Goal: Task Accomplishment & Management: Use online tool/utility

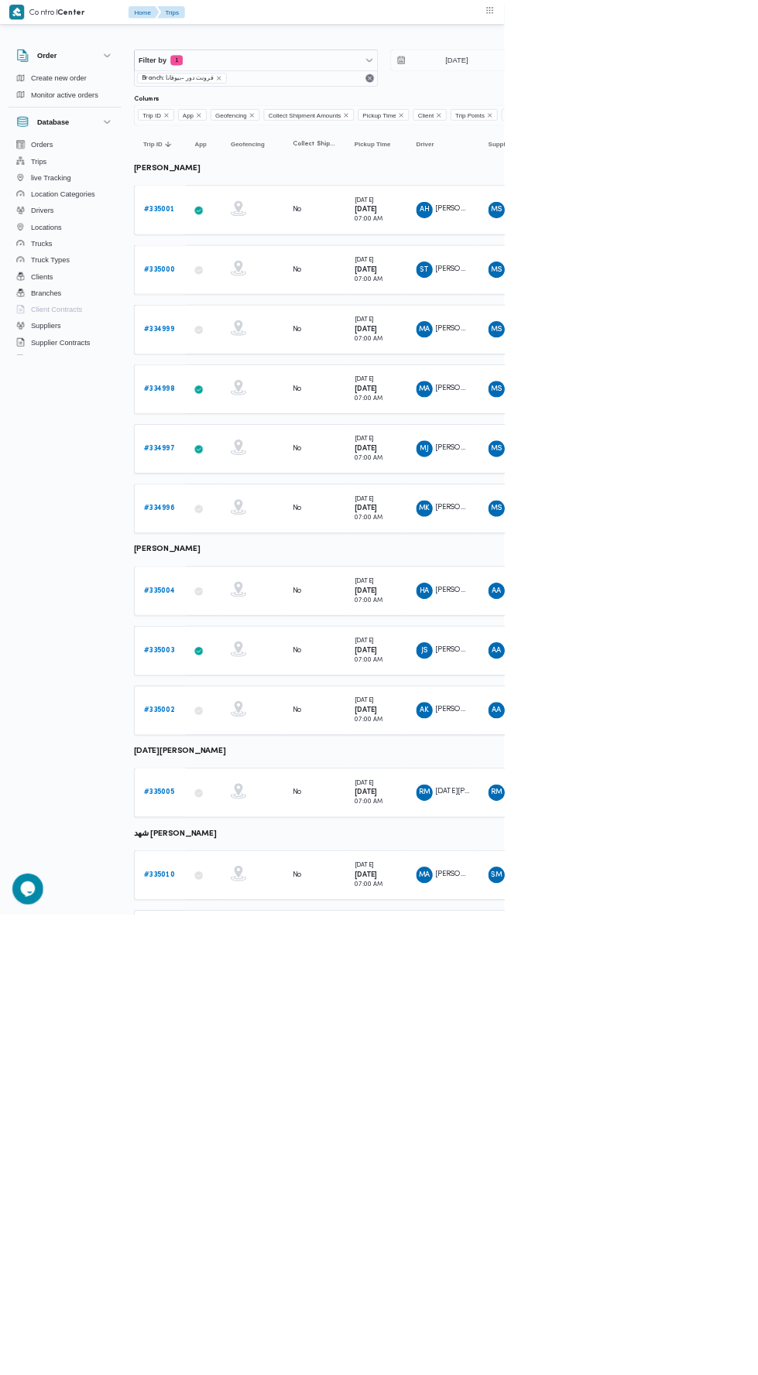
click at [245, 313] on b "# 335001" at bounding box center [239, 315] width 46 height 10
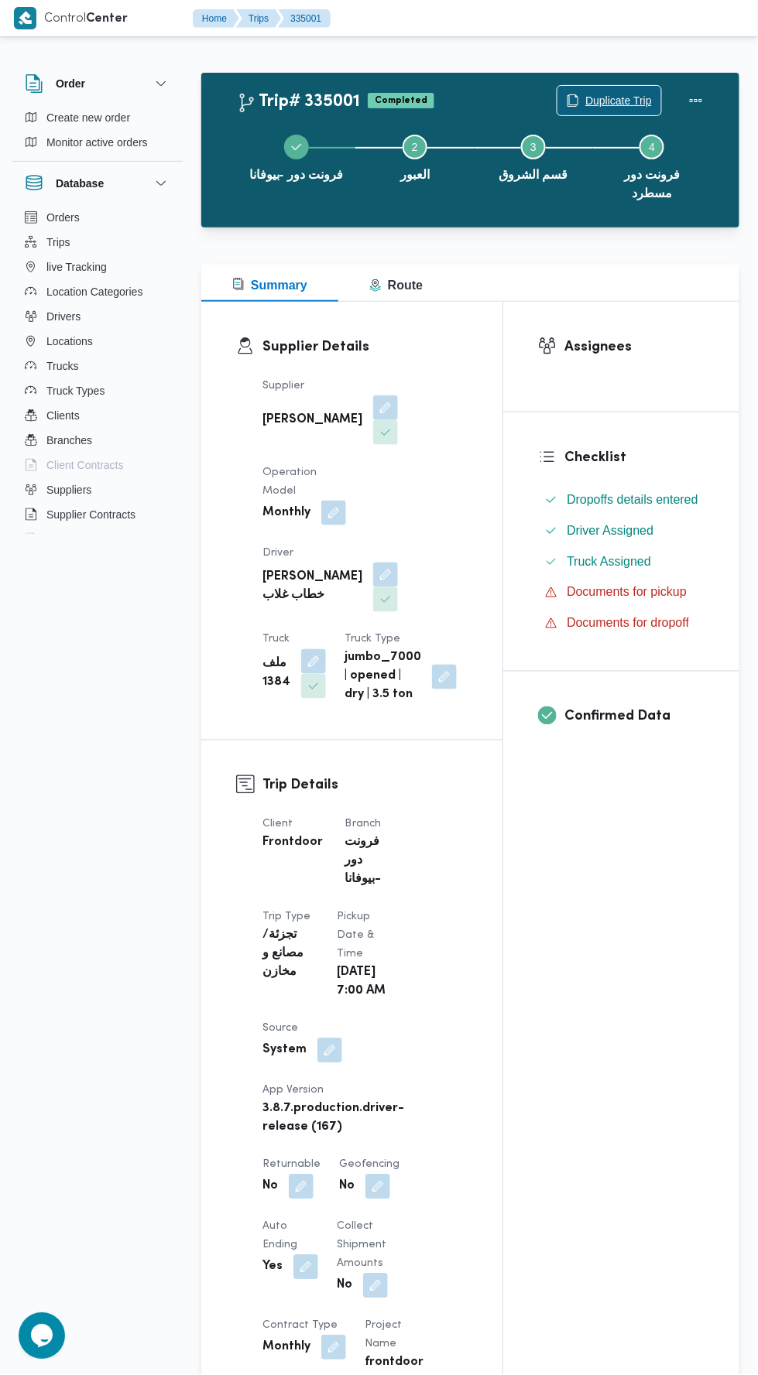
click at [619, 91] on span "Duplicate Trip" at bounding box center [609, 100] width 104 height 29
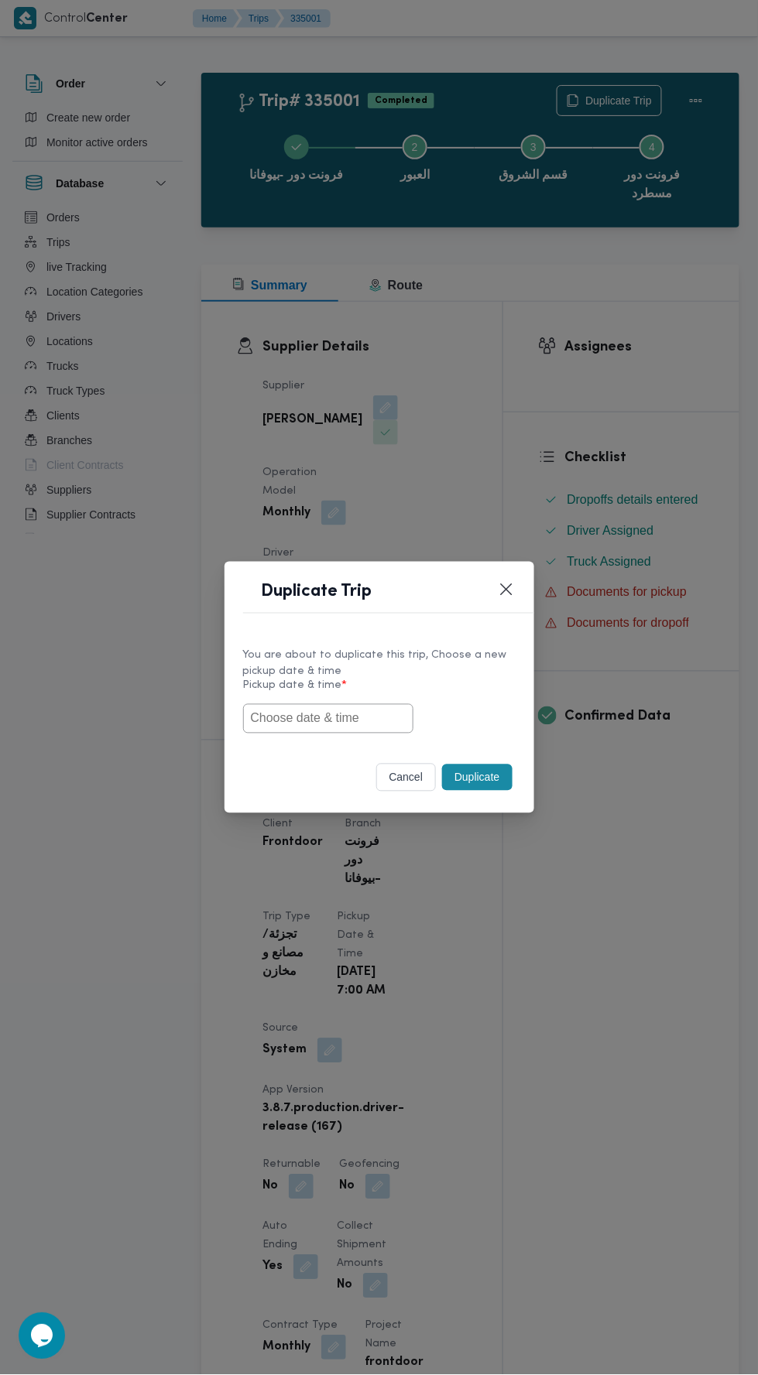
click at [347, 713] on input "text" at bounding box center [328, 718] width 170 height 29
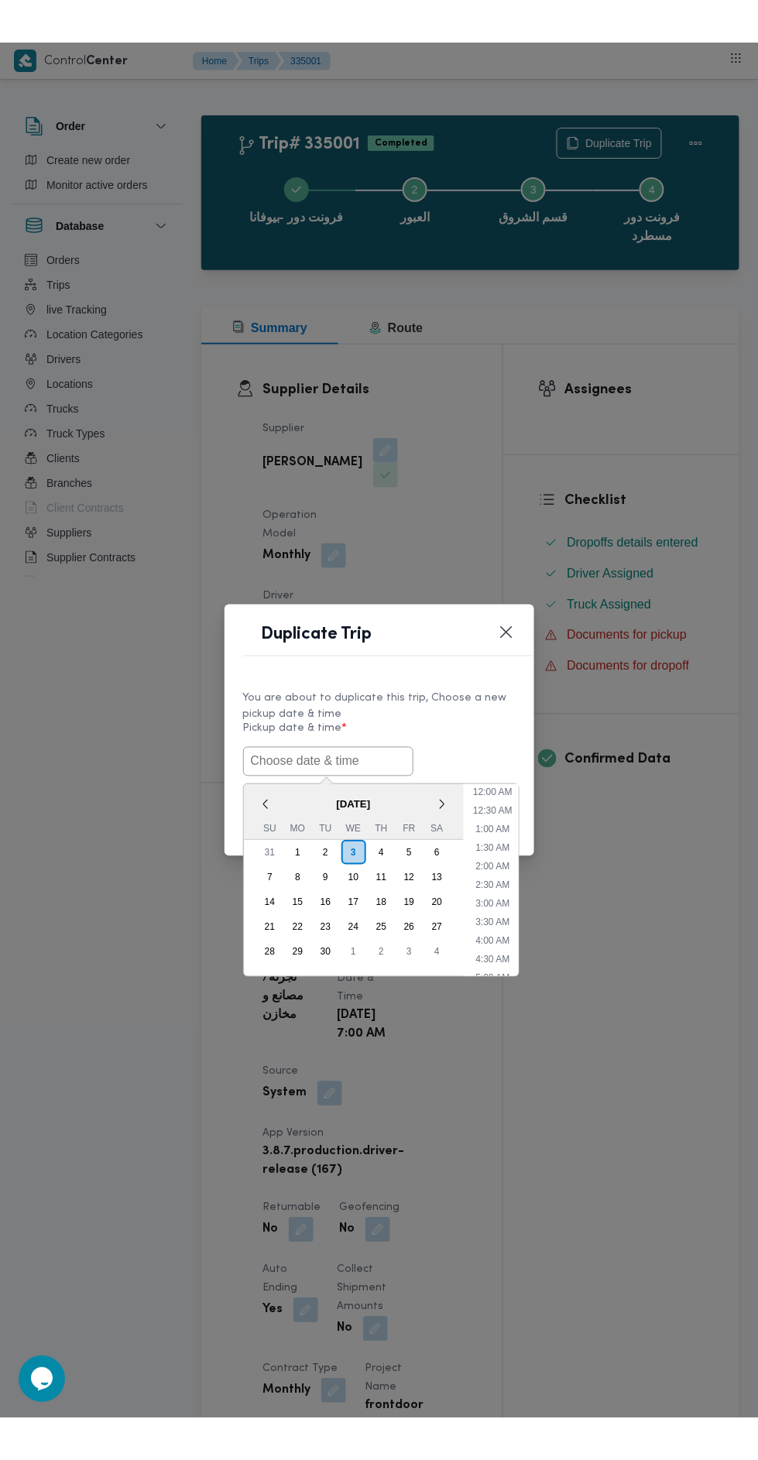
scroll to position [135, 0]
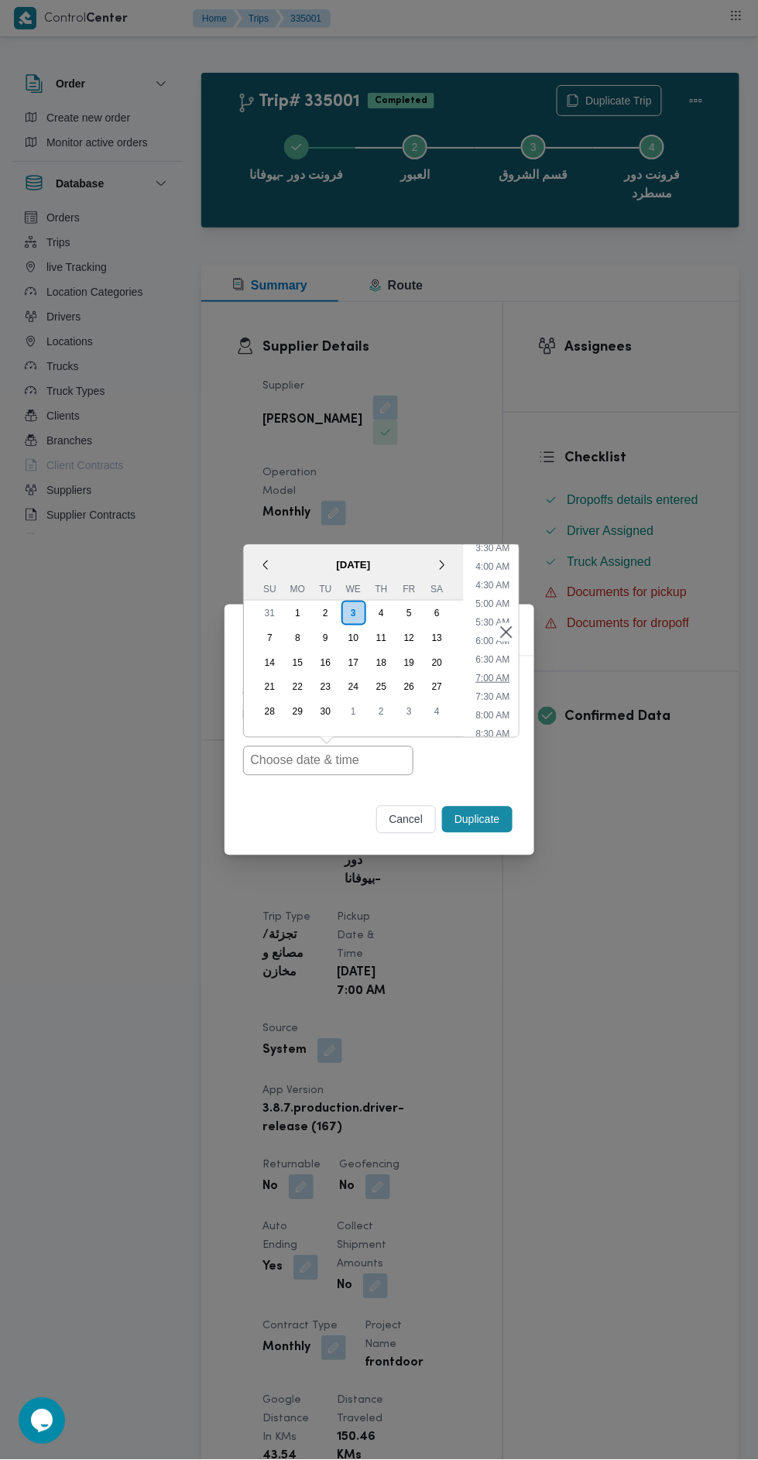
click at [497, 673] on li "7:00 AM" at bounding box center [492, 677] width 46 height 15
type input "[DATE] 7:00AM"
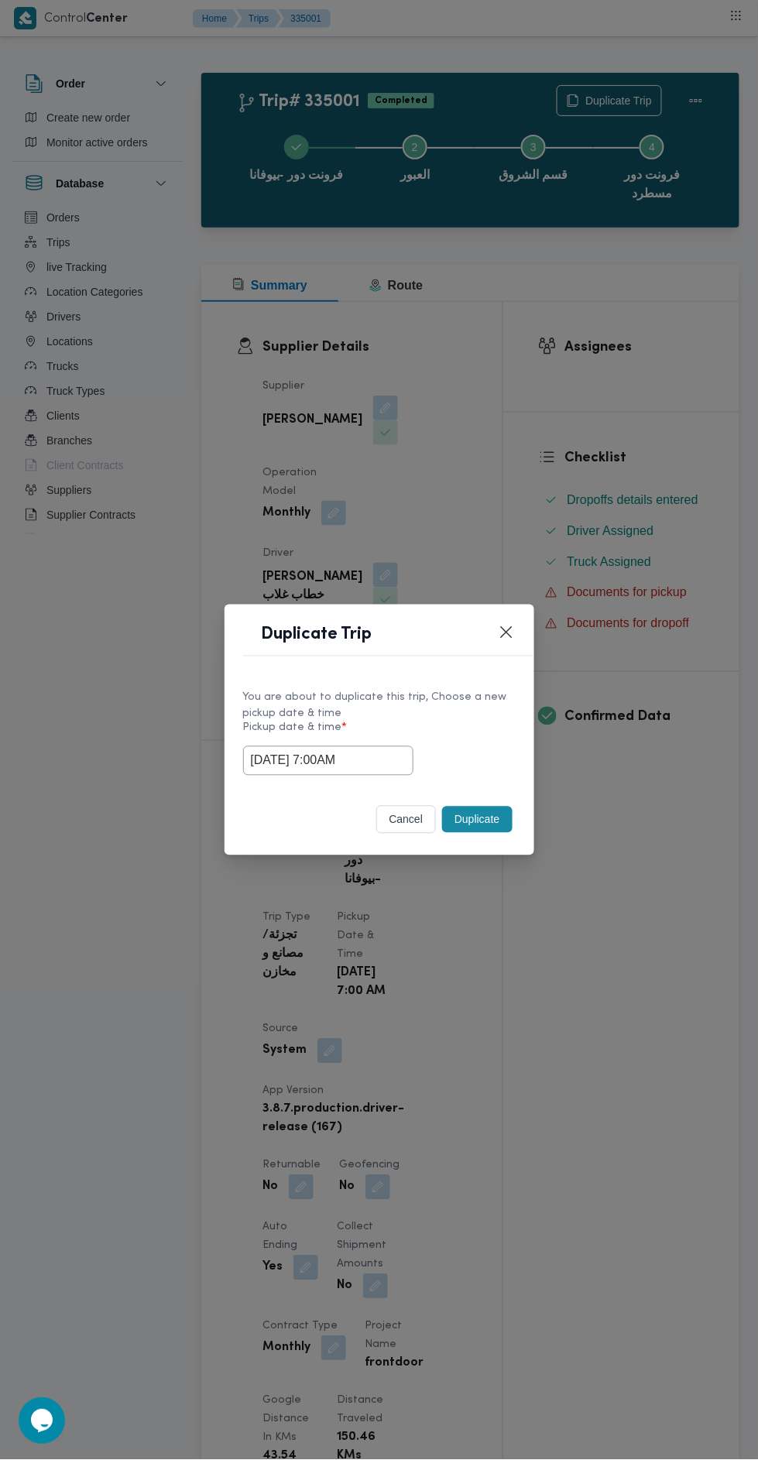
click at [571, 408] on div "Duplicate Trip You are about to duplicate this trip, Choose a new pickup date &…" at bounding box center [379, 730] width 758 height 1460
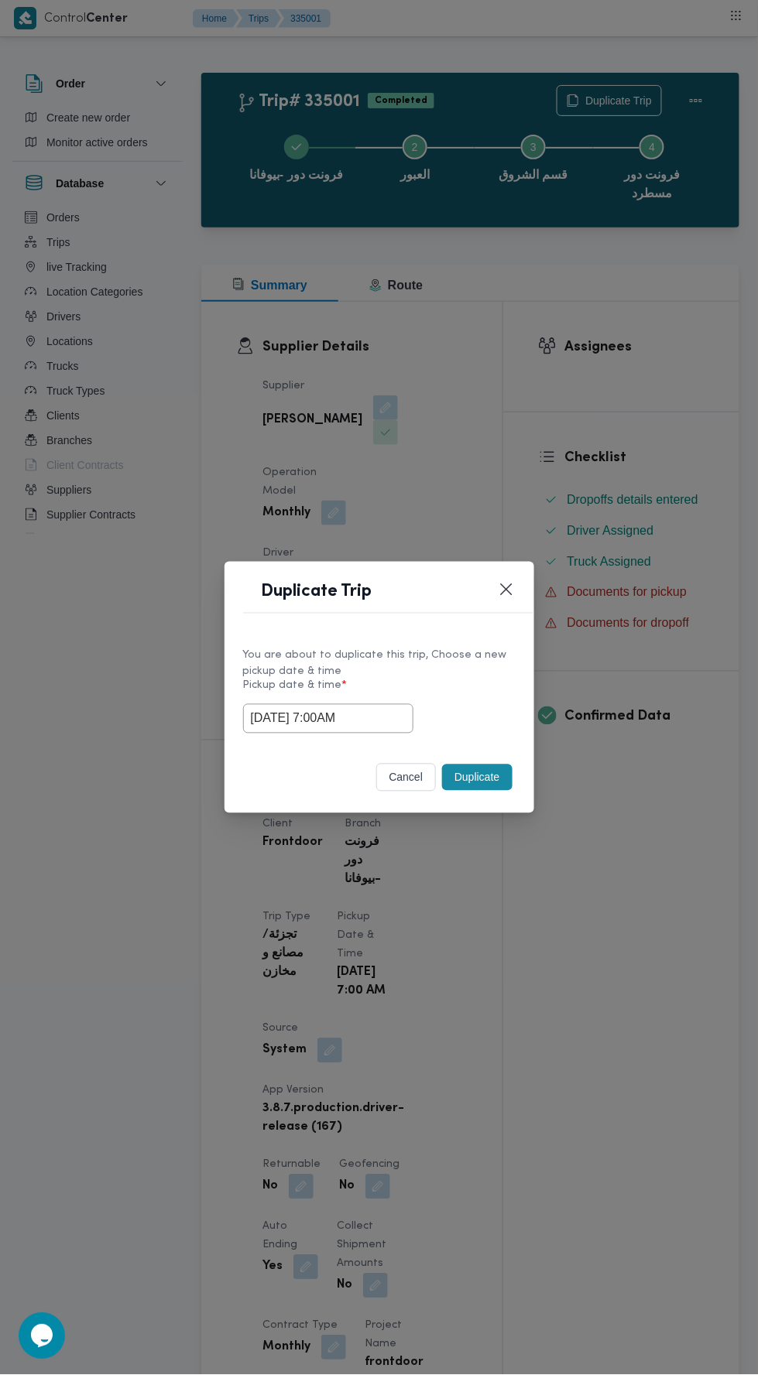
click at [472, 778] on button "Duplicate" at bounding box center [477, 778] width 70 height 26
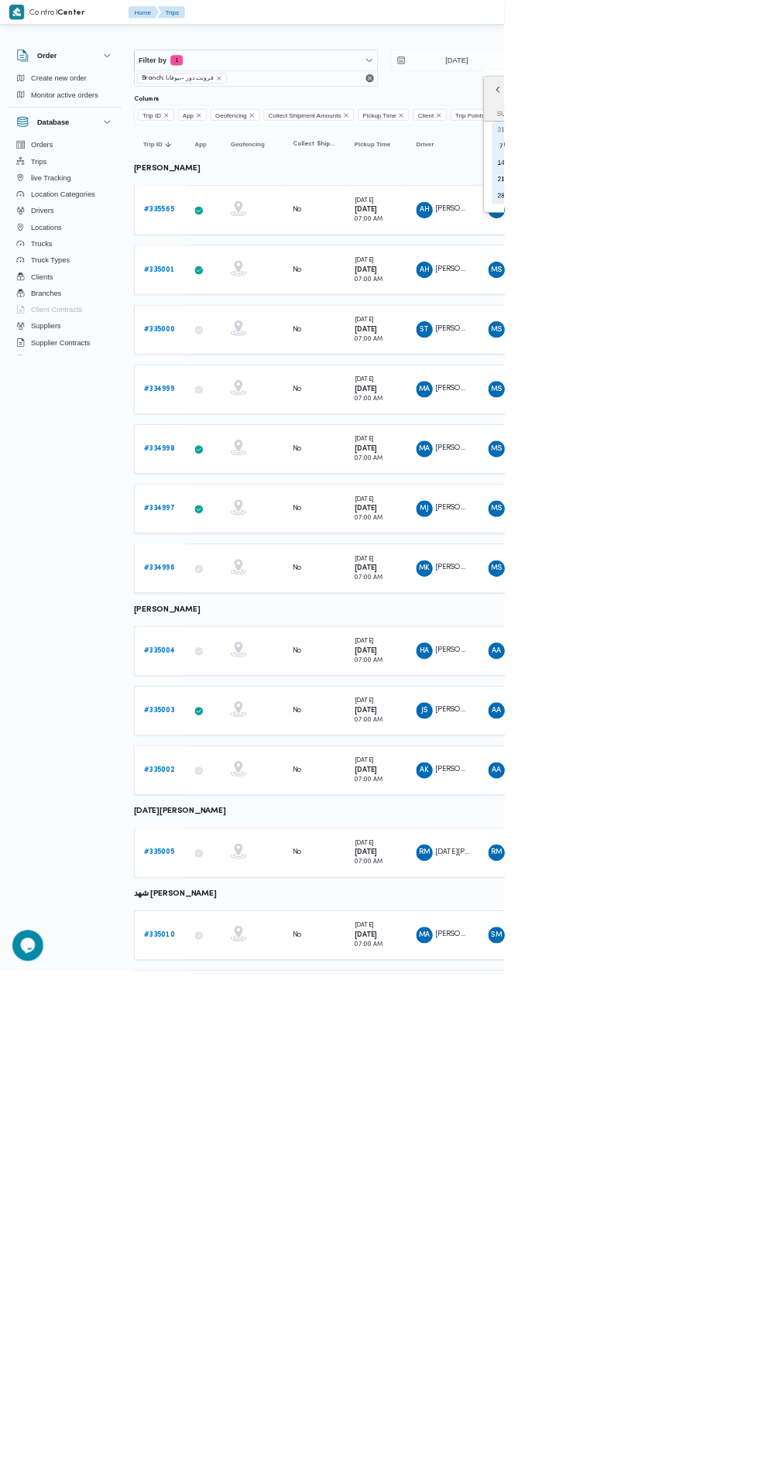
type input "[DATE]"
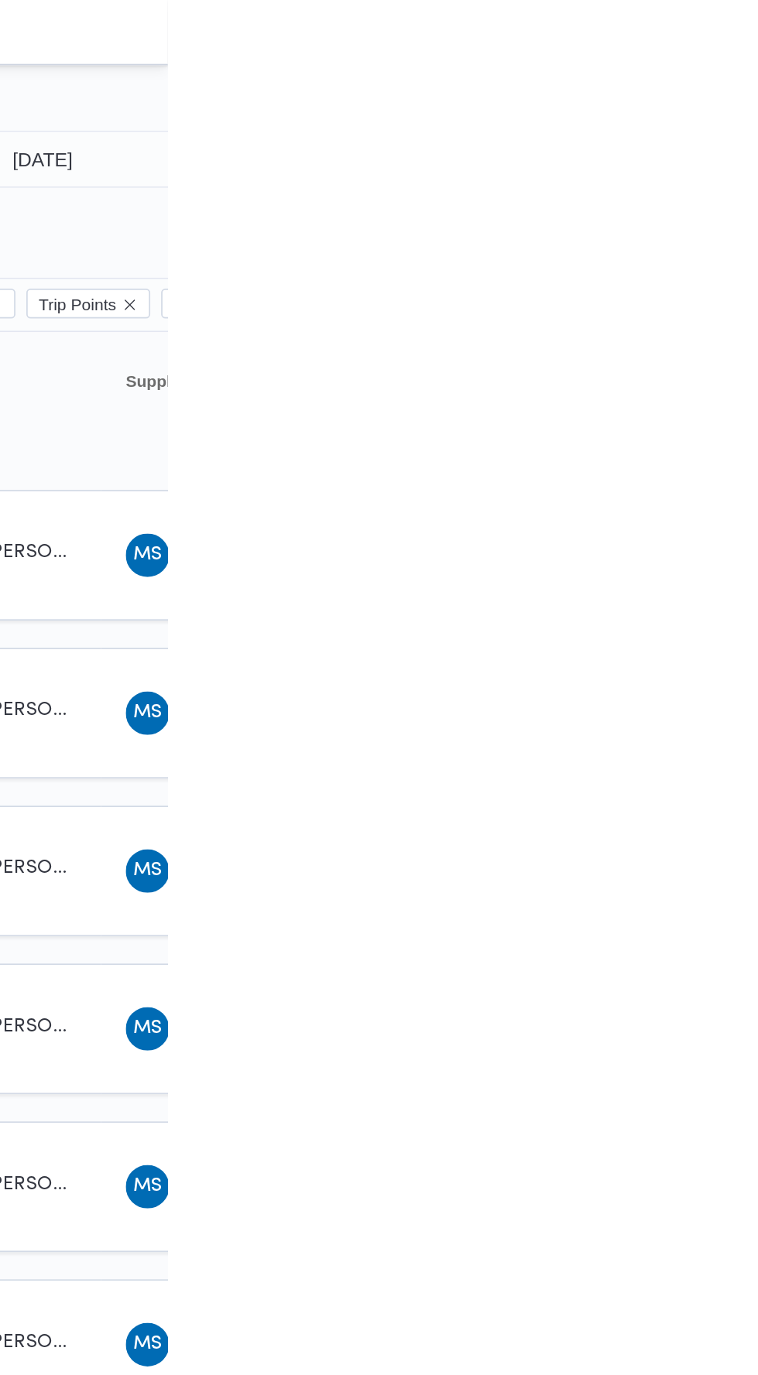
click at [685, 771] on div "MK [PERSON_NAME] [PERSON_NAME]" at bounding box center [665, 764] width 93 height 37
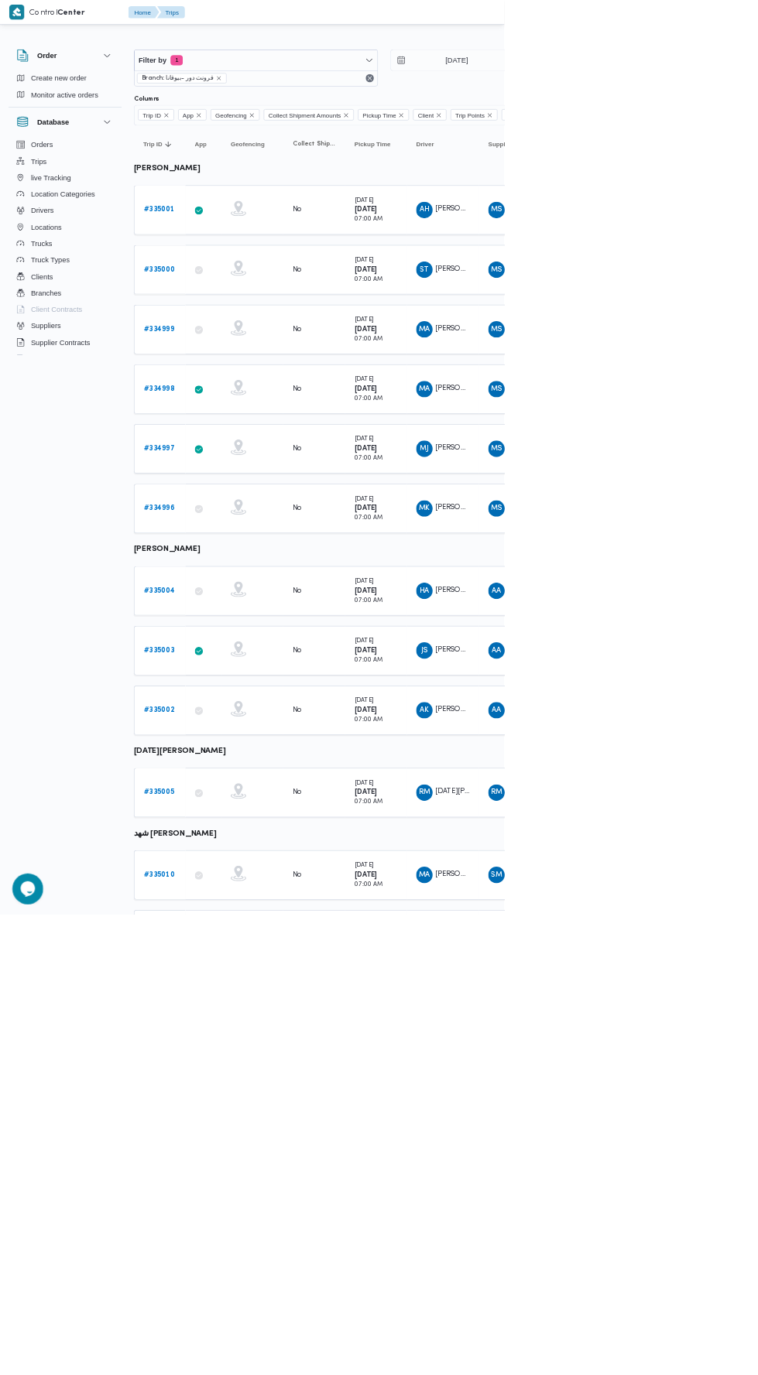
click at [681, 320] on span "AH [PERSON_NAME] غلاب" at bounding box center [665, 315] width 80 height 25
click at [236, 401] on b "# 335000" at bounding box center [239, 405] width 47 height 10
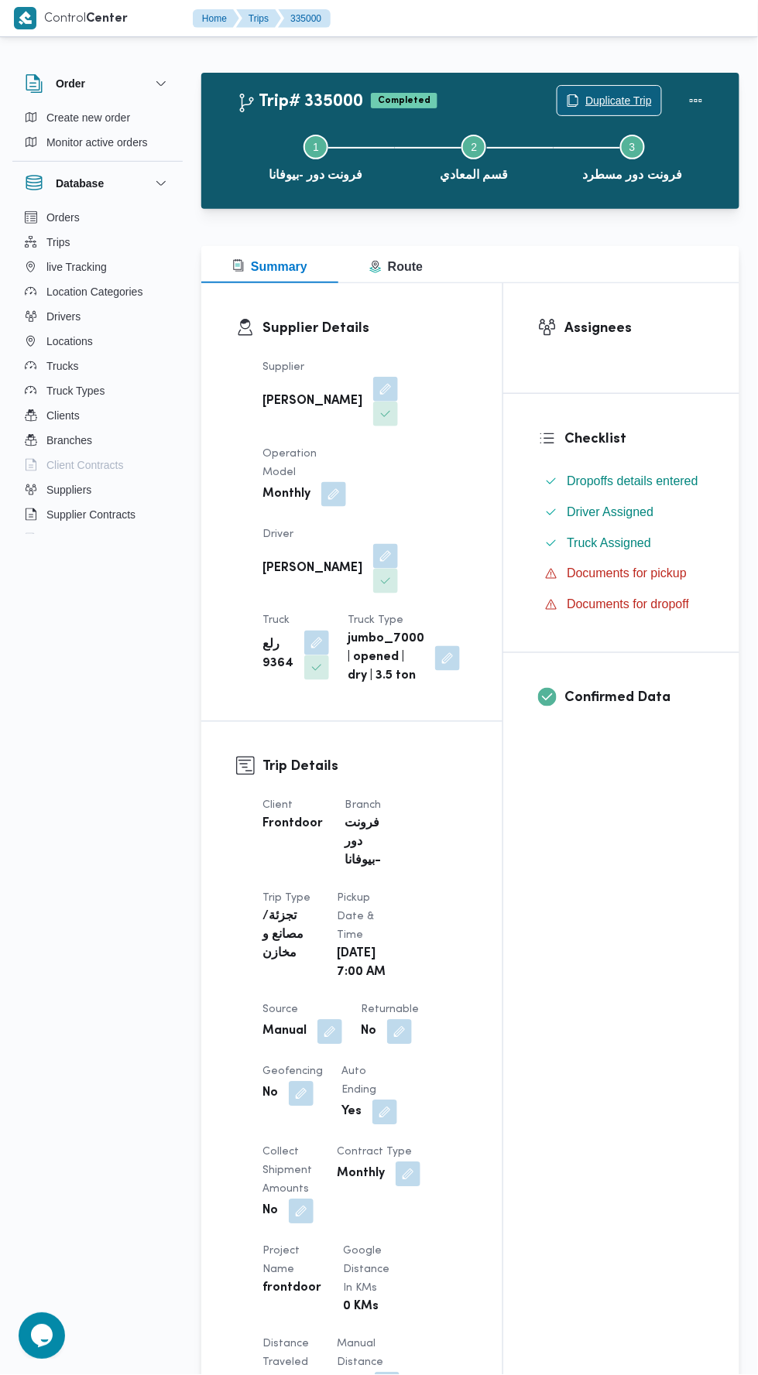
click at [601, 99] on span "Duplicate Trip" at bounding box center [618, 100] width 67 height 19
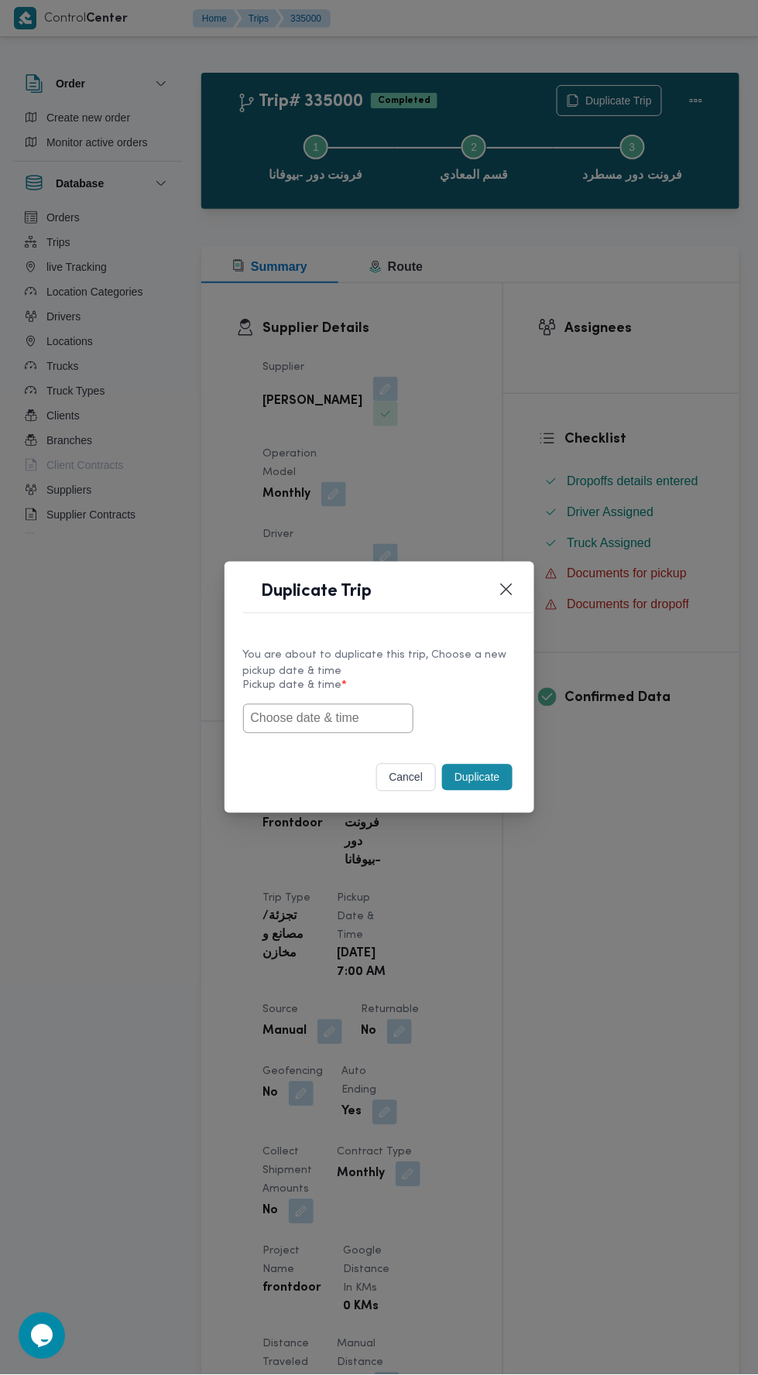
click at [341, 718] on input "text" at bounding box center [328, 718] width 170 height 29
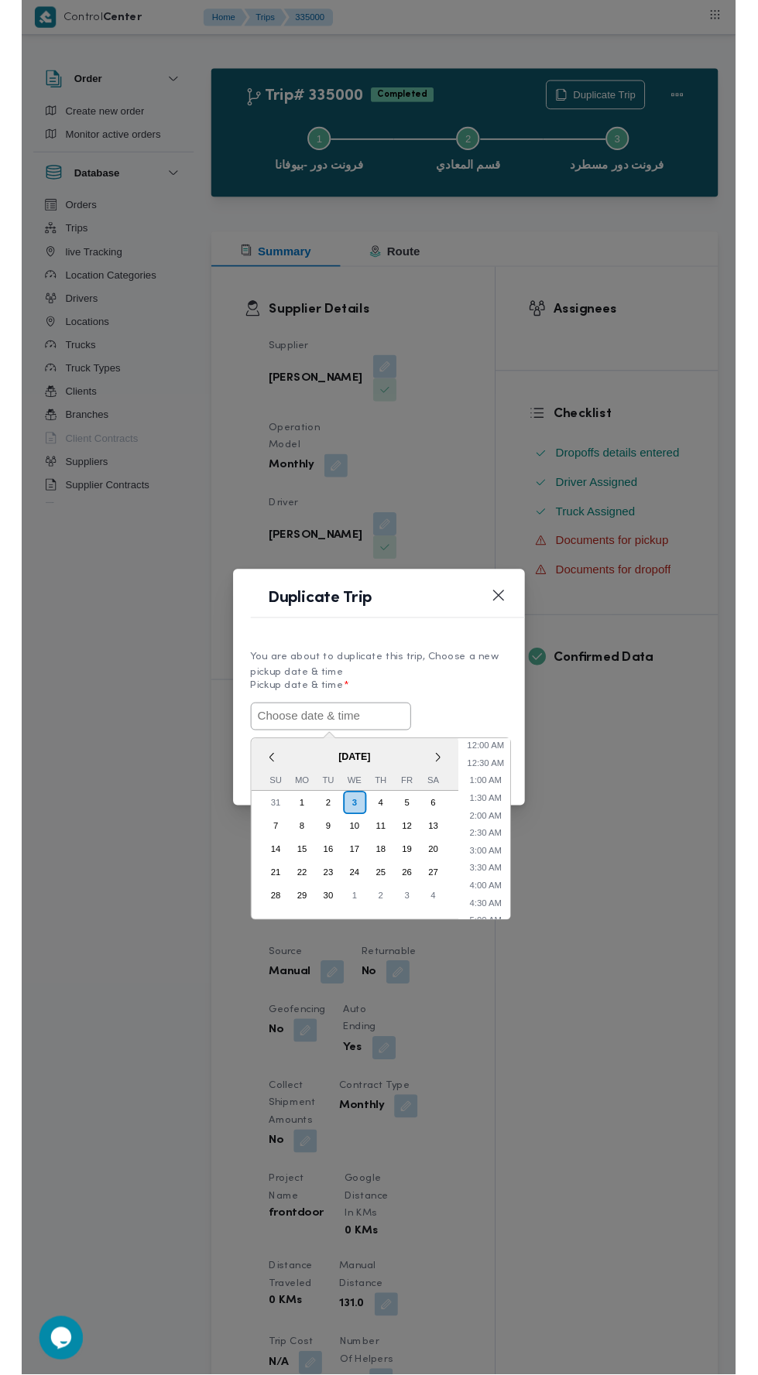
scroll to position [135, 0]
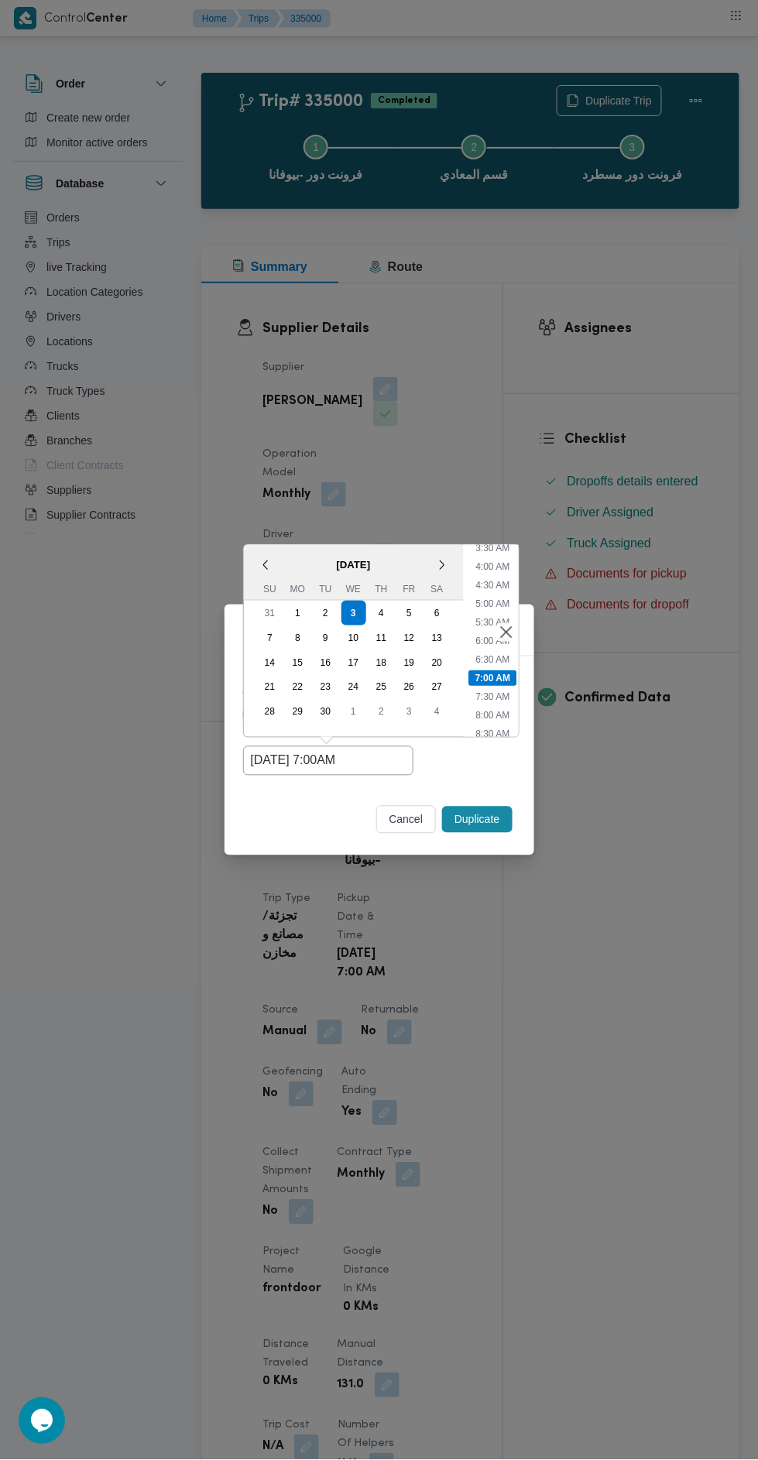
type input "[DATE] 7:00AM"
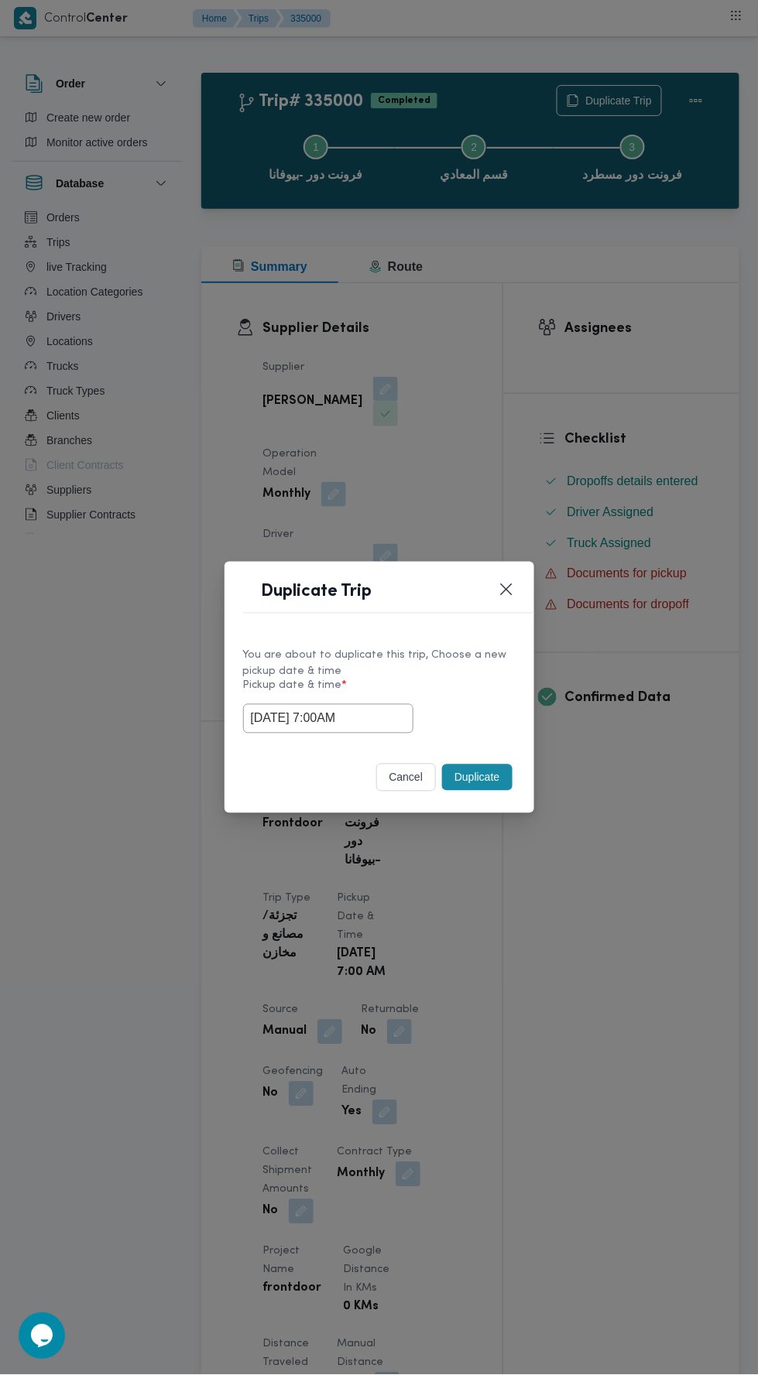
click at [691, 387] on div "Duplicate Trip You are about to duplicate this trip, Choose a new pickup date &…" at bounding box center [379, 687] width 758 height 1375
click at [491, 765] on button "Duplicate" at bounding box center [477, 778] width 70 height 26
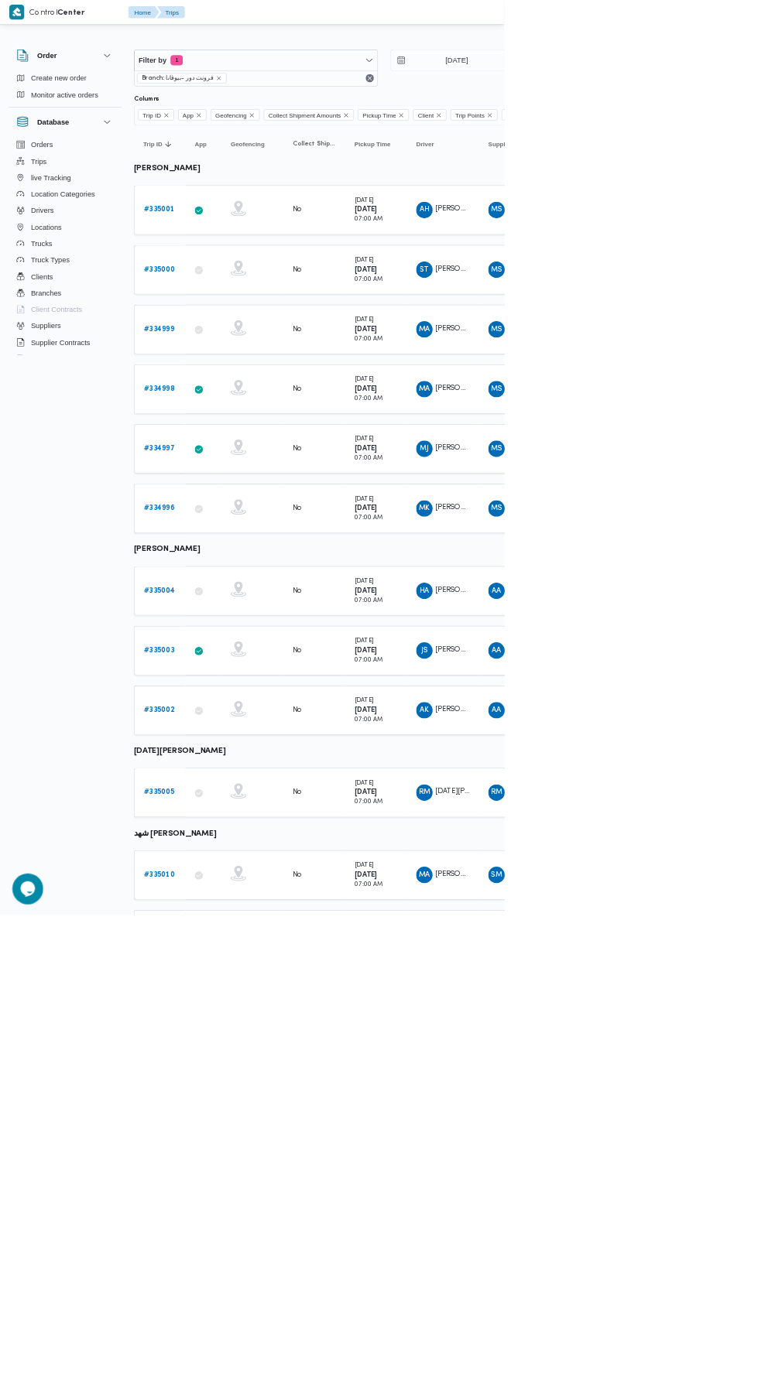
click at [241, 491] on b "# 334999" at bounding box center [239, 495] width 46 height 10
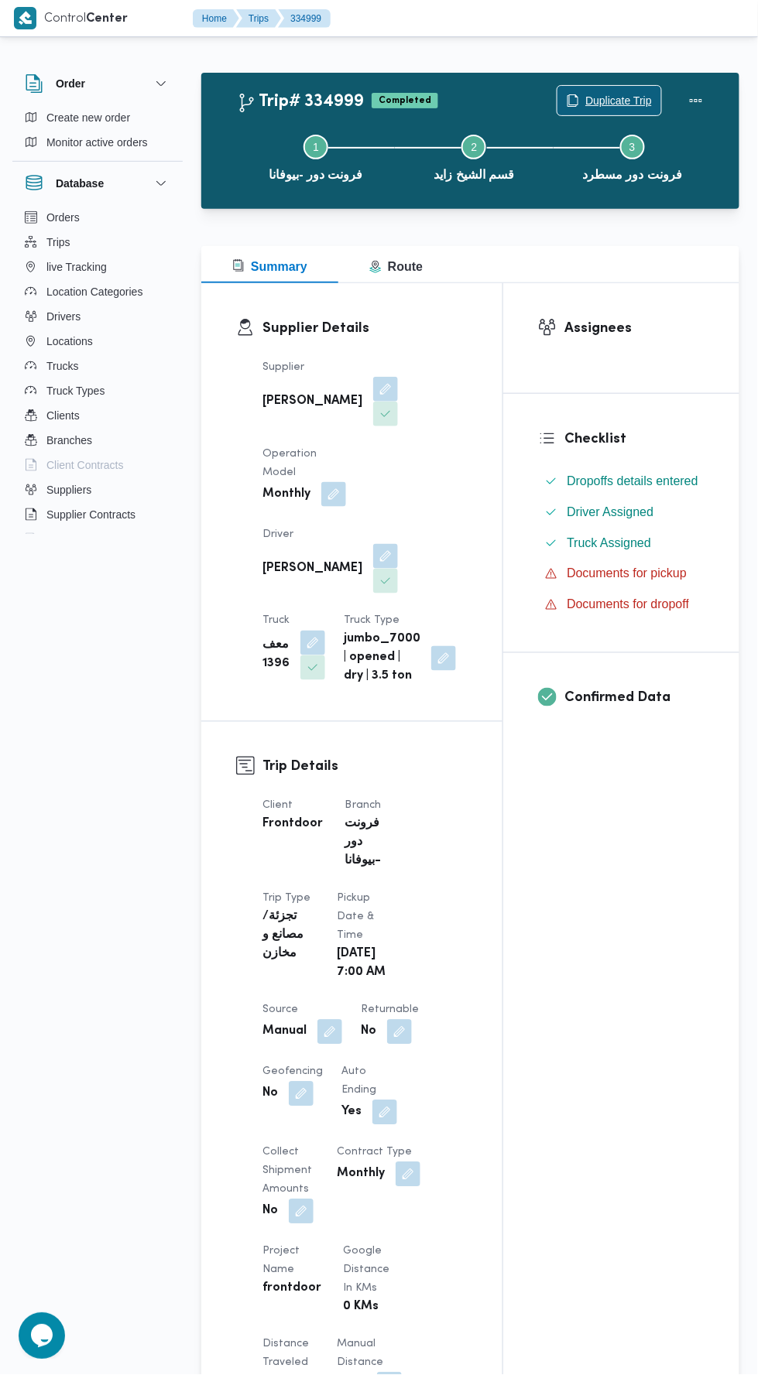
click at [611, 92] on span "Duplicate Trip" at bounding box center [618, 100] width 67 height 19
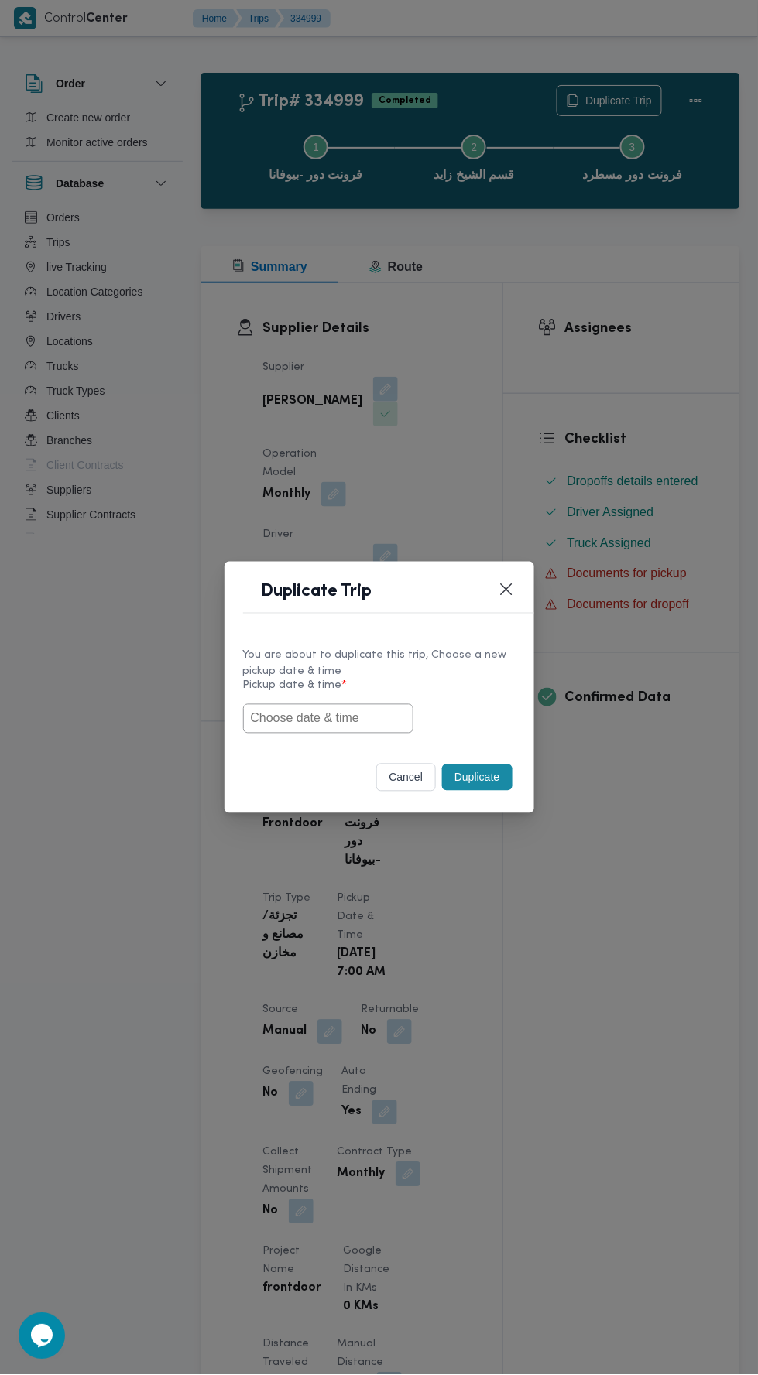
click at [378, 718] on input "text" at bounding box center [328, 718] width 170 height 29
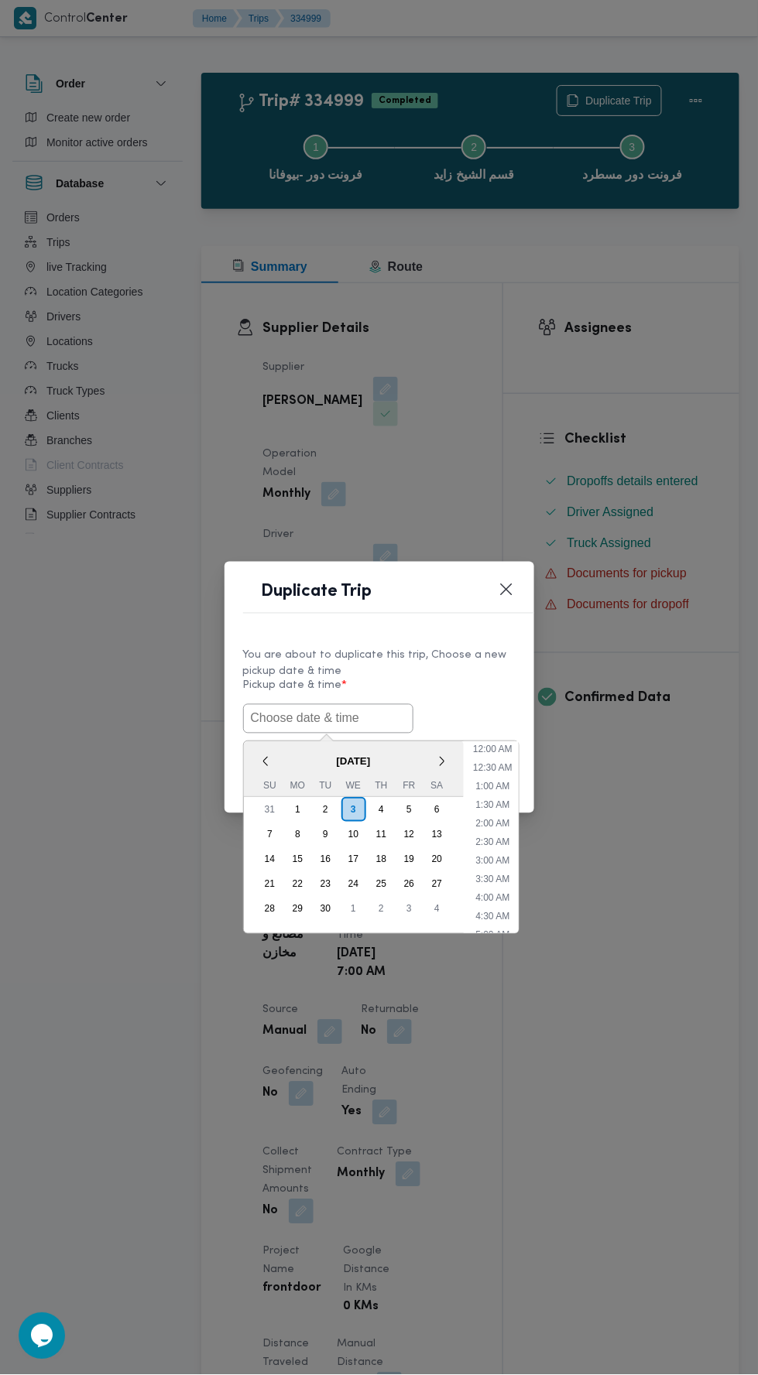
scroll to position [135, 0]
click at [362, 718] on input "text" at bounding box center [328, 718] width 170 height 29
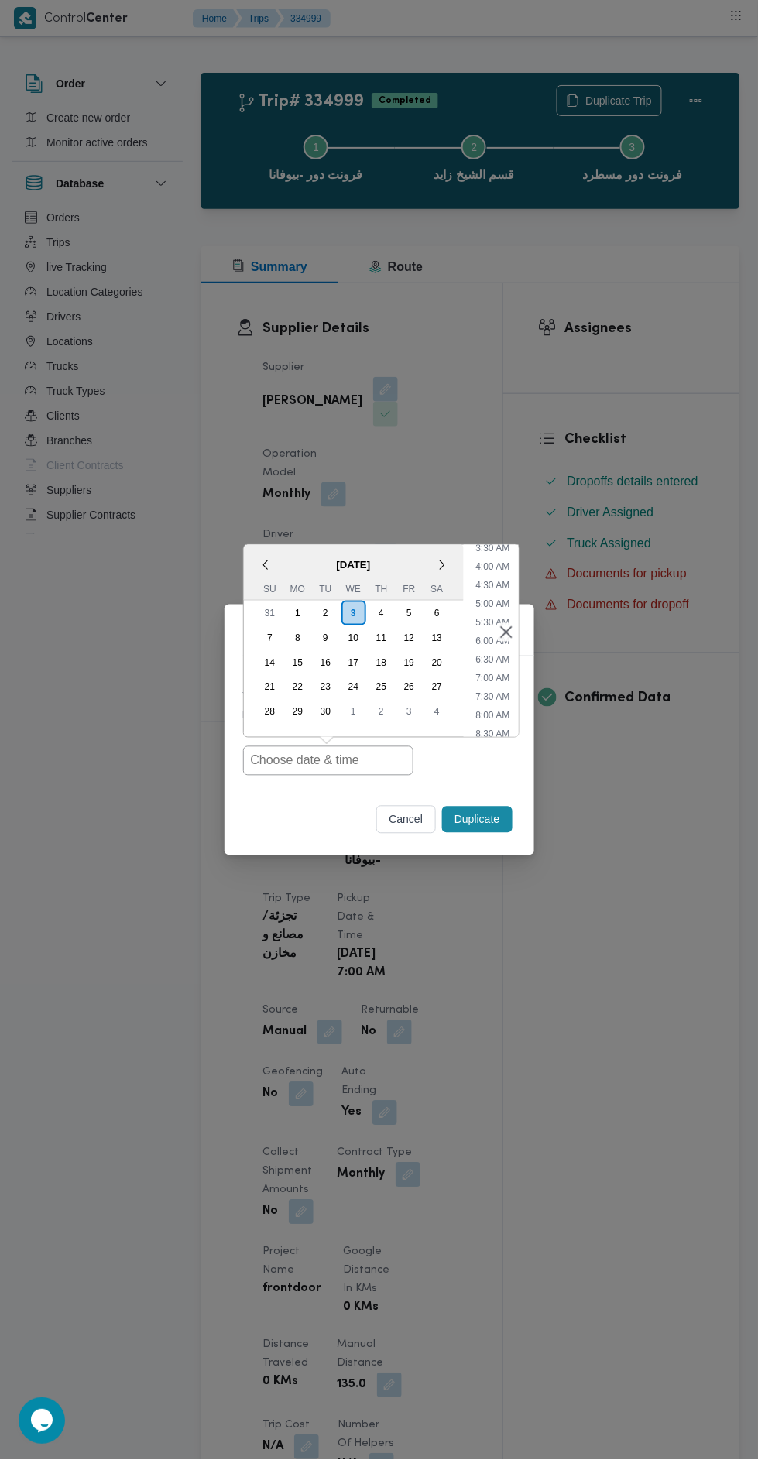
type input "[DATE] 7:00AM"
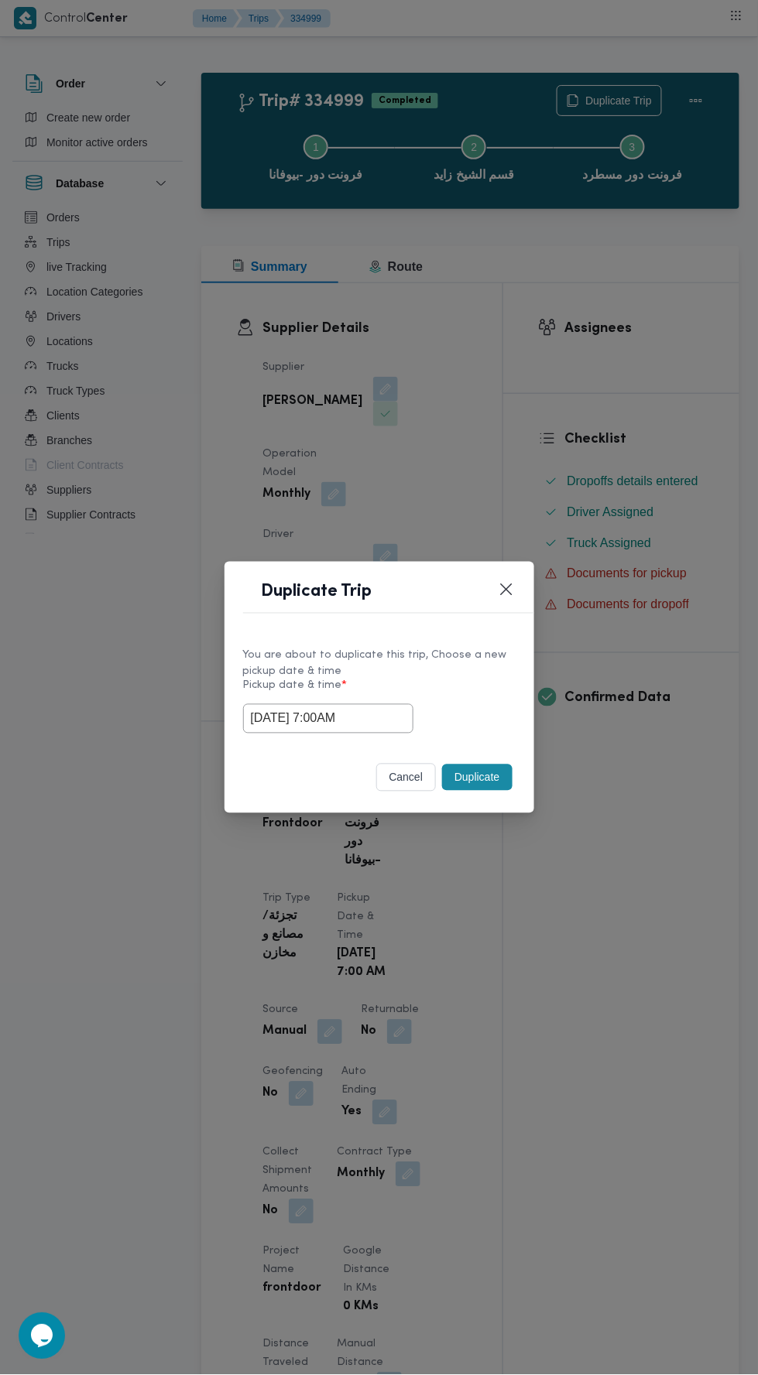
click at [640, 392] on div "Duplicate Trip You are about to duplicate this trip, Choose a new pickup date &…" at bounding box center [379, 687] width 758 height 1375
click at [479, 778] on button "Duplicate" at bounding box center [477, 778] width 70 height 26
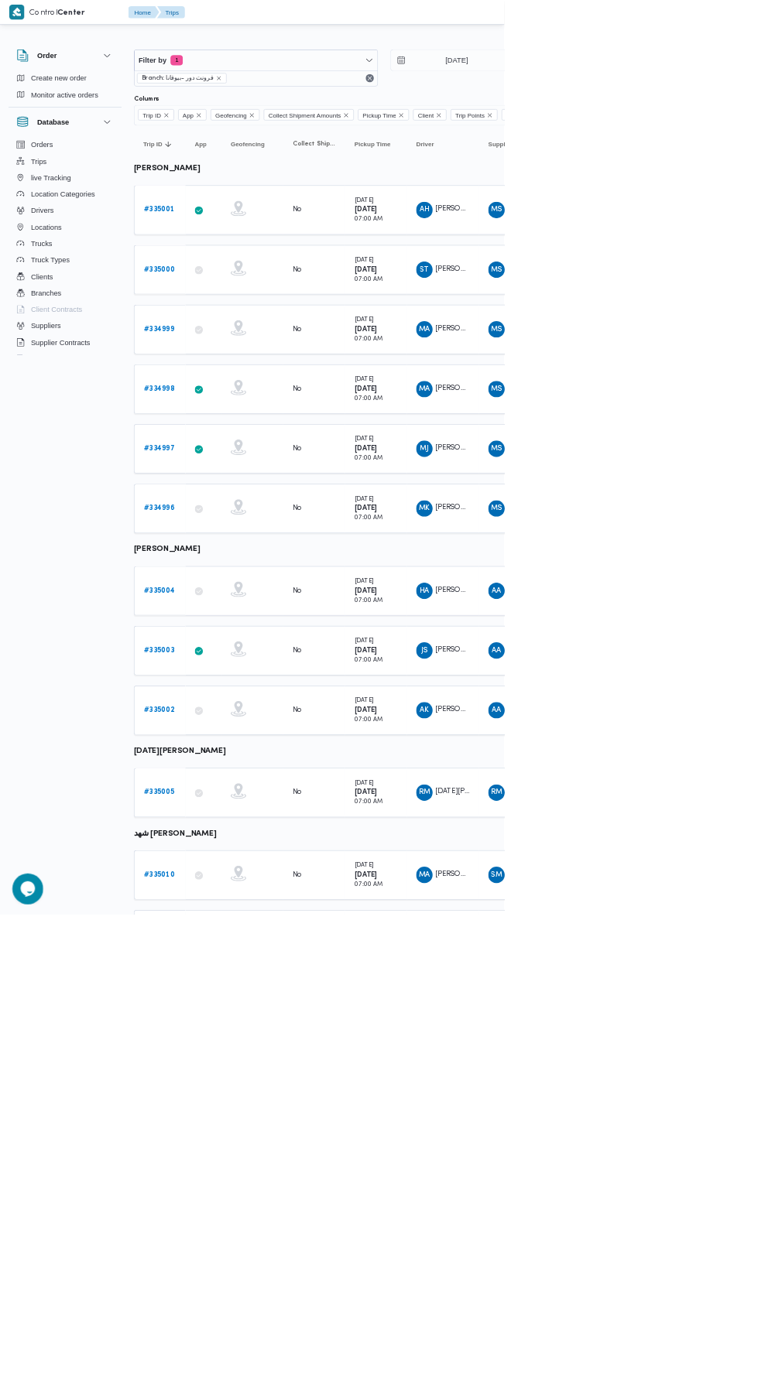
click at [241, 580] on b "# 334998" at bounding box center [239, 585] width 46 height 10
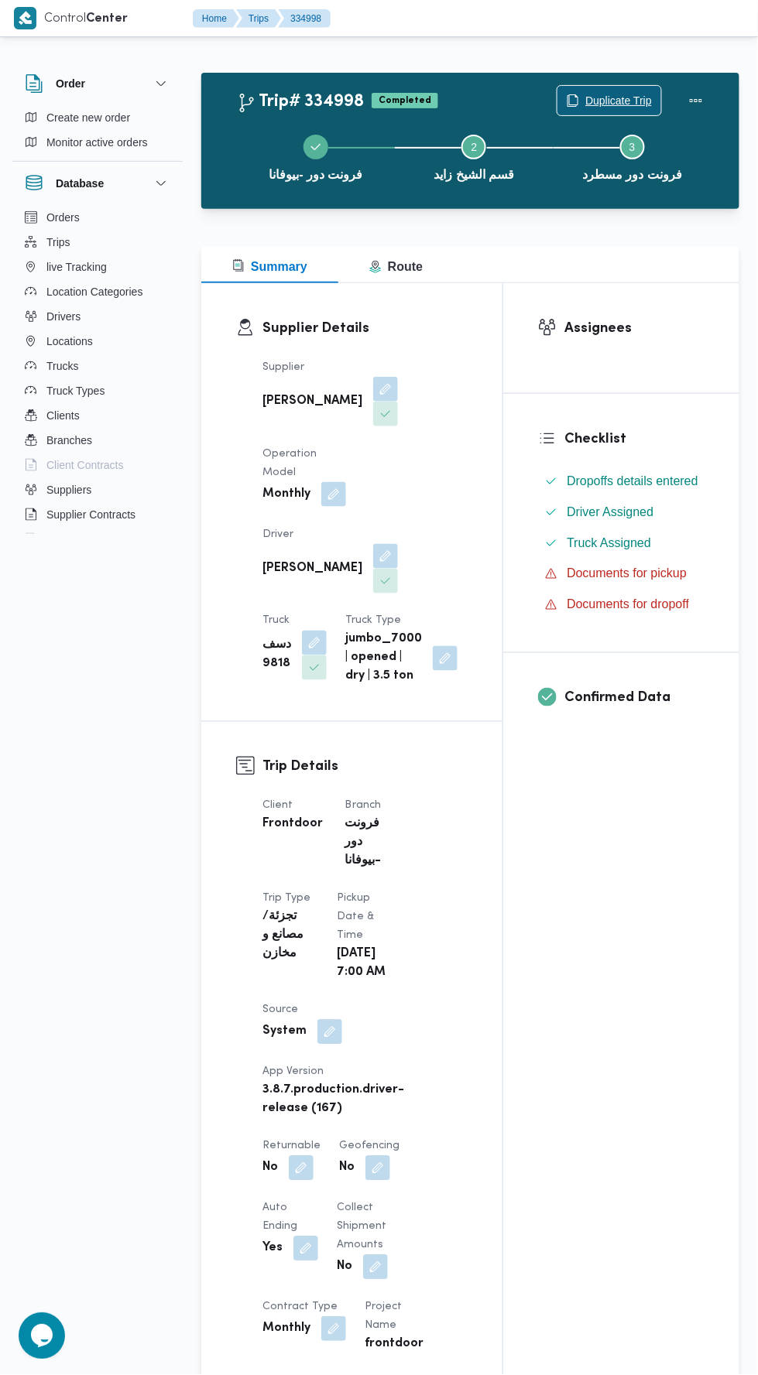
click at [622, 92] on span "Duplicate Trip" at bounding box center [618, 100] width 67 height 19
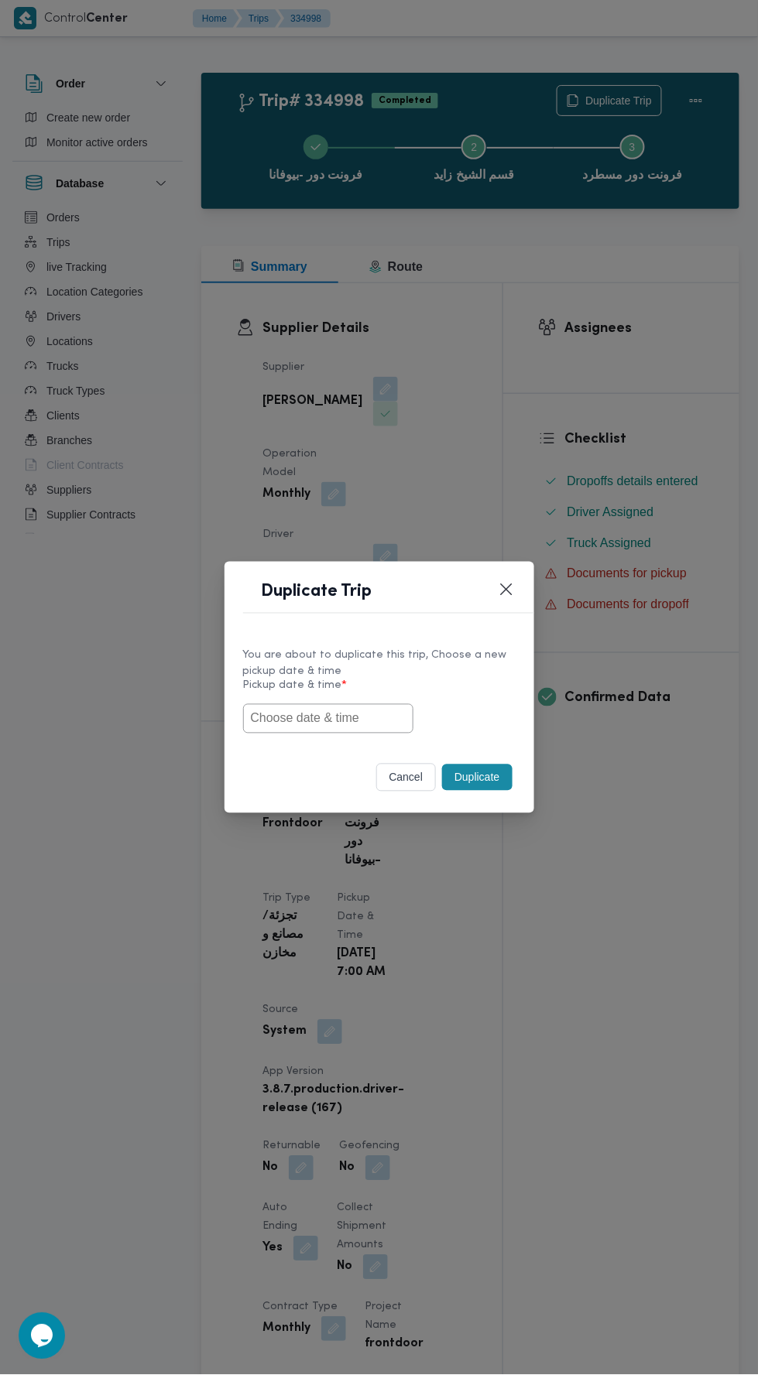
click at [376, 714] on input "text" at bounding box center [328, 718] width 170 height 29
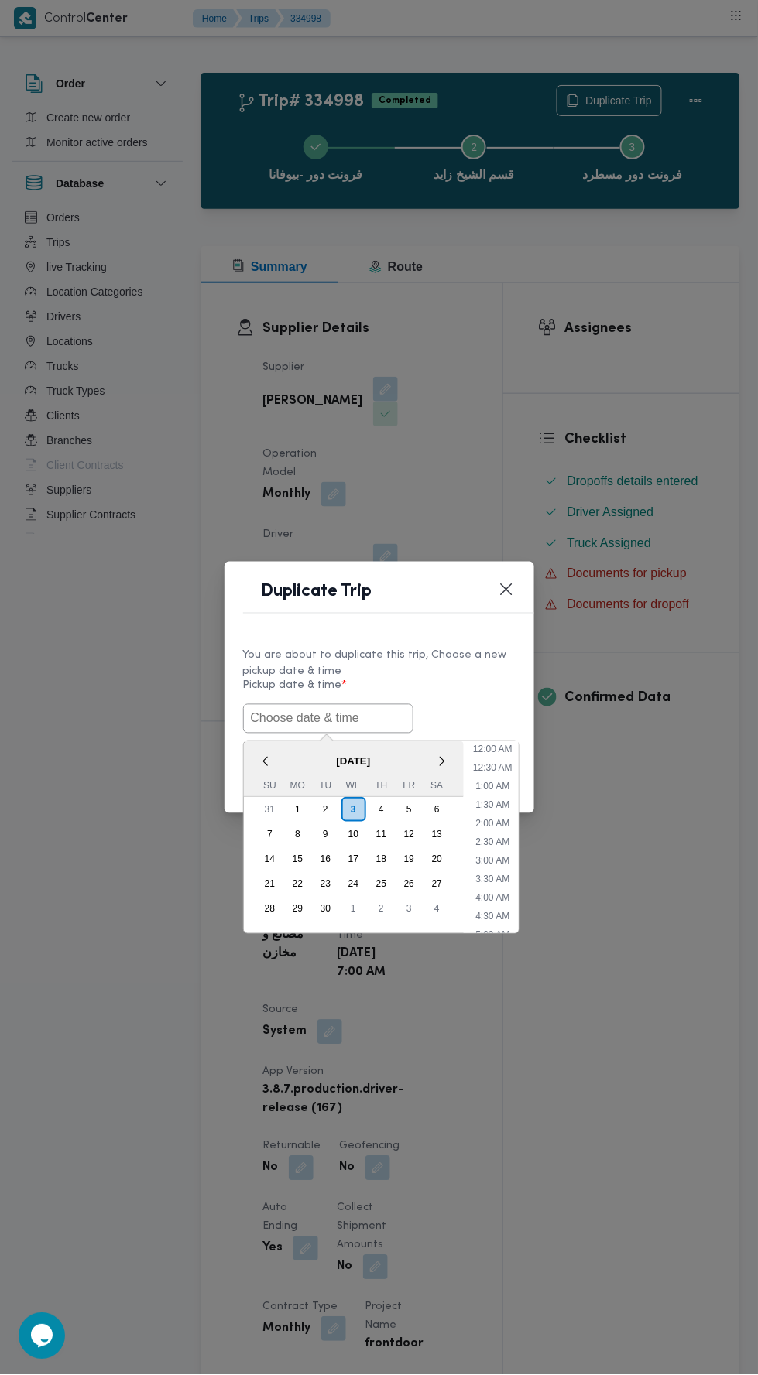
scroll to position [135, 0]
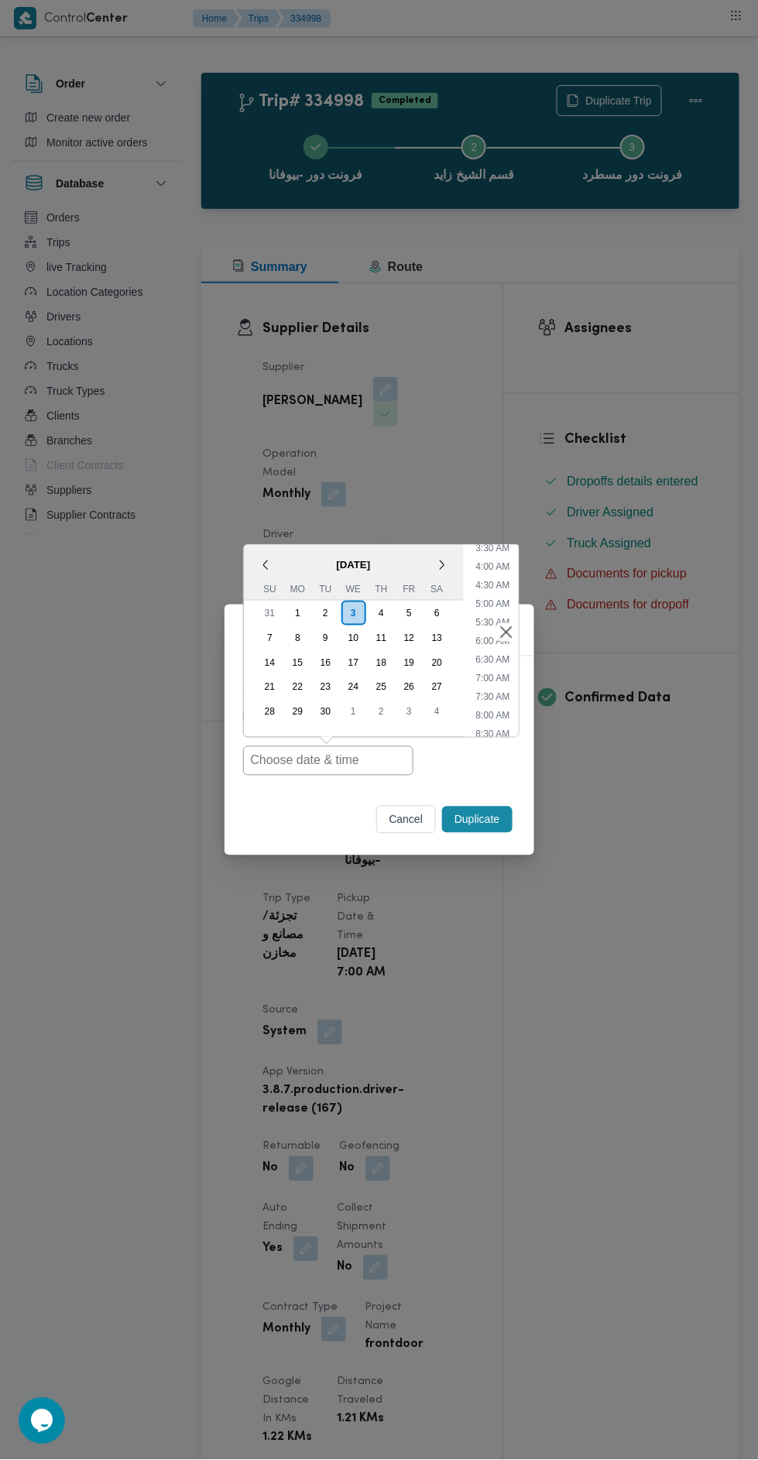
type input "[DATE] 7:00AM"
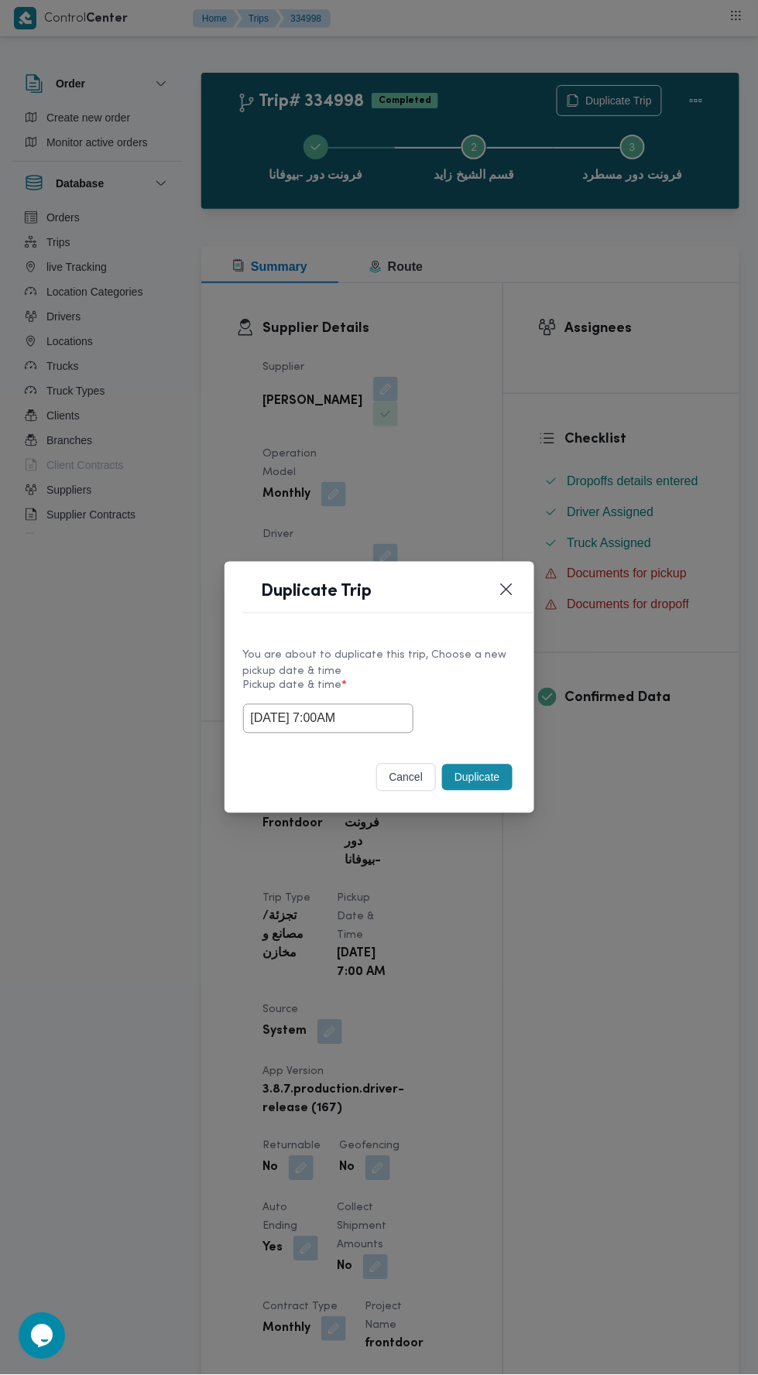
click at [547, 375] on div "Duplicate Trip You are about to duplicate this trip, Choose a new pickup date &…" at bounding box center [379, 687] width 758 height 1375
click at [471, 773] on button "Duplicate" at bounding box center [477, 778] width 70 height 26
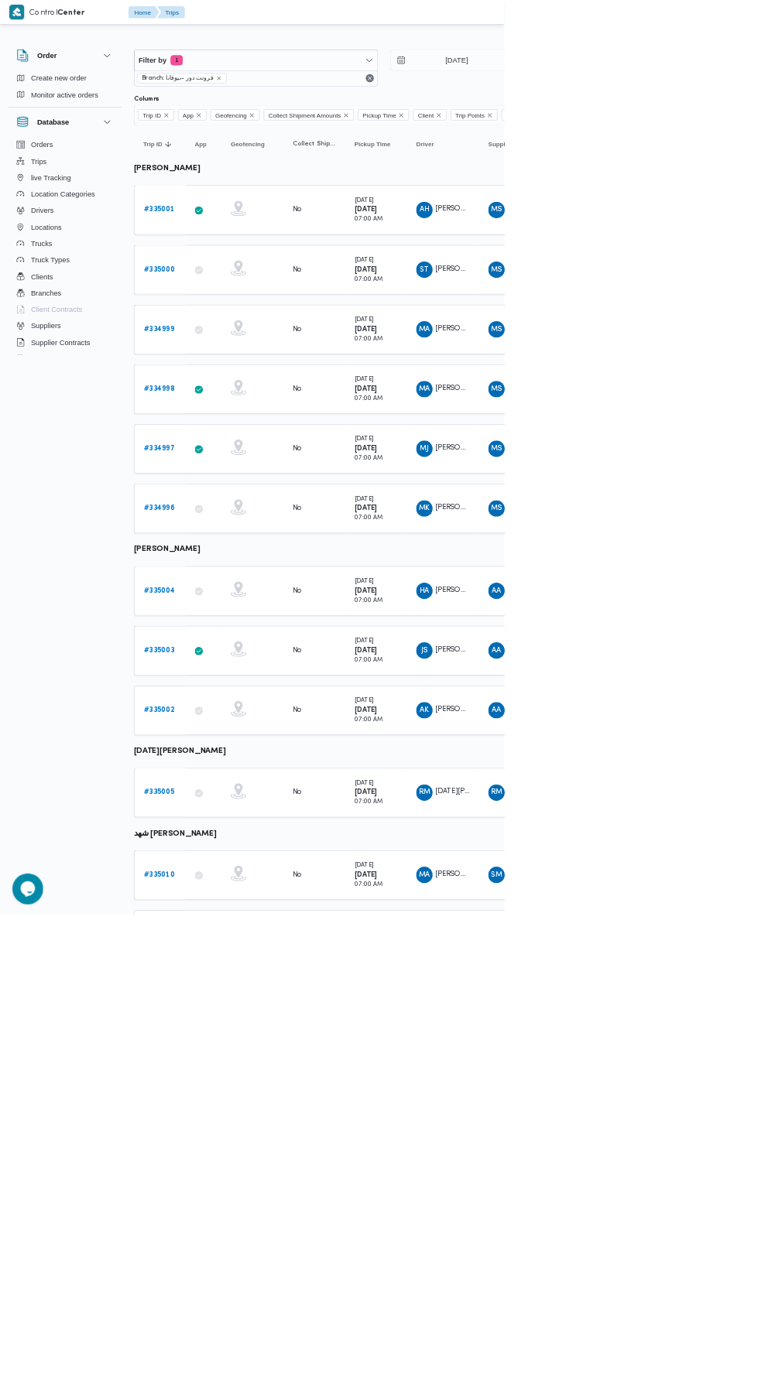
click at [243, 670] on b "# 334997" at bounding box center [239, 675] width 46 height 10
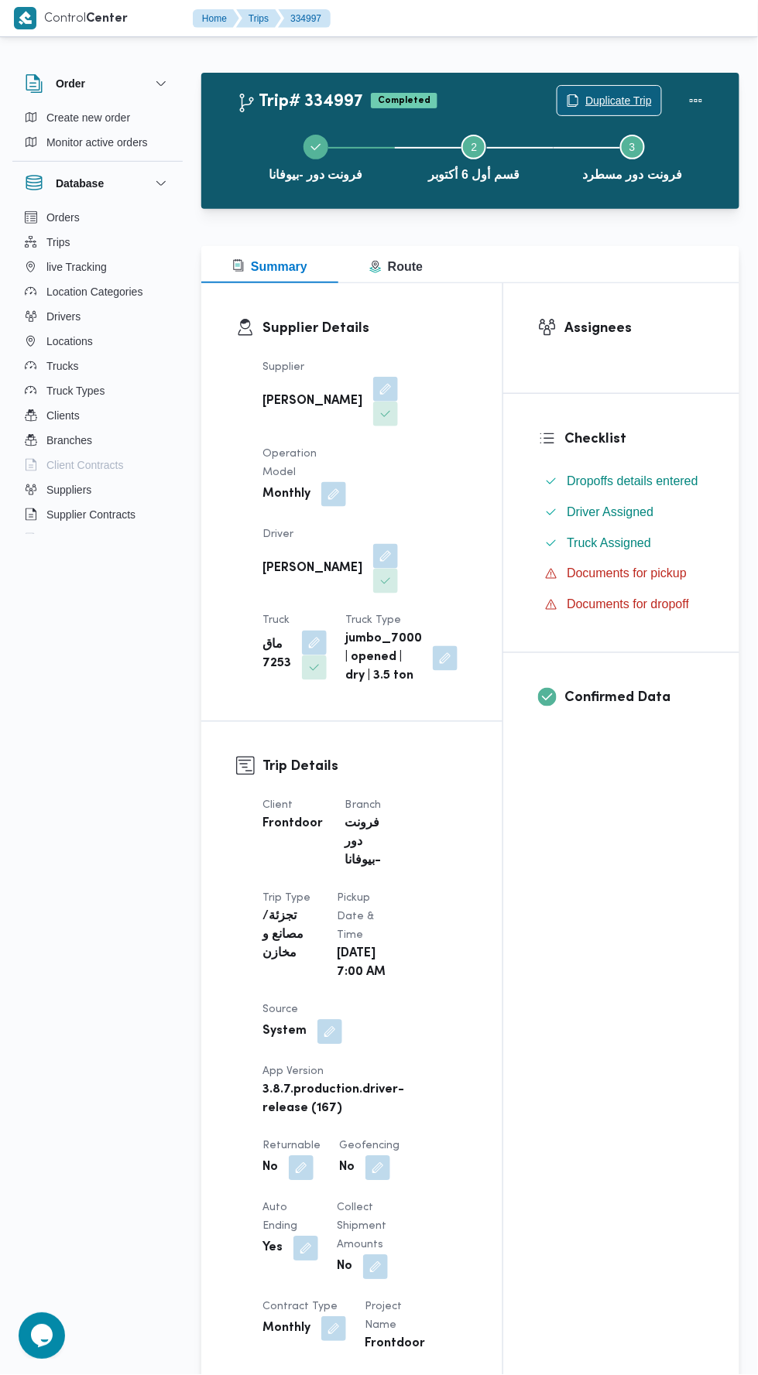
click at [625, 92] on span "Duplicate Trip" at bounding box center [618, 100] width 67 height 19
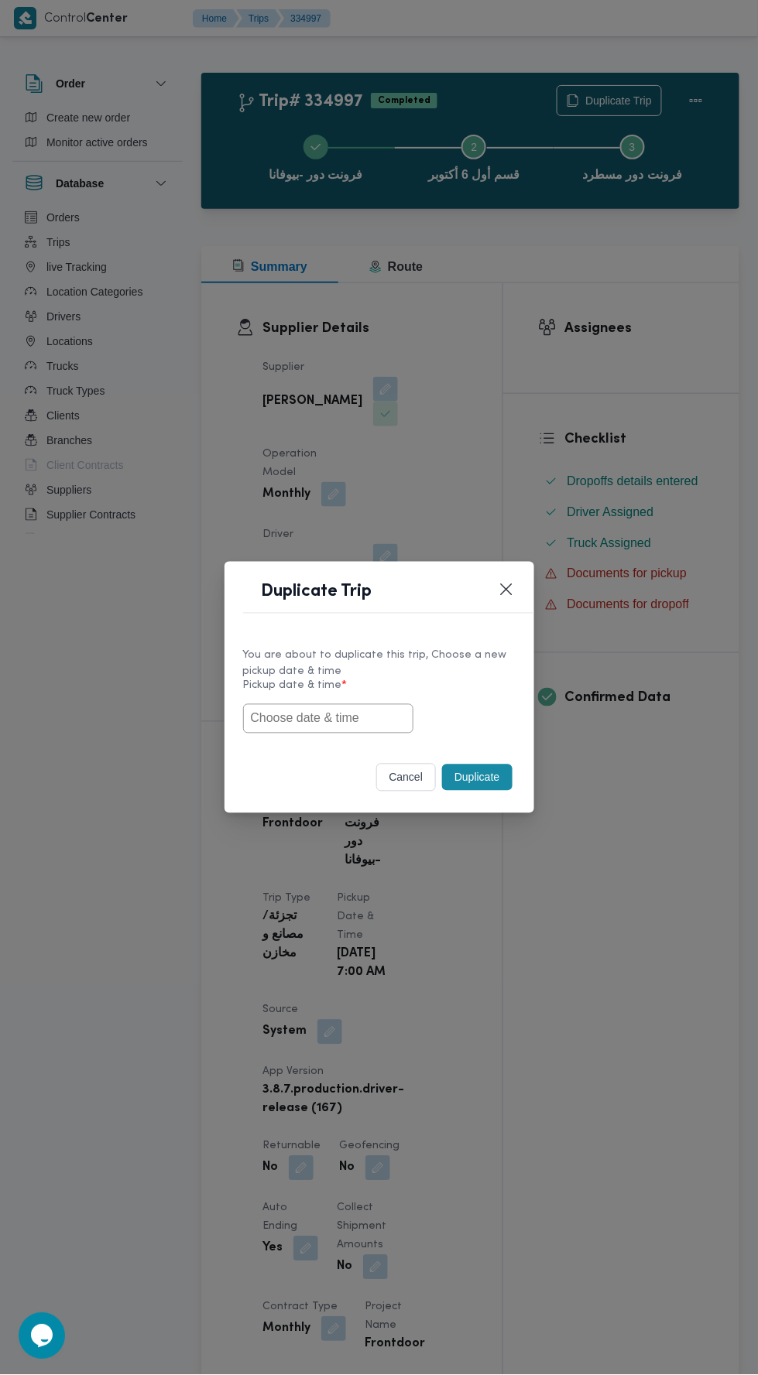
click at [372, 718] on input "text" at bounding box center [328, 718] width 170 height 29
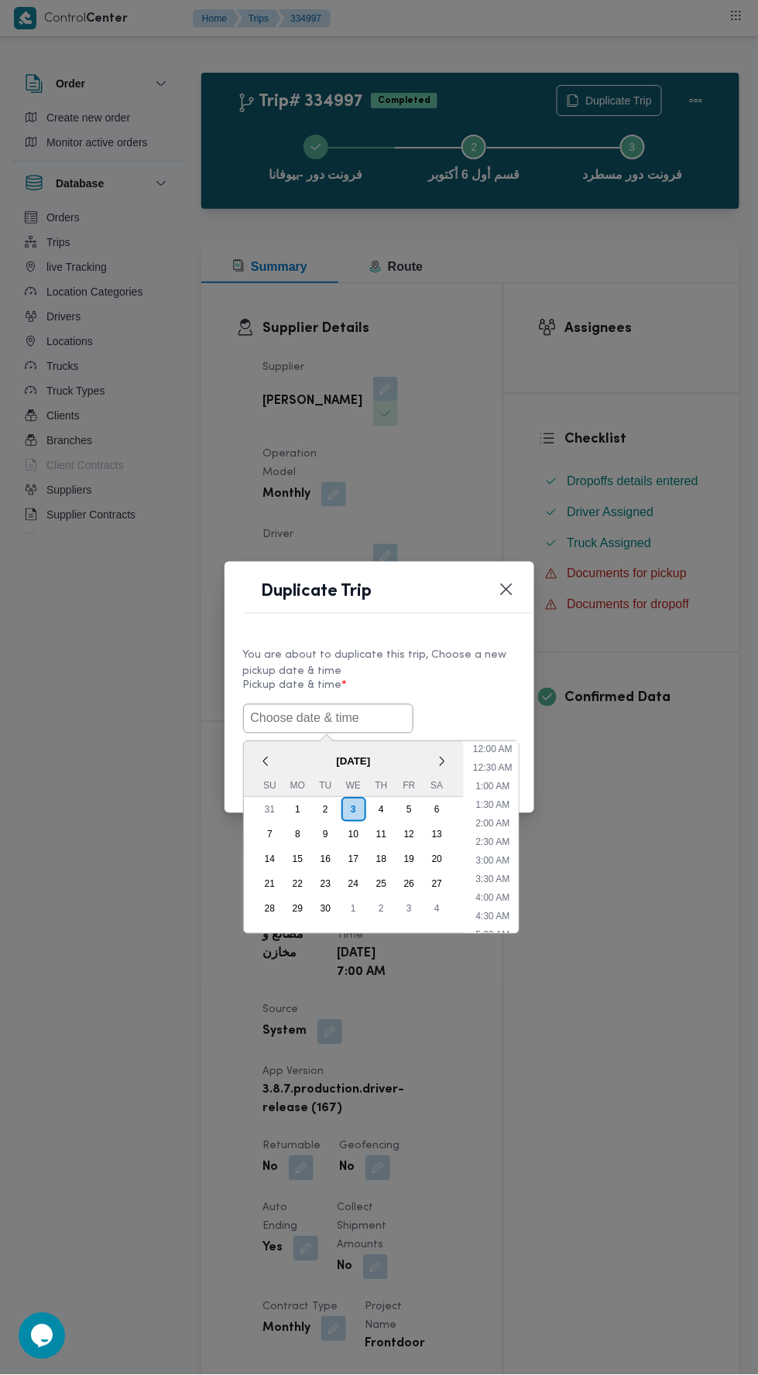
scroll to position [135, 0]
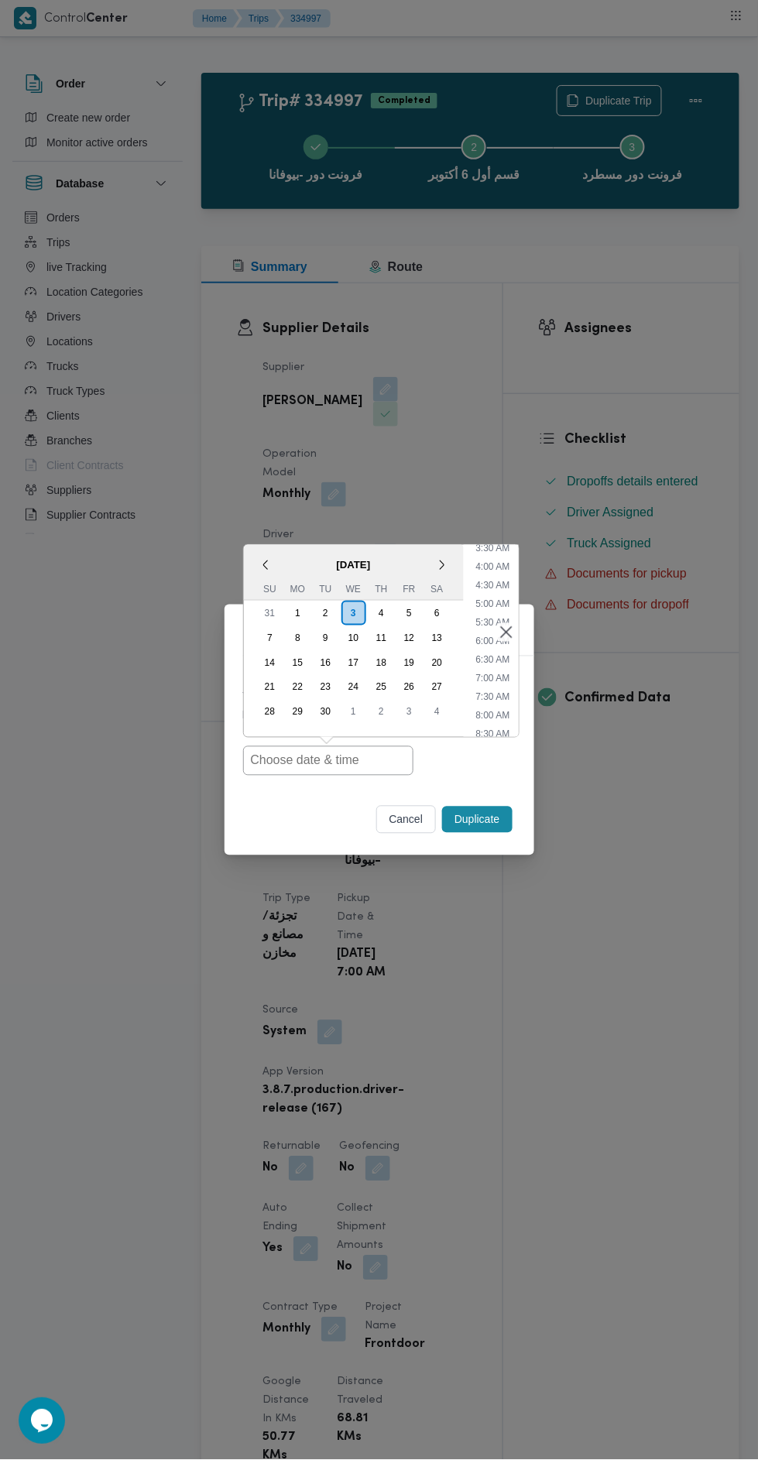
type input "[DATE] 7:00AM"
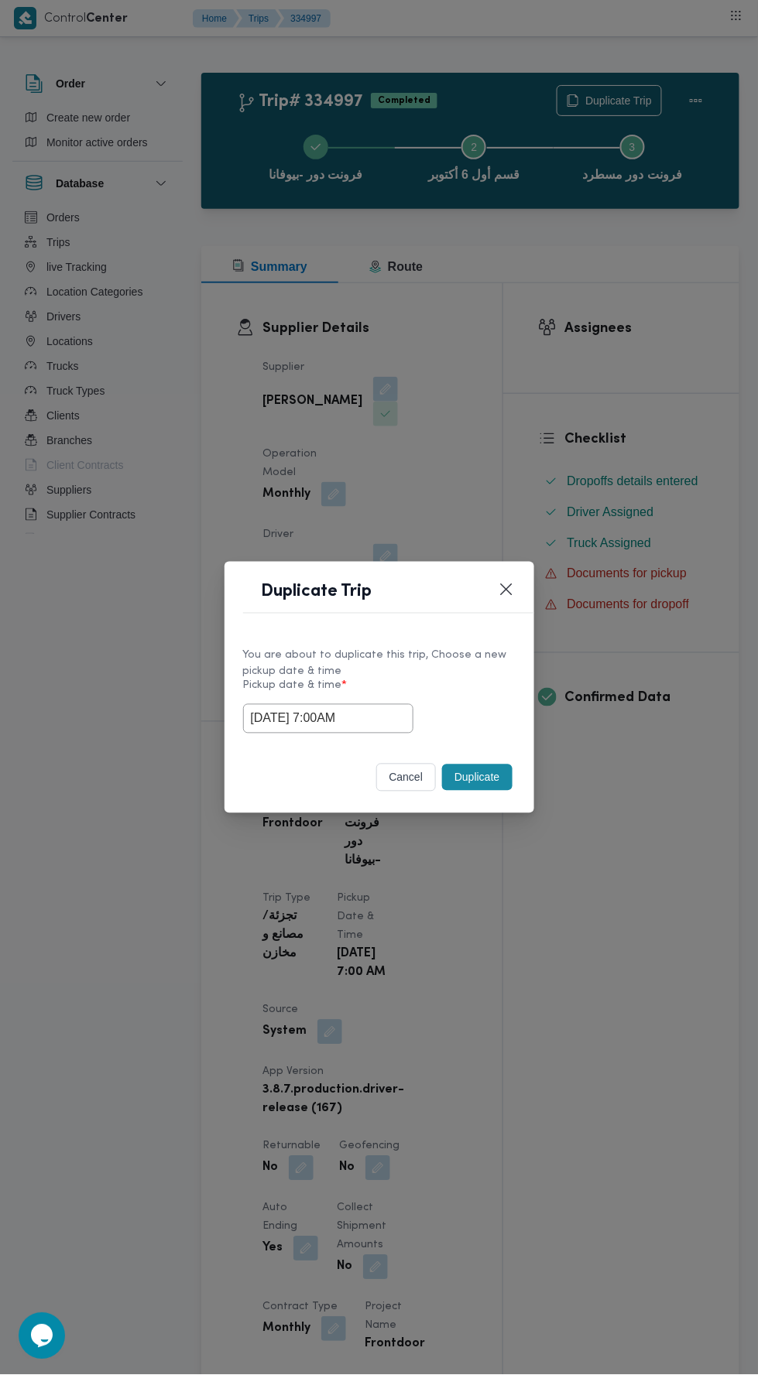
click at [603, 392] on div "Duplicate Trip You are about to duplicate this trip, Choose a new pickup date &…" at bounding box center [379, 687] width 758 height 1375
click at [482, 777] on button "Duplicate" at bounding box center [477, 778] width 70 height 26
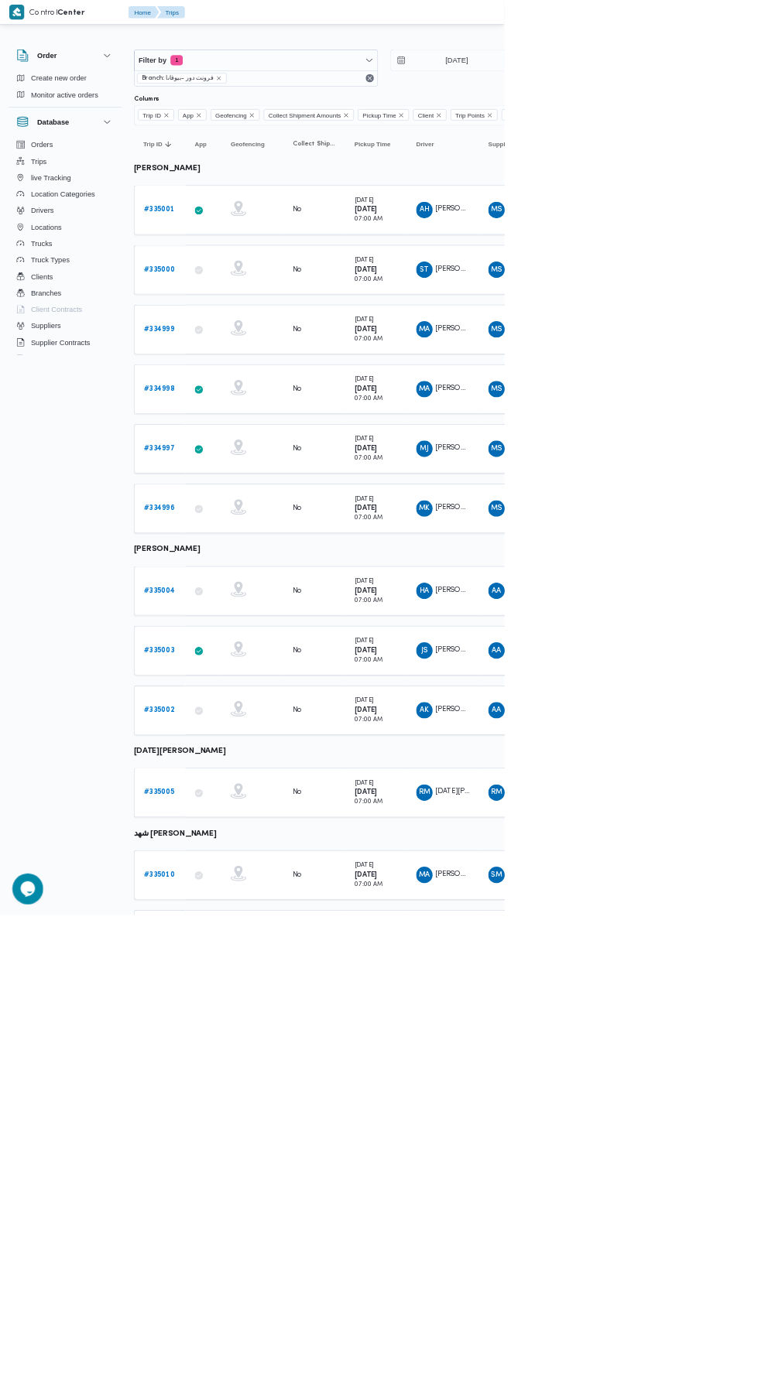
click at [241, 759] on b "# 334996" at bounding box center [239, 764] width 46 height 10
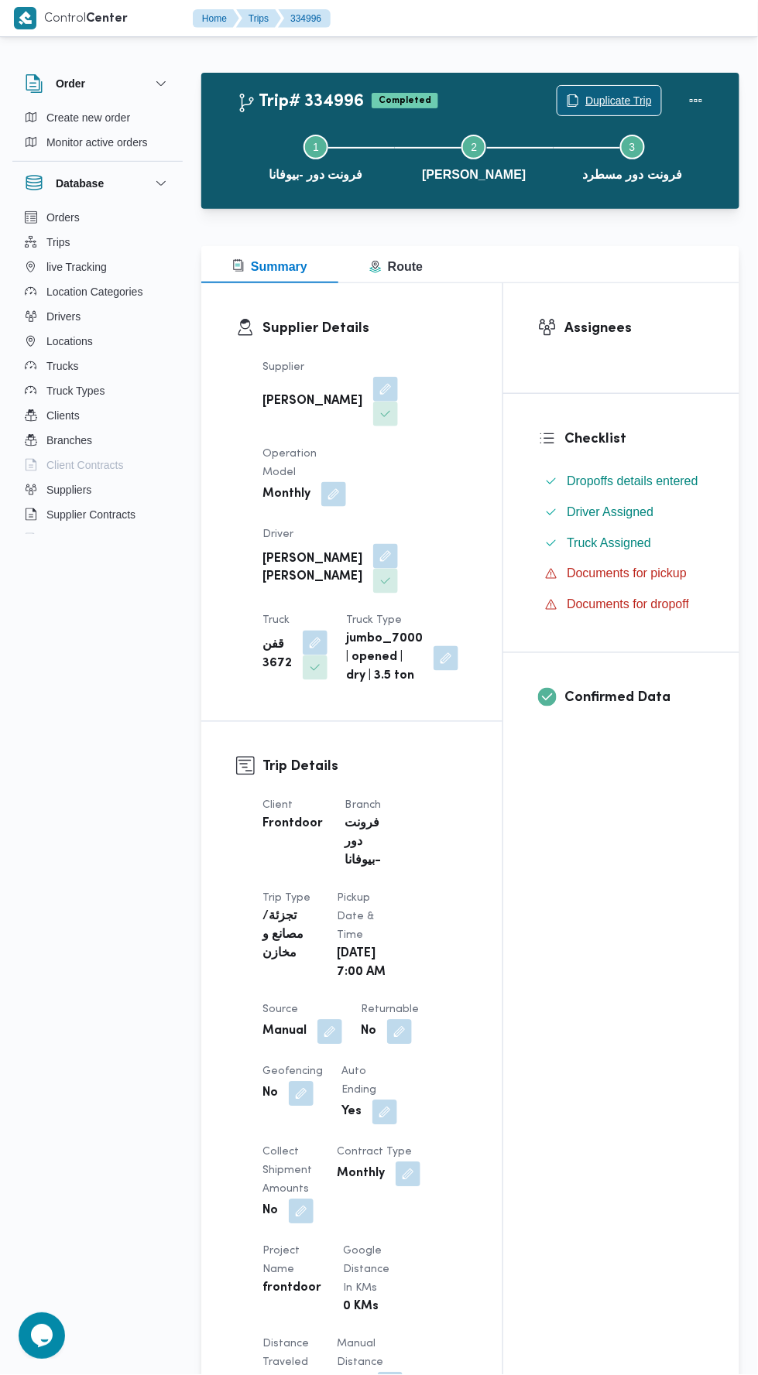
click at [621, 99] on span "Duplicate Trip" at bounding box center [618, 100] width 67 height 19
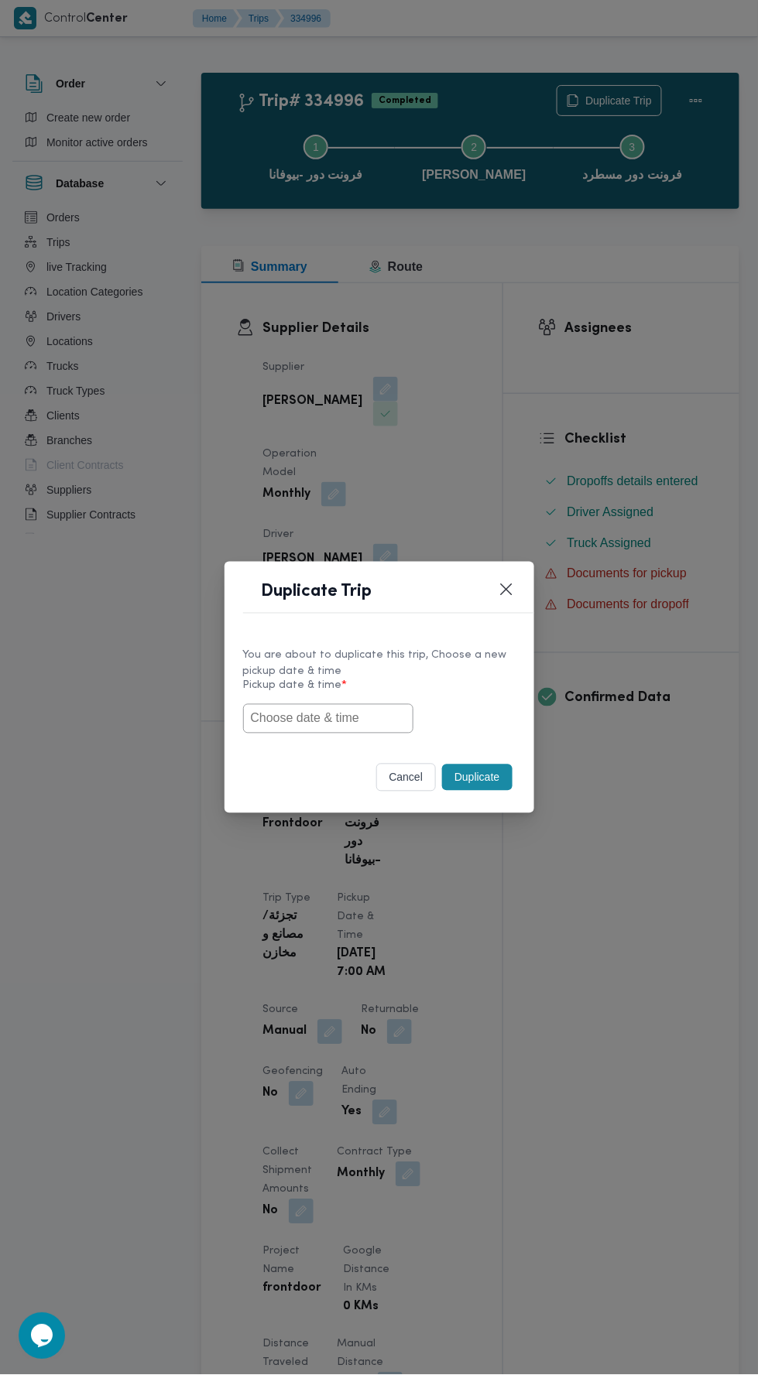
click at [350, 714] on input "text" at bounding box center [328, 718] width 170 height 29
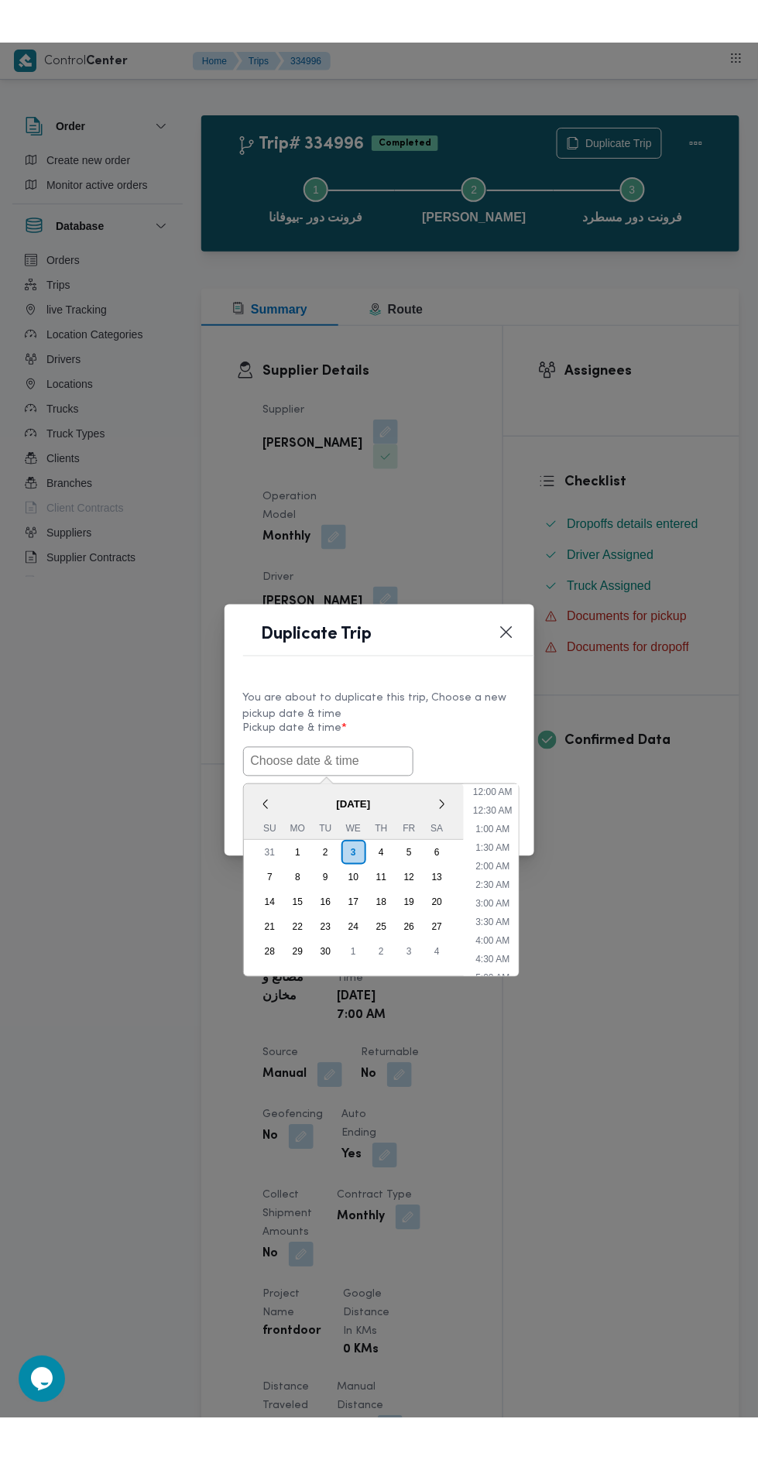
scroll to position [135, 0]
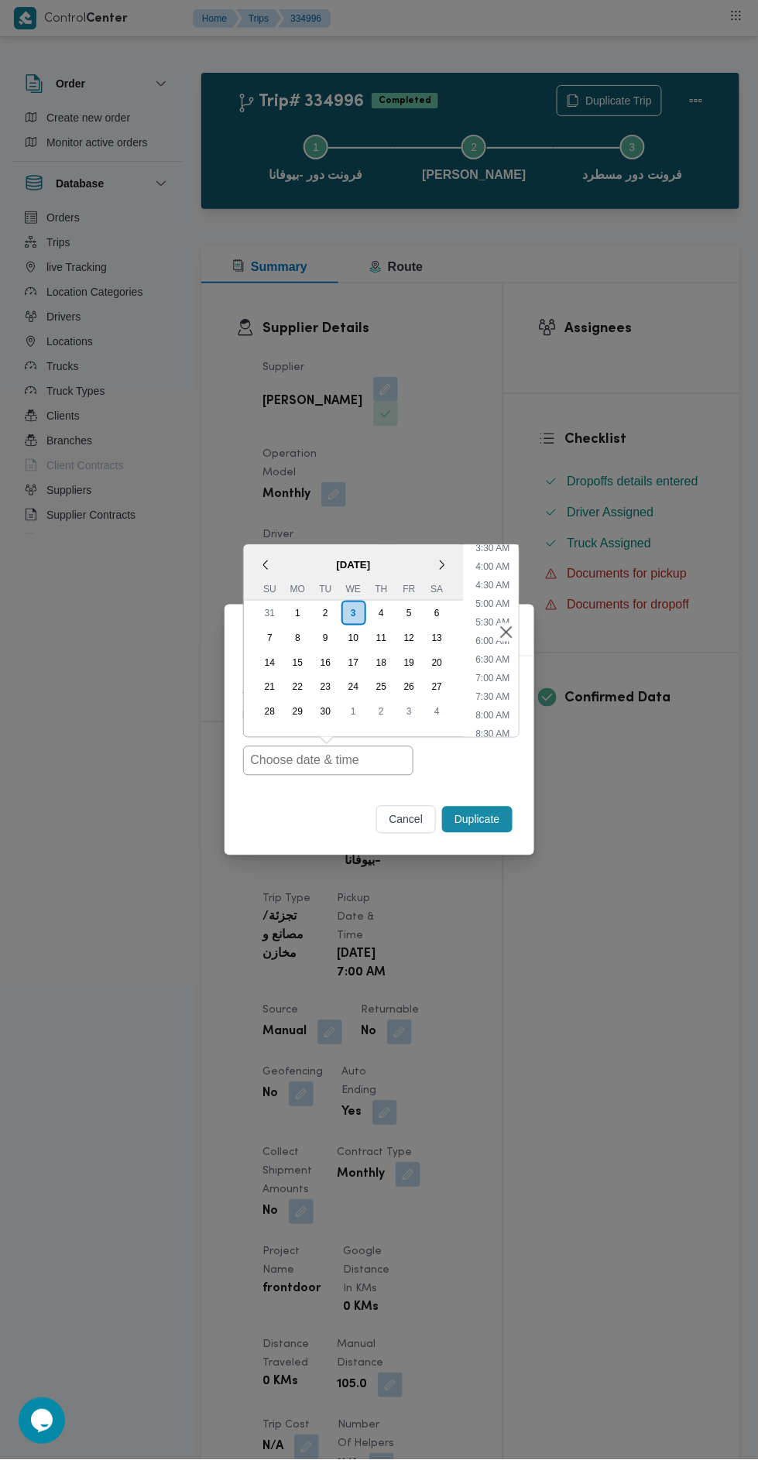
type input "[DATE] 7:00AM"
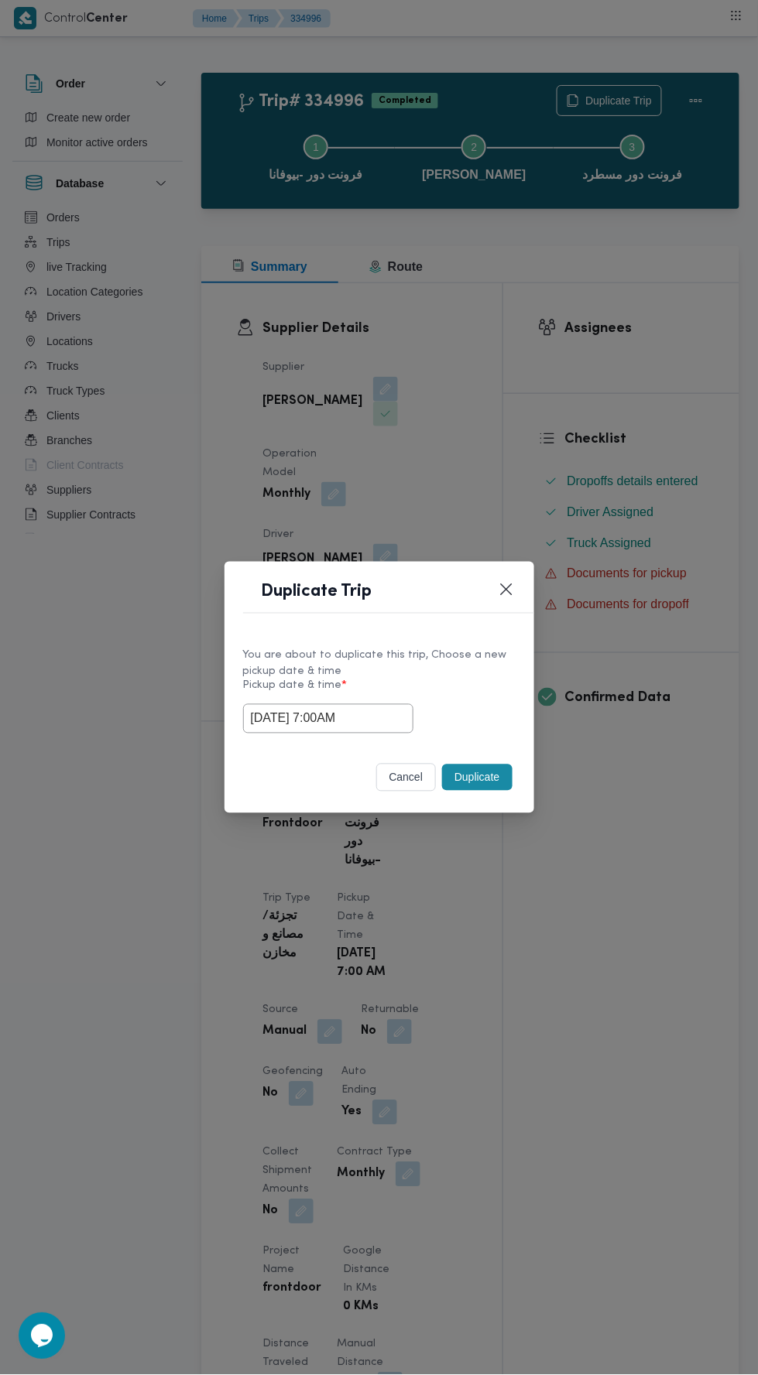
click at [618, 389] on div "Duplicate Trip You are about to duplicate this trip, Choose a new pickup date &…" at bounding box center [379, 687] width 758 height 1375
click at [496, 772] on button "Duplicate" at bounding box center [477, 778] width 70 height 26
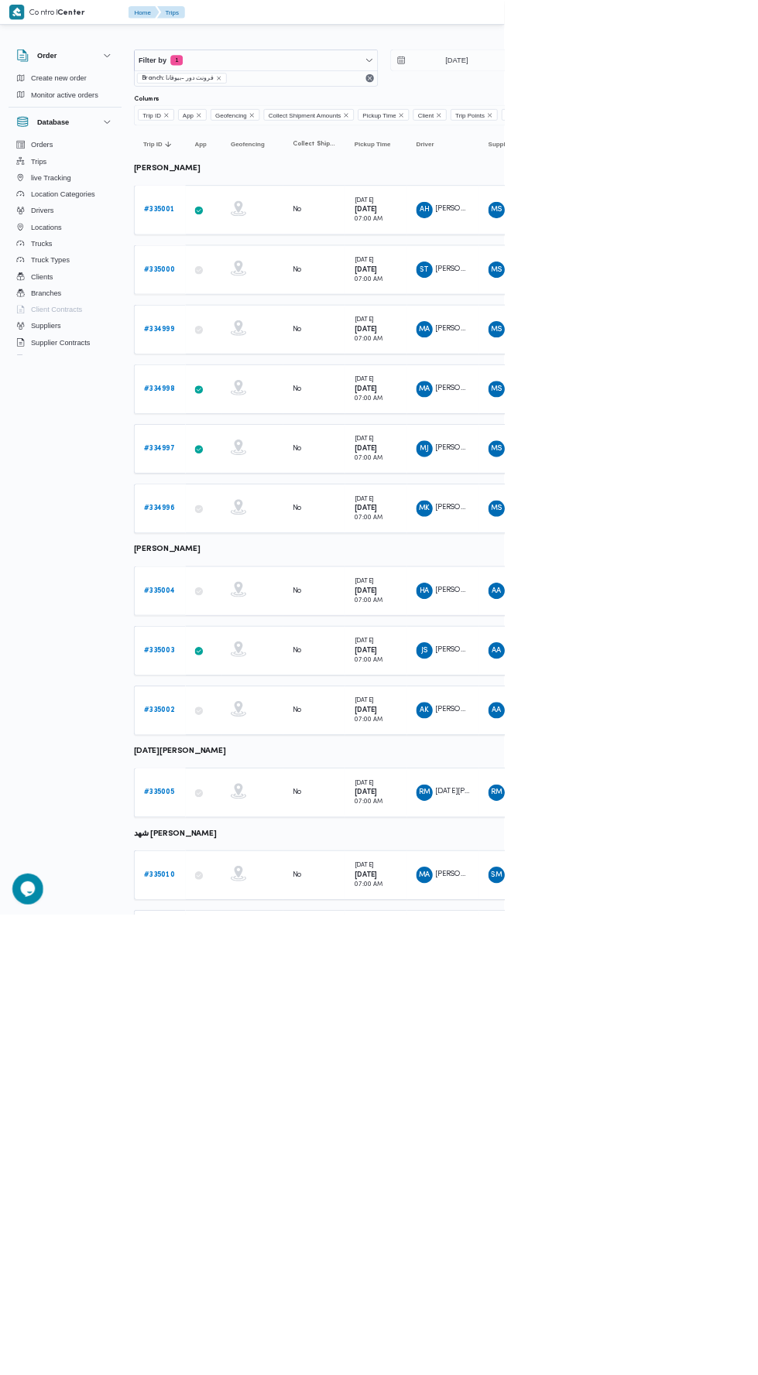
click at [244, 883] on b "# 335004" at bounding box center [239, 888] width 47 height 10
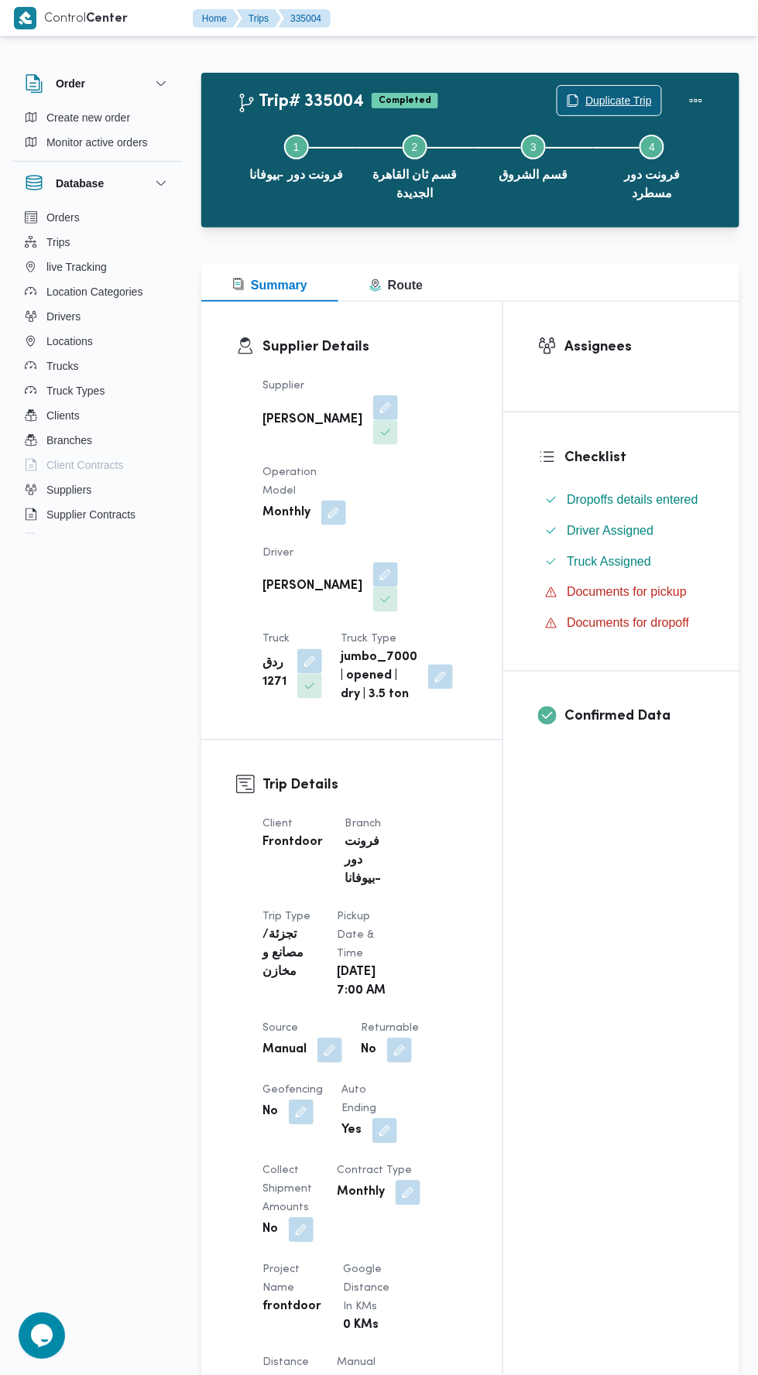
click at [622, 91] on span "Duplicate Trip" at bounding box center [618, 100] width 67 height 19
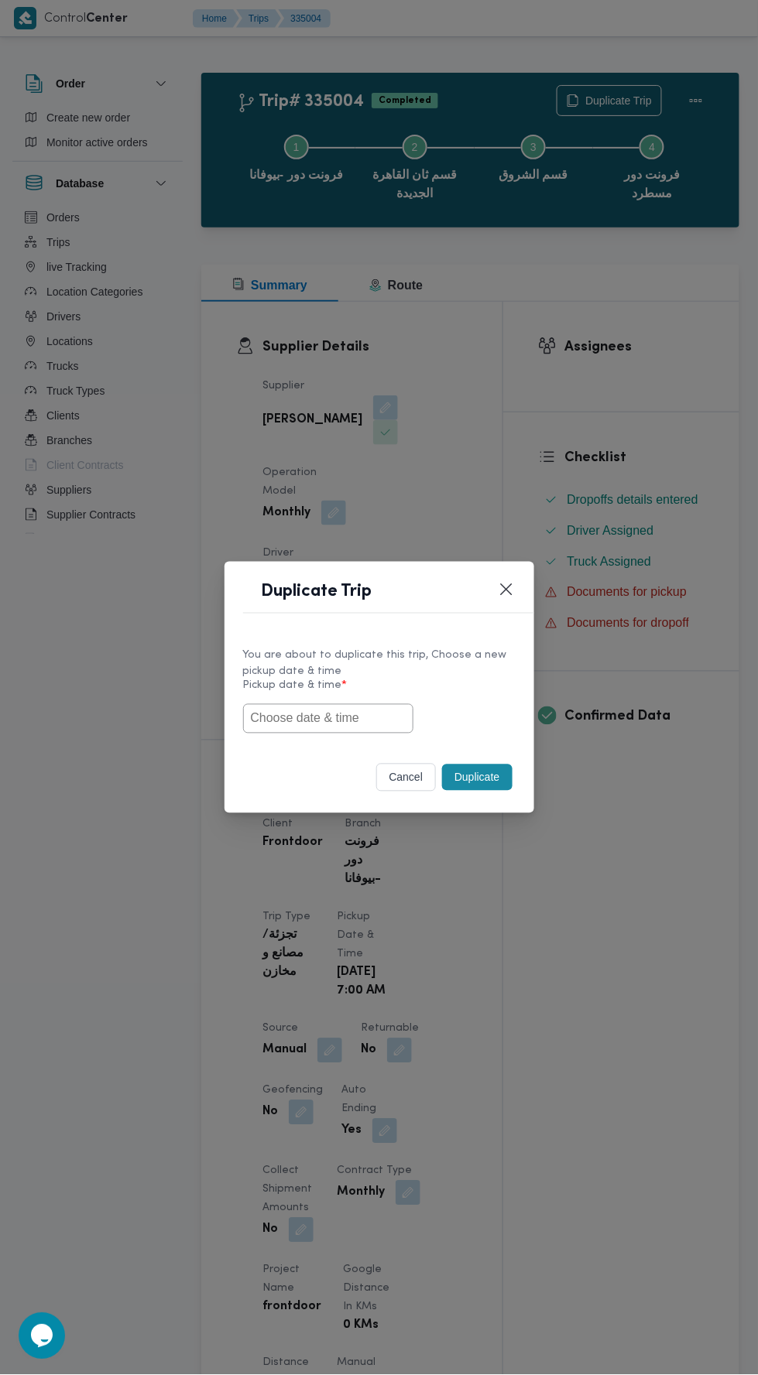
click at [379, 715] on input "text" at bounding box center [328, 718] width 170 height 29
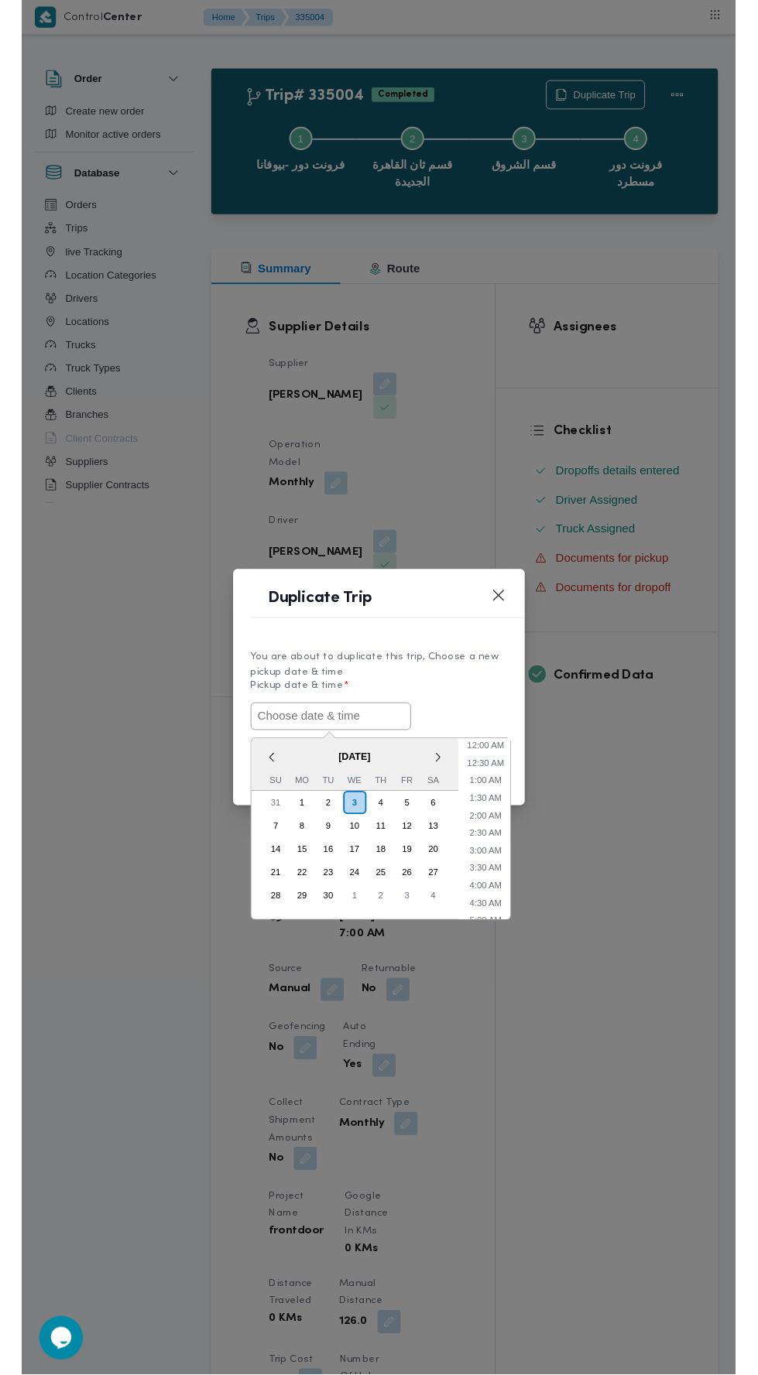
scroll to position [135, 0]
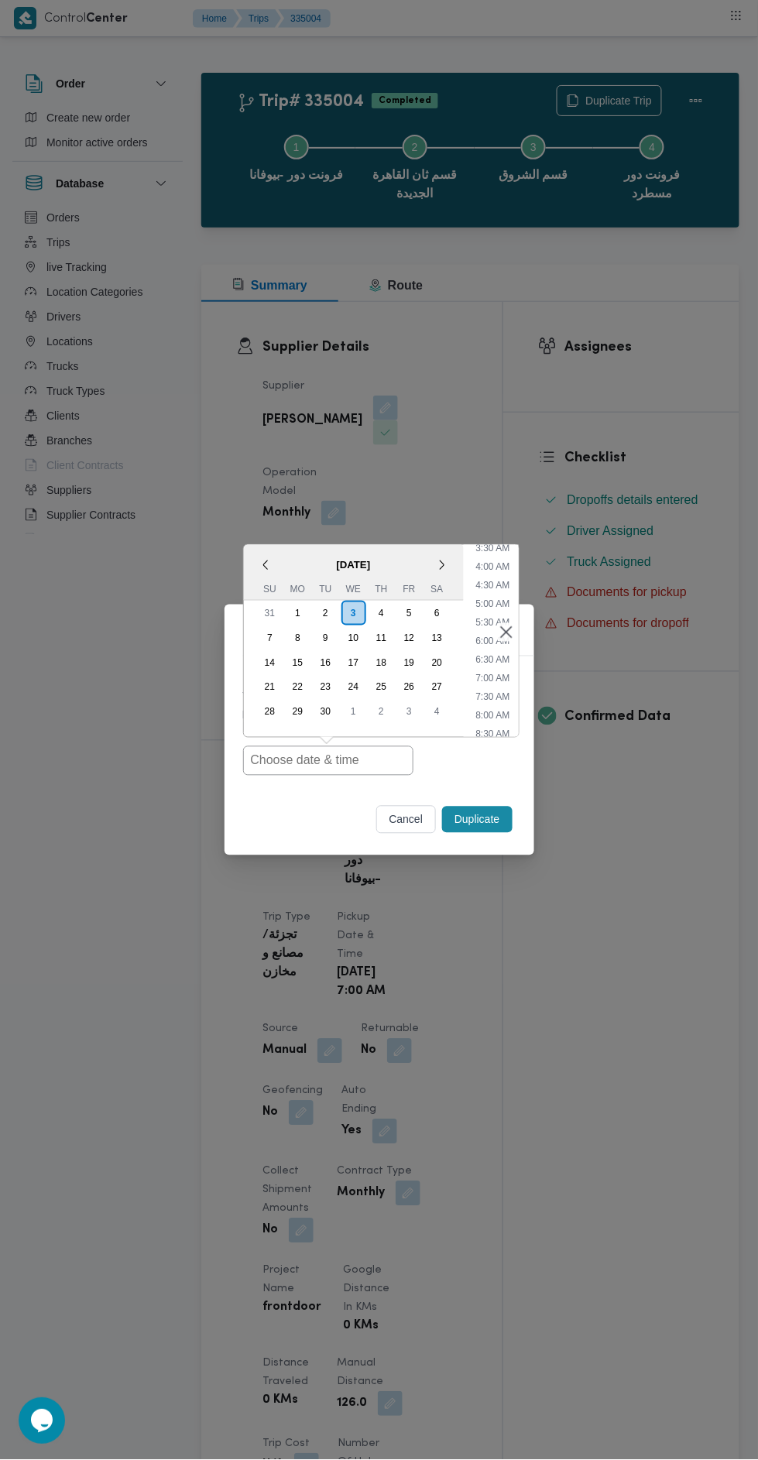
type input "[DATE] 7:00AM"
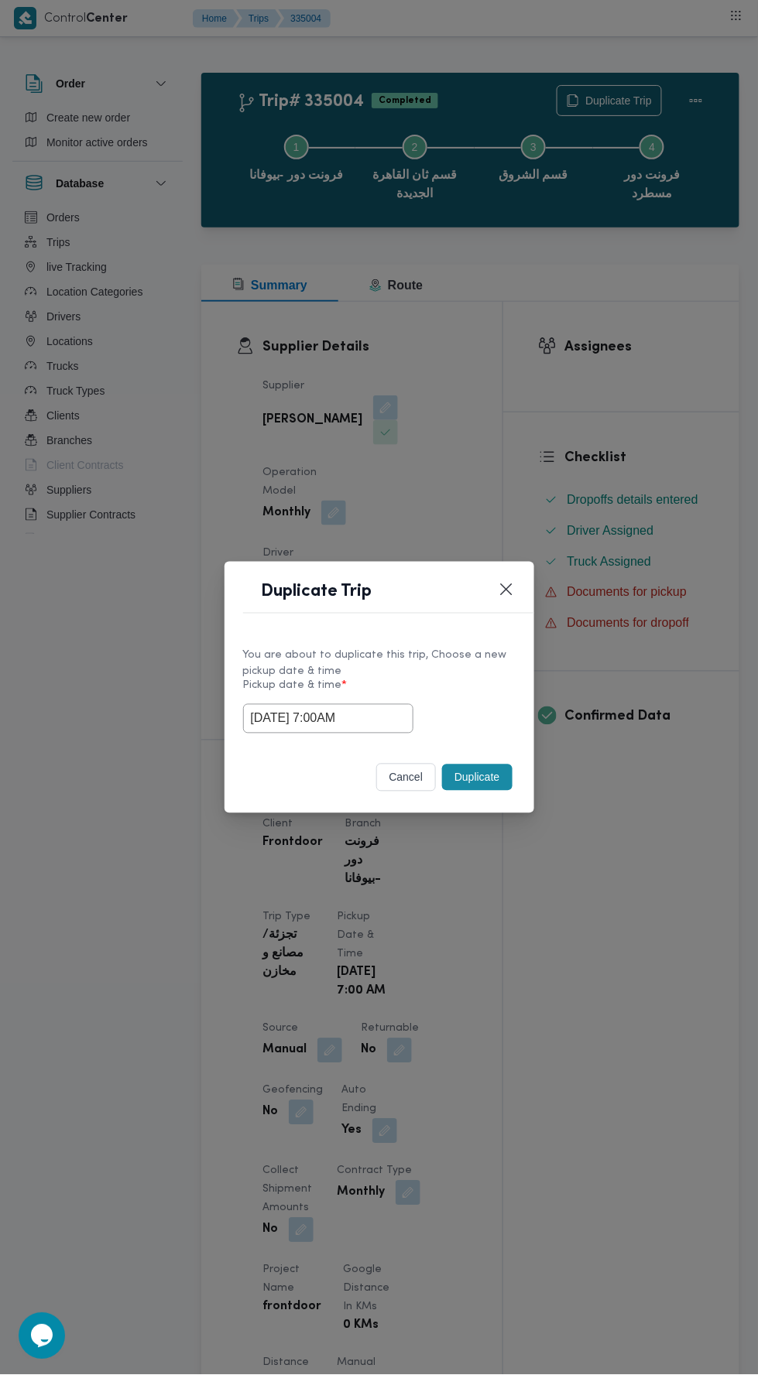
click at [606, 384] on div "Duplicate Trip You are about to duplicate this trip, Choose a new pickup date &…" at bounding box center [379, 687] width 758 height 1375
click at [480, 777] on button "Duplicate" at bounding box center [477, 778] width 70 height 26
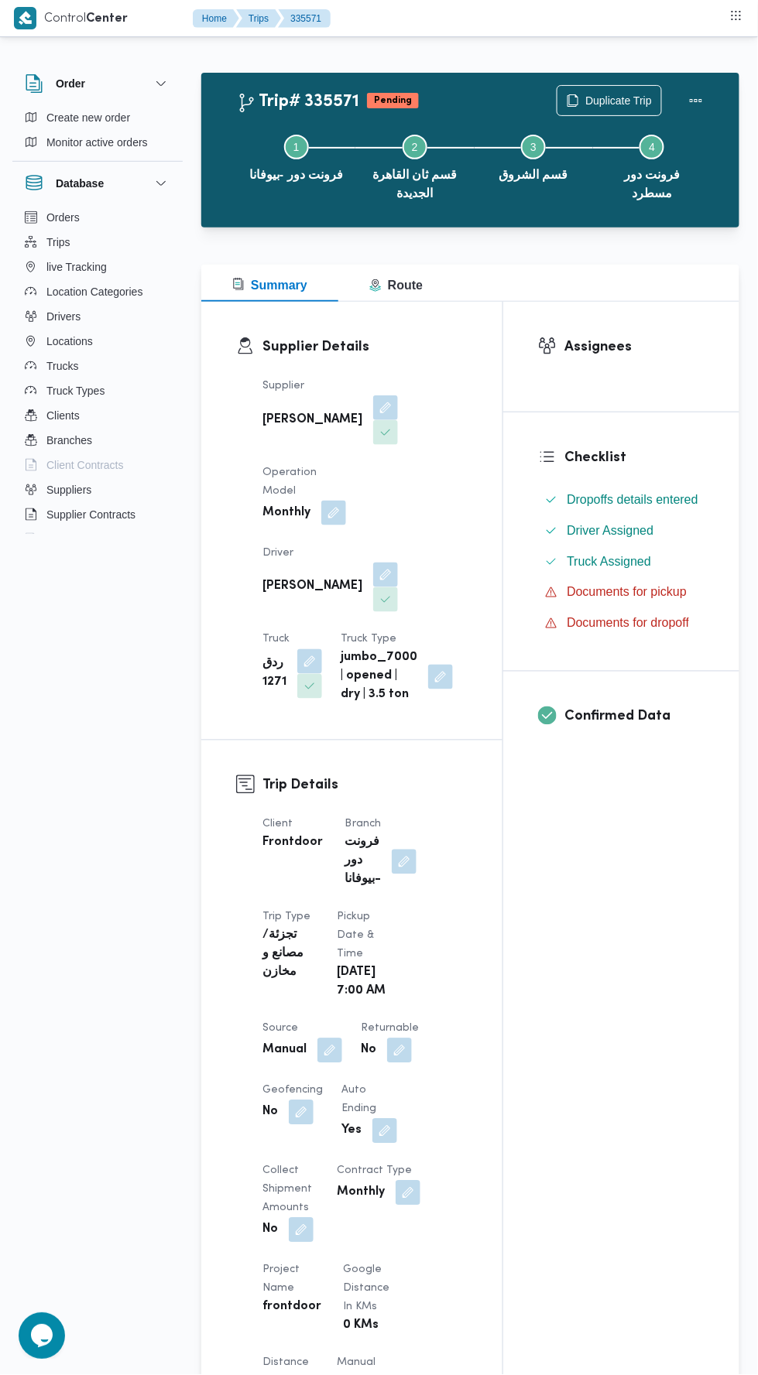
click at [323, 1063] on button "button" at bounding box center [329, 1051] width 25 height 25
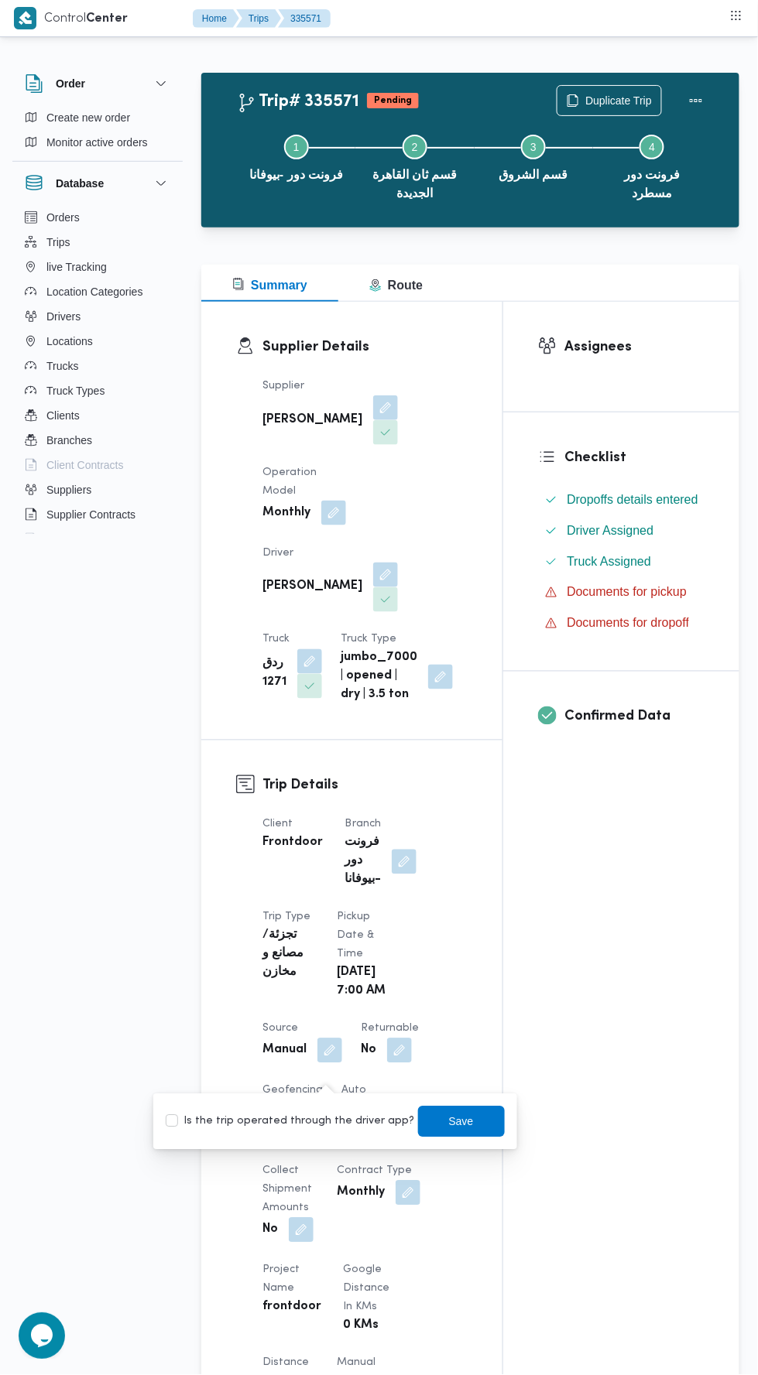
click at [309, 1124] on label "Is the trip operated through the driver app?" at bounding box center [290, 1122] width 249 height 19
checkbox input "true"
click at [449, 1126] on span "Save" at bounding box center [461, 1122] width 25 height 19
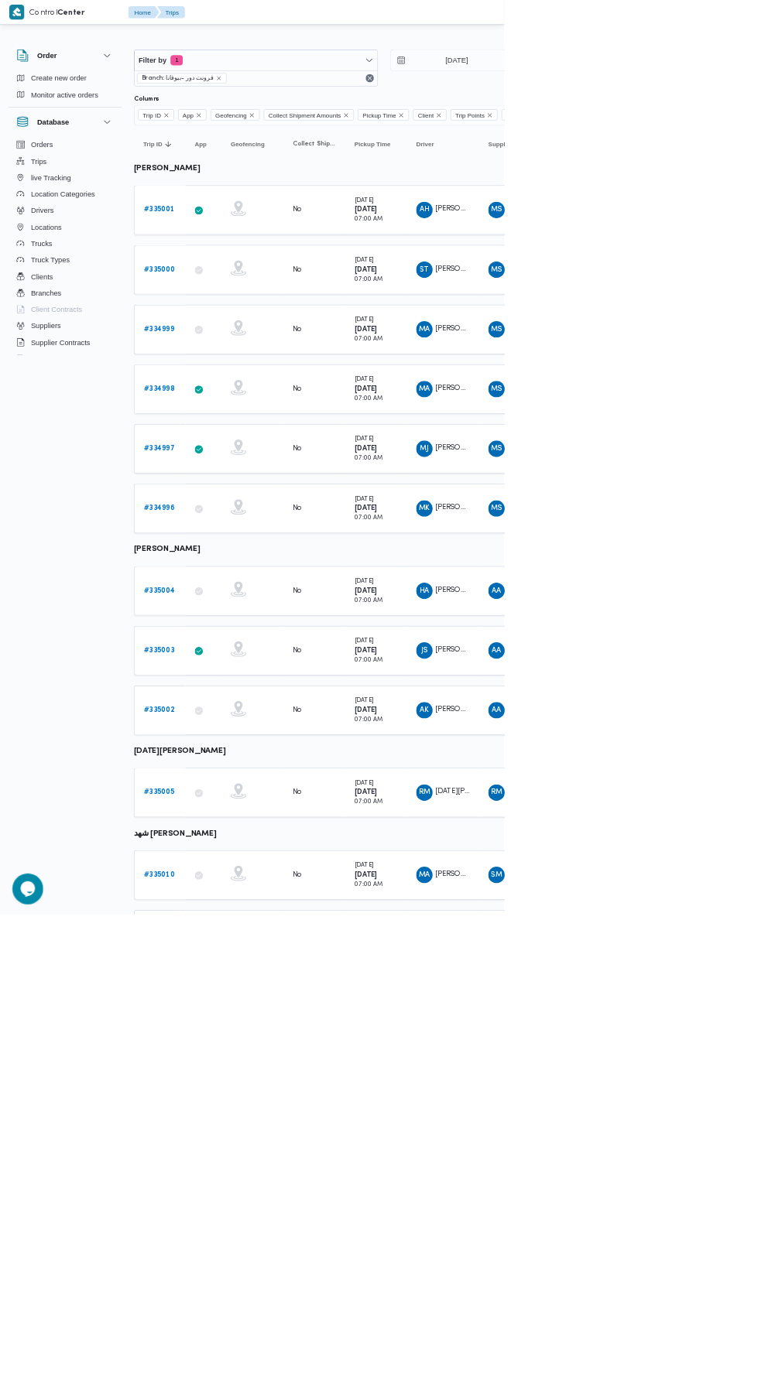
click at [253, 973] on b "# 335003" at bounding box center [239, 978] width 46 height 10
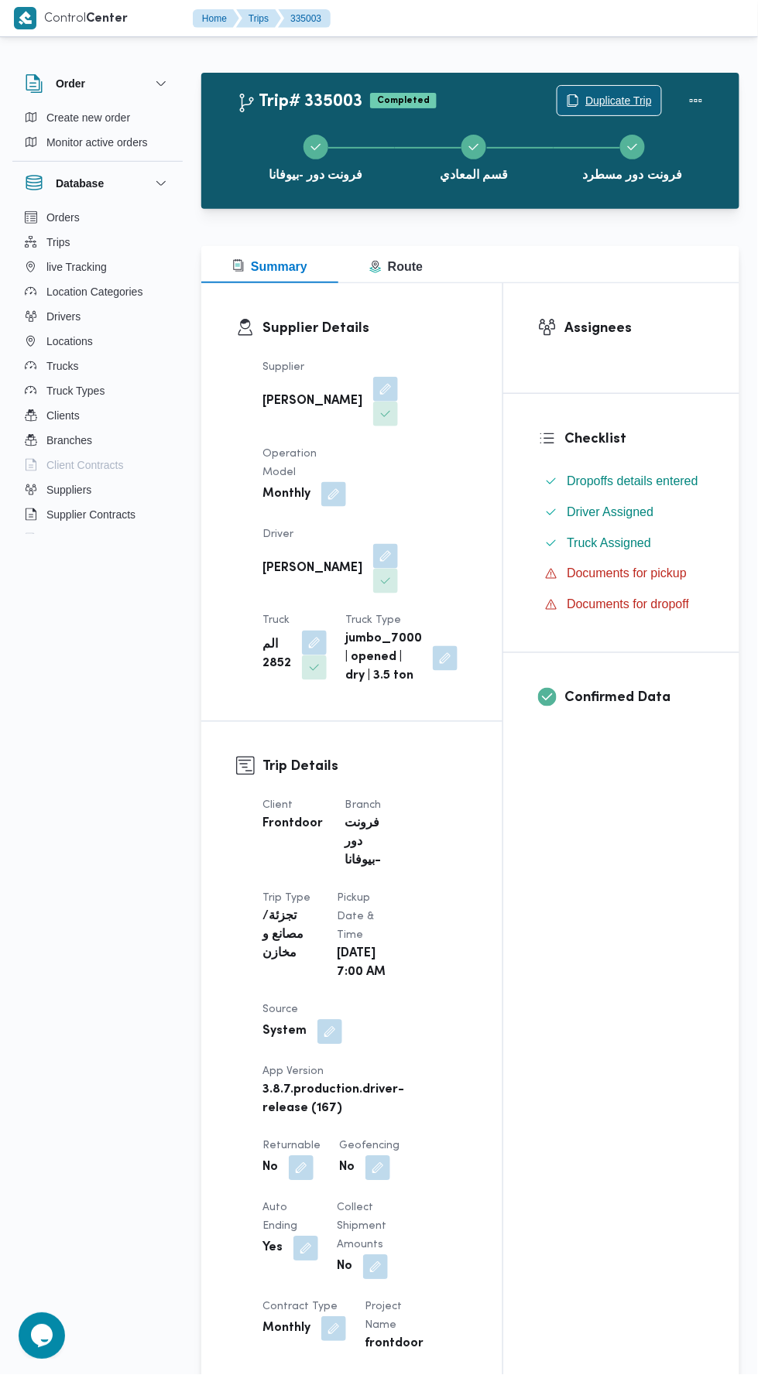
click at [603, 100] on span "Duplicate Trip" at bounding box center [618, 100] width 67 height 19
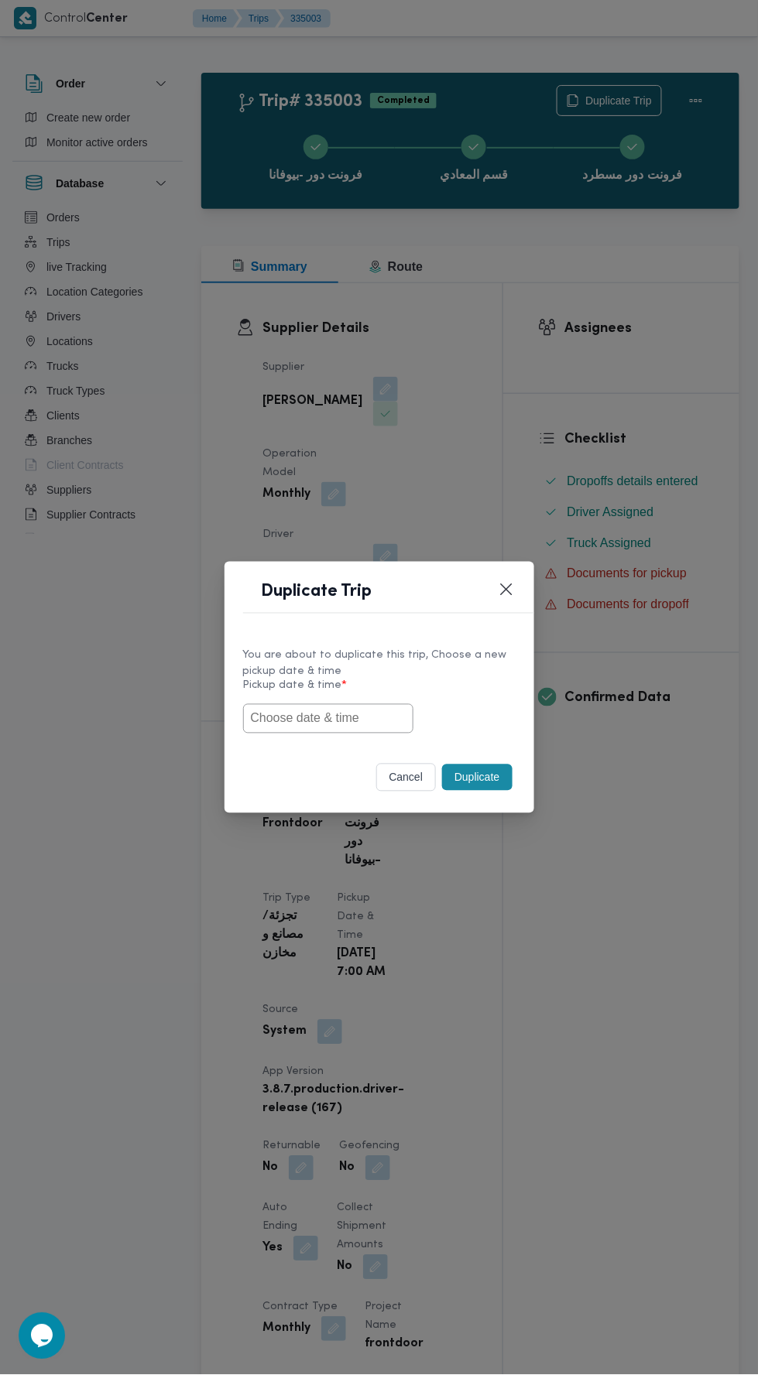
click at [362, 720] on input "text" at bounding box center [328, 718] width 170 height 29
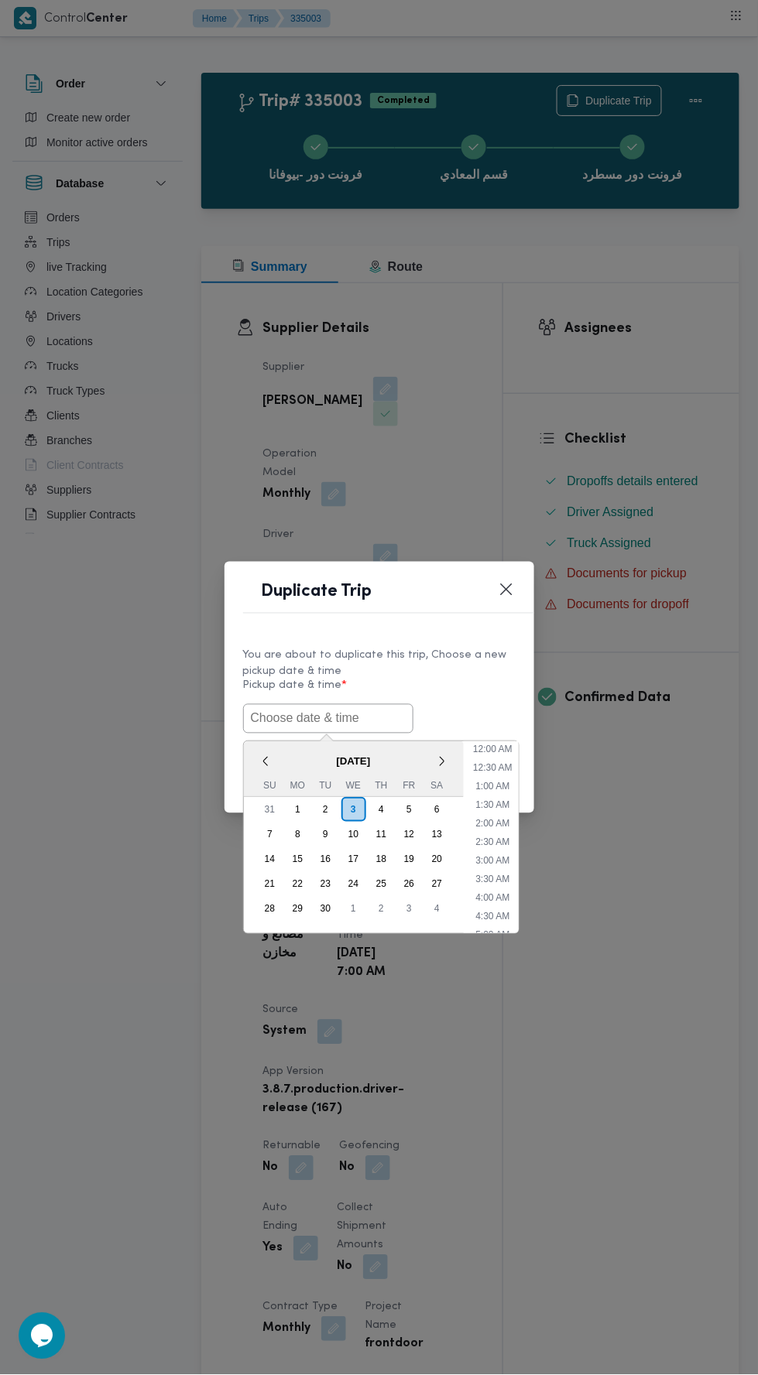
scroll to position [135, 0]
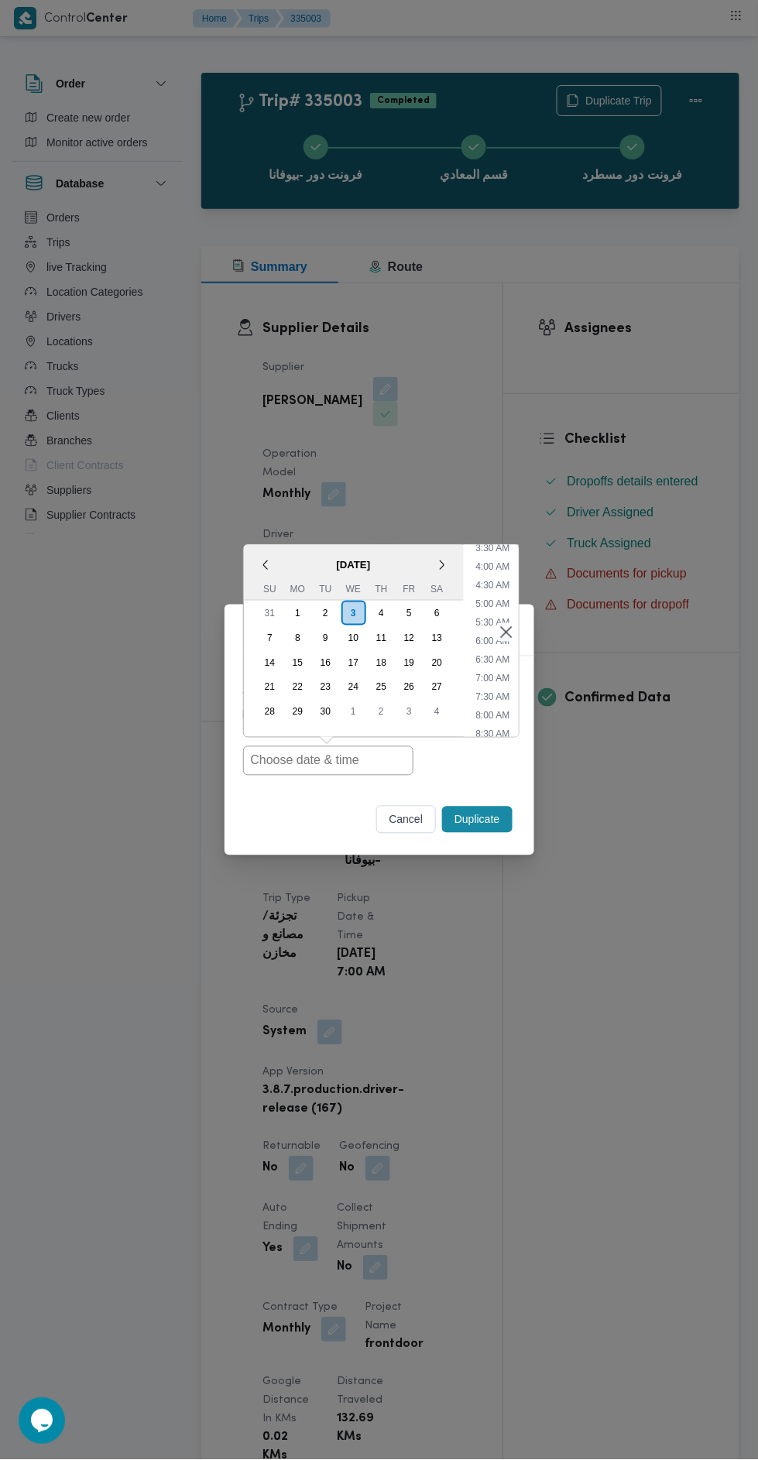
type input "[DATE] 7:00AM"
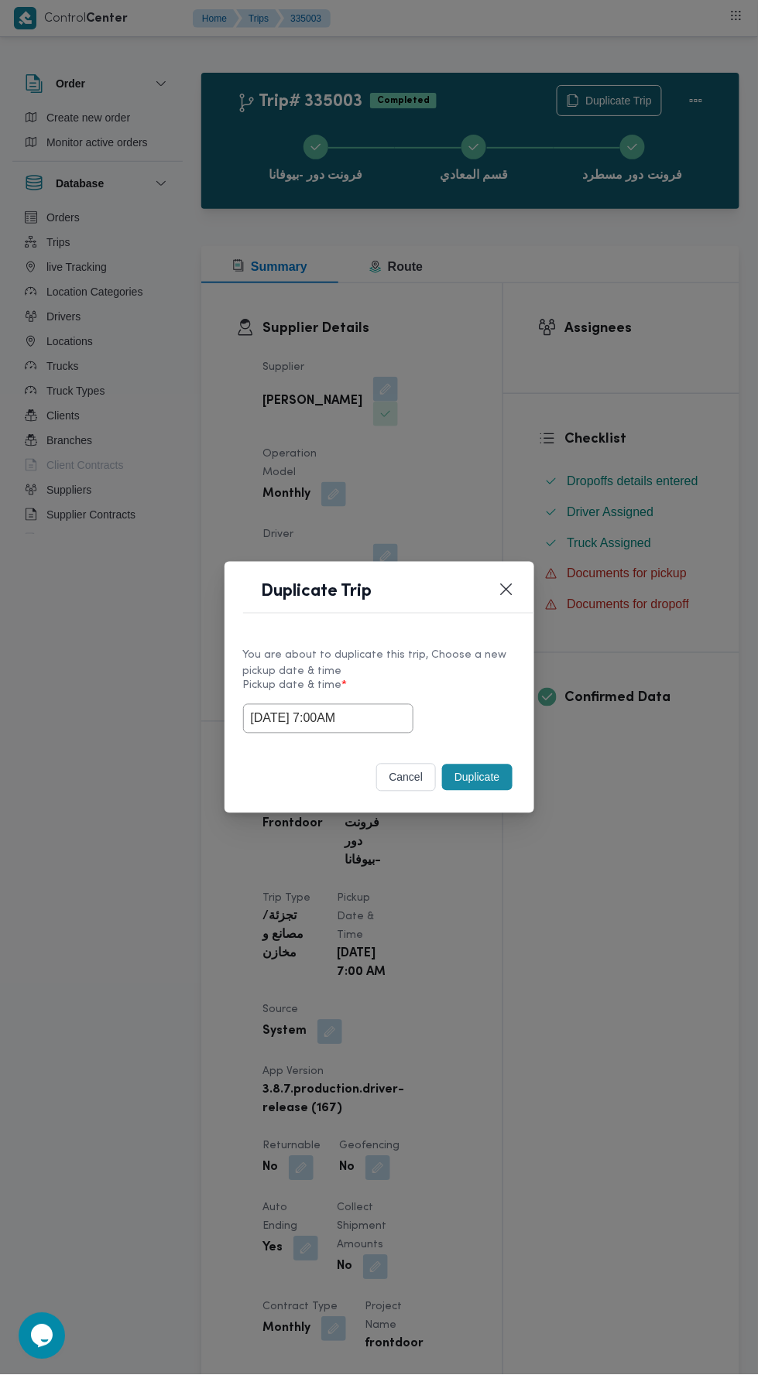
click at [632, 366] on div "Duplicate Trip You are about to duplicate this trip, Choose a new pickup date &…" at bounding box center [379, 687] width 758 height 1375
click at [492, 783] on button "Duplicate" at bounding box center [477, 778] width 70 height 26
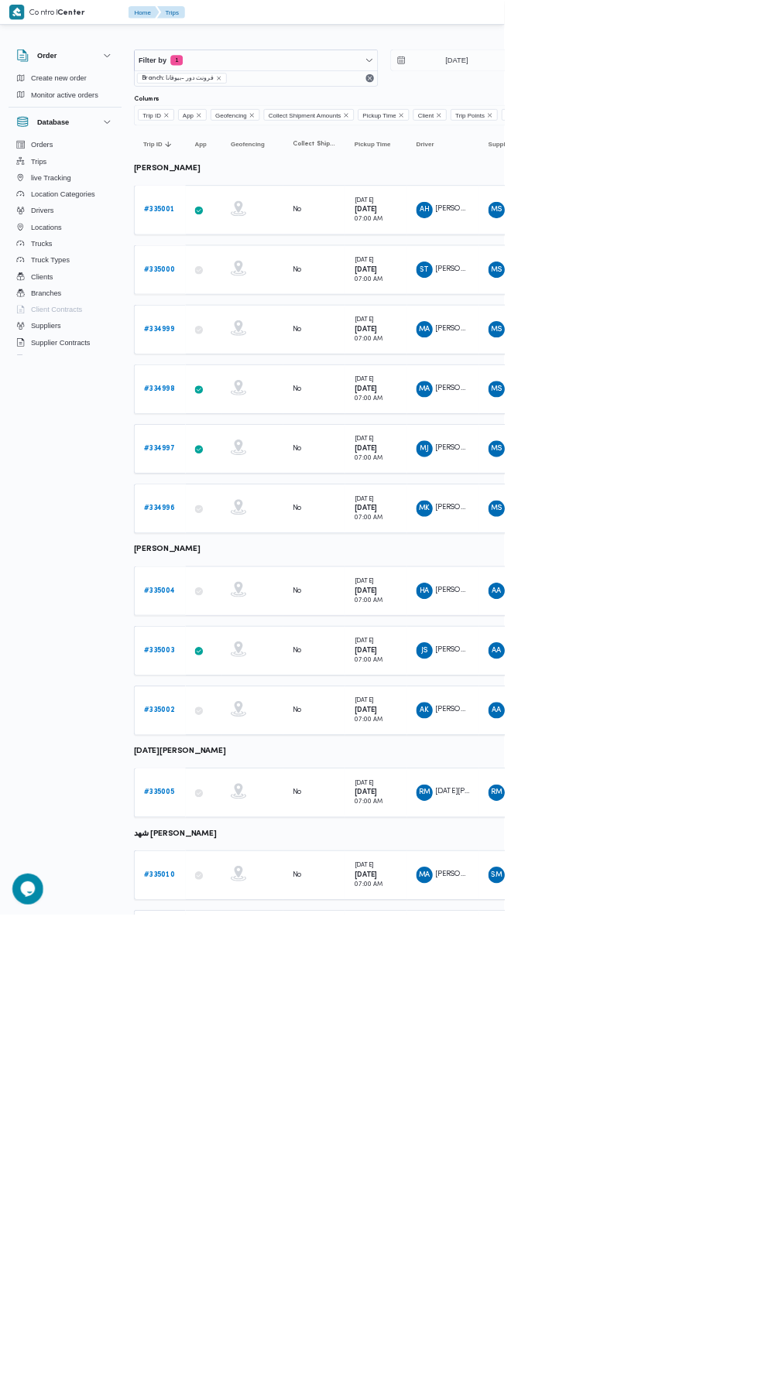
click at [248, 1063] on b "# 335002" at bounding box center [239, 1068] width 46 height 10
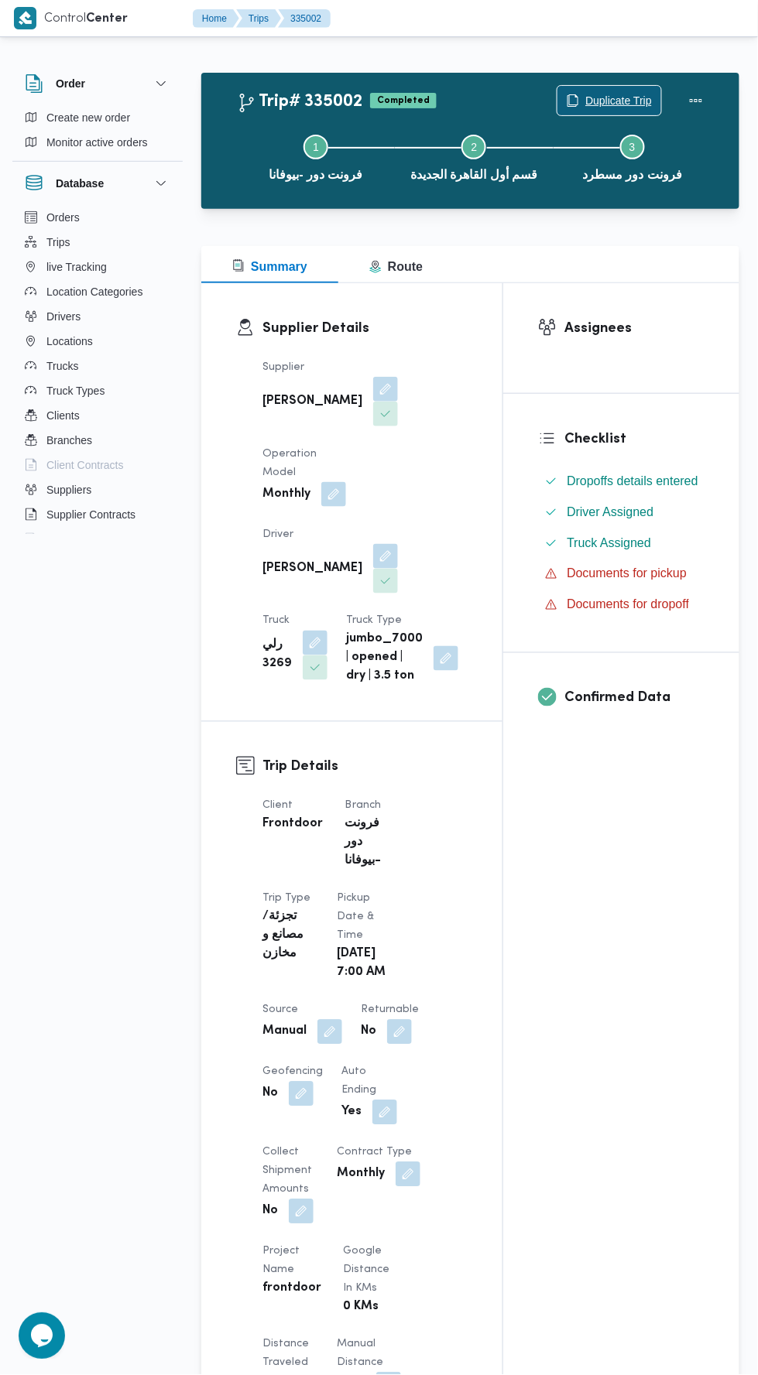
click at [618, 92] on span "Duplicate Trip" at bounding box center [618, 100] width 67 height 19
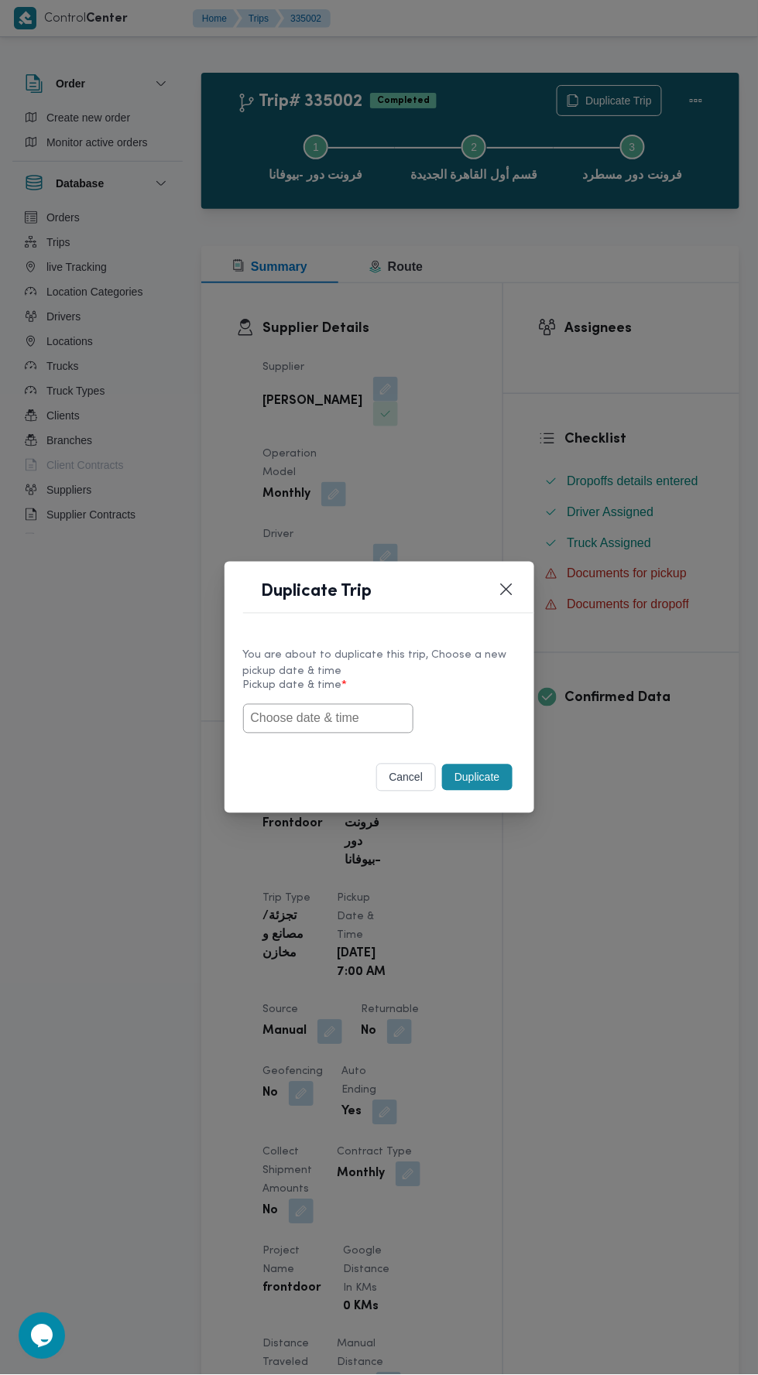
click at [357, 712] on input "text" at bounding box center [328, 718] width 170 height 29
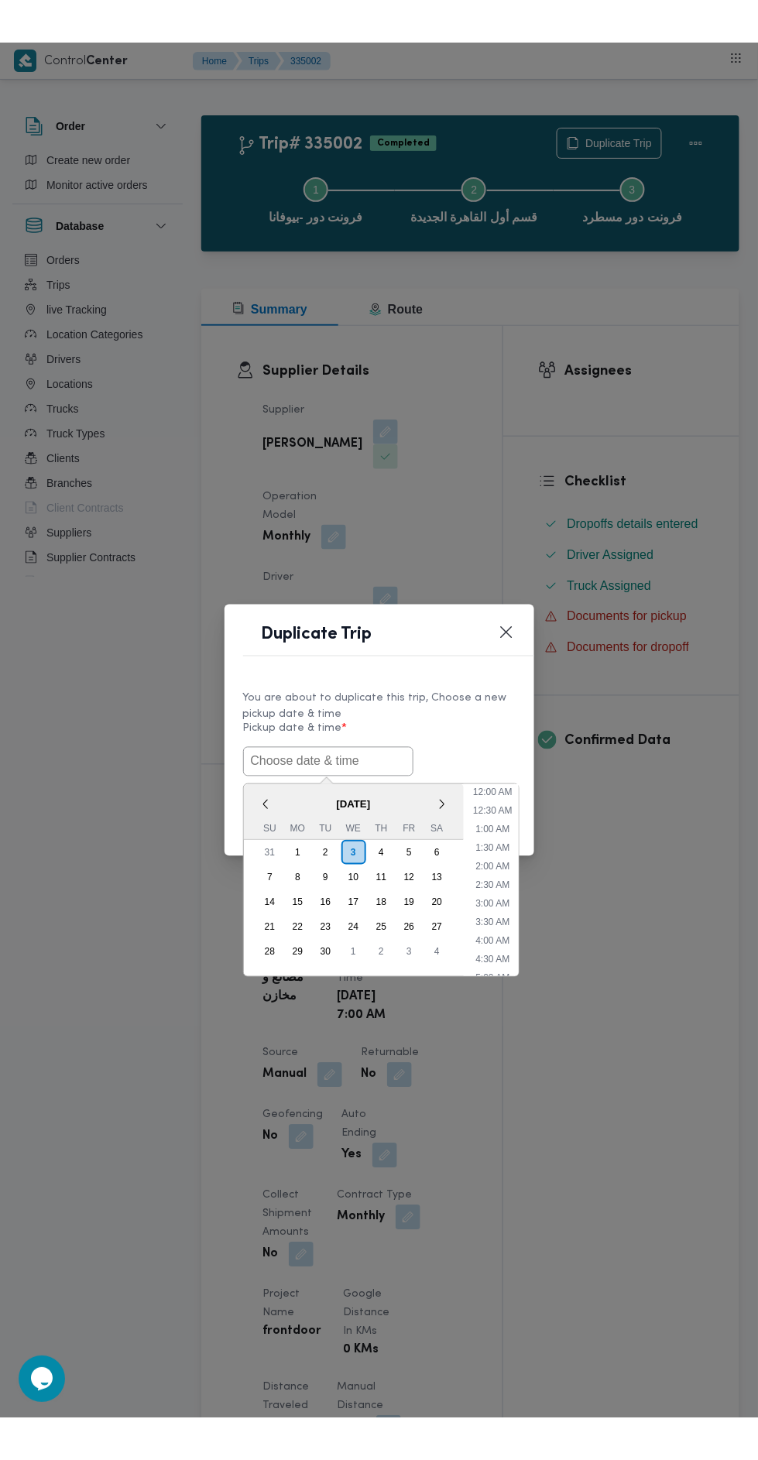
scroll to position [135, 0]
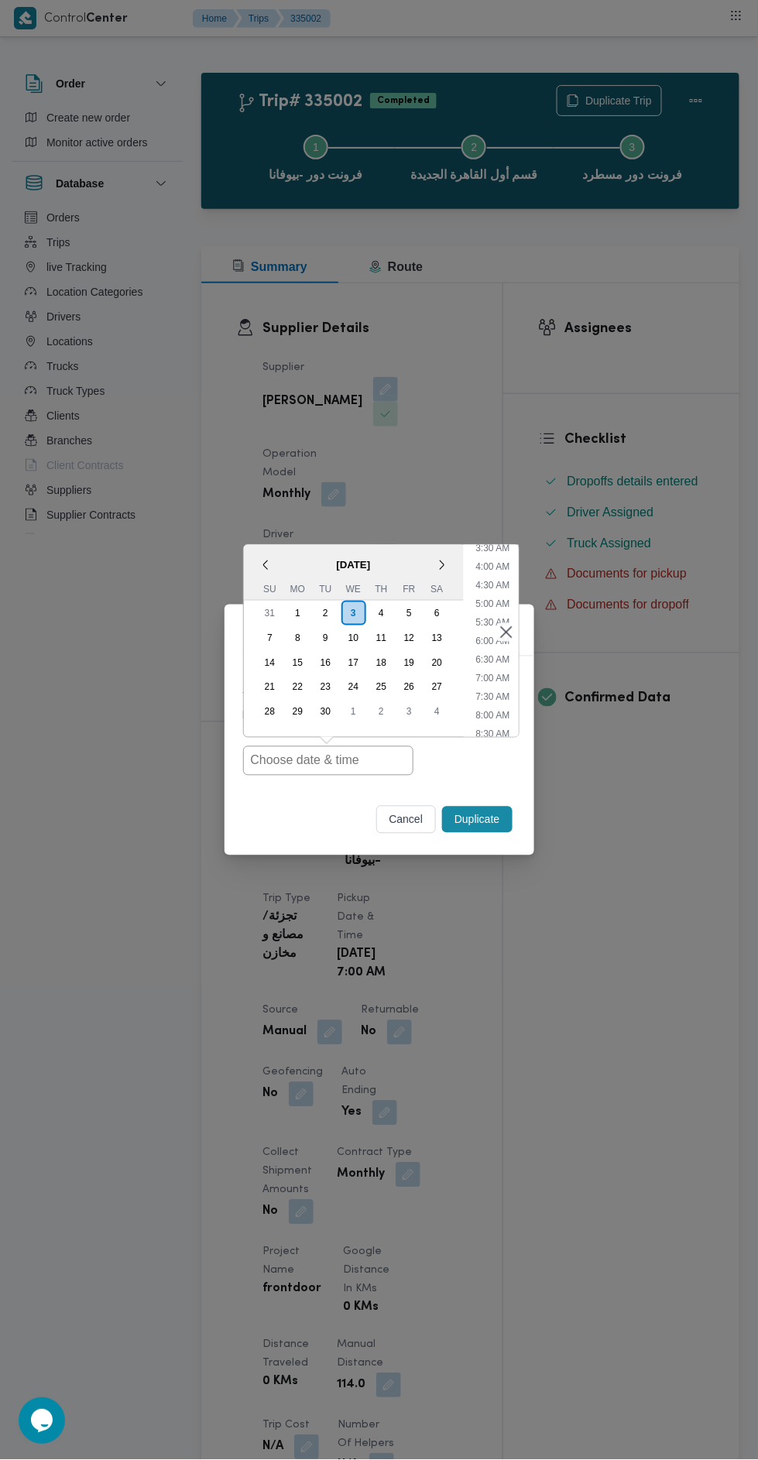
type input "[DATE] 7:00AM"
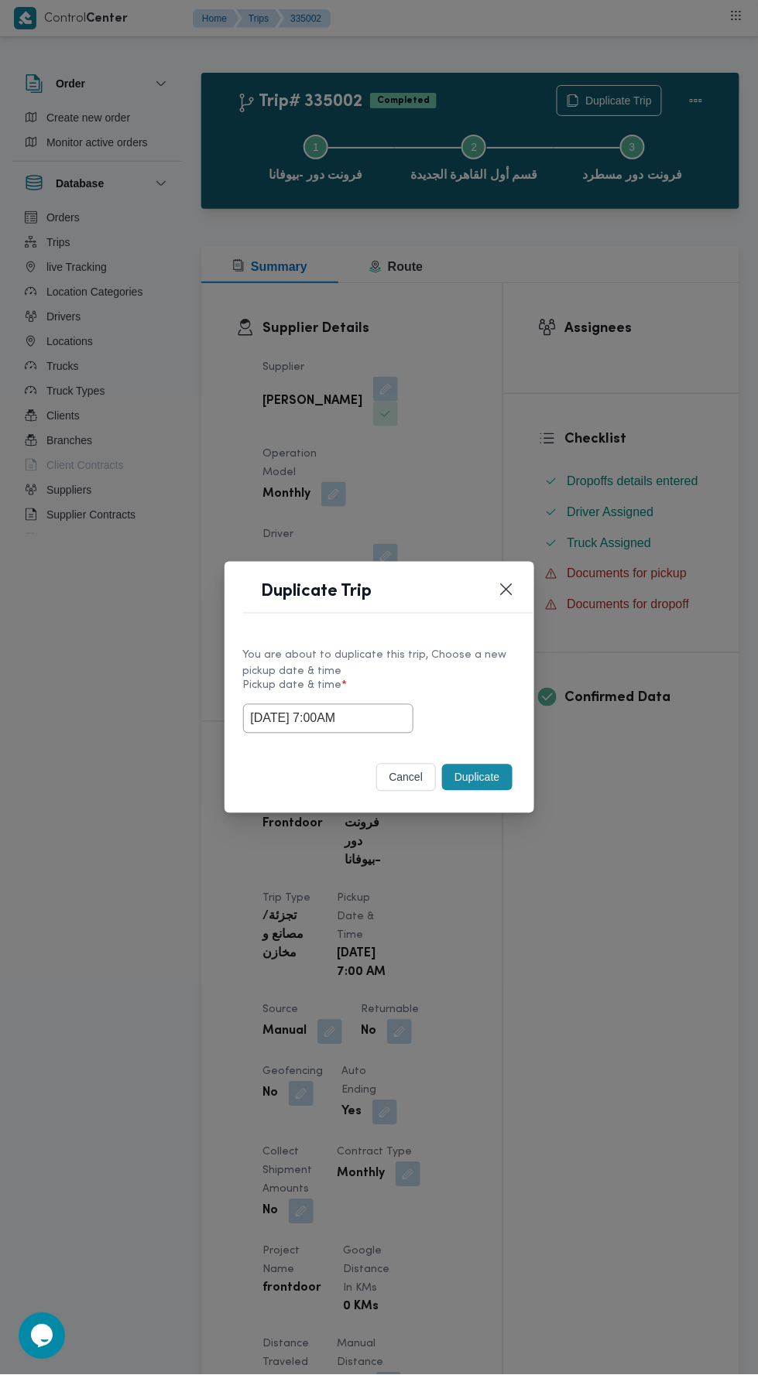
click at [543, 389] on div "Duplicate Trip You are about to duplicate this trip, Choose a new pickup date &…" at bounding box center [379, 687] width 758 height 1375
click at [500, 748] on div "cancel Duplicate" at bounding box center [379, 780] width 310 height 65
click at [488, 774] on button "Duplicate" at bounding box center [477, 778] width 70 height 26
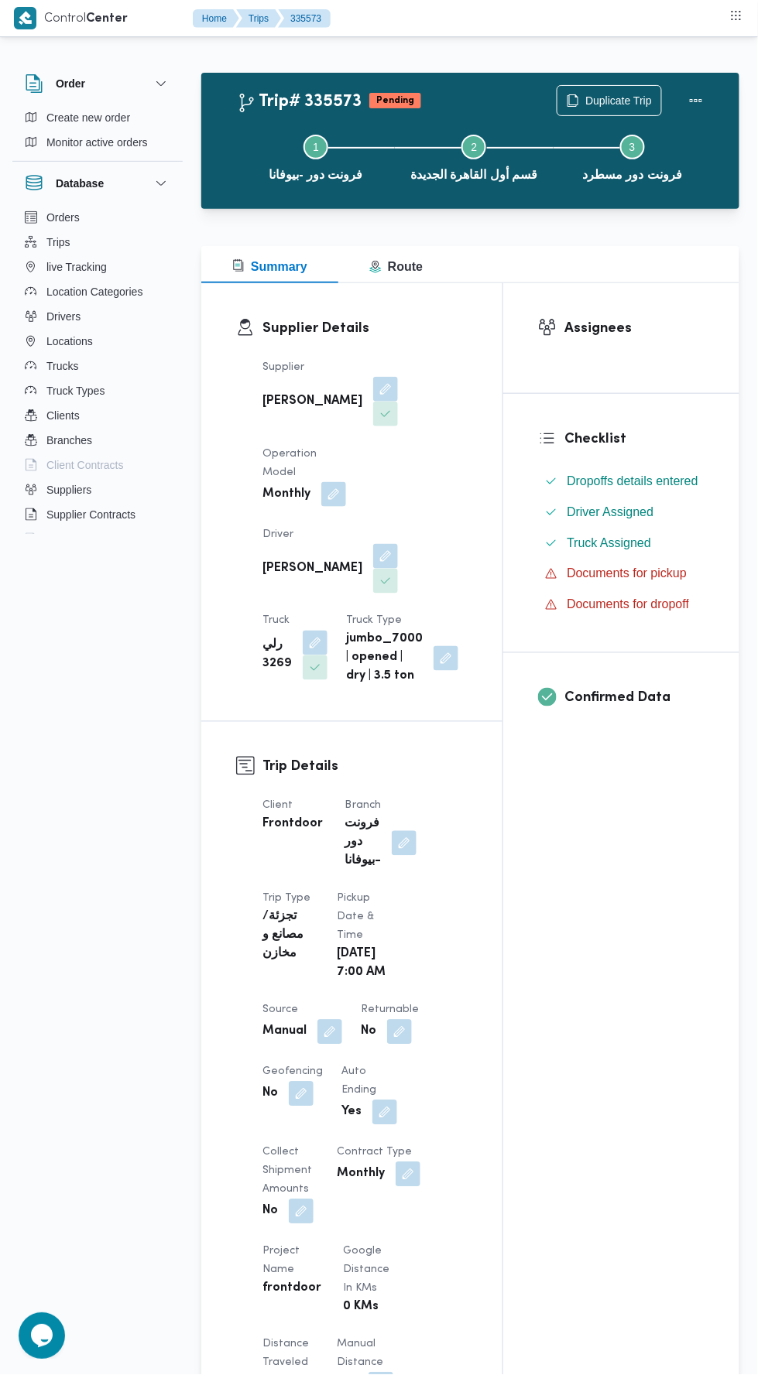
click at [341, 1044] on button "button" at bounding box center [329, 1032] width 25 height 25
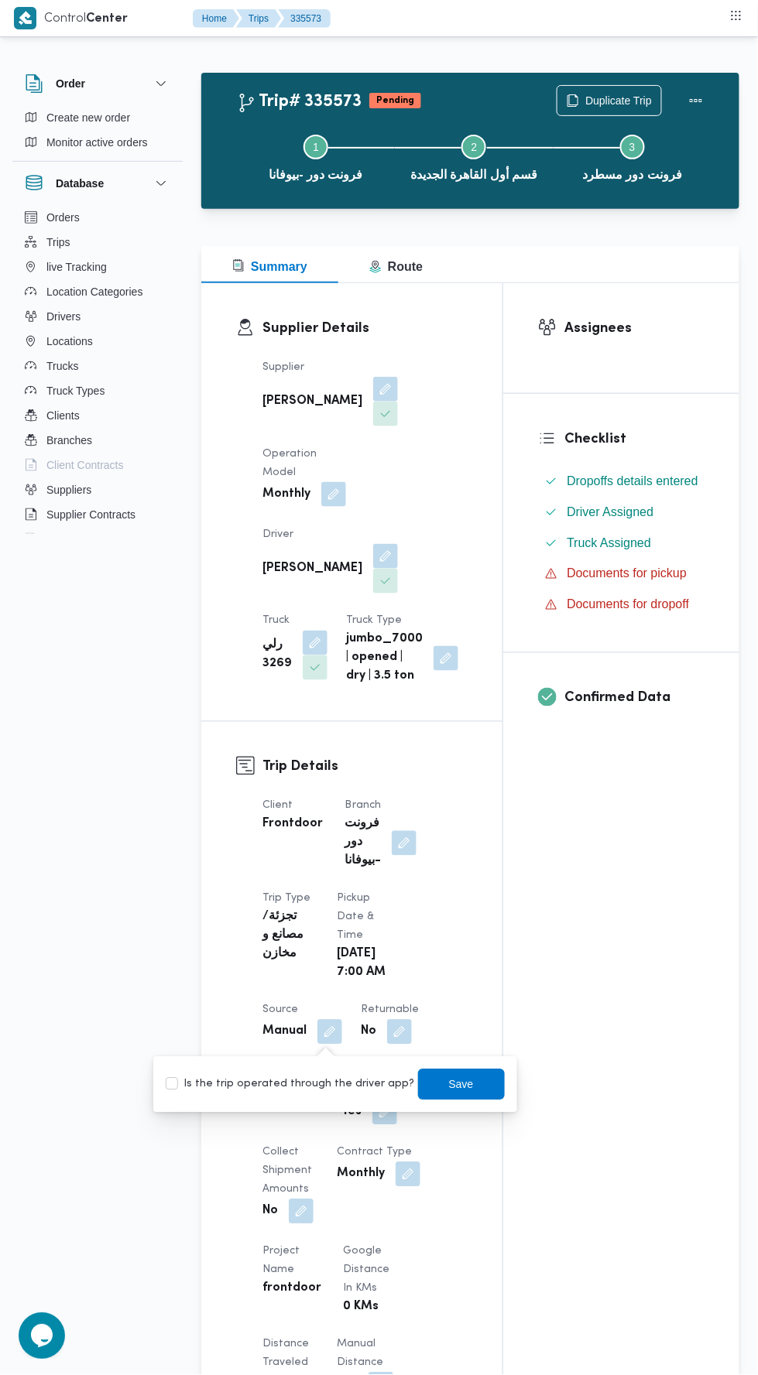
click at [320, 1092] on label "Is the trip operated through the driver app?" at bounding box center [290, 1085] width 249 height 19
checkbox input "true"
click at [454, 1092] on span "Save" at bounding box center [461, 1085] width 25 height 19
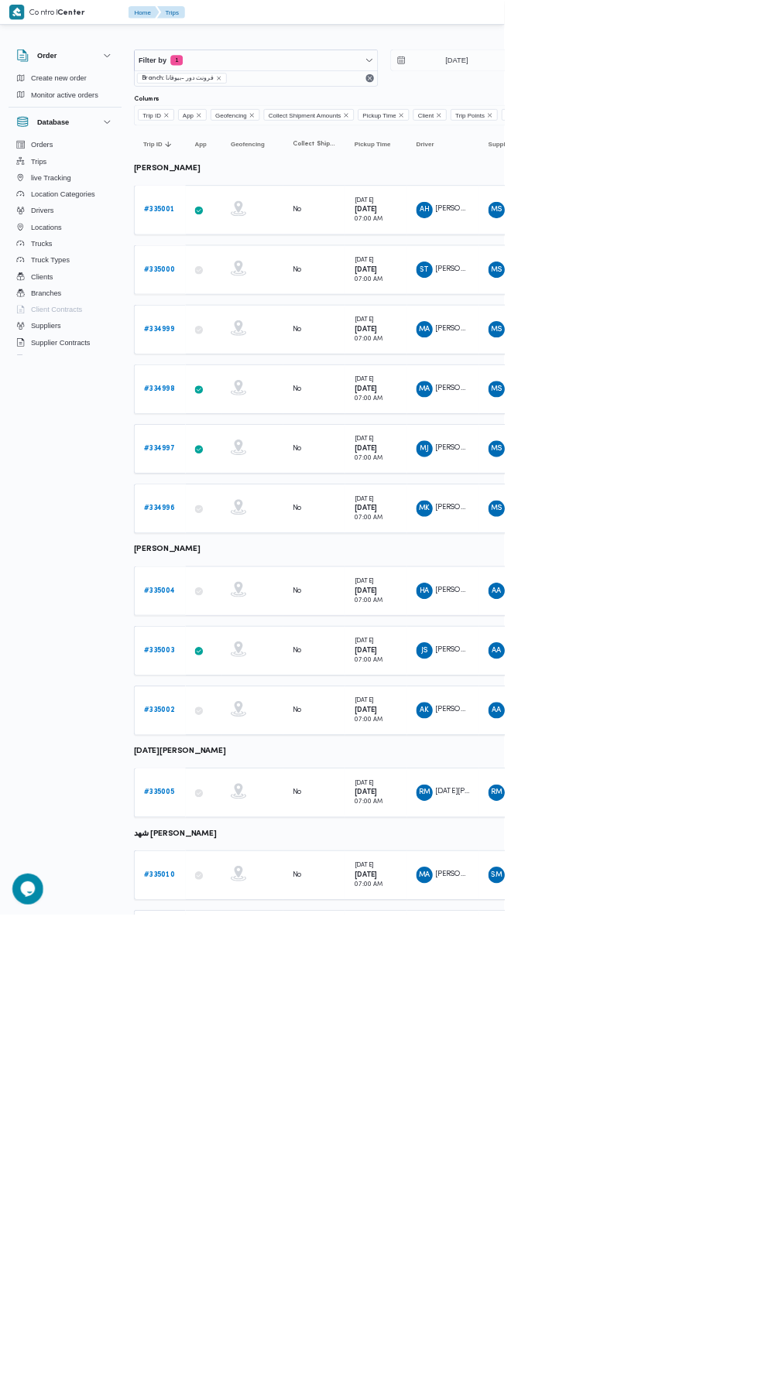
click at [253, 1187] on b "# 335005" at bounding box center [239, 1192] width 46 height 10
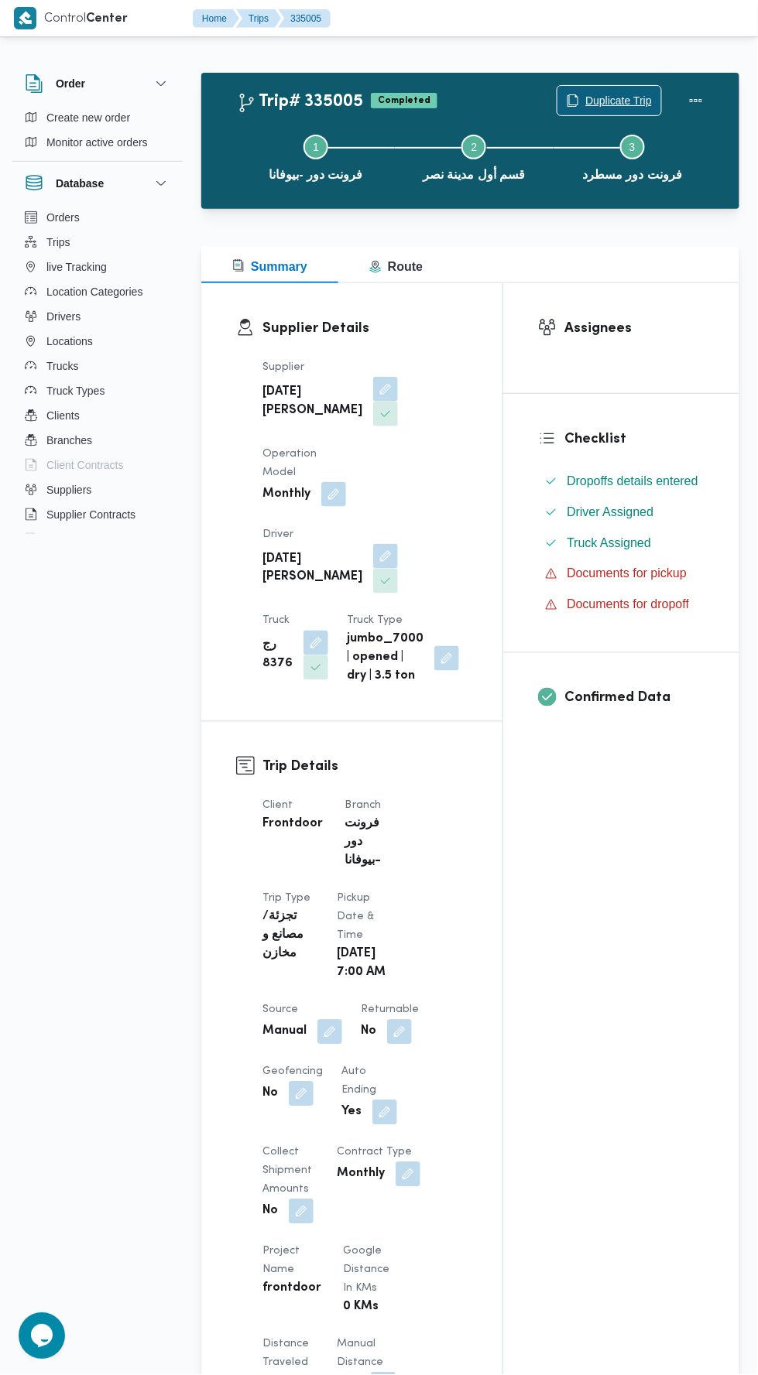
click at [604, 101] on span "Duplicate Trip" at bounding box center [618, 100] width 67 height 19
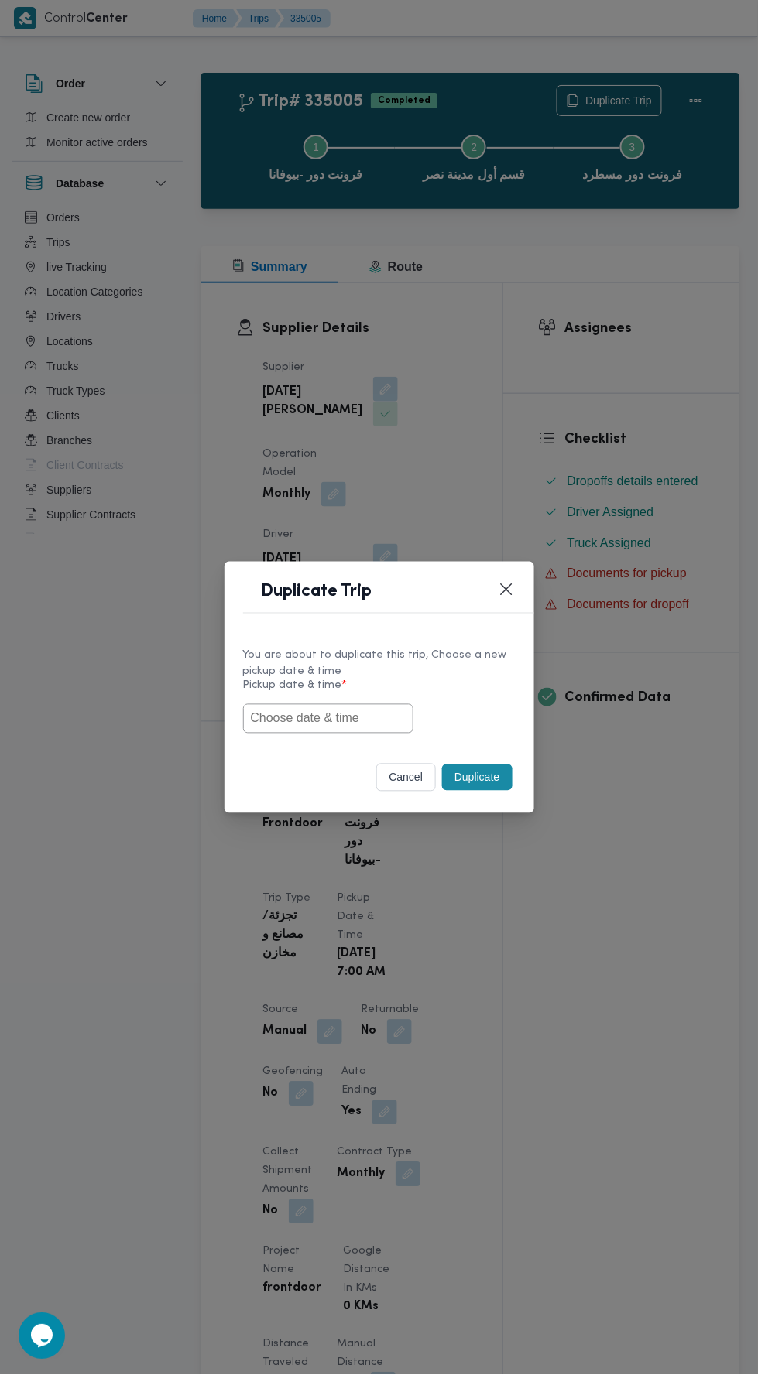
click at [335, 715] on input "text" at bounding box center [328, 718] width 170 height 29
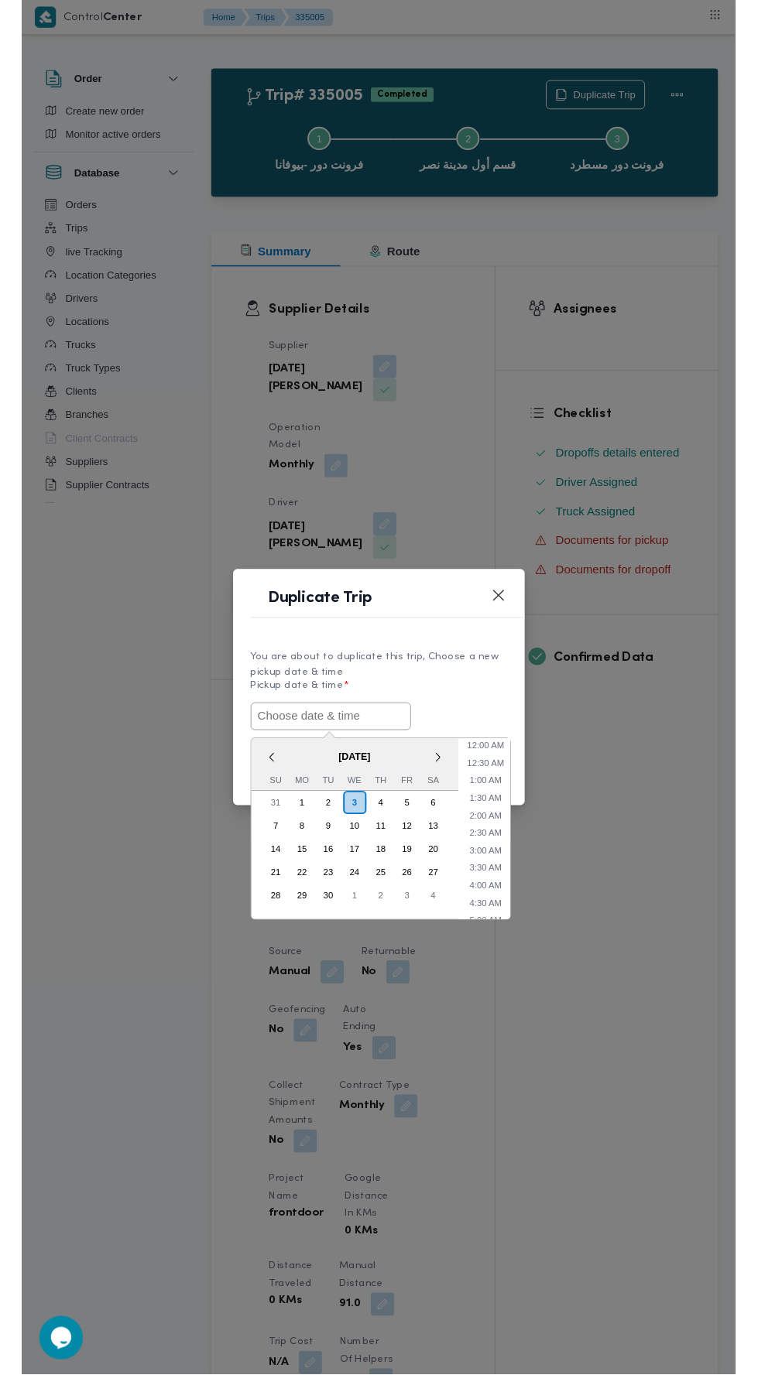
scroll to position [135, 0]
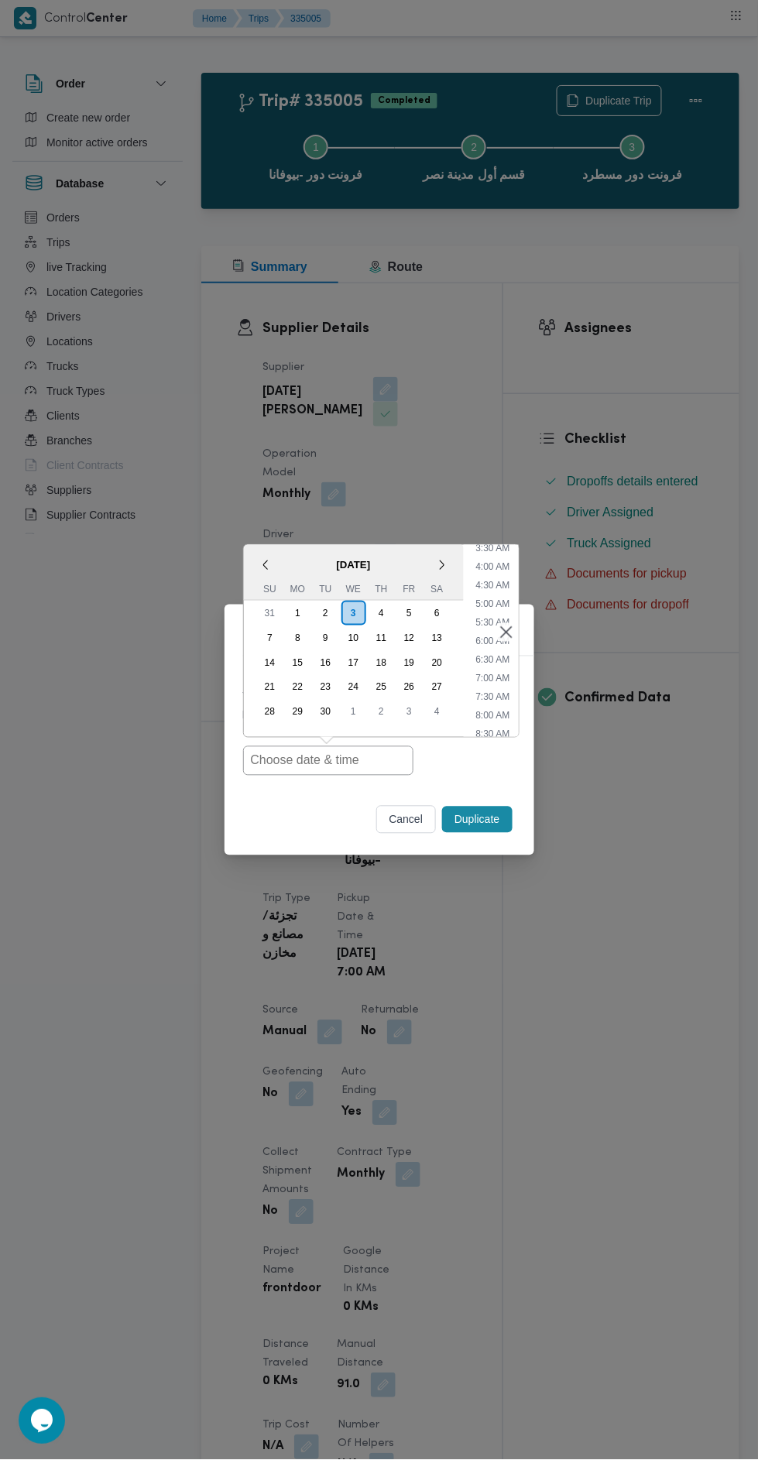
type input "[DATE] 7:00AM"
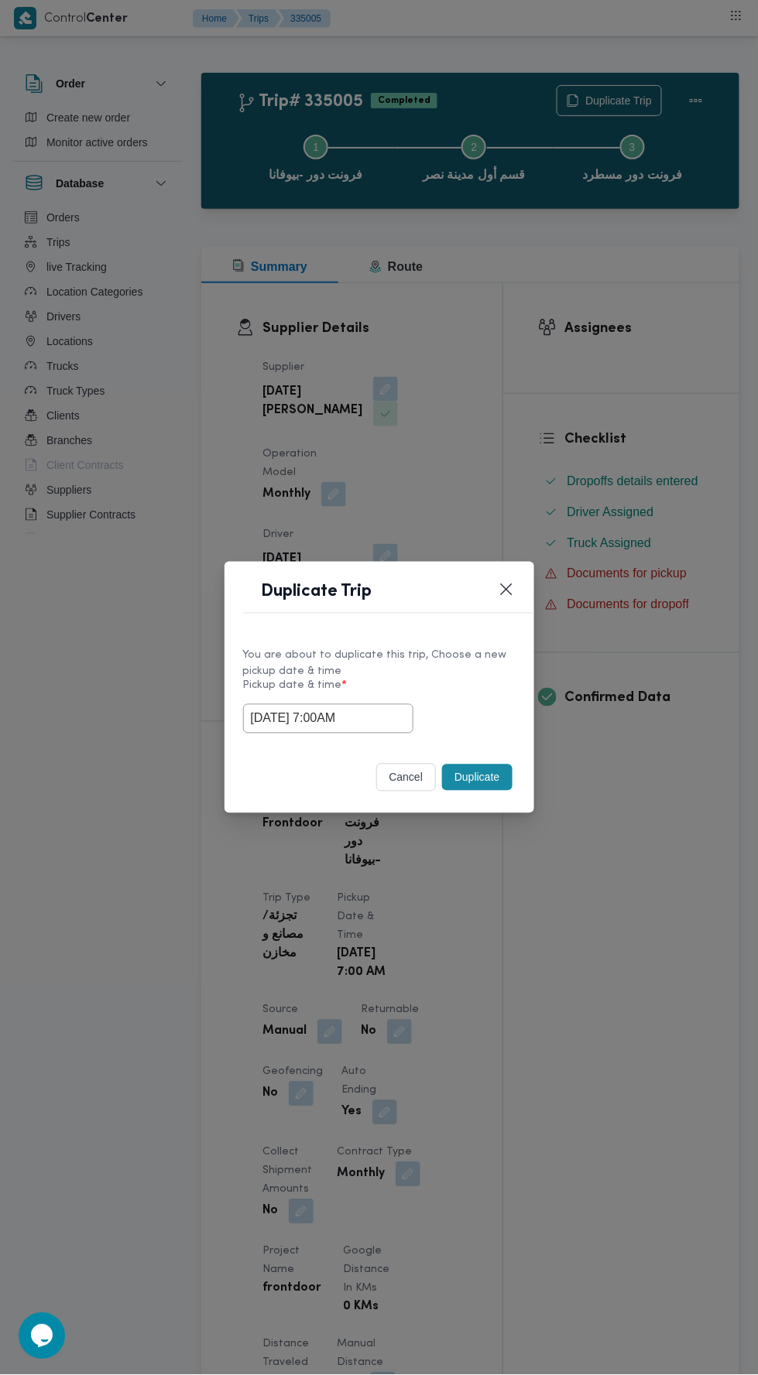
click at [584, 409] on div "Duplicate Trip You are about to duplicate this trip, Choose a new pickup date &…" at bounding box center [379, 687] width 758 height 1375
click at [491, 772] on button "Duplicate" at bounding box center [477, 778] width 70 height 26
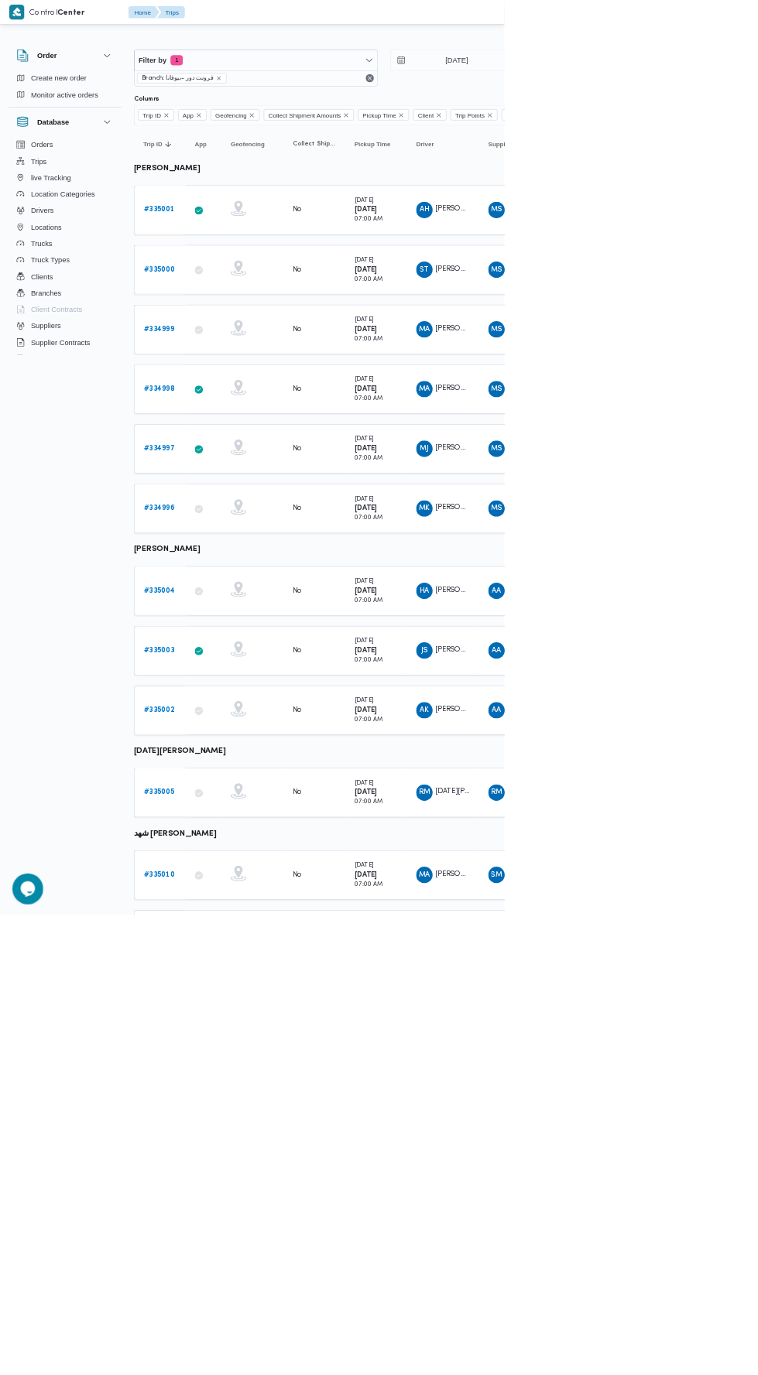
click at [251, 1310] on b "# 335010" at bounding box center [239, 1315] width 46 height 10
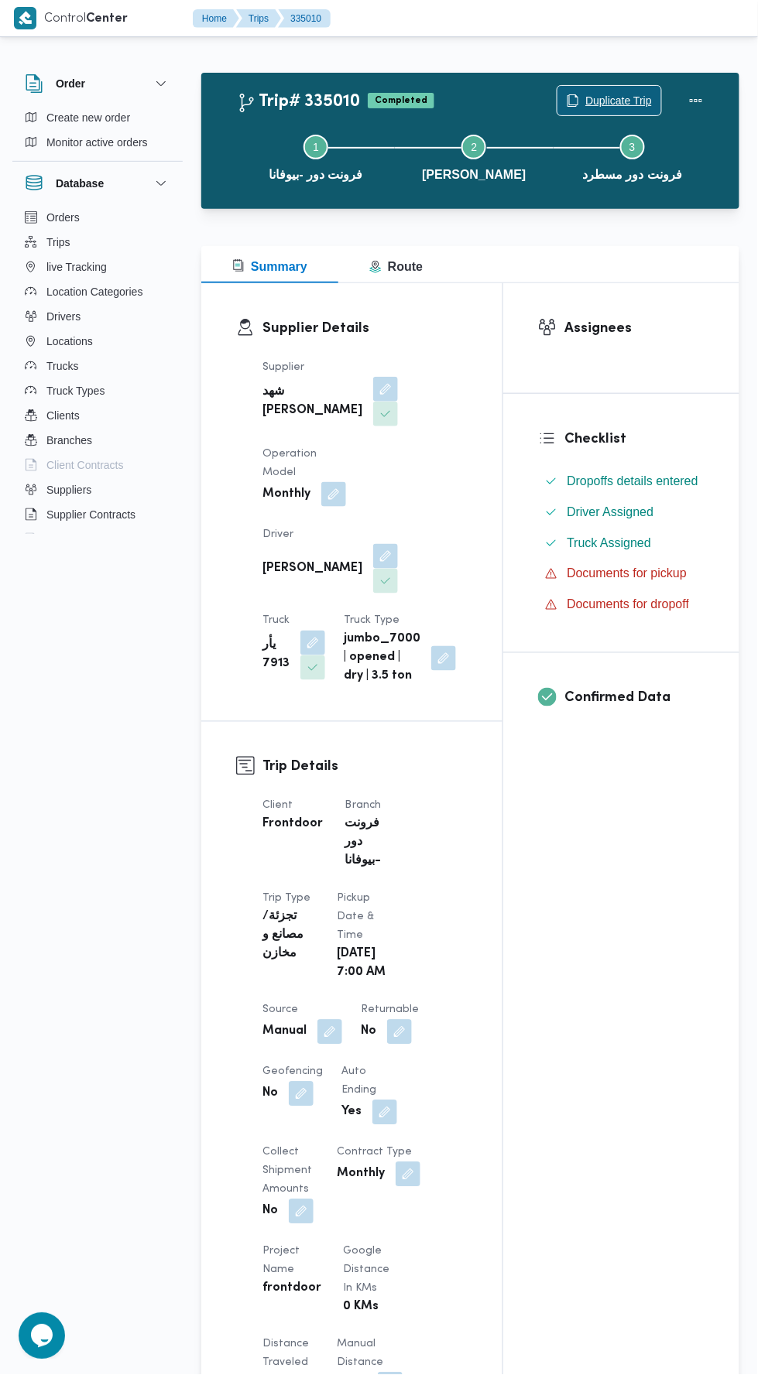
click at [622, 91] on span "Duplicate Trip" at bounding box center [609, 100] width 104 height 29
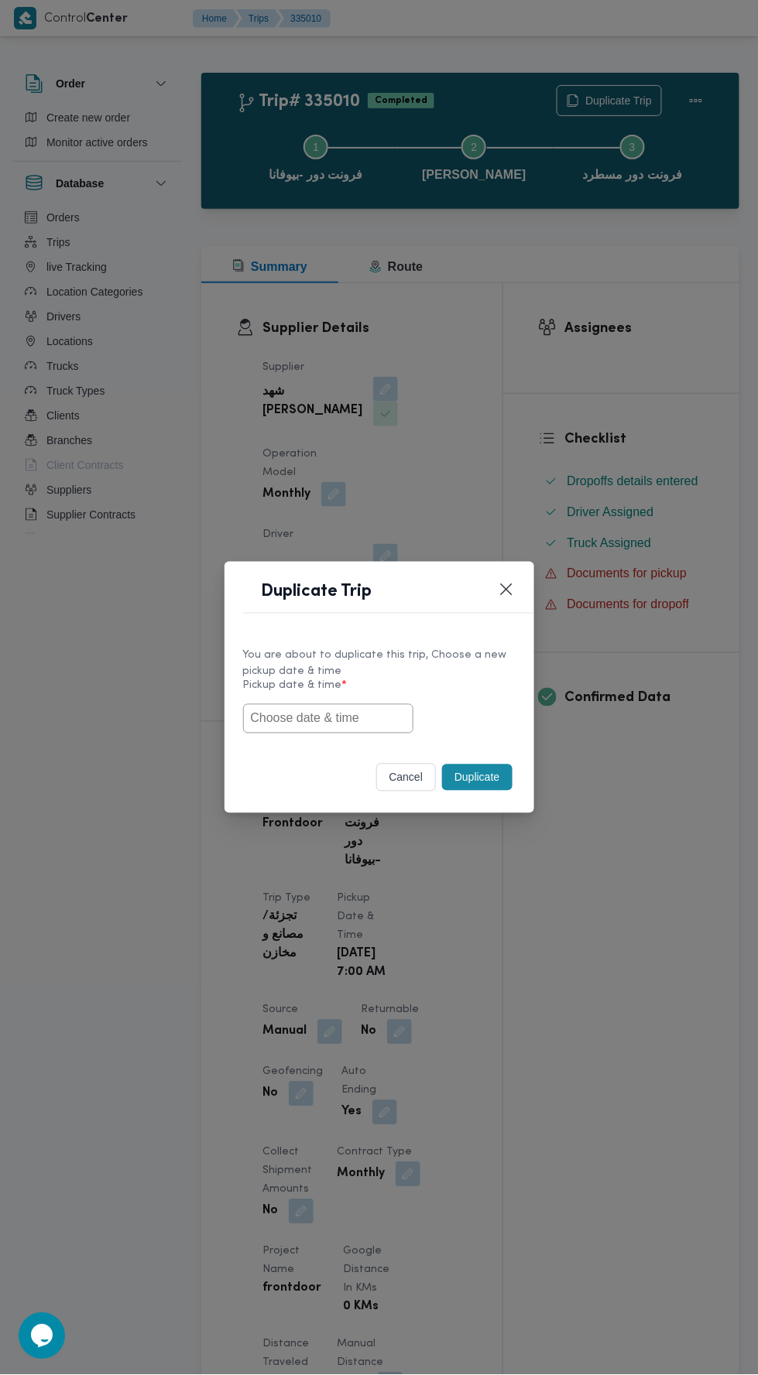
click at [351, 718] on input "text" at bounding box center [328, 718] width 170 height 29
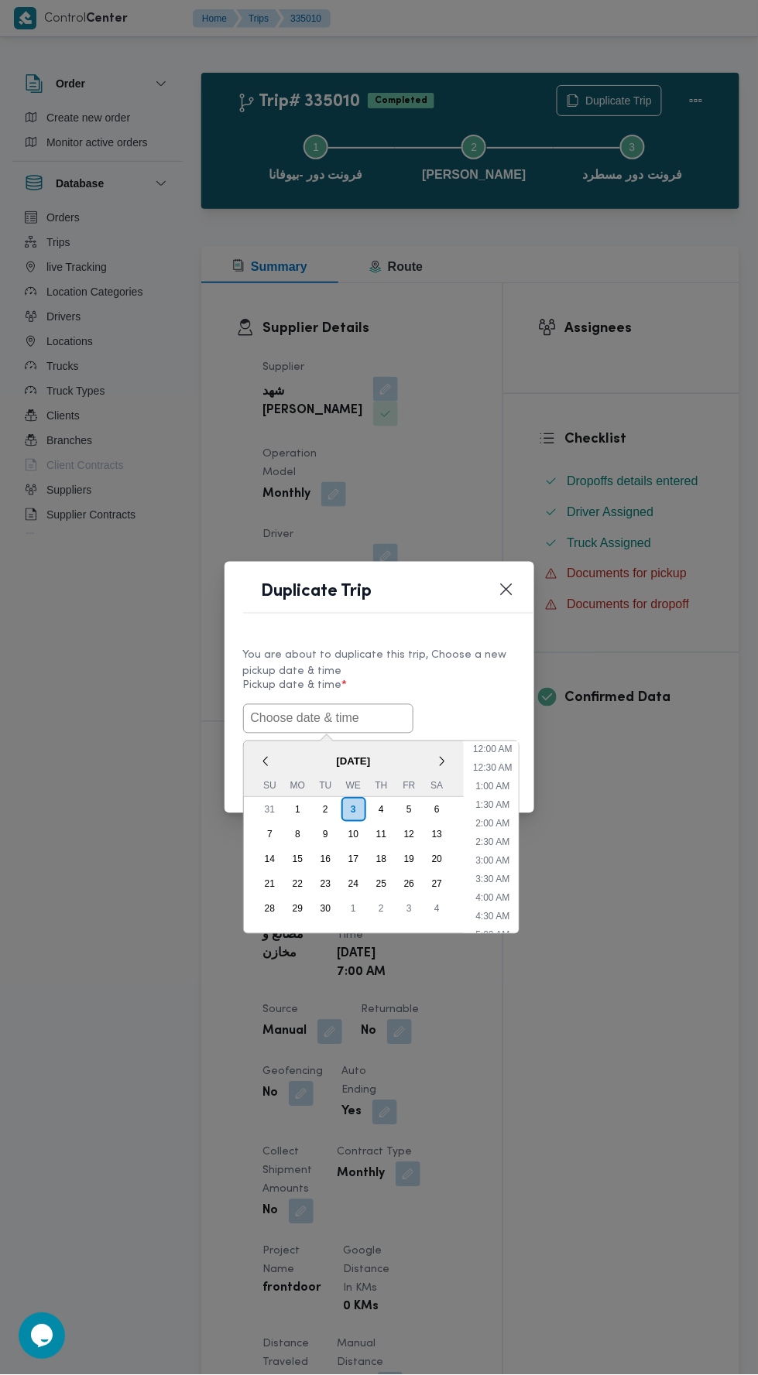
scroll to position [135, 0]
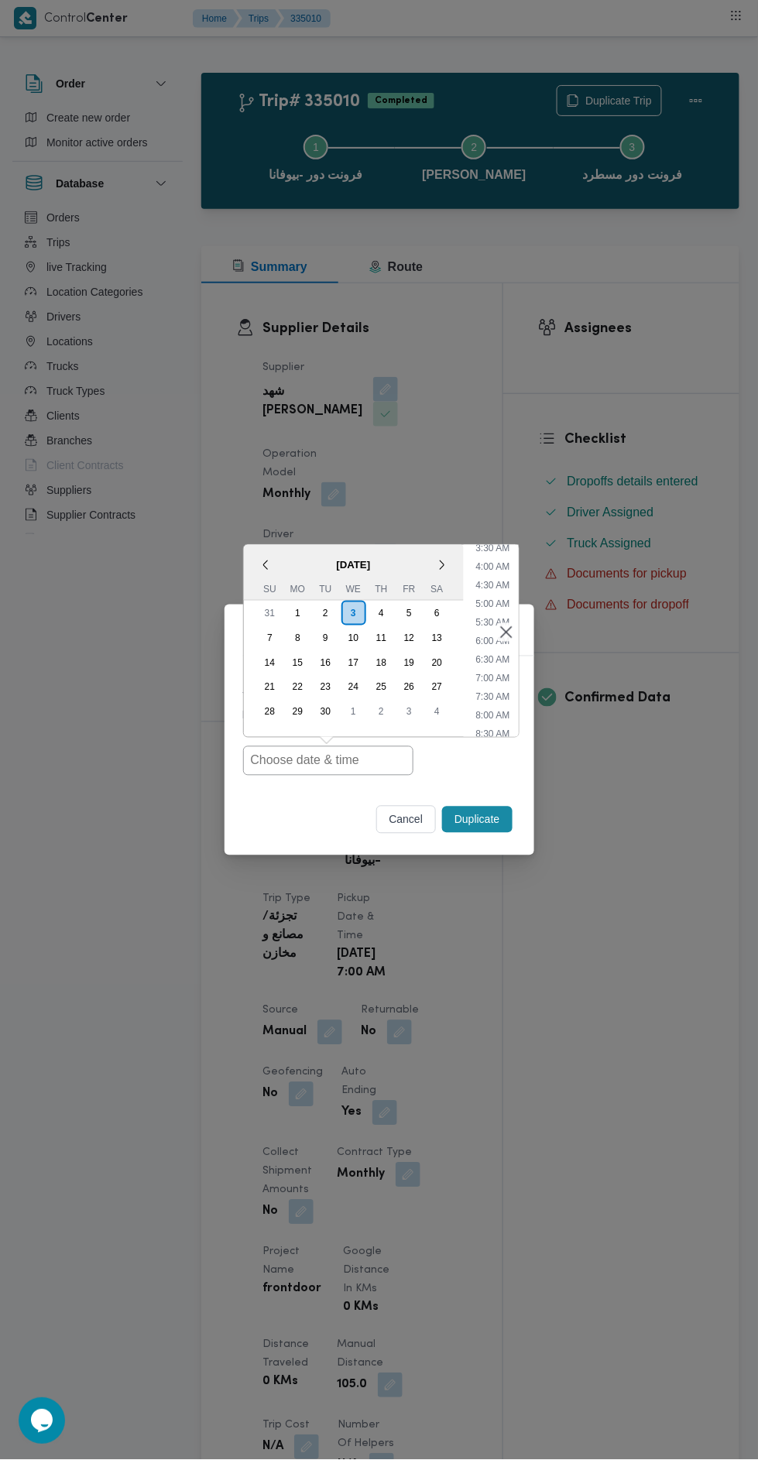
type input "[DATE] 7:00AM"
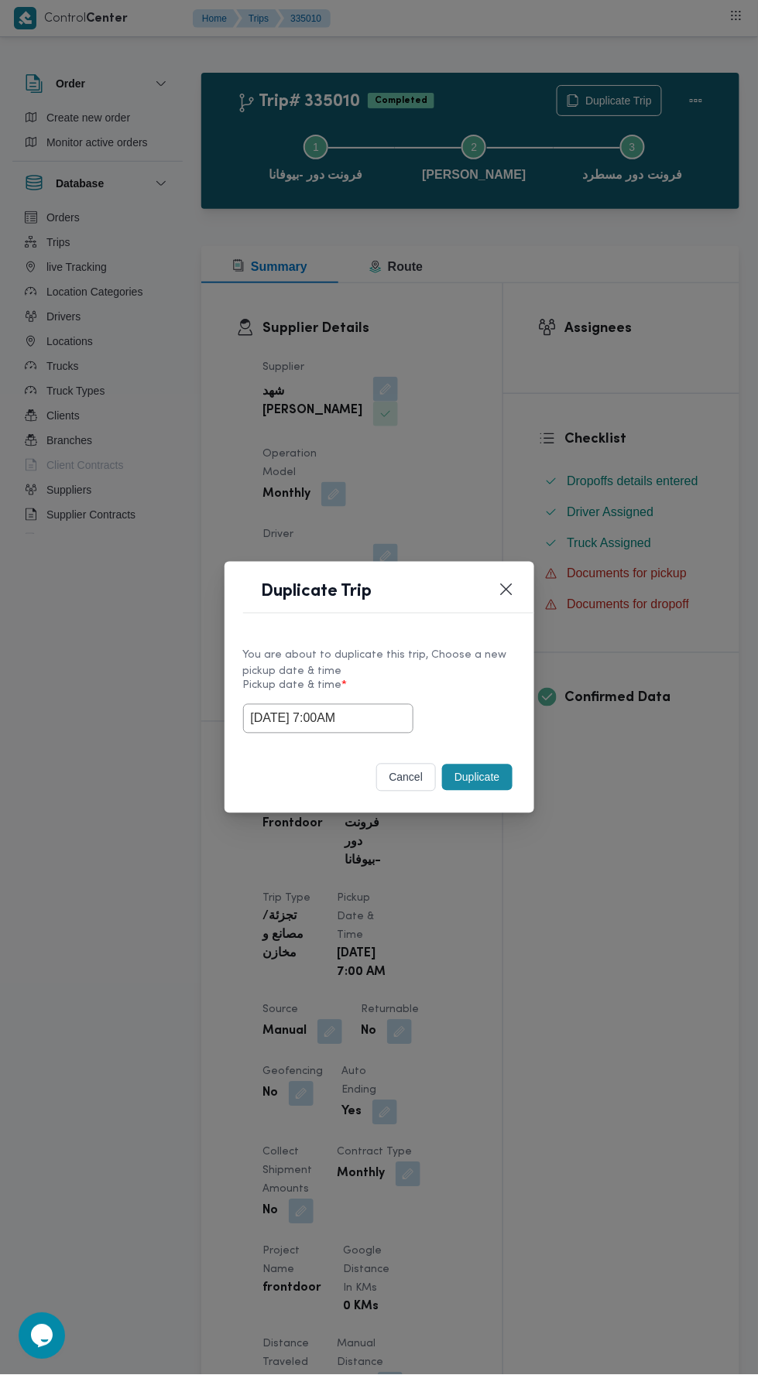
click at [659, 359] on div "Duplicate Trip You are about to duplicate this trip, Choose a new pickup date &…" at bounding box center [379, 687] width 758 height 1375
click at [489, 771] on button "Duplicate" at bounding box center [477, 778] width 70 height 26
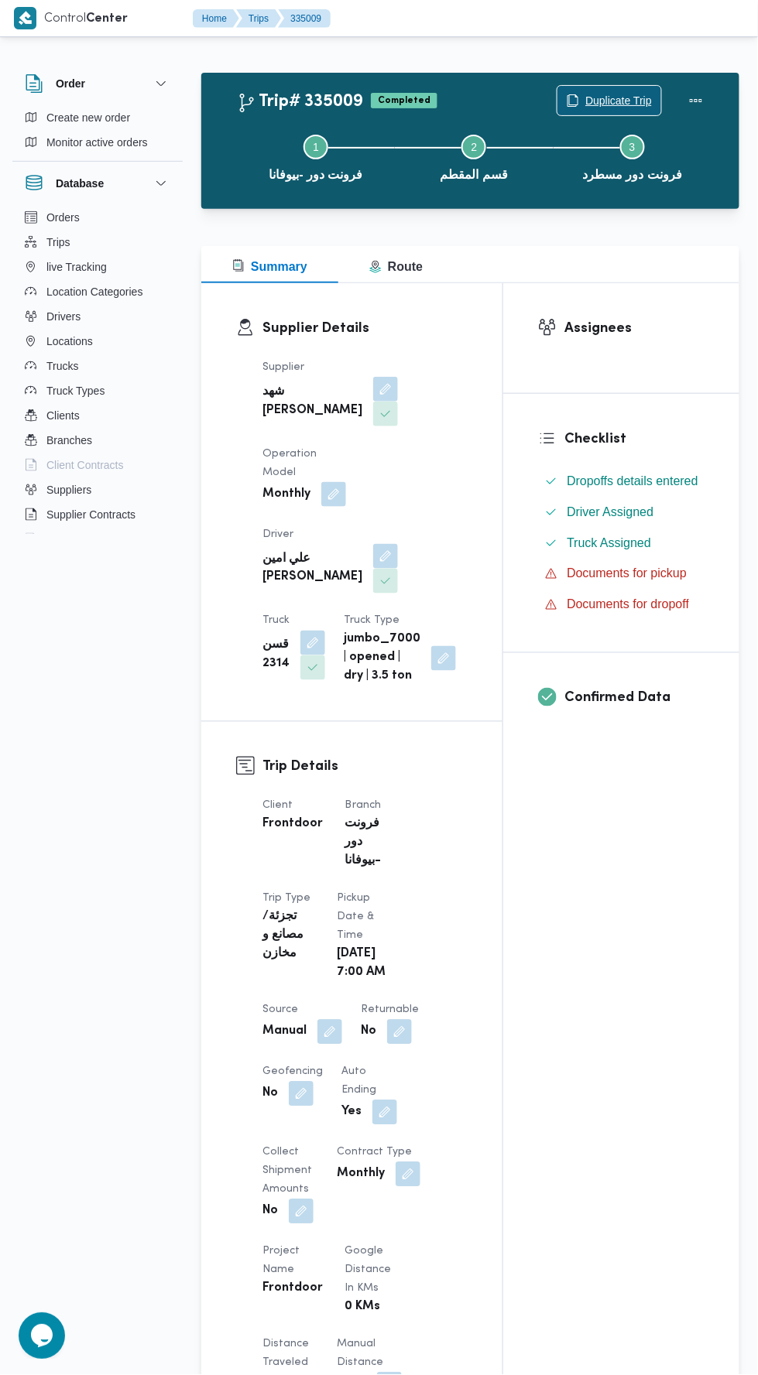
click at [606, 100] on span "Duplicate Trip" at bounding box center [618, 100] width 67 height 19
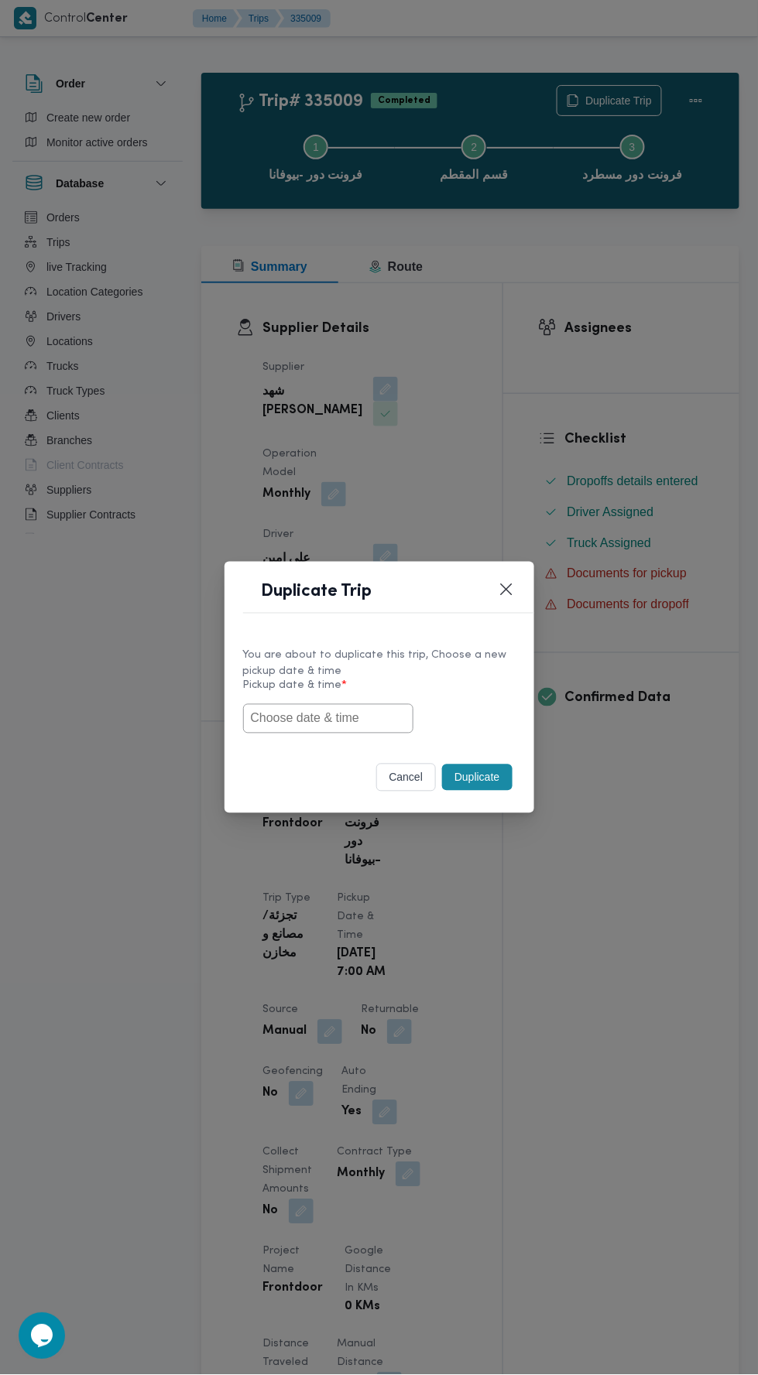
click at [342, 714] on input "text" at bounding box center [328, 718] width 170 height 29
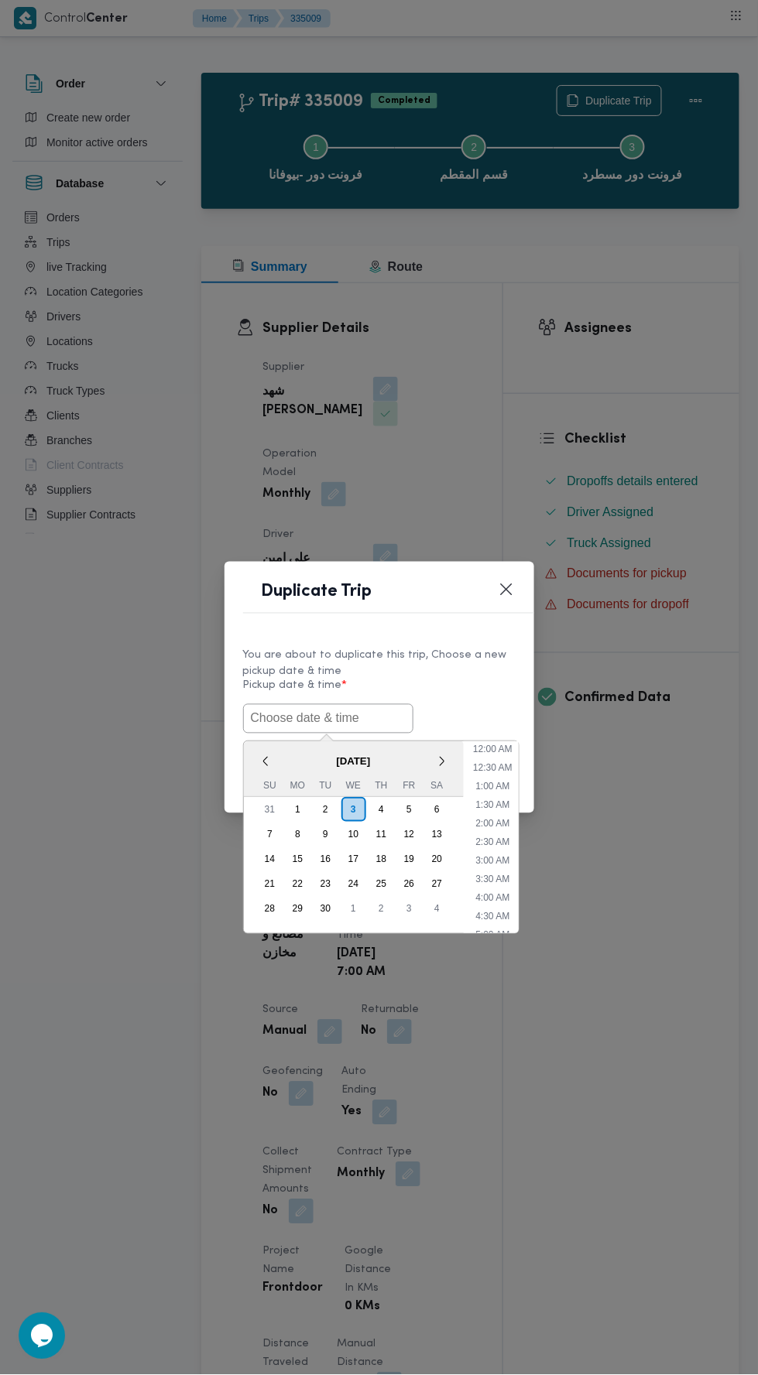
scroll to position [135, 0]
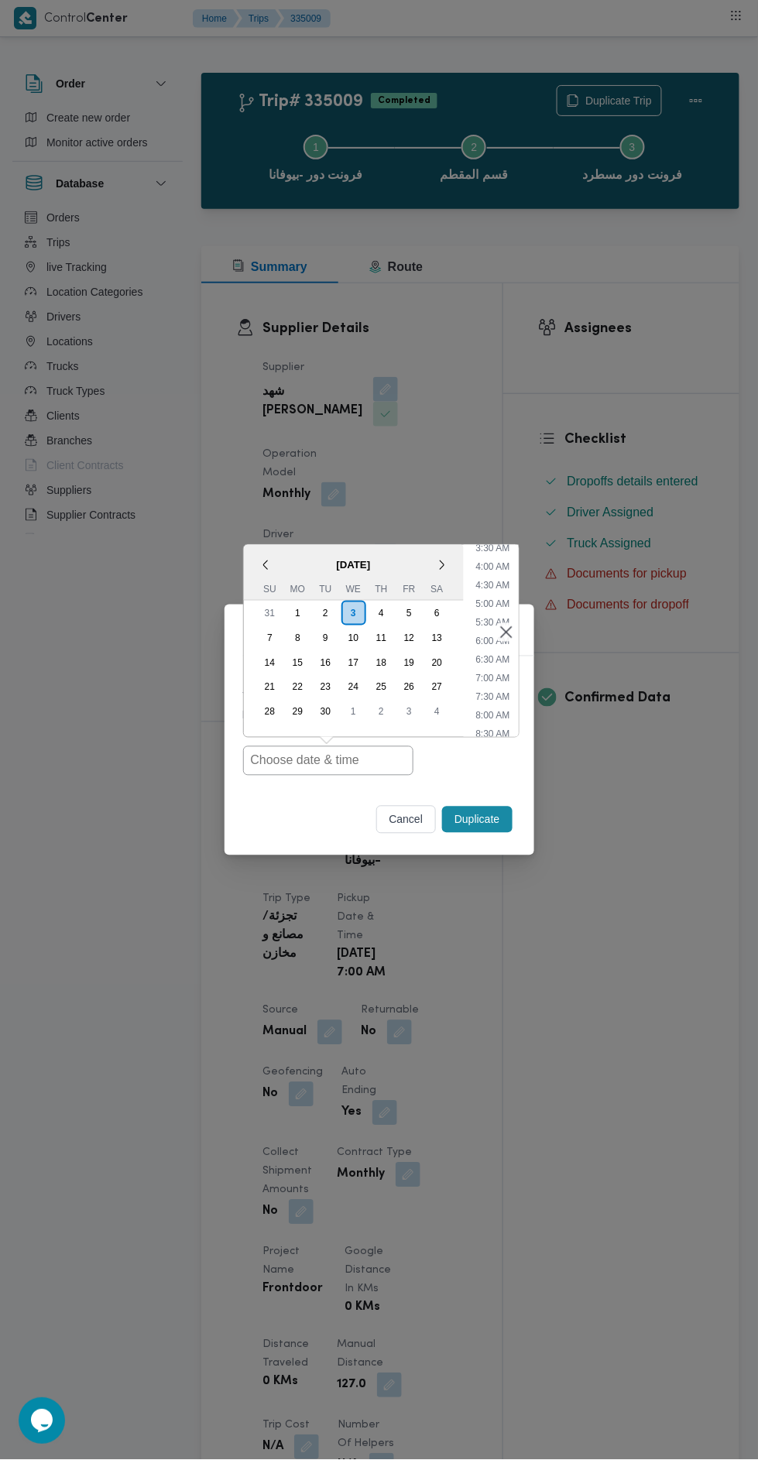
type input "[DATE] 7:00AM"
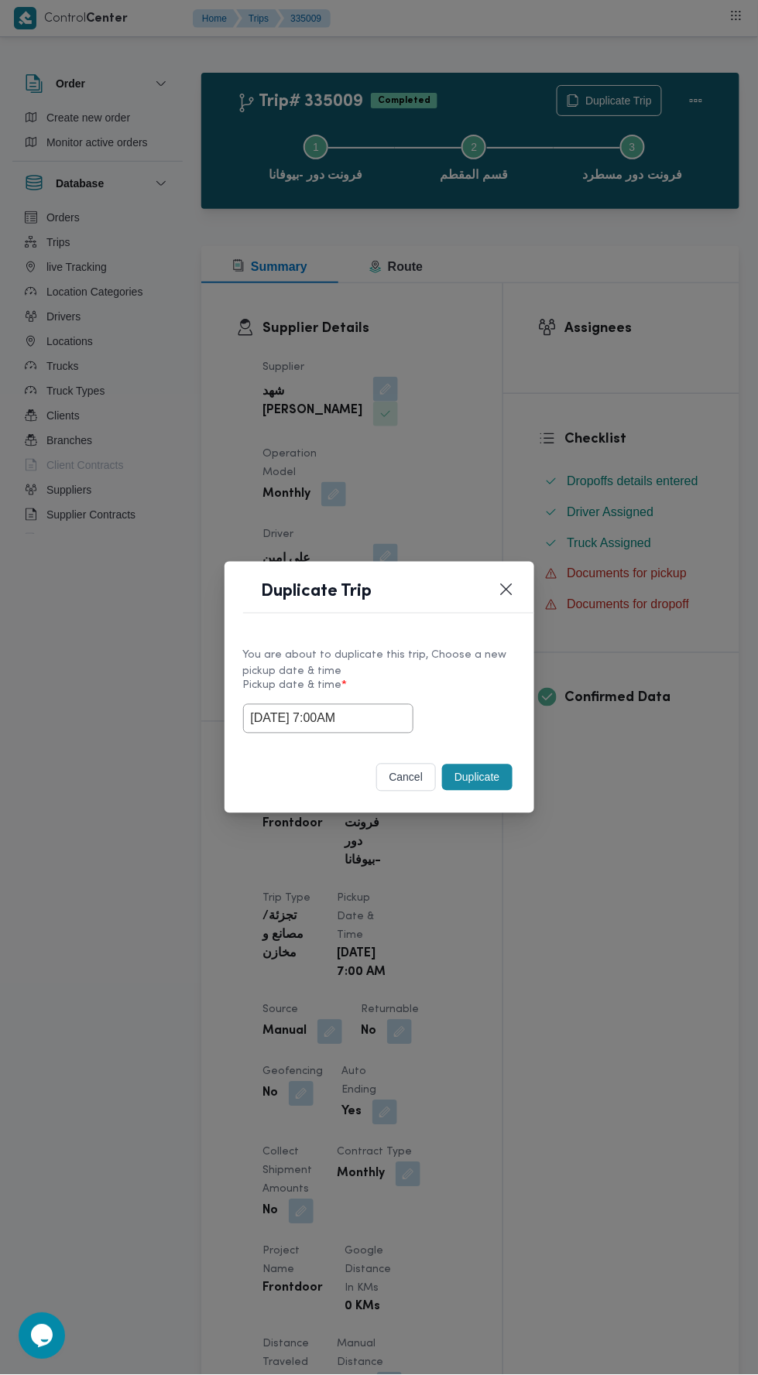
click at [622, 382] on div "Duplicate Trip You are about to duplicate this trip, Choose a new pickup date &…" at bounding box center [379, 687] width 758 height 1375
click at [490, 776] on button "Duplicate" at bounding box center [477, 778] width 70 height 26
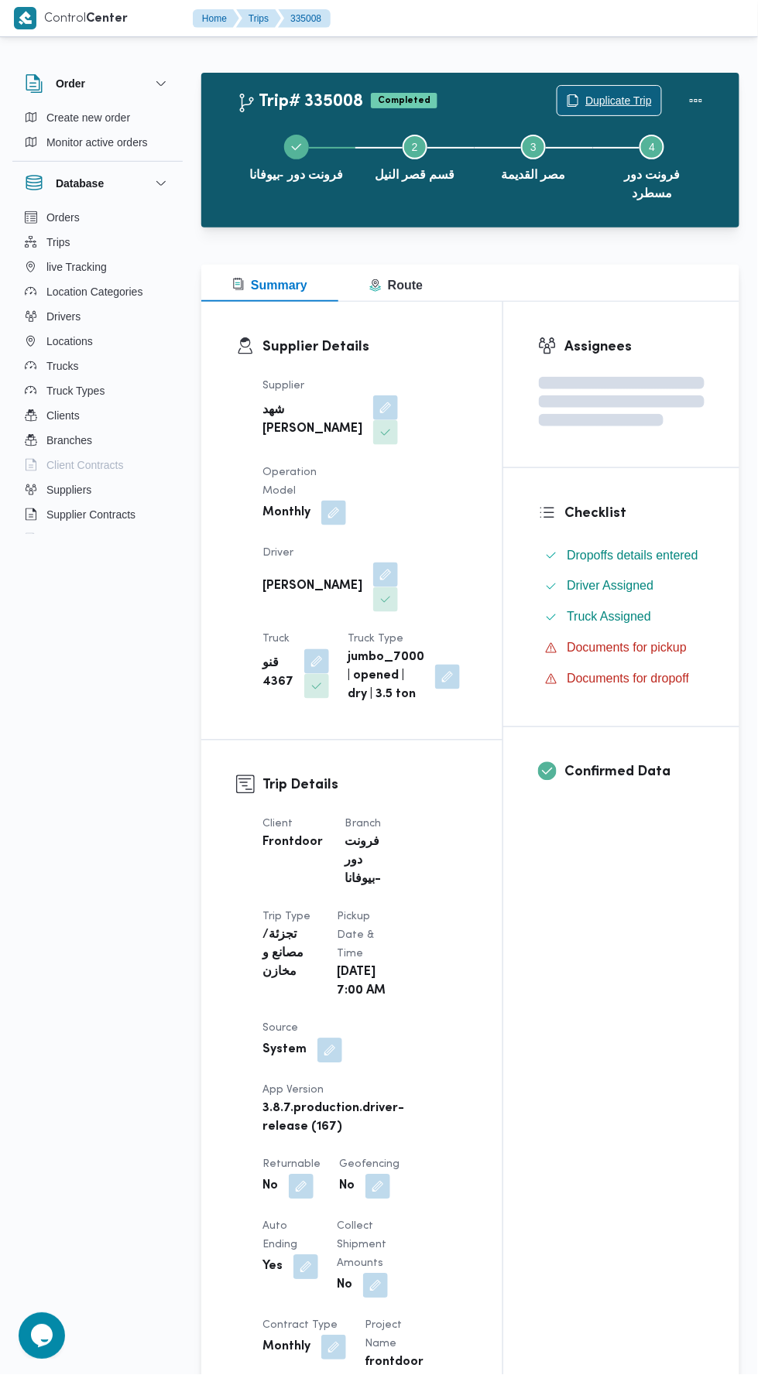
click at [637, 100] on span "Duplicate Trip" at bounding box center [618, 100] width 67 height 19
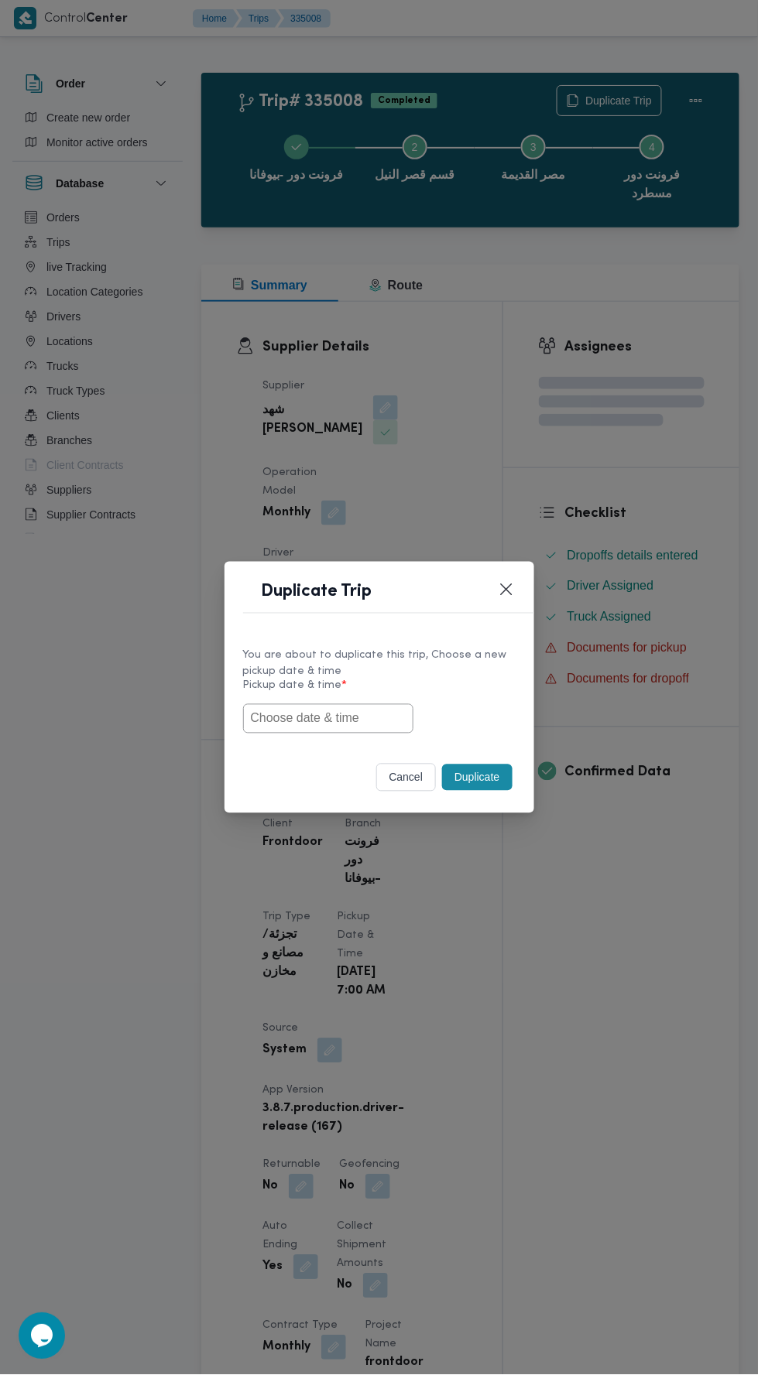
click at [369, 713] on input "text" at bounding box center [328, 718] width 170 height 29
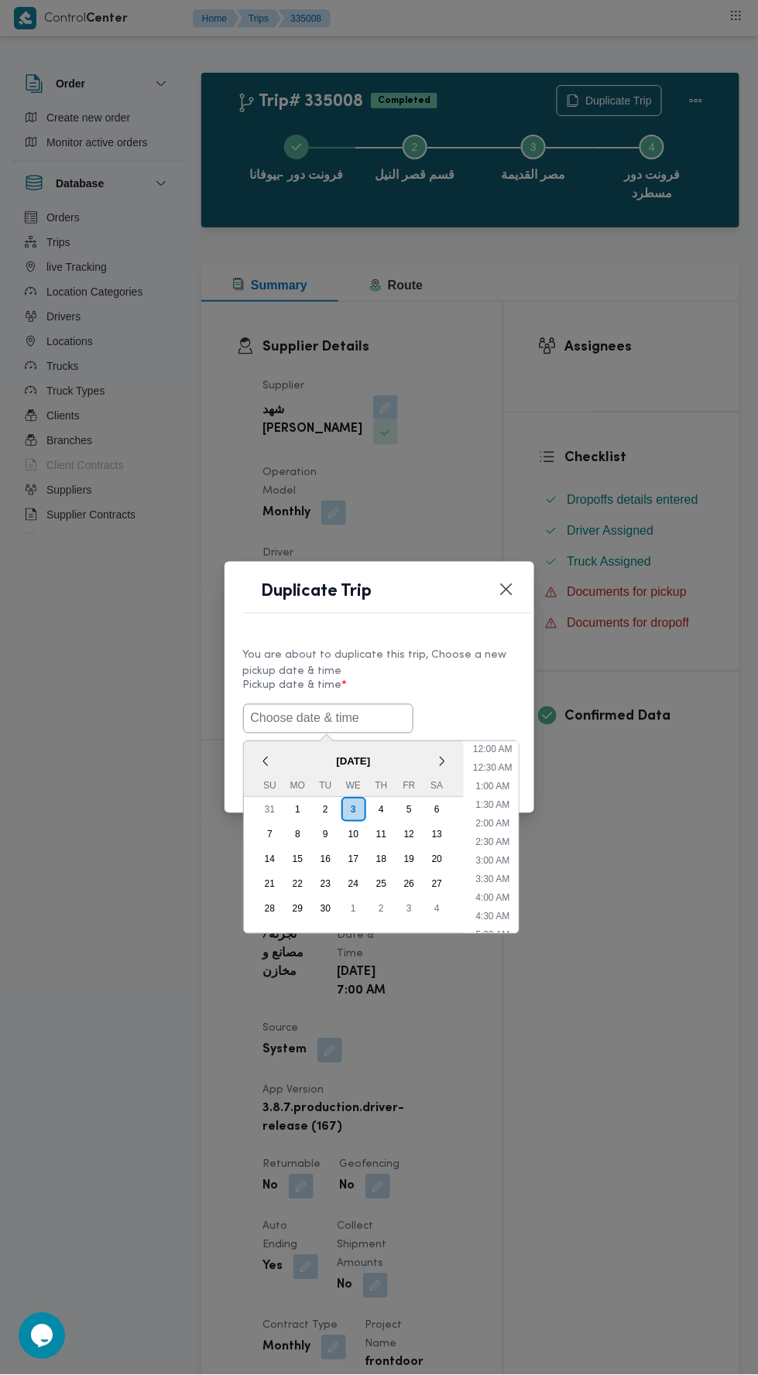
scroll to position [135, 0]
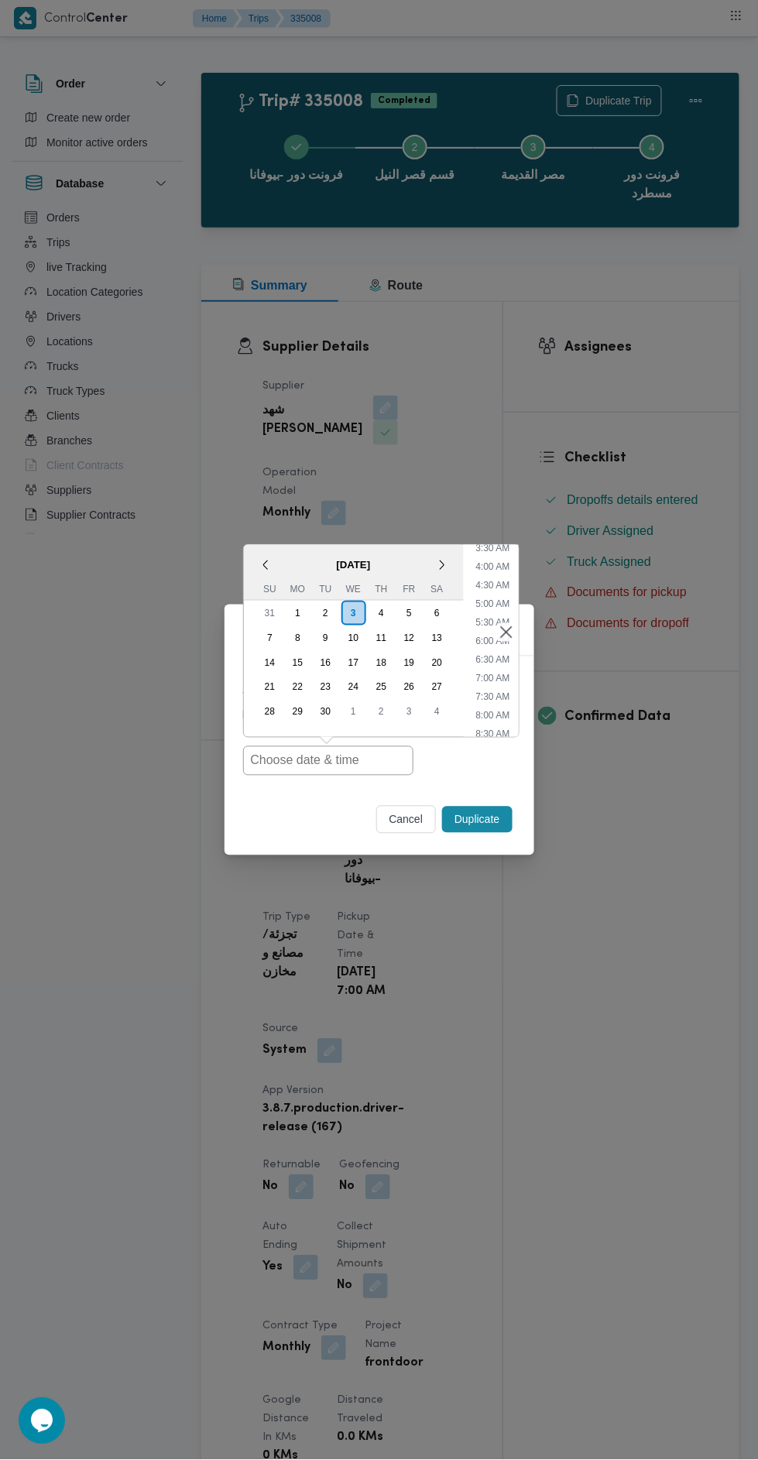
type input "[DATE] 7:00AM"
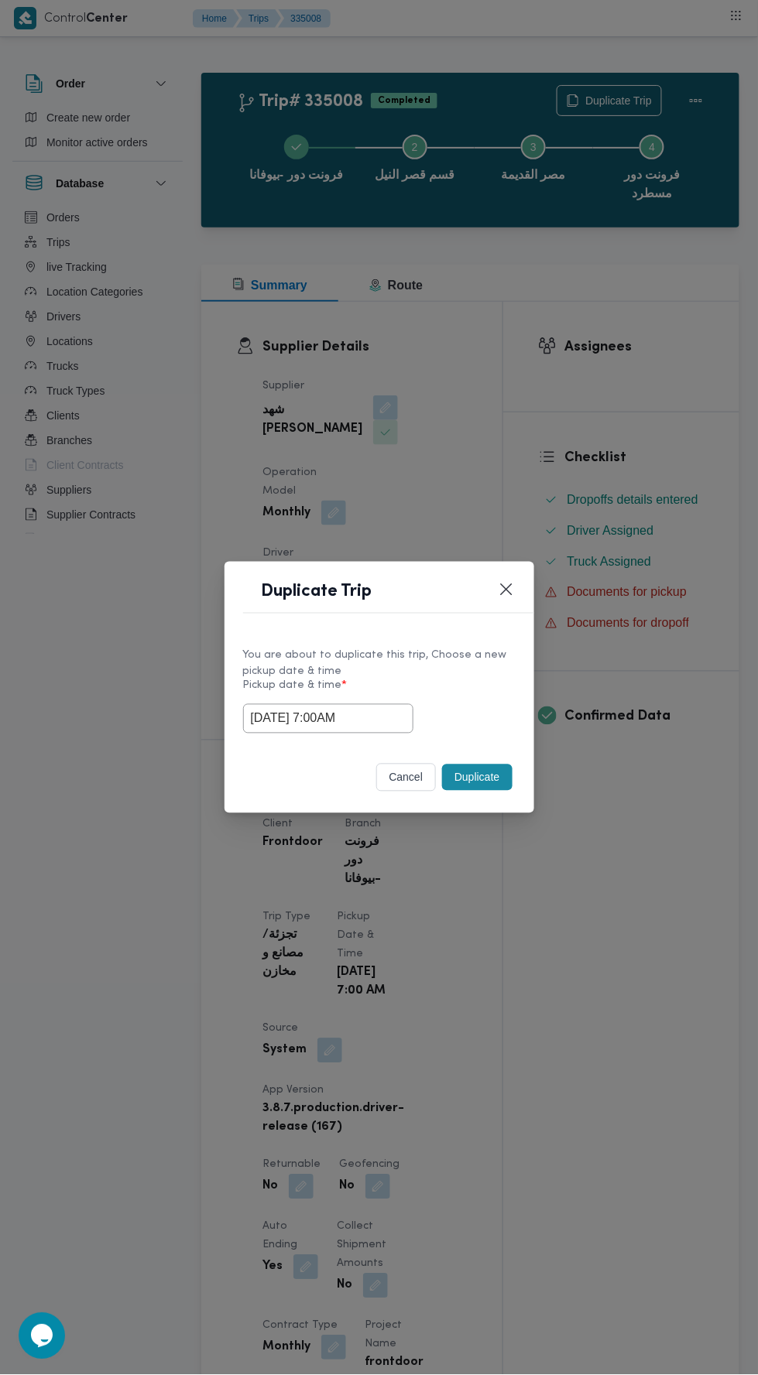
click at [581, 356] on div "Duplicate Trip You are about to duplicate this trip, Choose a new pickup date &…" at bounding box center [379, 687] width 758 height 1375
click at [491, 787] on button "Duplicate" at bounding box center [477, 778] width 70 height 26
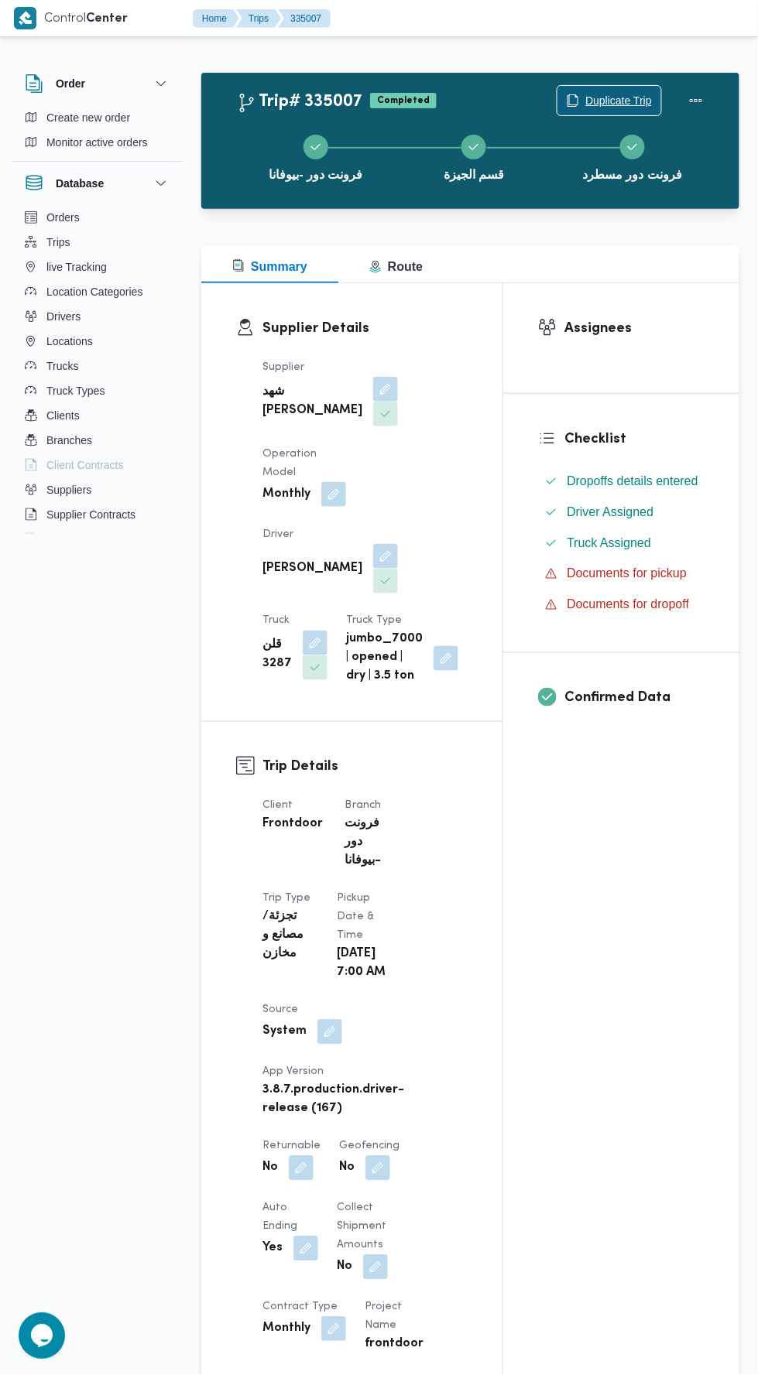
click at [618, 98] on span "Duplicate Trip" at bounding box center [618, 100] width 67 height 19
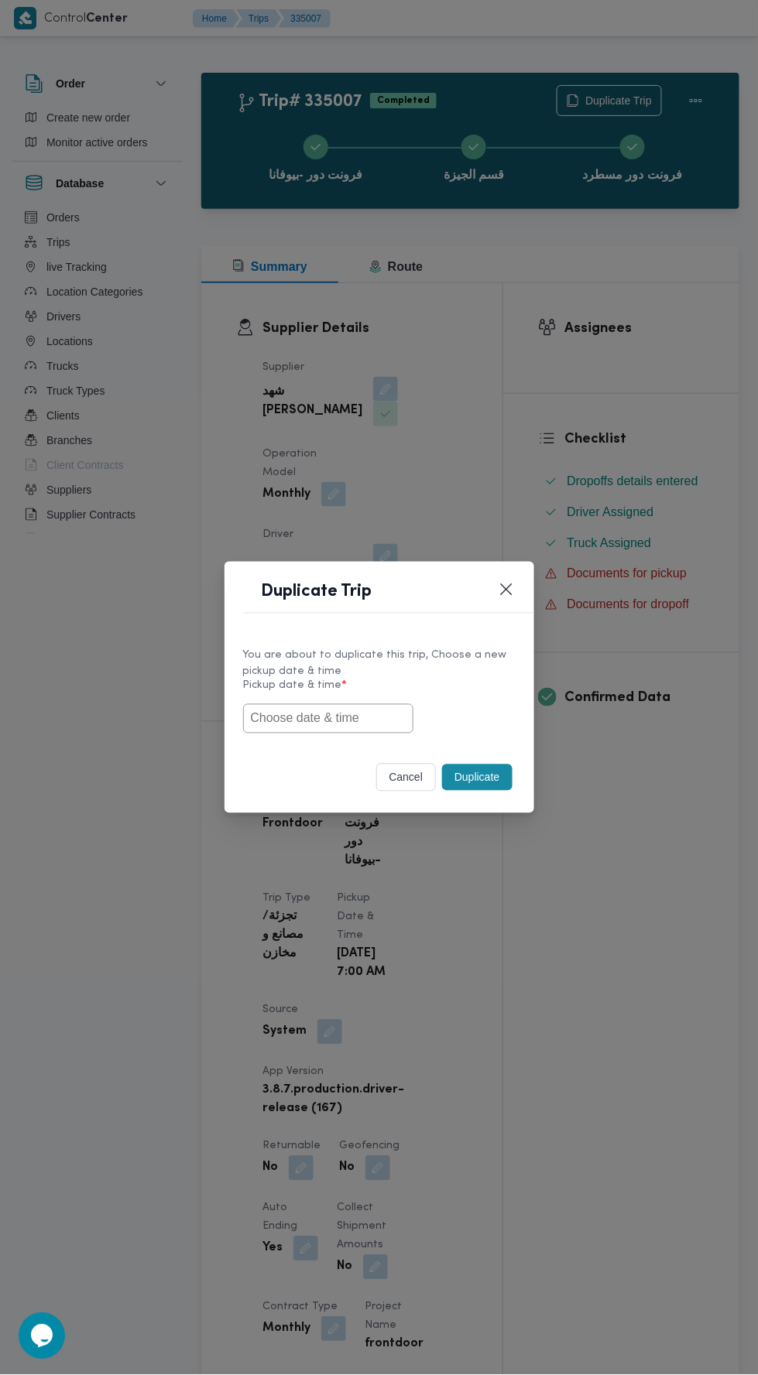
click at [345, 720] on input "text" at bounding box center [328, 718] width 170 height 29
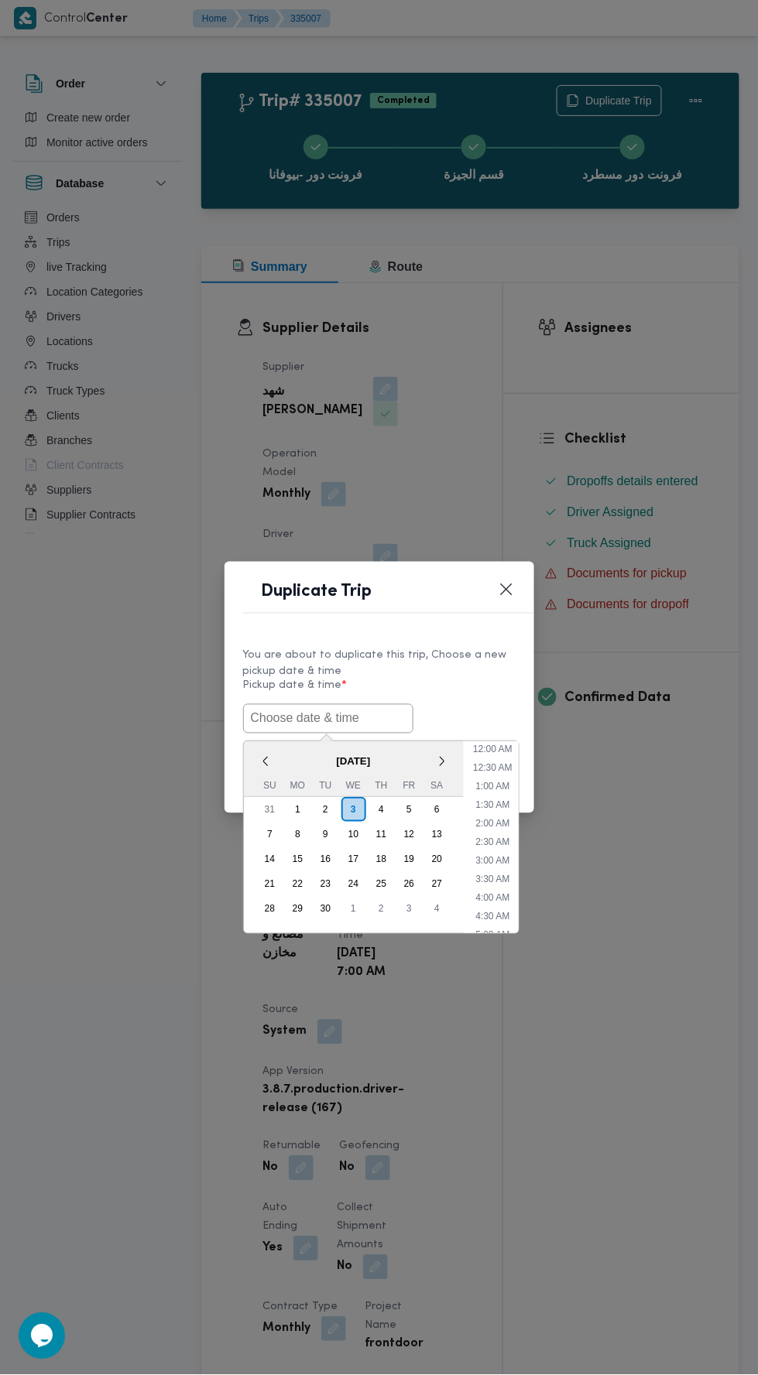
scroll to position [135, 0]
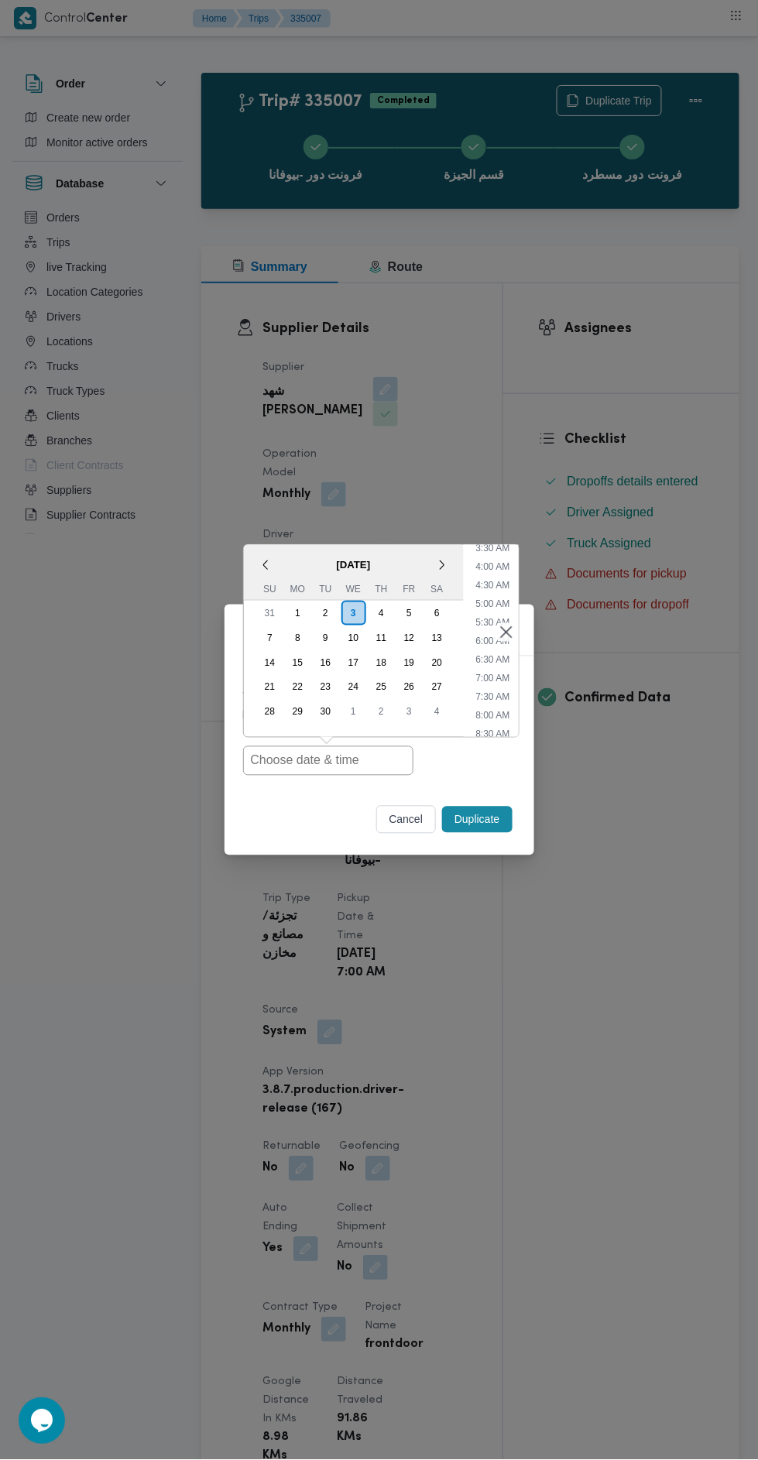
type input "[DATE] 7:00AM"
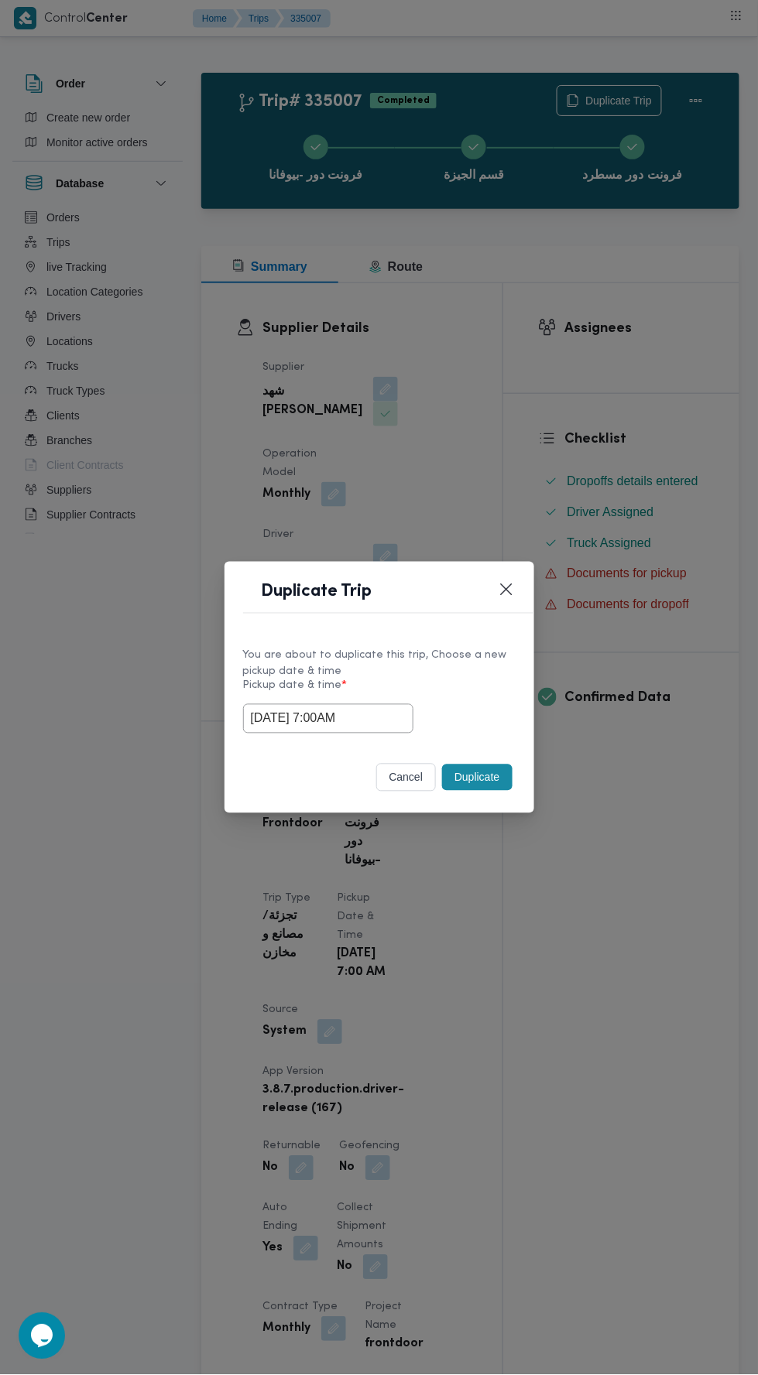
click at [581, 342] on div "Duplicate Trip You are about to duplicate this trip, Choose a new pickup date &…" at bounding box center [379, 687] width 758 height 1375
click at [488, 772] on button "Duplicate" at bounding box center [477, 778] width 70 height 26
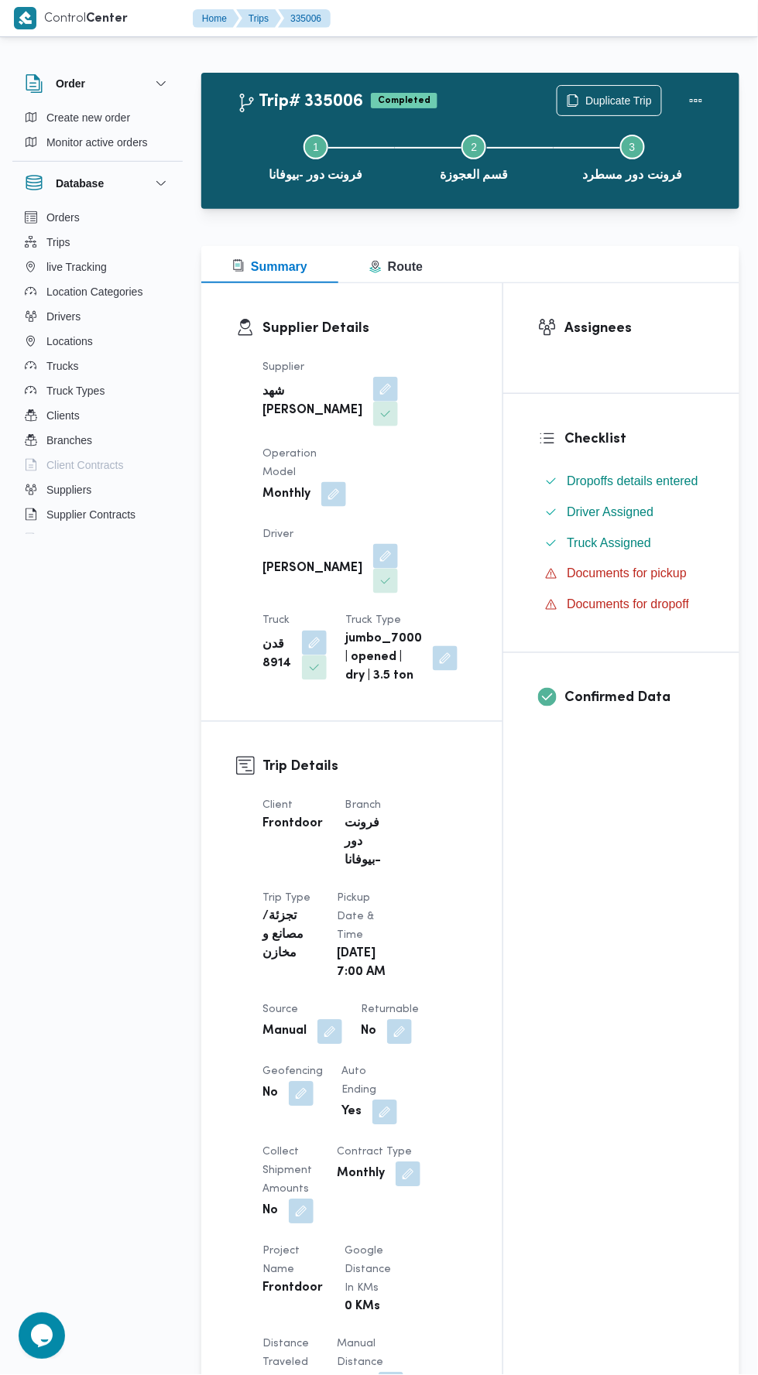
click at [625, 108] on div "Step 1 is incomplete 1 فرونت دور -بيوفانا Step 2 is incomplete 2 قسم العجوزة St…" at bounding box center [474, 156] width 493 height 99
click at [612, 91] on span "Duplicate Trip" at bounding box center [609, 100] width 104 height 29
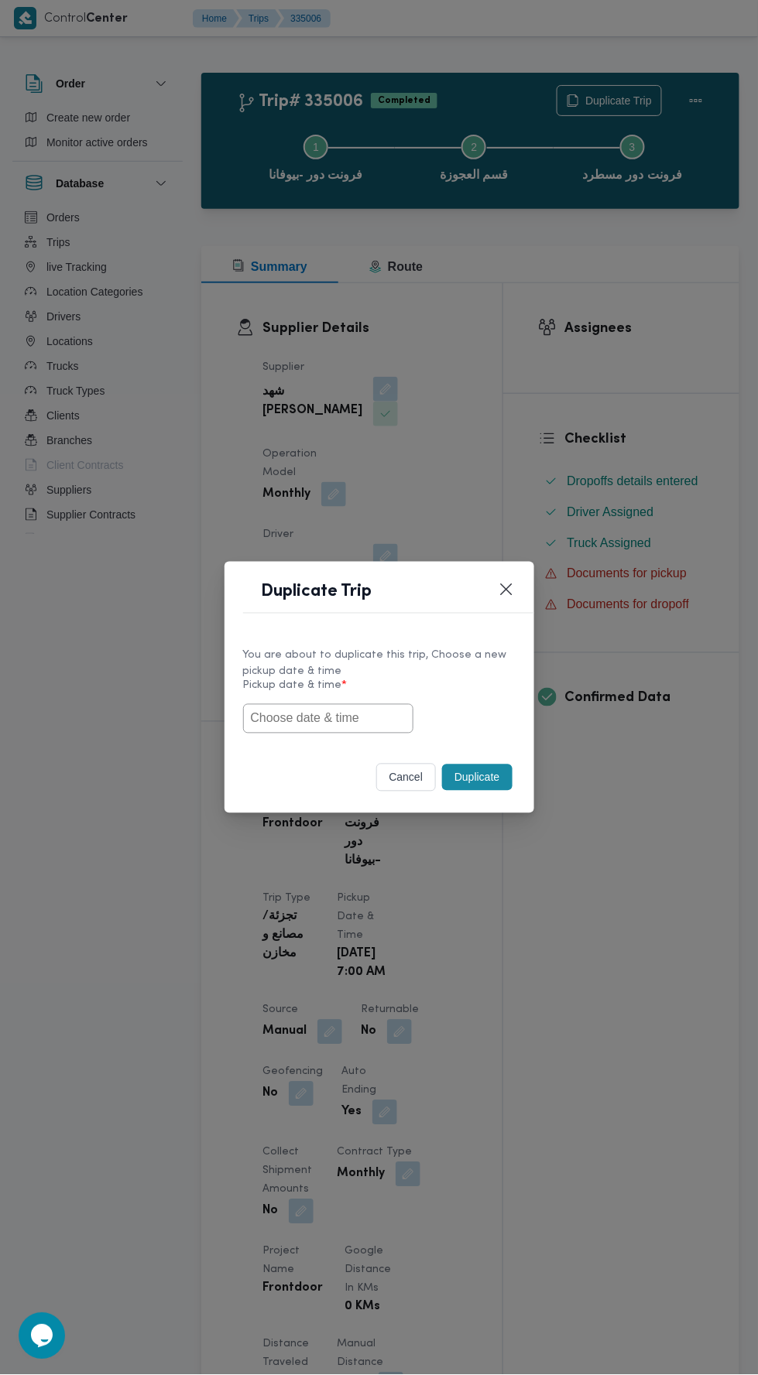
click at [346, 715] on input "text" at bounding box center [328, 718] width 170 height 29
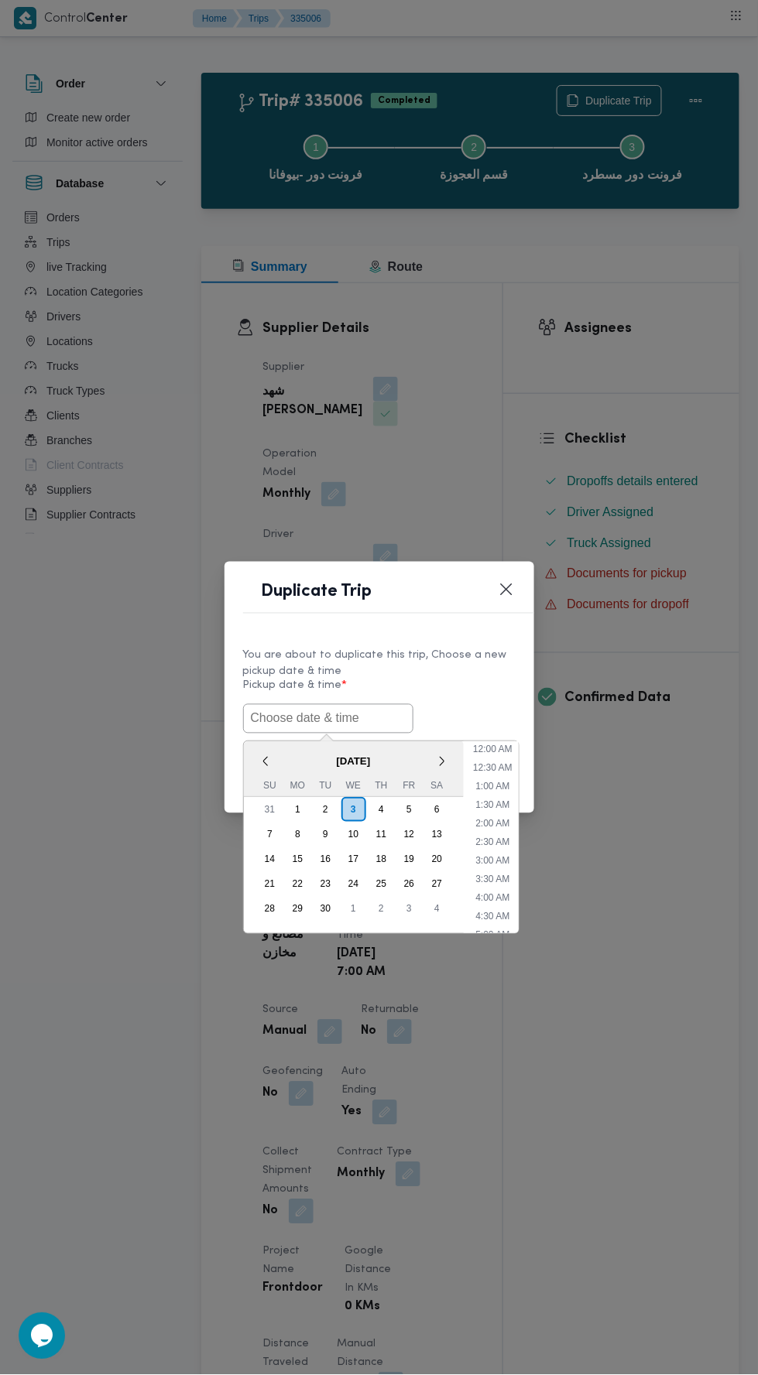
scroll to position [135, 0]
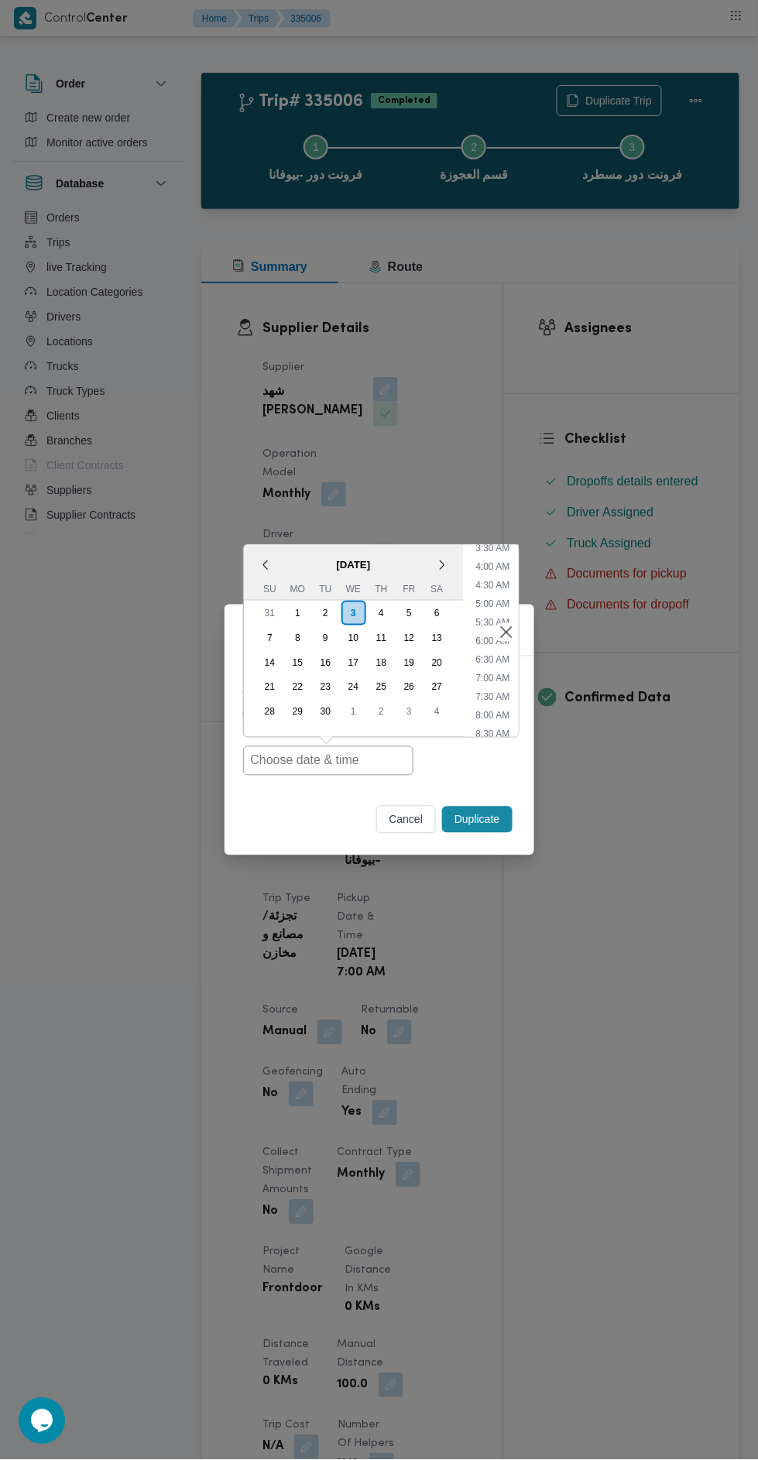
type input "[DATE] 7:00AM"
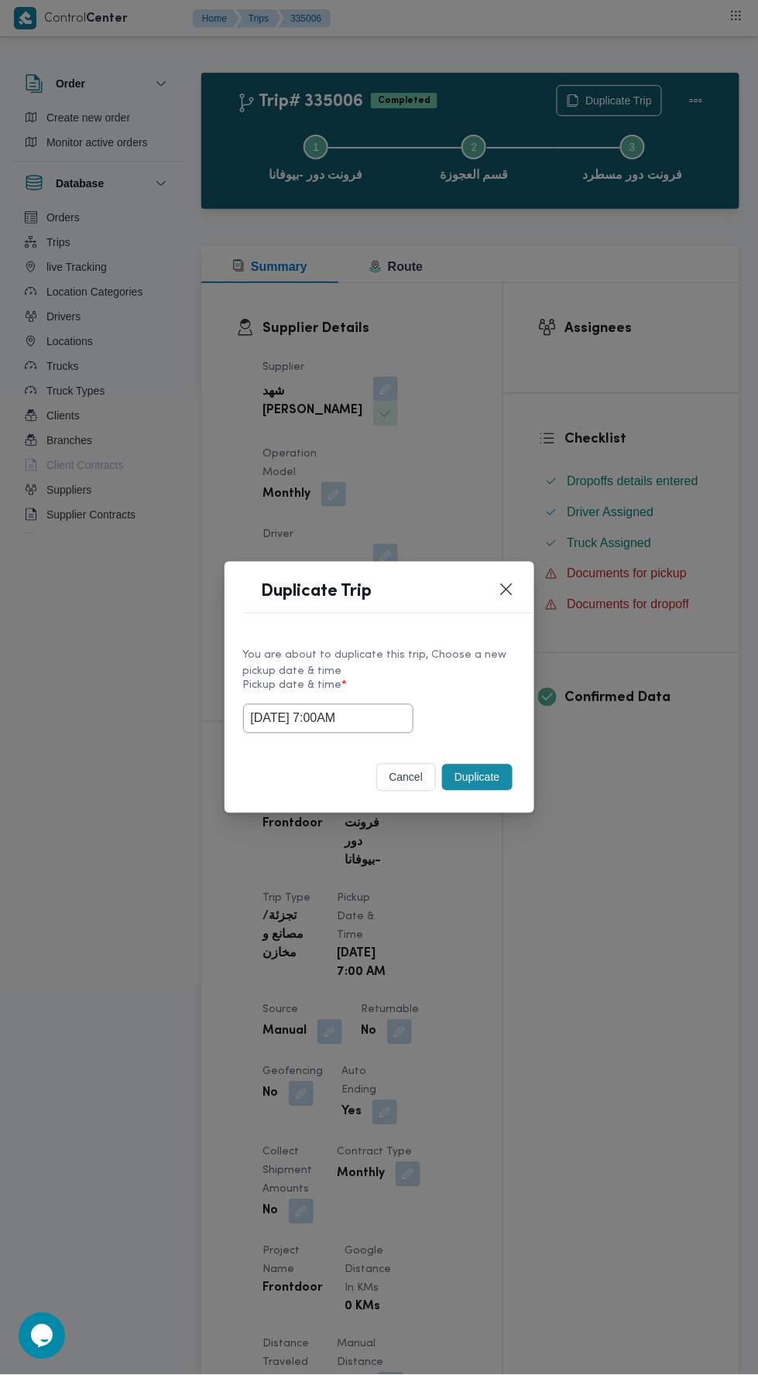
click at [630, 378] on div "Duplicate Trip You are about to duplicate this trip, Choose a new pickup date &…" at bounding box center [379, 687] width 758 height 1375
click at [503, 769] on button "Duplicate" at bounding box center [477, 778] width 70 height 26
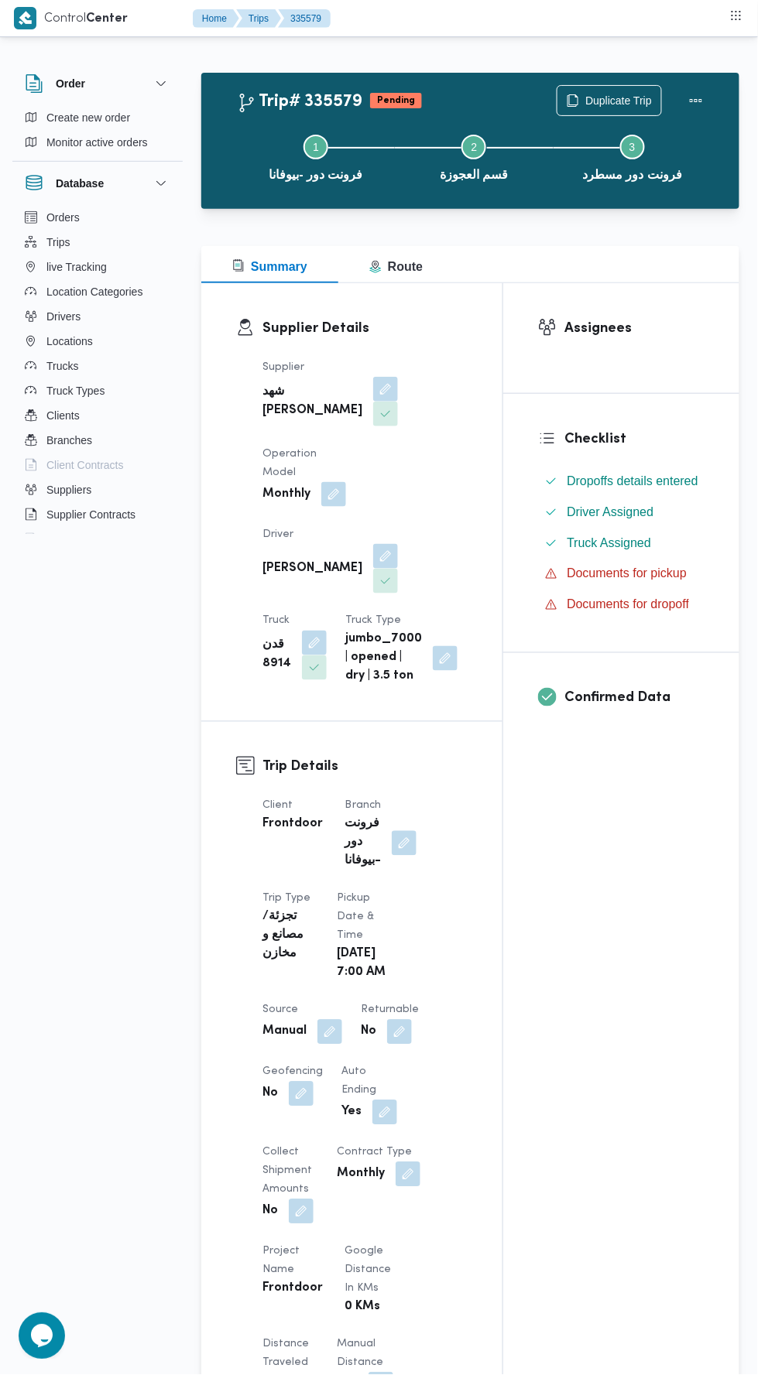
click at [326, 1045] on button "button" at bounding box center [329, 1032] width 25 height 25
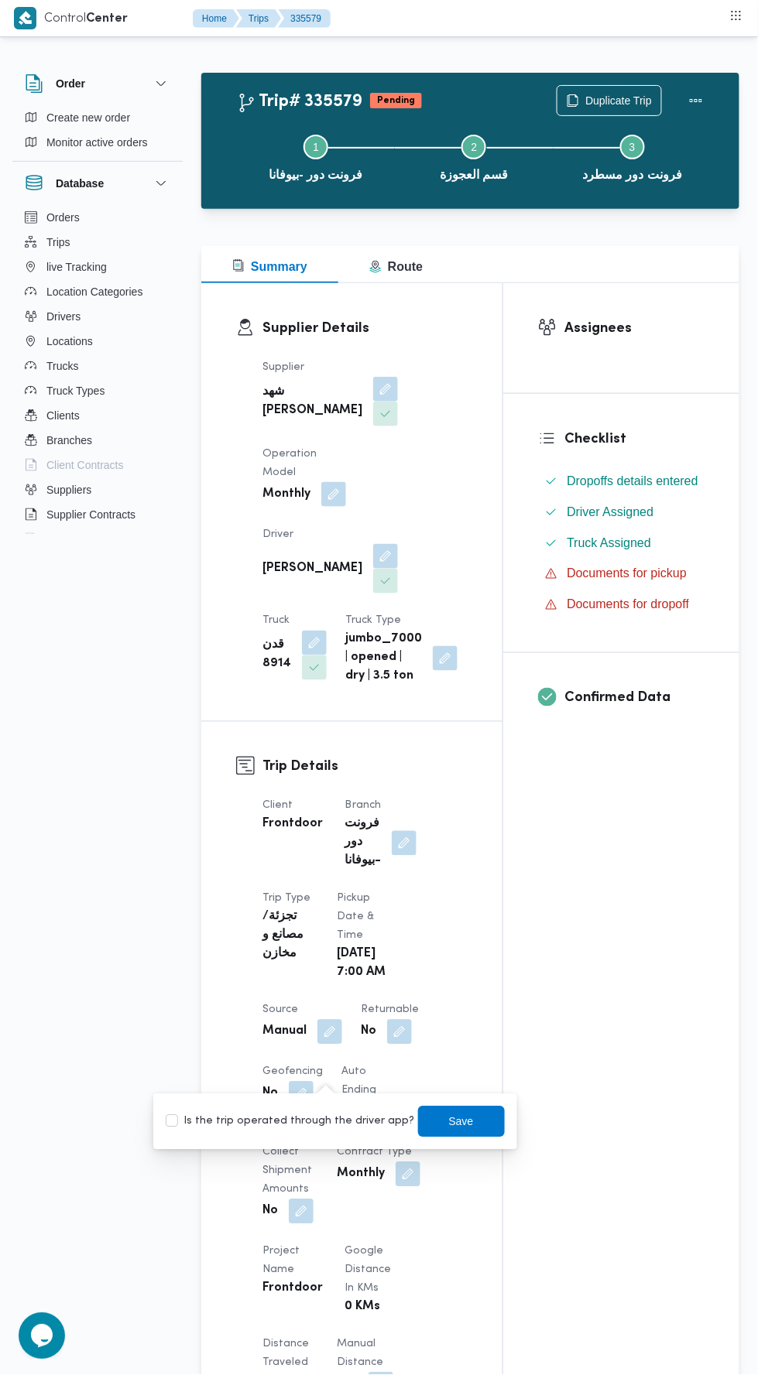
click at [313, 1130] on label "Is the trip operated through the driver app?" at bounding box center [290, 1122] width 249 height 19
checkbox input "true"
click at [449, 1125] on span "Save" at bounding box center [461, 1122] width 25 height 19
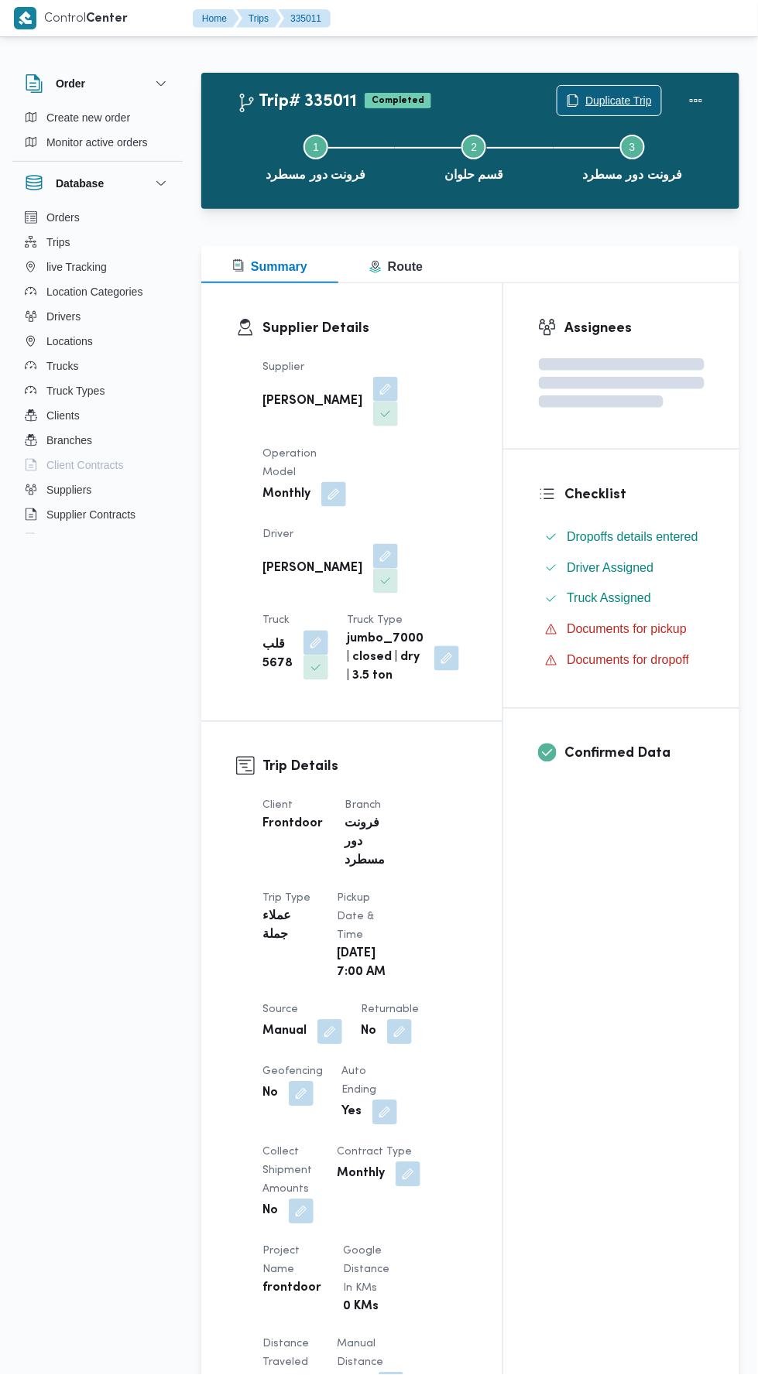
click at [598, 104] on span "Duplicate Trip" at bounding box center [618, 100] width 67 height 19
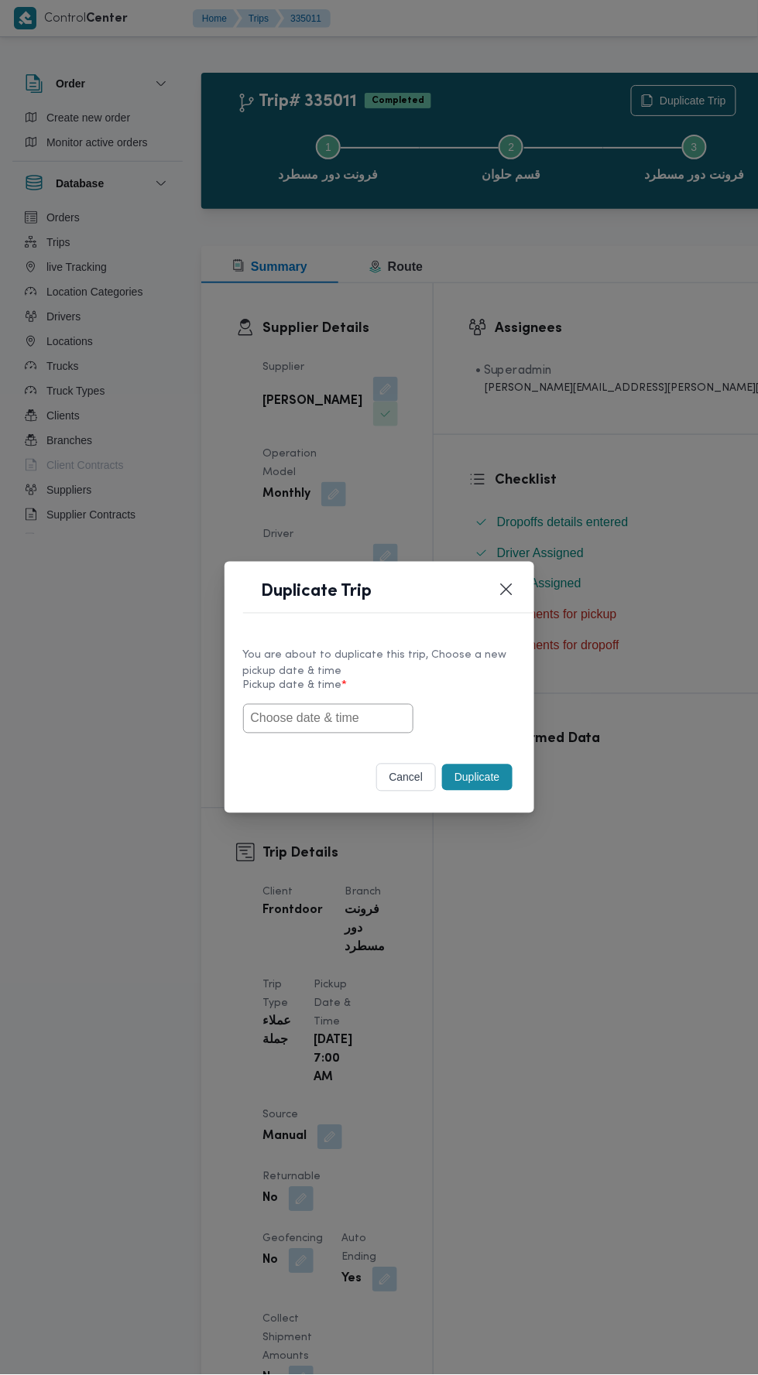
click at [361, 718] on input "text" at bounding box center [328, 718] width 170 height 29
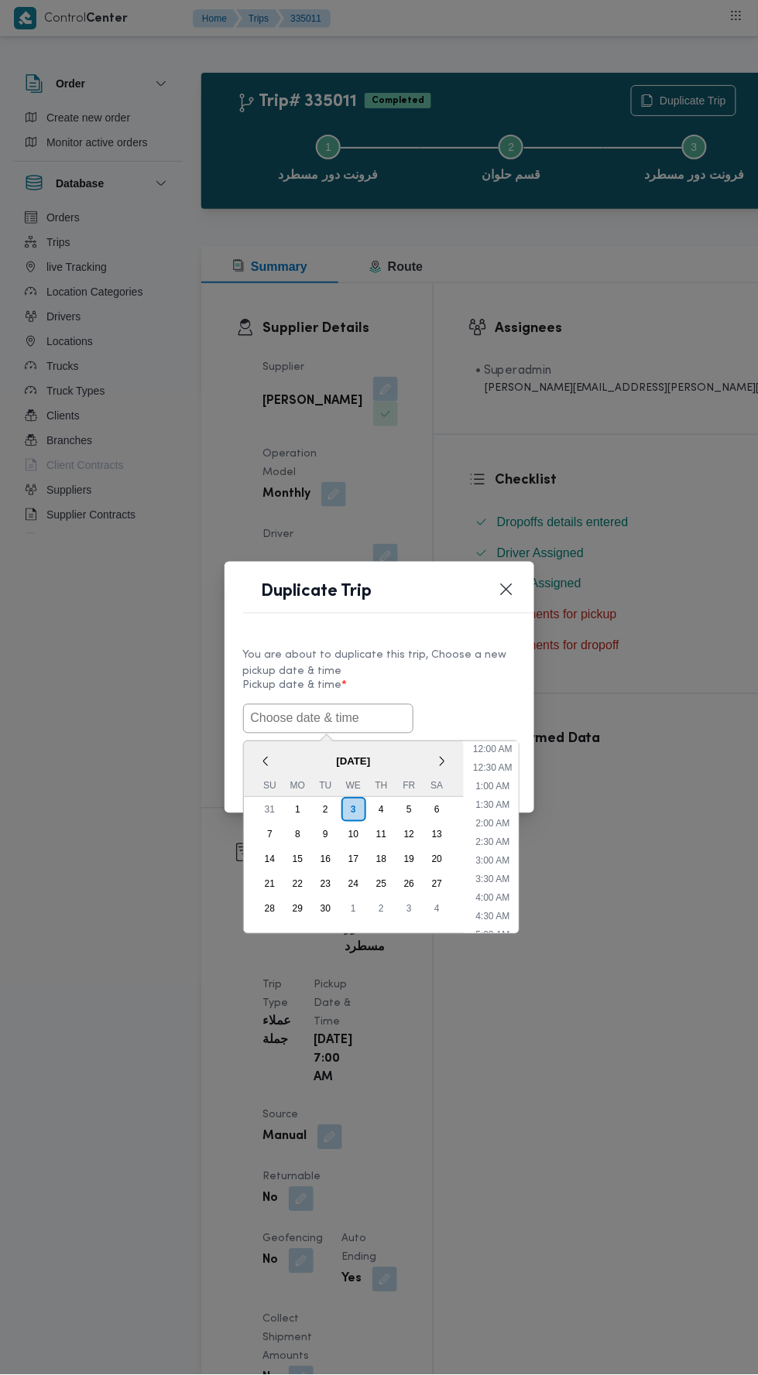
scroll to position [135, 0]
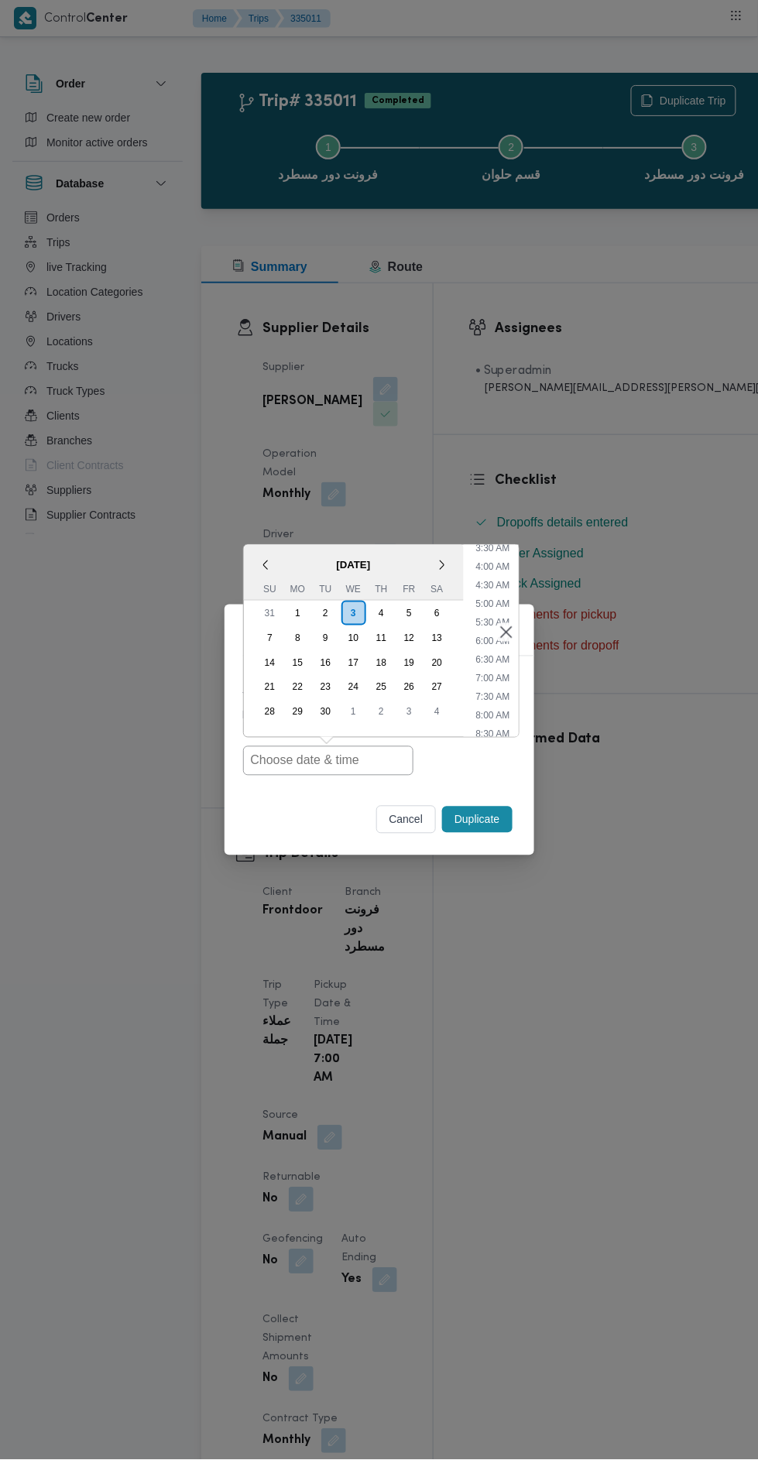
type input "[DATE] 7:00AM"
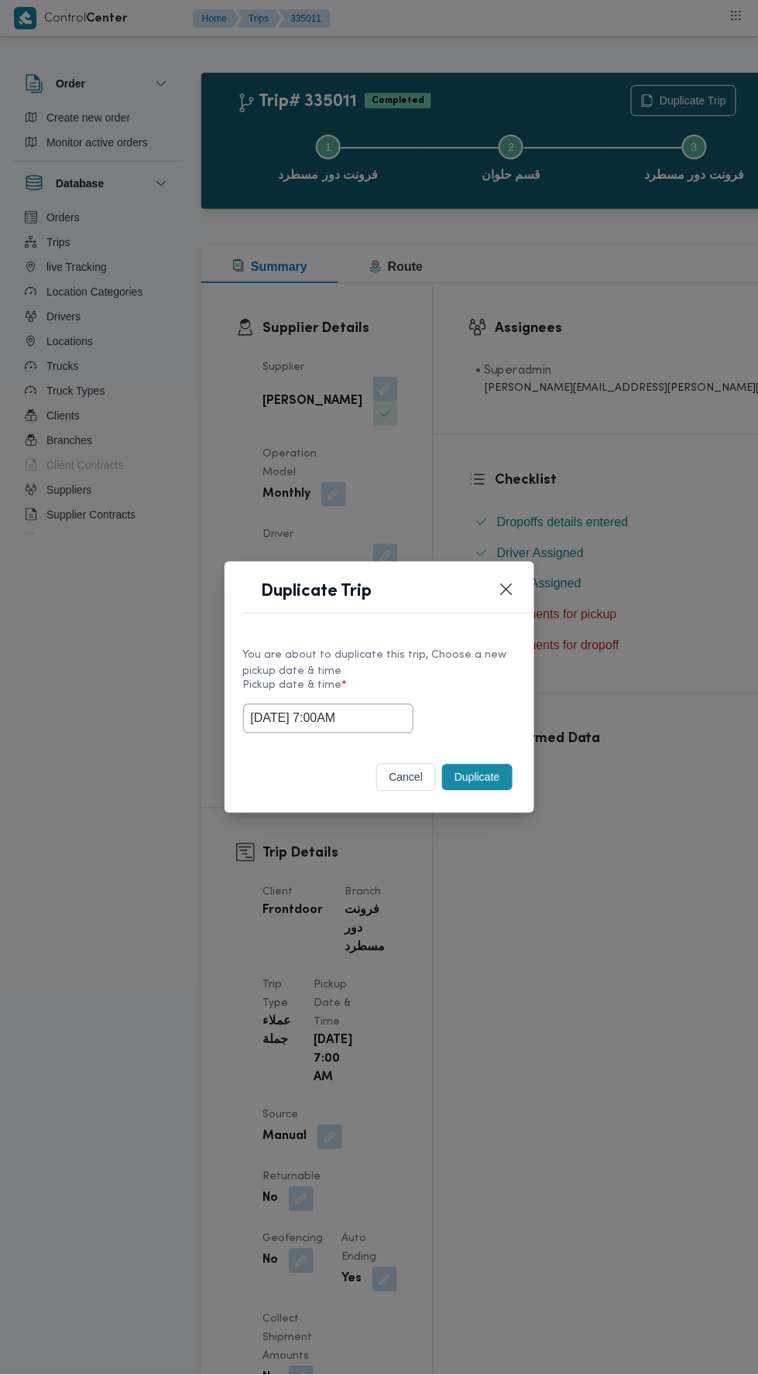
click at [567, 344] on div "Duplicate Trip You are about to duplicate this trip, Choose a new pickup date &…" at bounding box center [379, 687] width 758 height 1375
click at [485, 774] on button "Duplicate" at bounding box center [477, 778] width 70 height 26
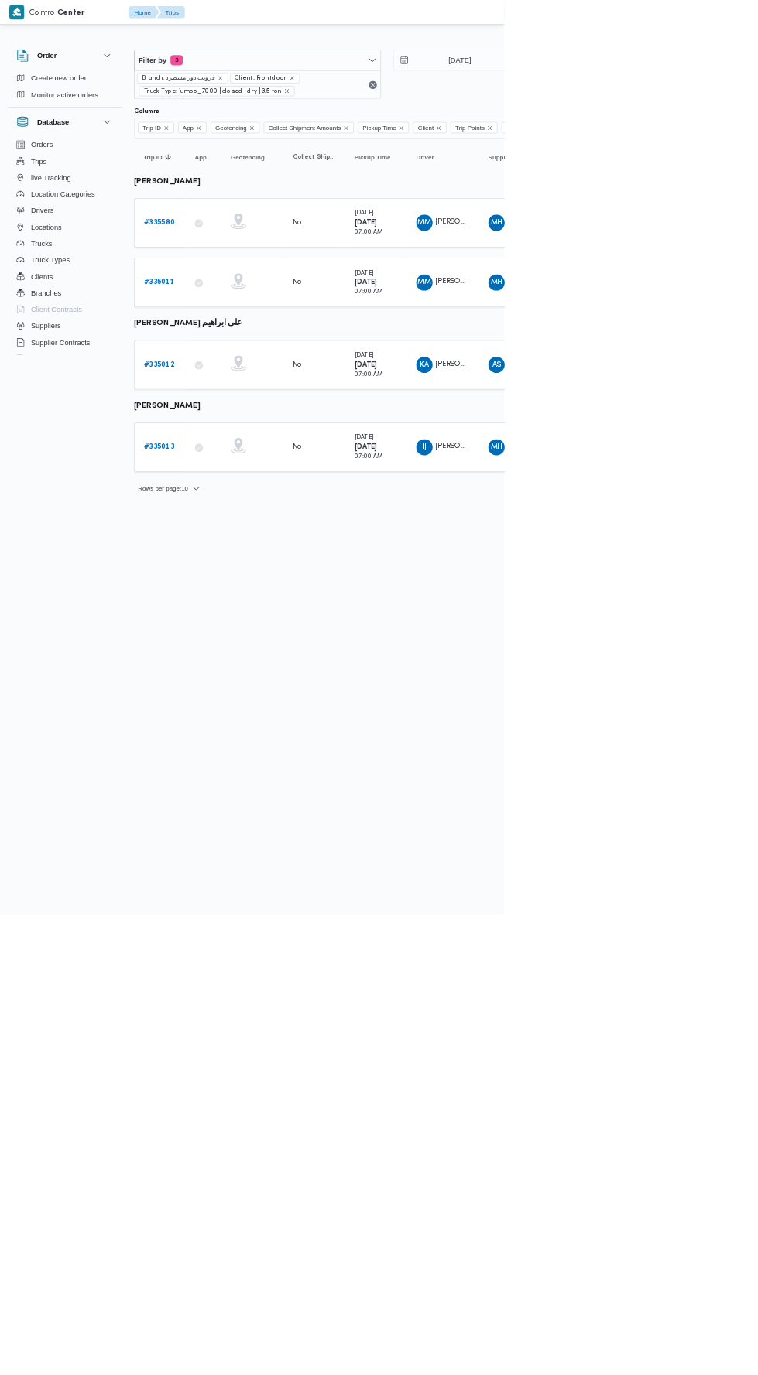
click at [248, 544] on b "# 335012" at bounding box center [239, 548] width 46 height 10
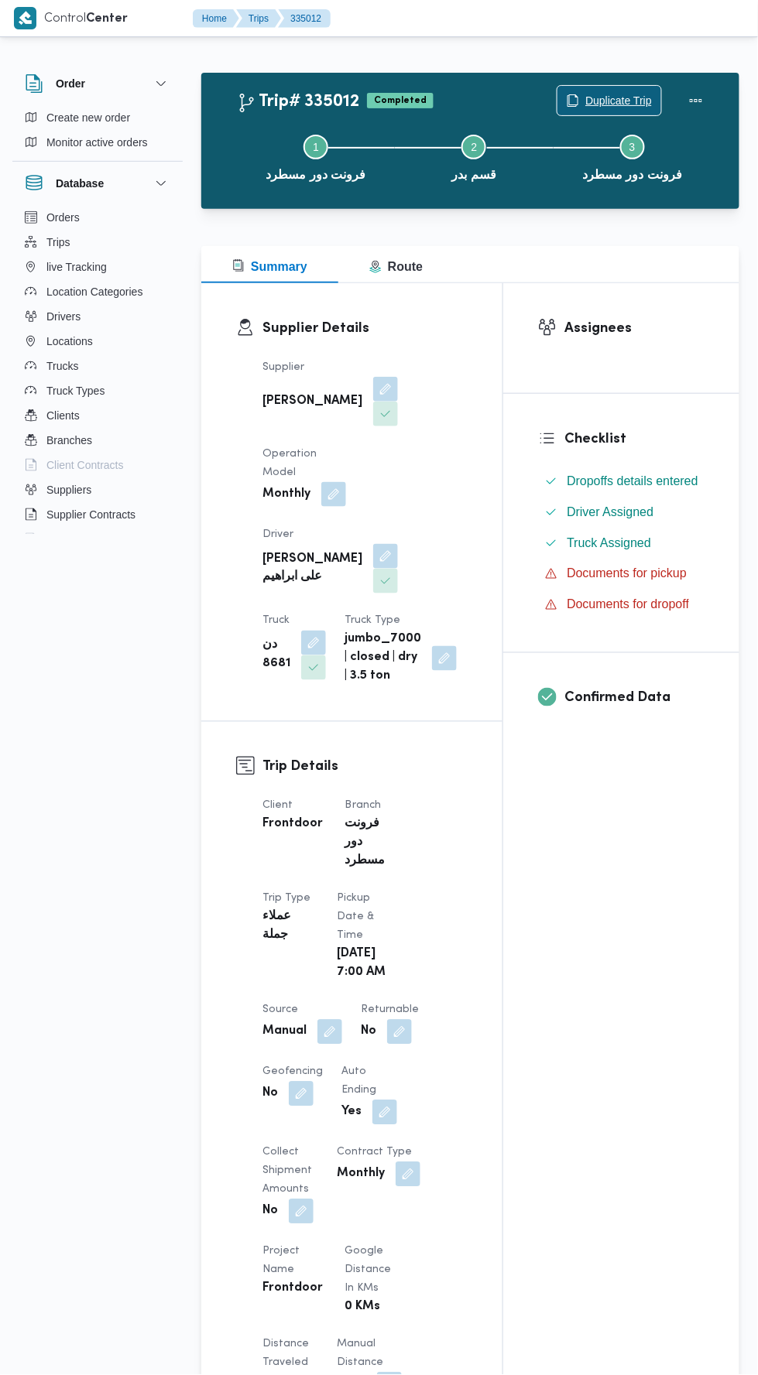
click at [612, 91] on span "Duplicate Trip" at bounding box center [618, 100] width 67 height 19
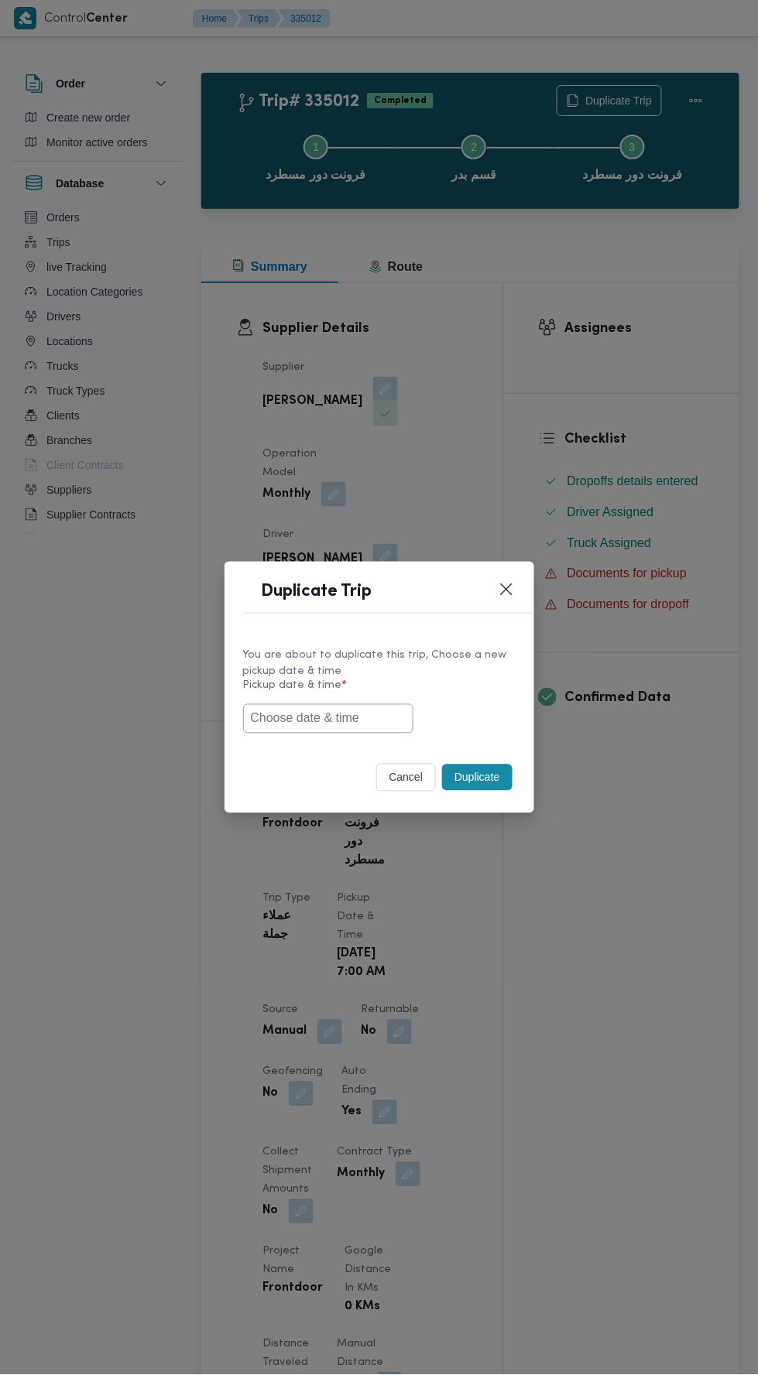
click at [350, 712] on input "text" at bounding box center [328, 718] width 170 height 29
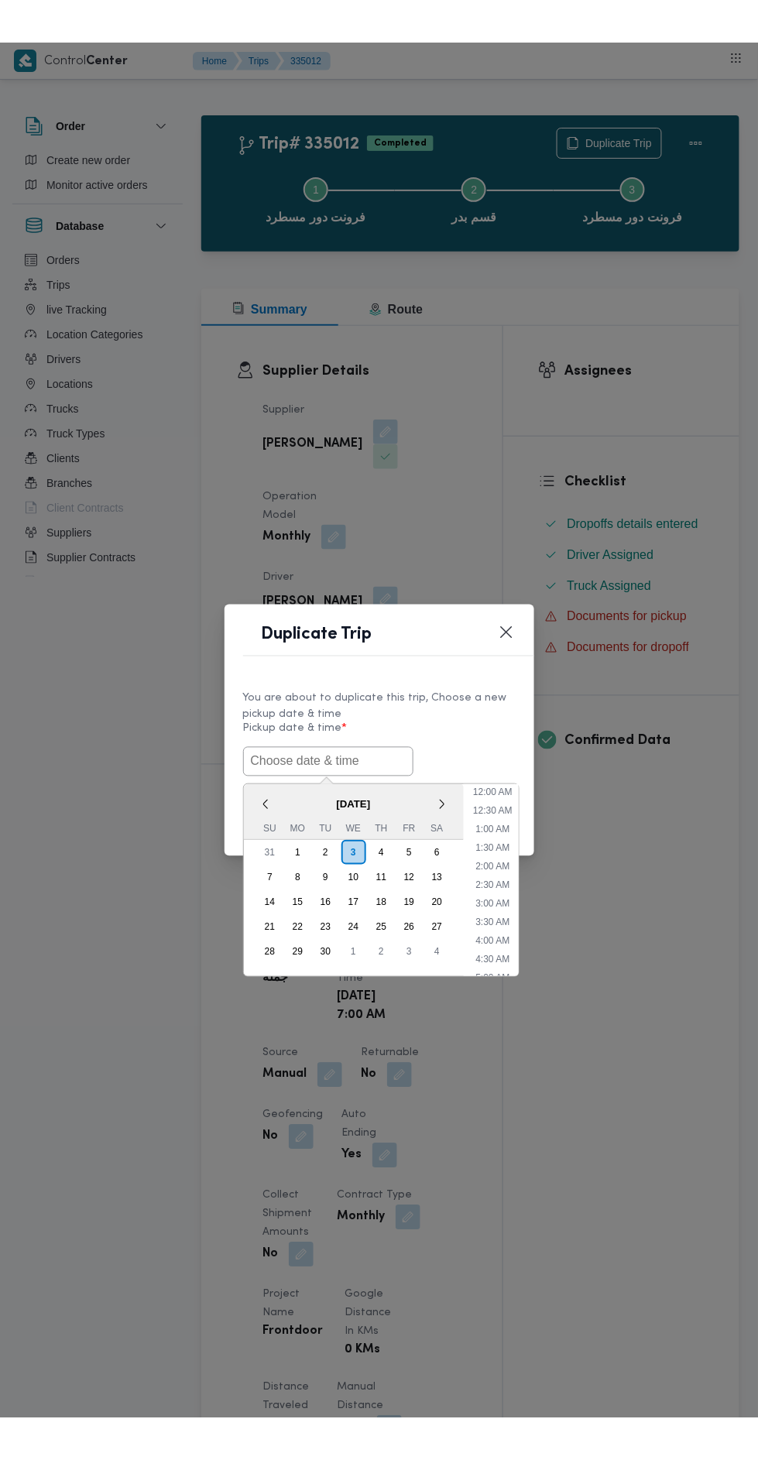
scroll to position [135, 0]
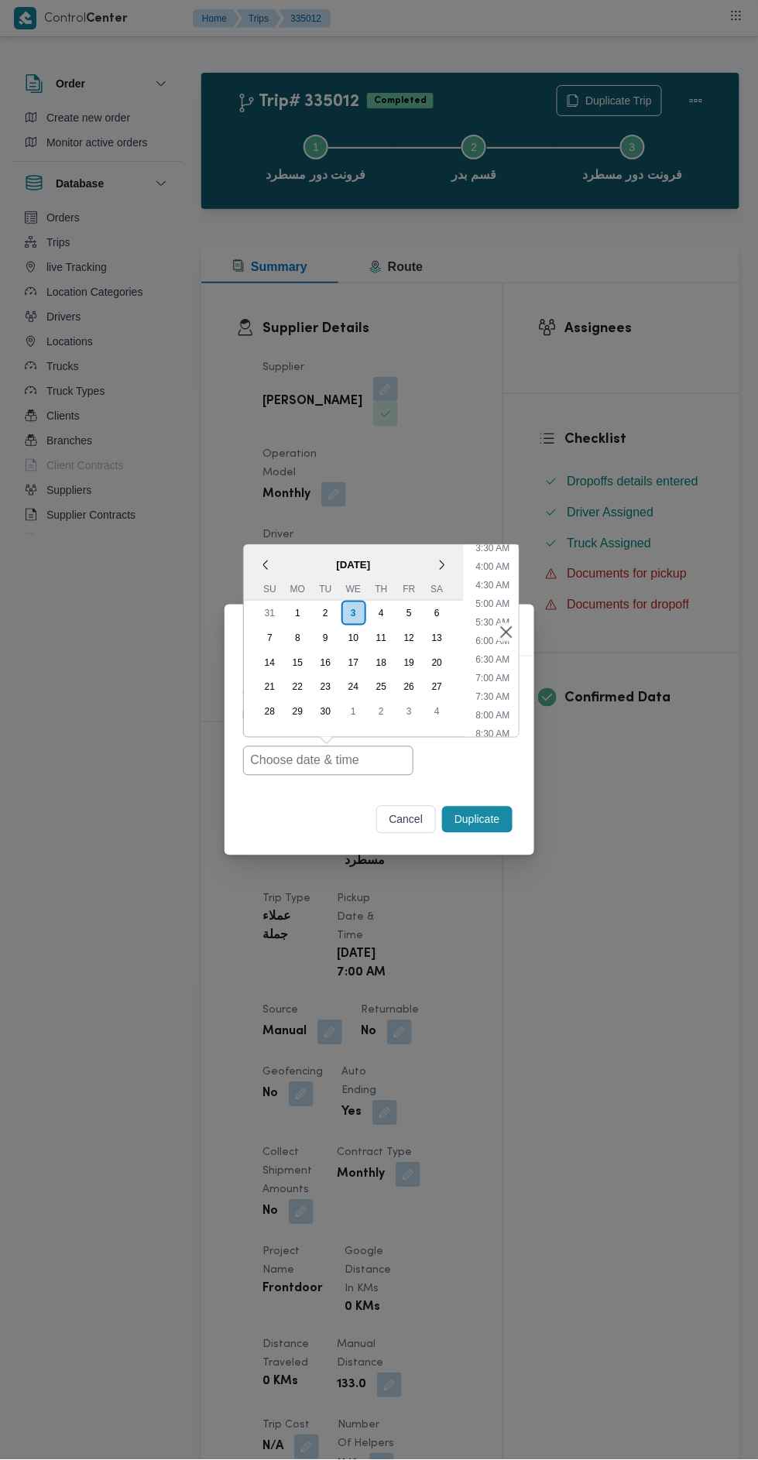
type input "[DATE] 7:00AM"
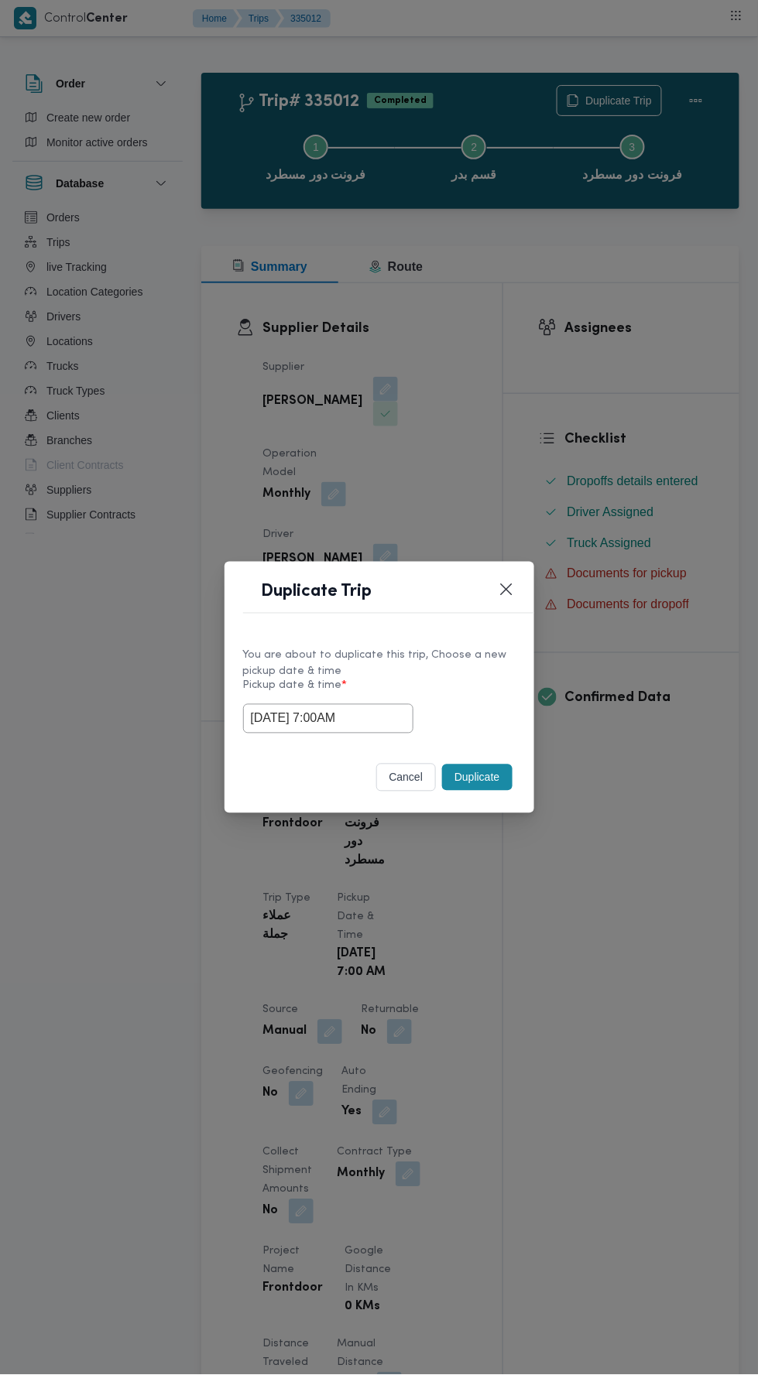
click at [697, 358] on div "Duplicate Trip You are about to duplicate this trip, Choose a new pickup date &…" at bounding box center [379, 687] width 758 height 1375
click at [471, 779] on button "Duplicate" at bounding box center [477, 778] width 70 height 26
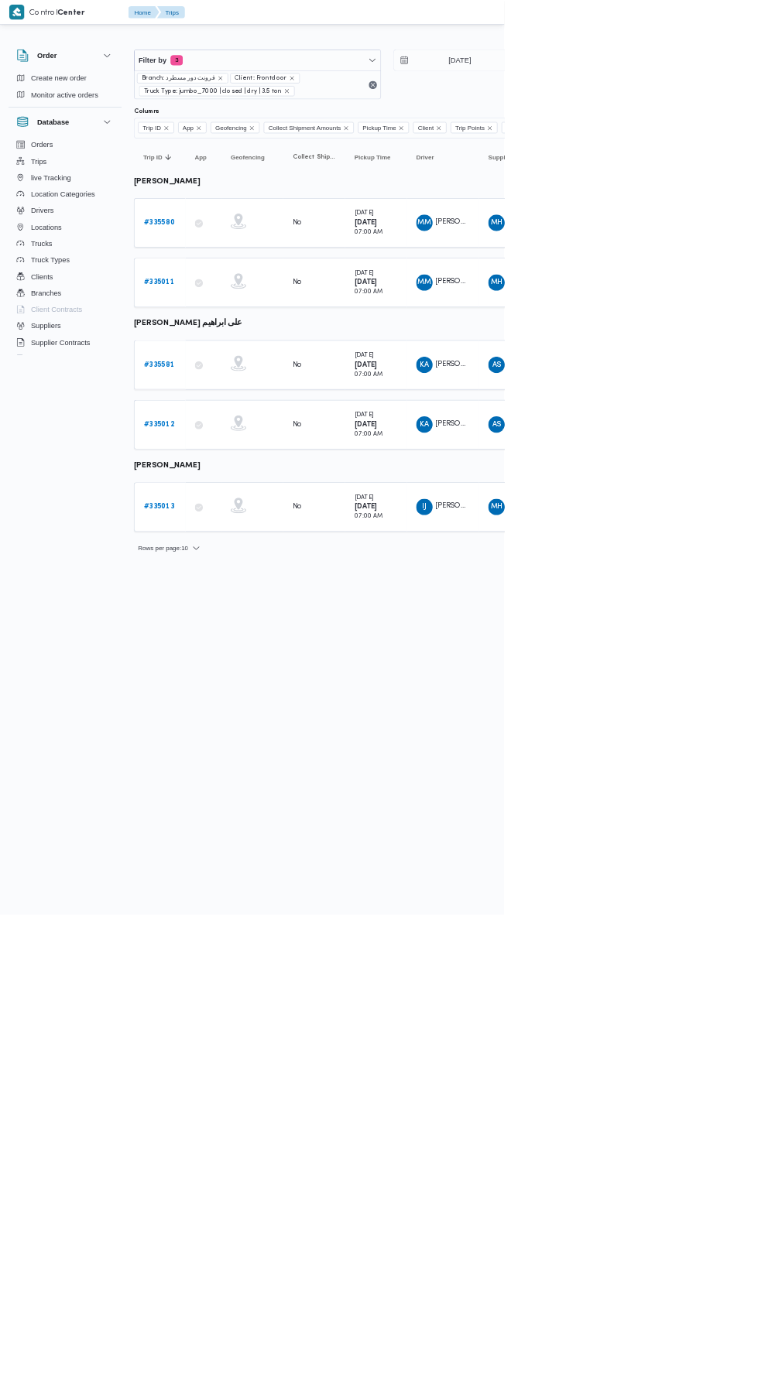
click at [248, 757] on b "# 335013" at bounding box center [239, 762] width 46 height 10
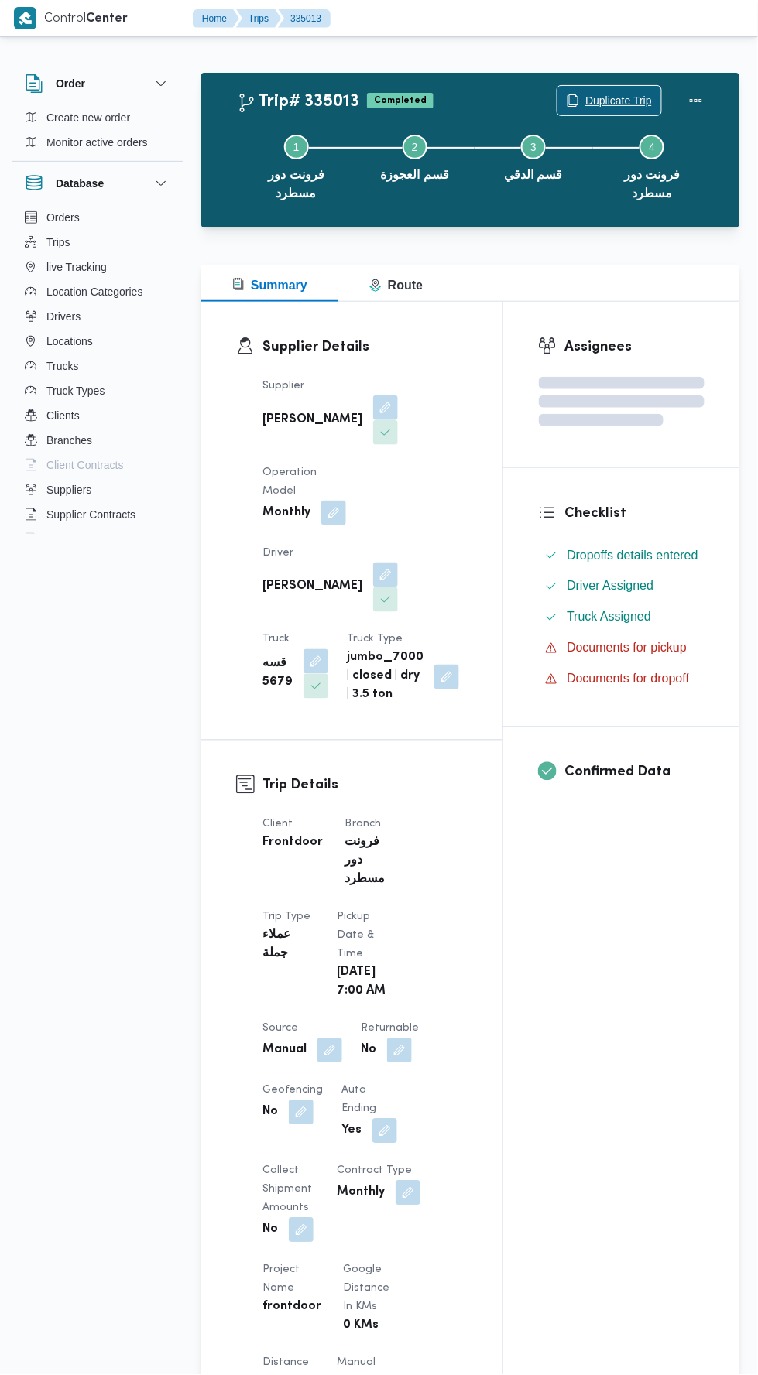
click at [620, 102] on span "Duplicate Trip" at bounding box center [618, 100] width 67 height 19
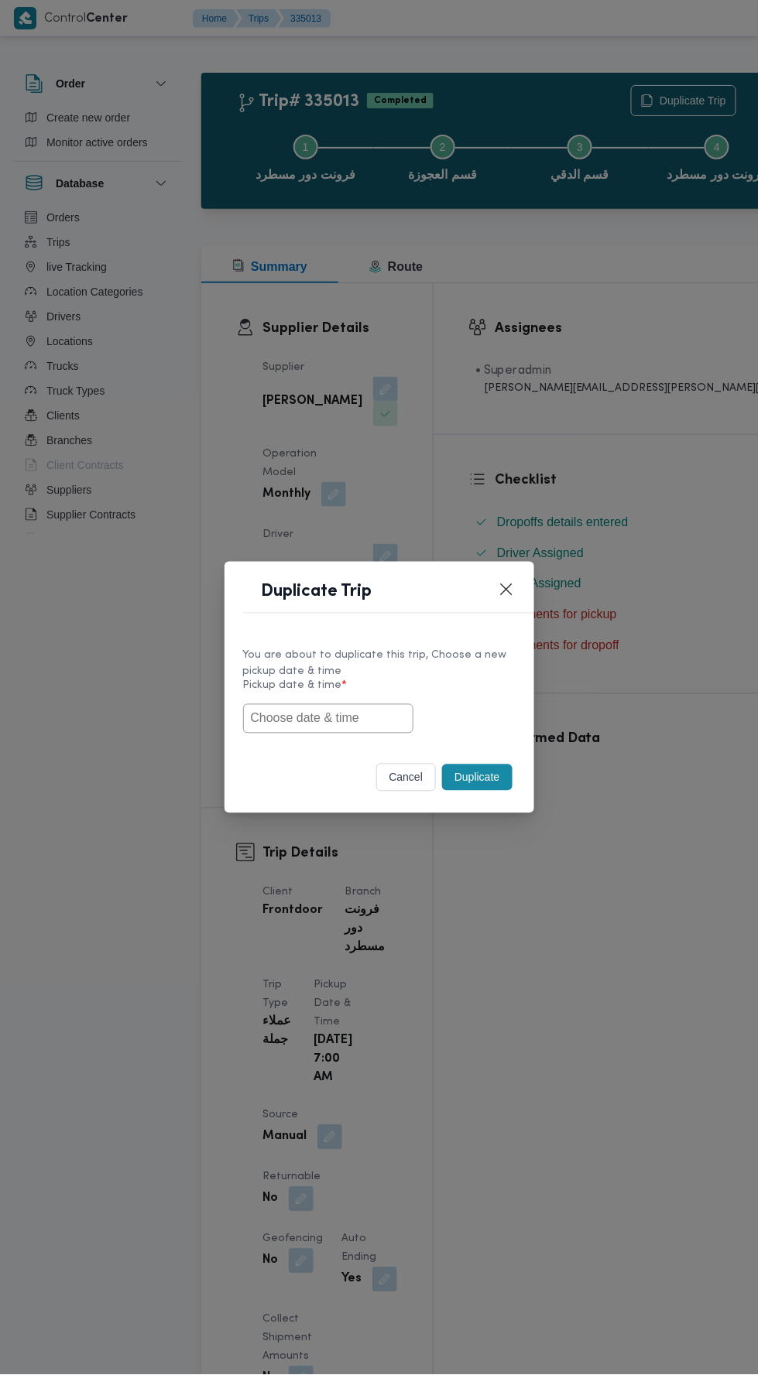
click at [364, 718] on input "text" at bounding box center [328, 718] width 170 height 29
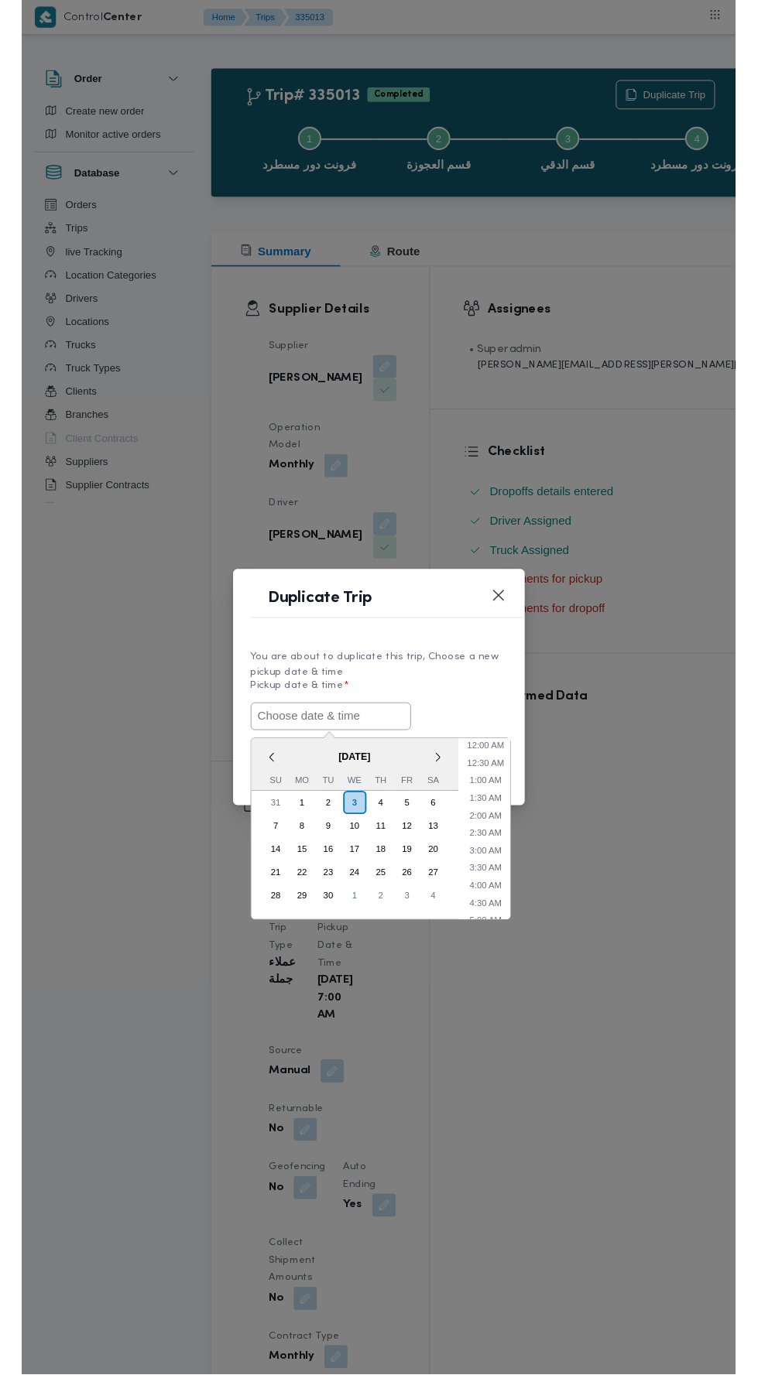
scroll to position [135, 0]
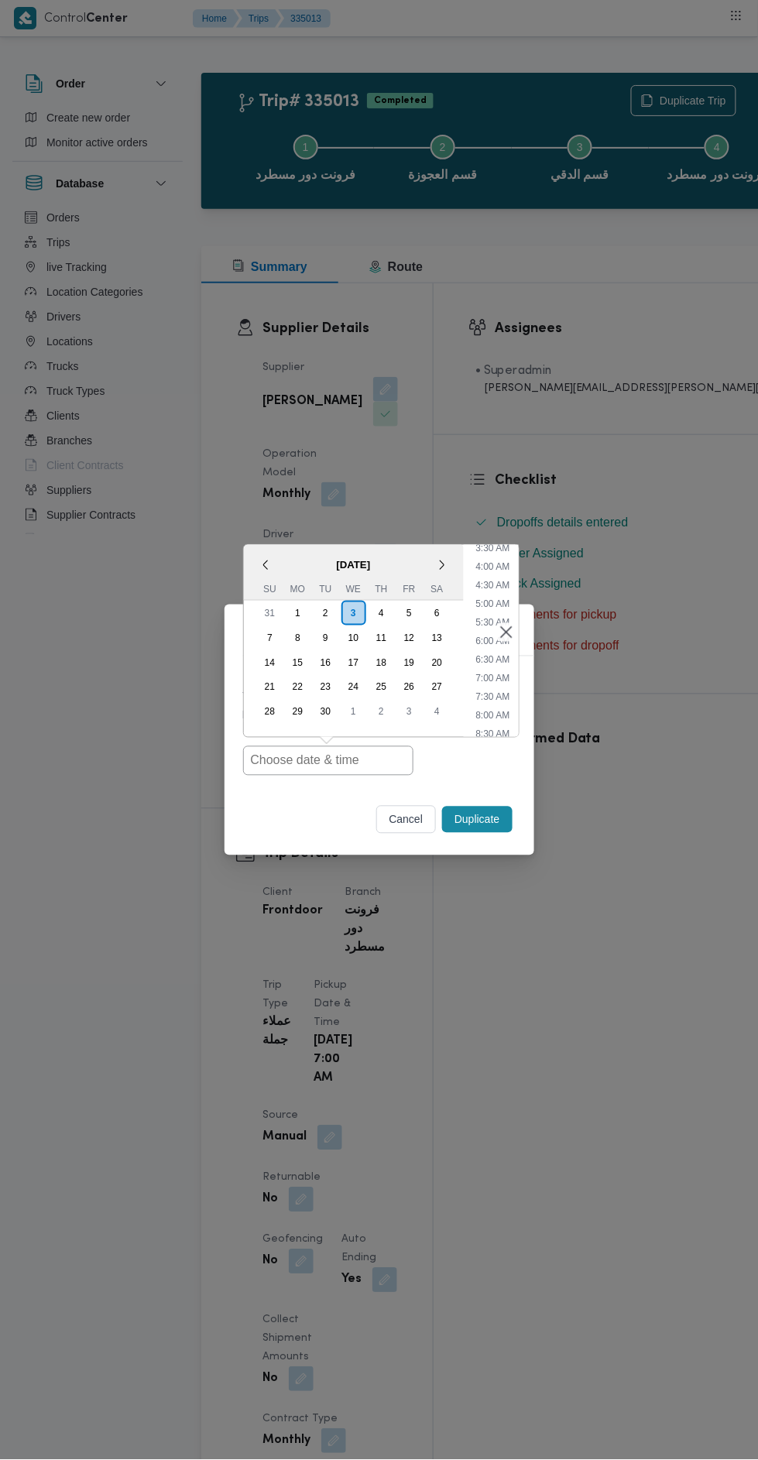
type input "[DATE] 7:00AM"
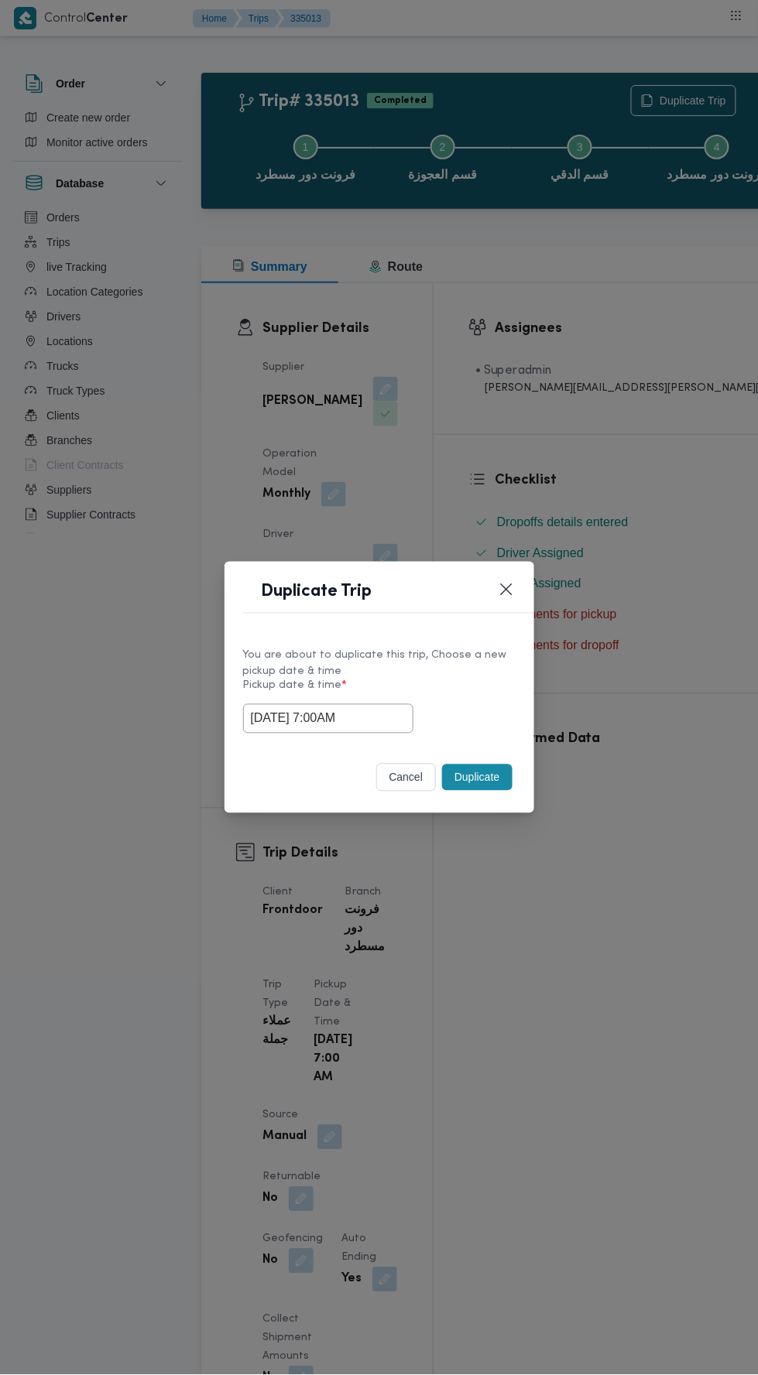
click at [622, 334] on div "Duplicate Trip You are about to duplicate this trip, Choose a new pickup date &…" at bounding box center [379, 687] width 758 height 1375
click at [488, 776] on button "Duplicate" at bounding box center [477, 778] width 70 height 26
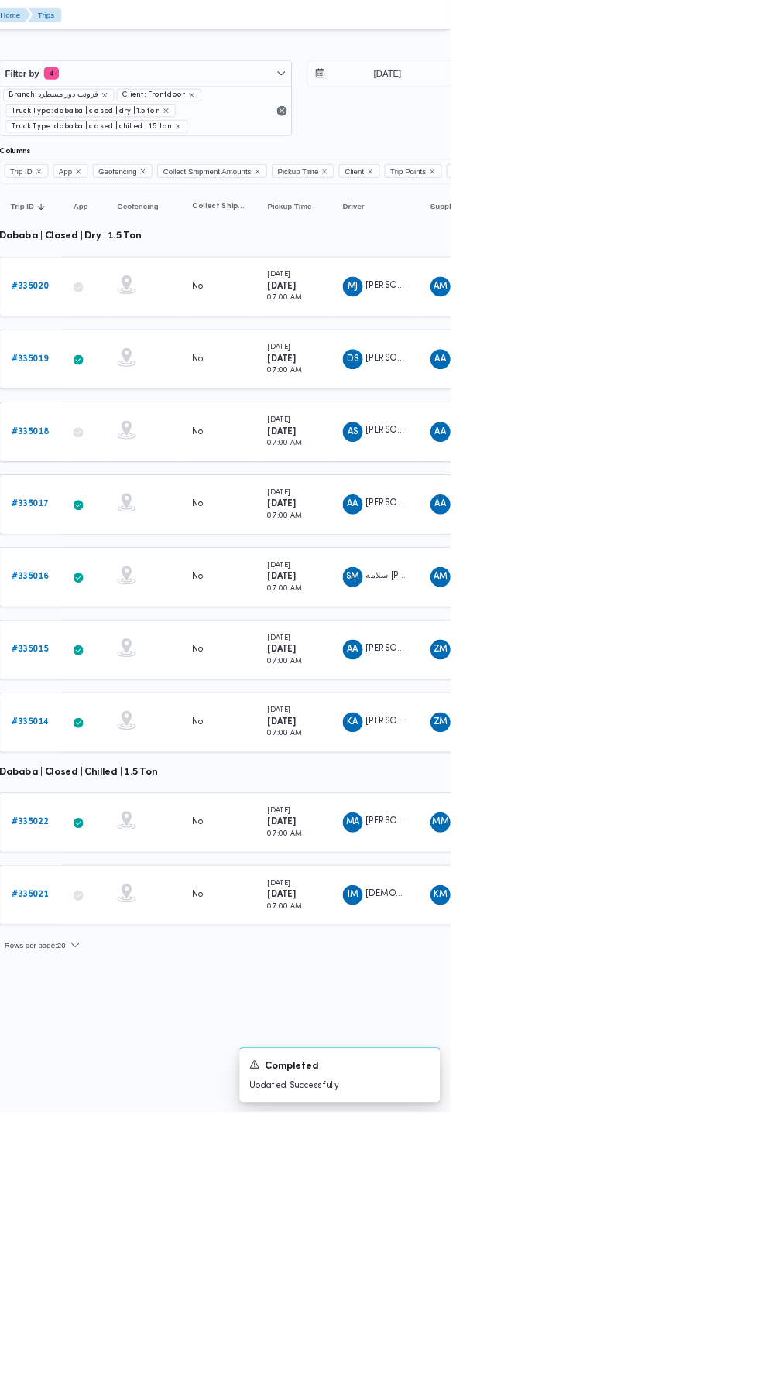
click at [255, 351] on b "# 335020" at bounding box center [239, 354] width 46 height 10
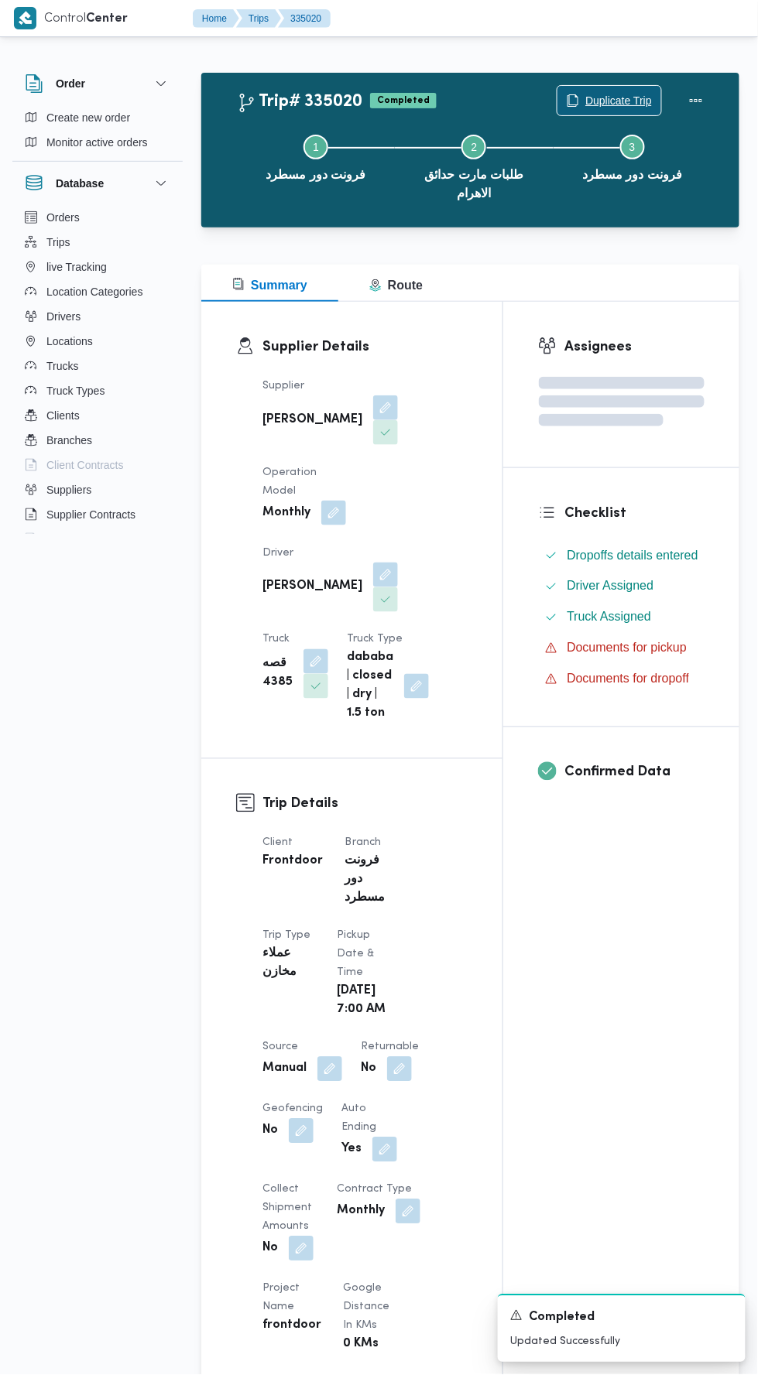
click at [605, 100] on span "Duplicate Trip" at bounding box center [618, 100] width 67 height 19
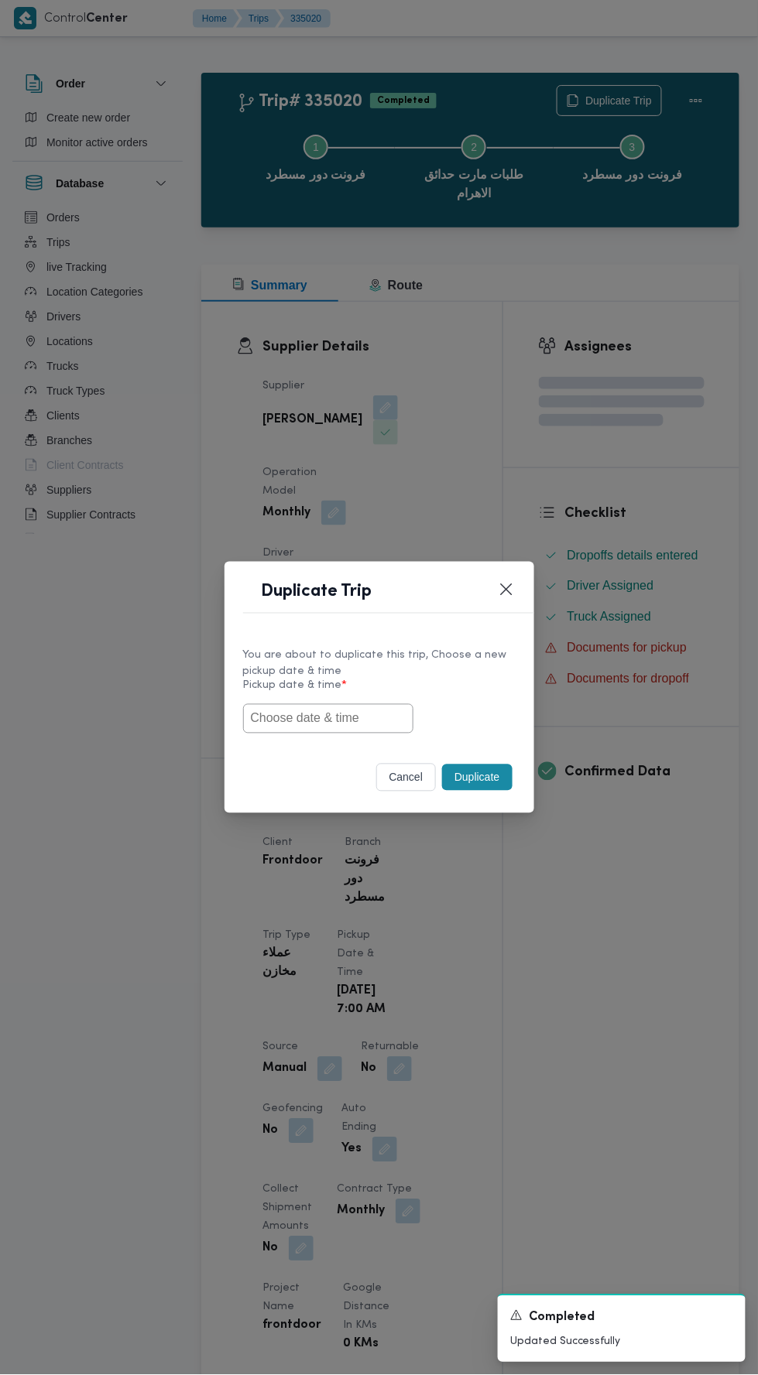
click at [361, 724] on input "text" at bounding box center [328, 718] width 170 height 29
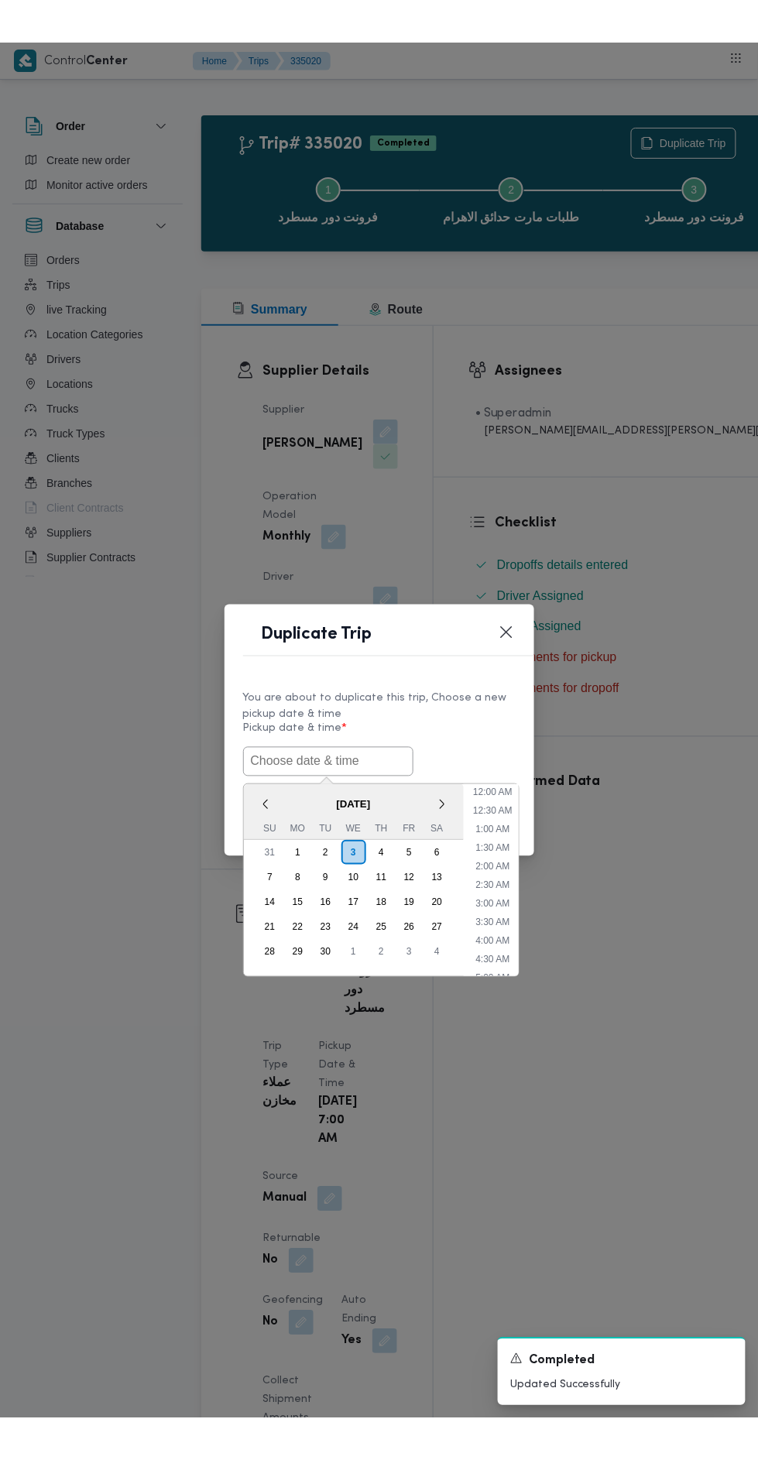
scroll to position [135, 0]
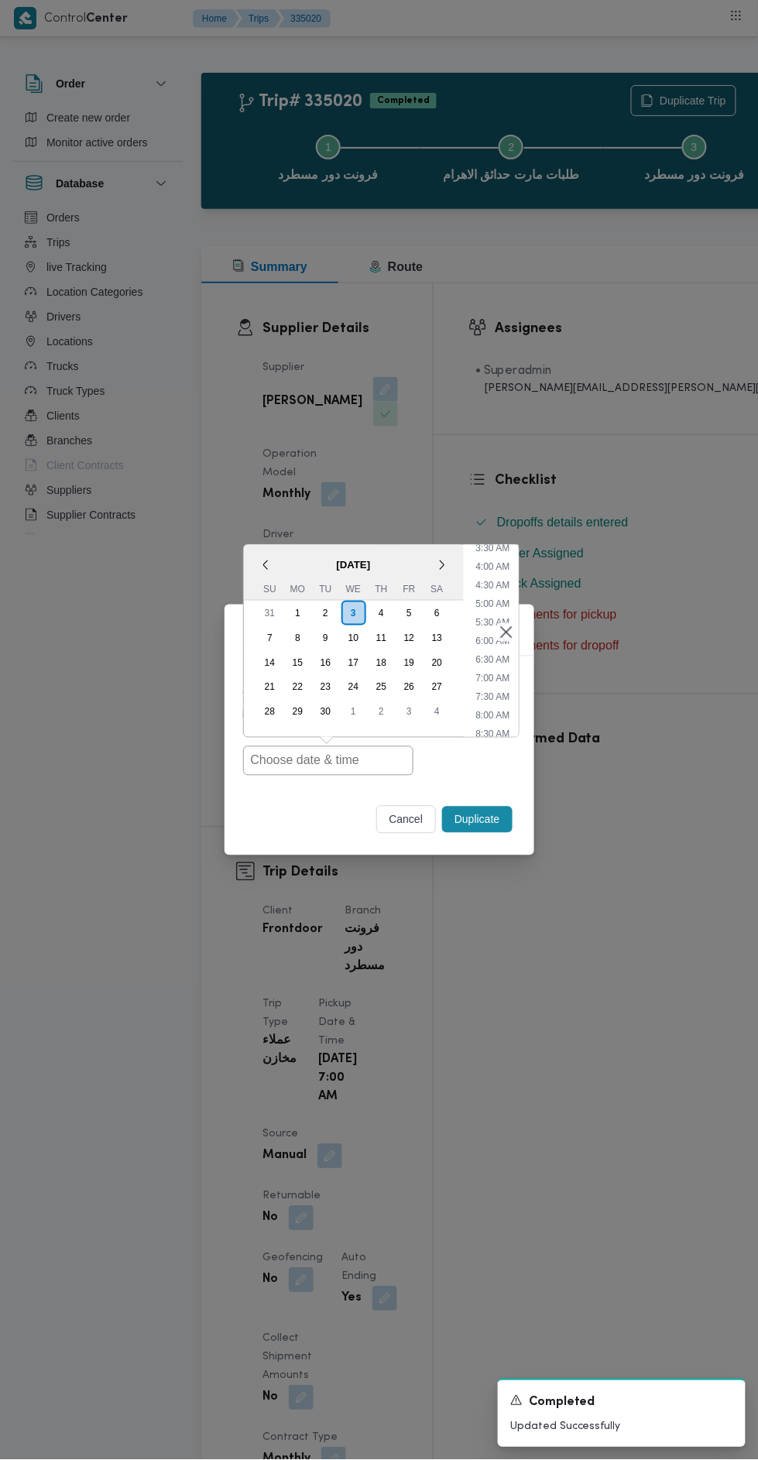
type input "[DATE] 7:00AM"
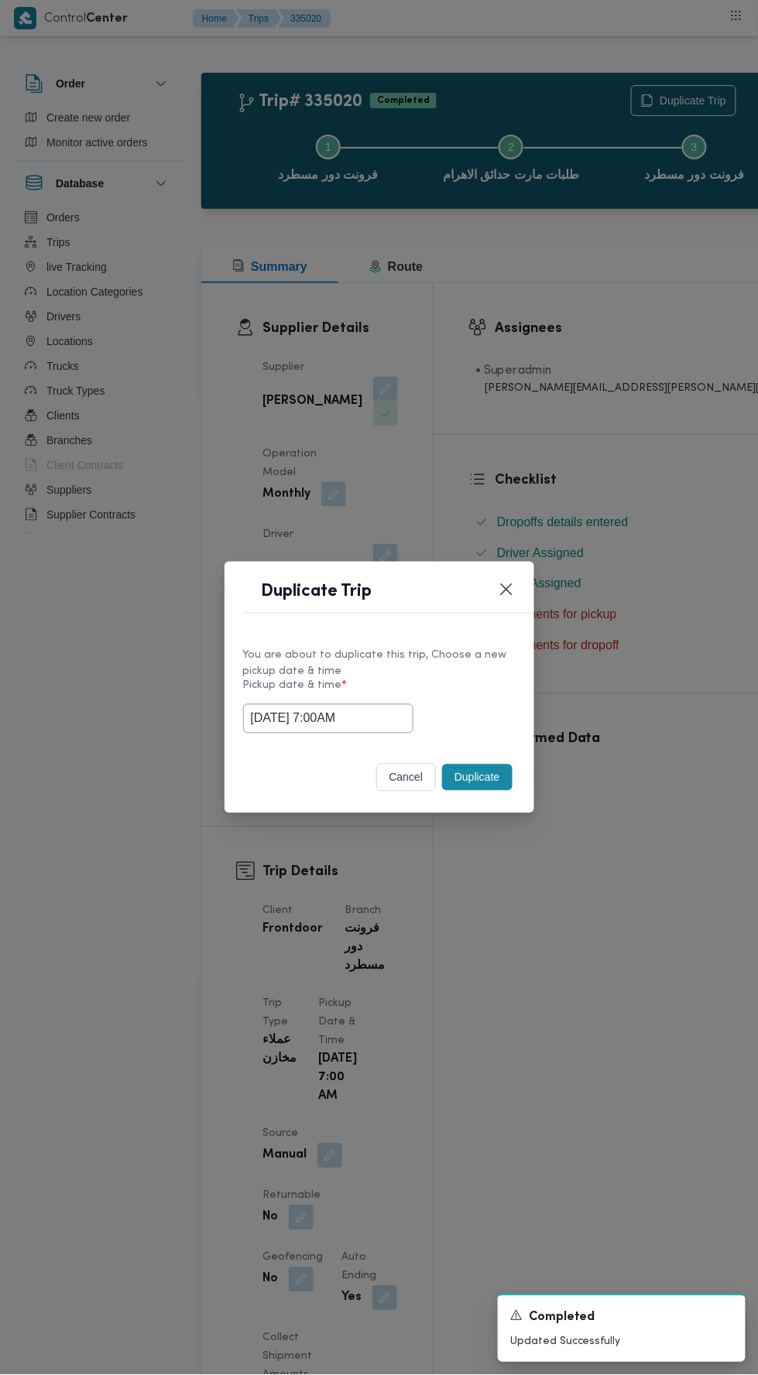
click at [640, 389] on div "Duplicate Trip You are about to duplicate this trip, Choose a new pickup date &…" at bounding box center [379, 687] width 758 height 1375
click at [482, 775] on button "Duplicate" at bounding box center [477, 778] width 70 height 26
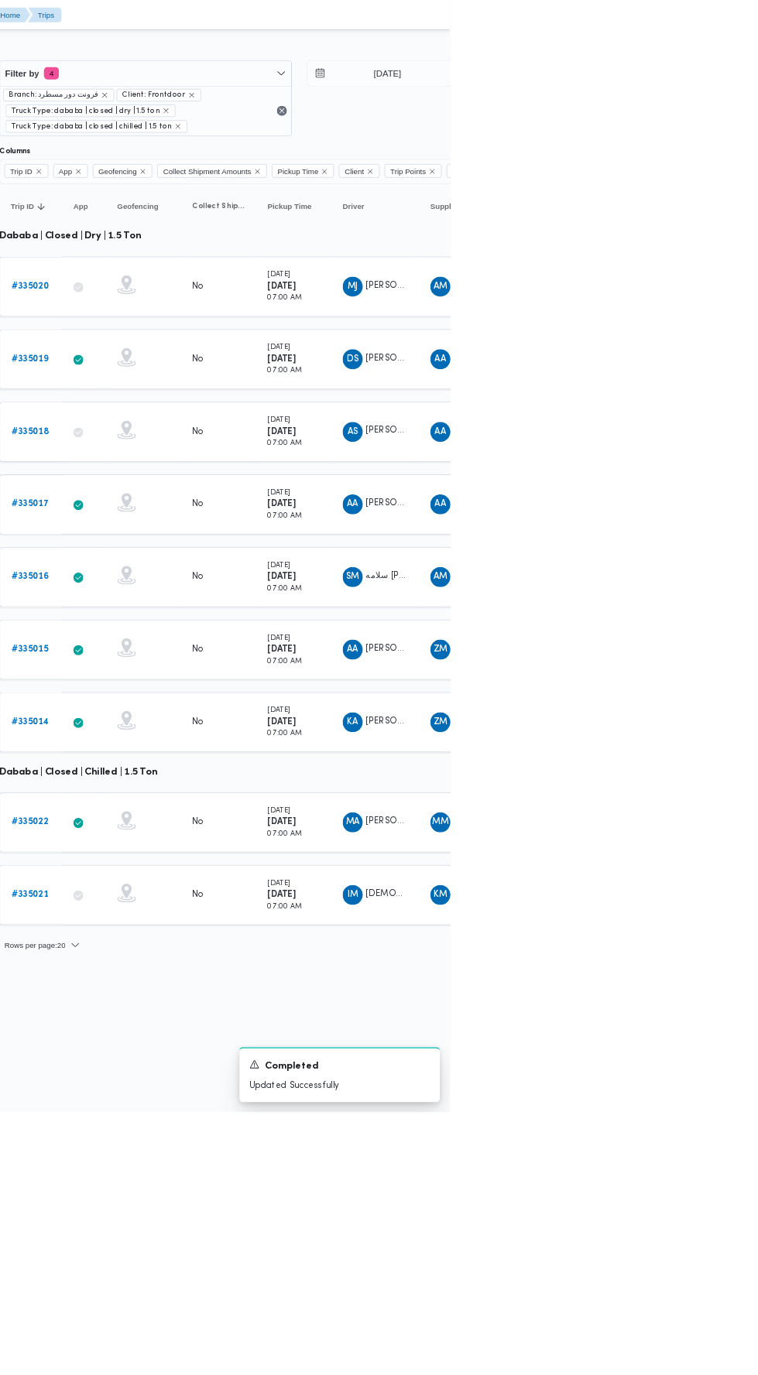
click at [248, 440] on b "# 335019" at bounding box center [239, 444] width 46 height 10
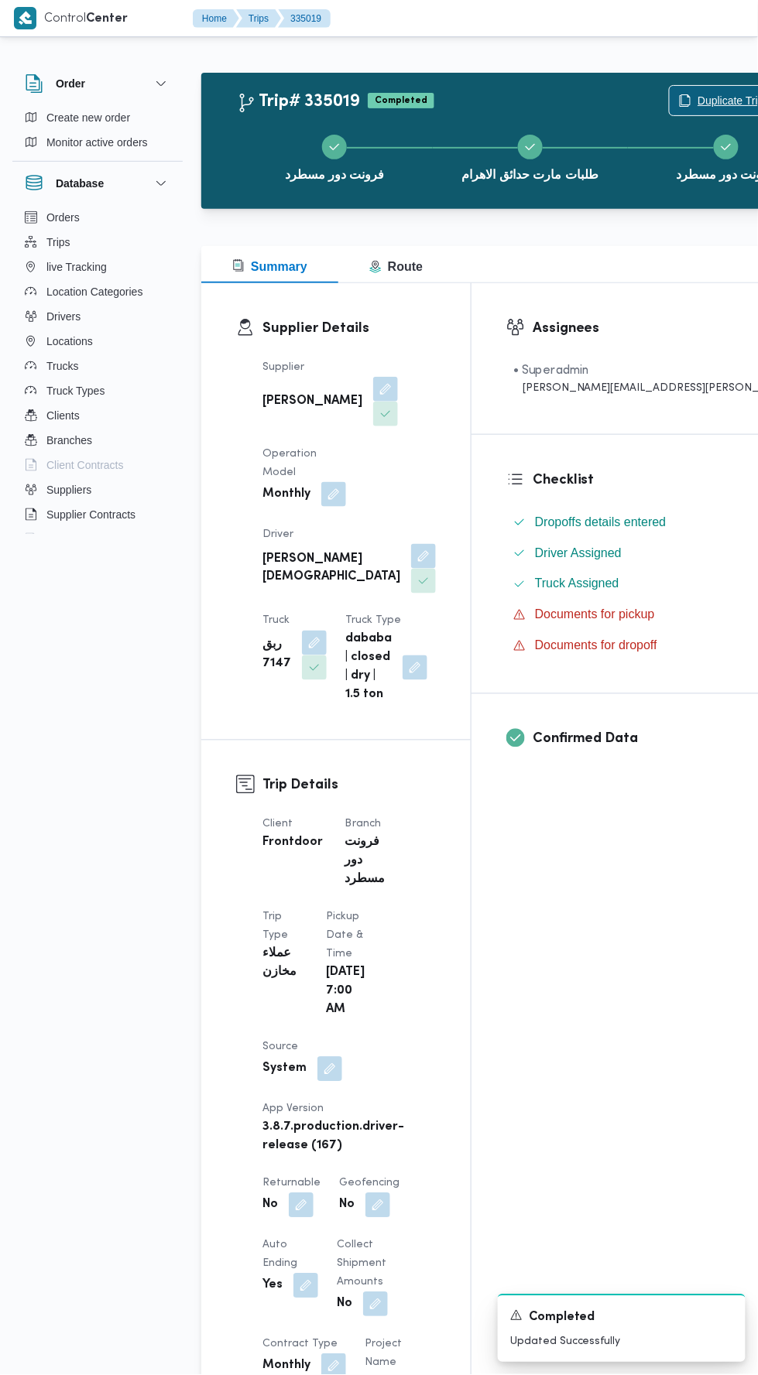
click at [697, 99] on span "Duplicate Trip" at bounding box center [730, 100] width 67 height 19
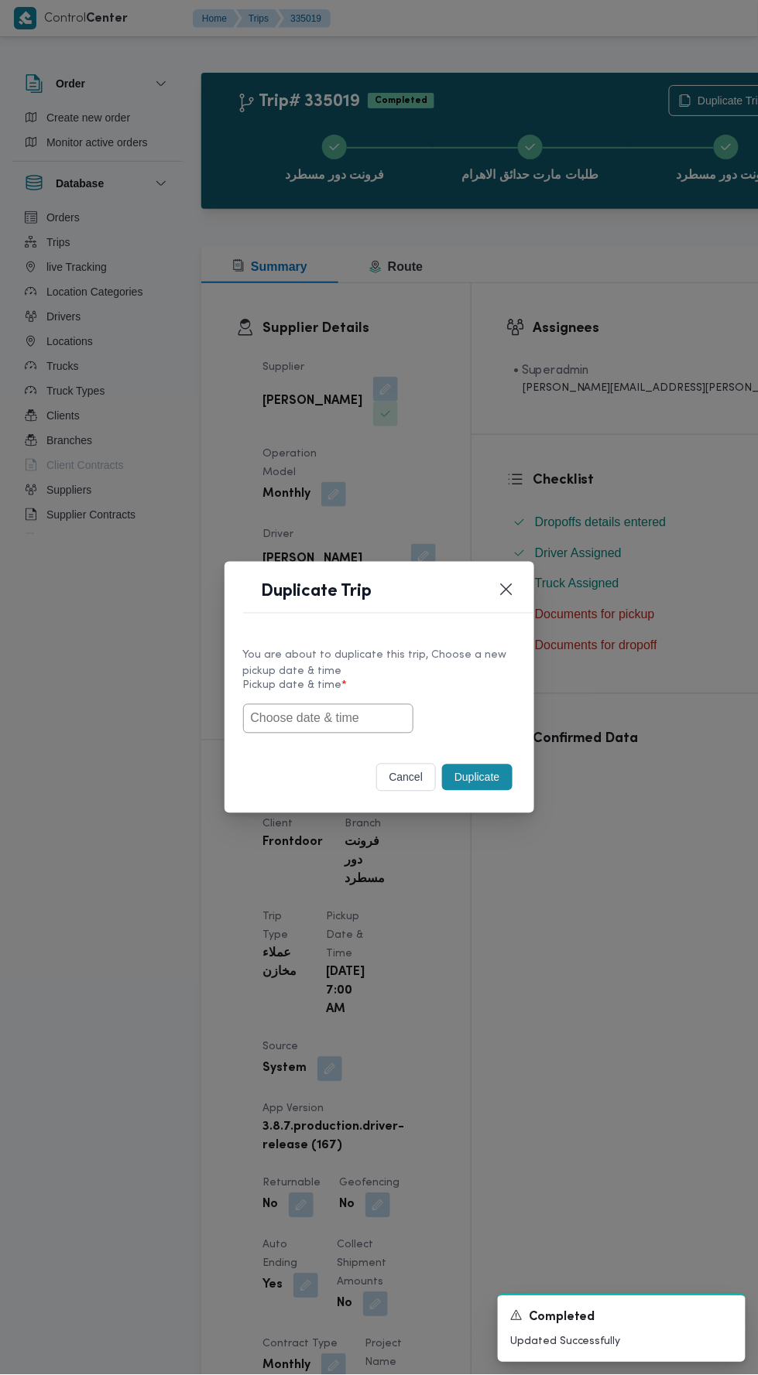
click at [345, 717] on input "text" at bounding box center [328, 718] width 170 height 29
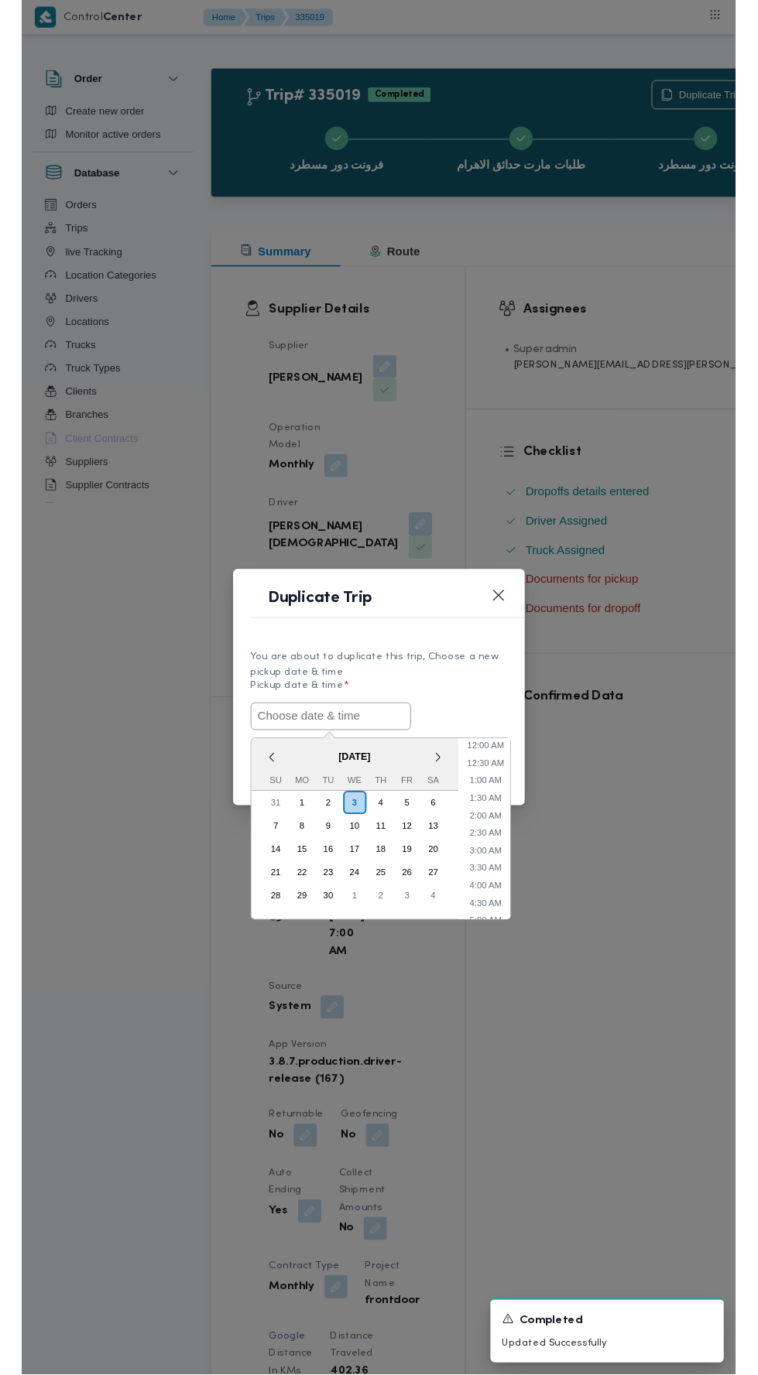
scroll to position [135, 0]
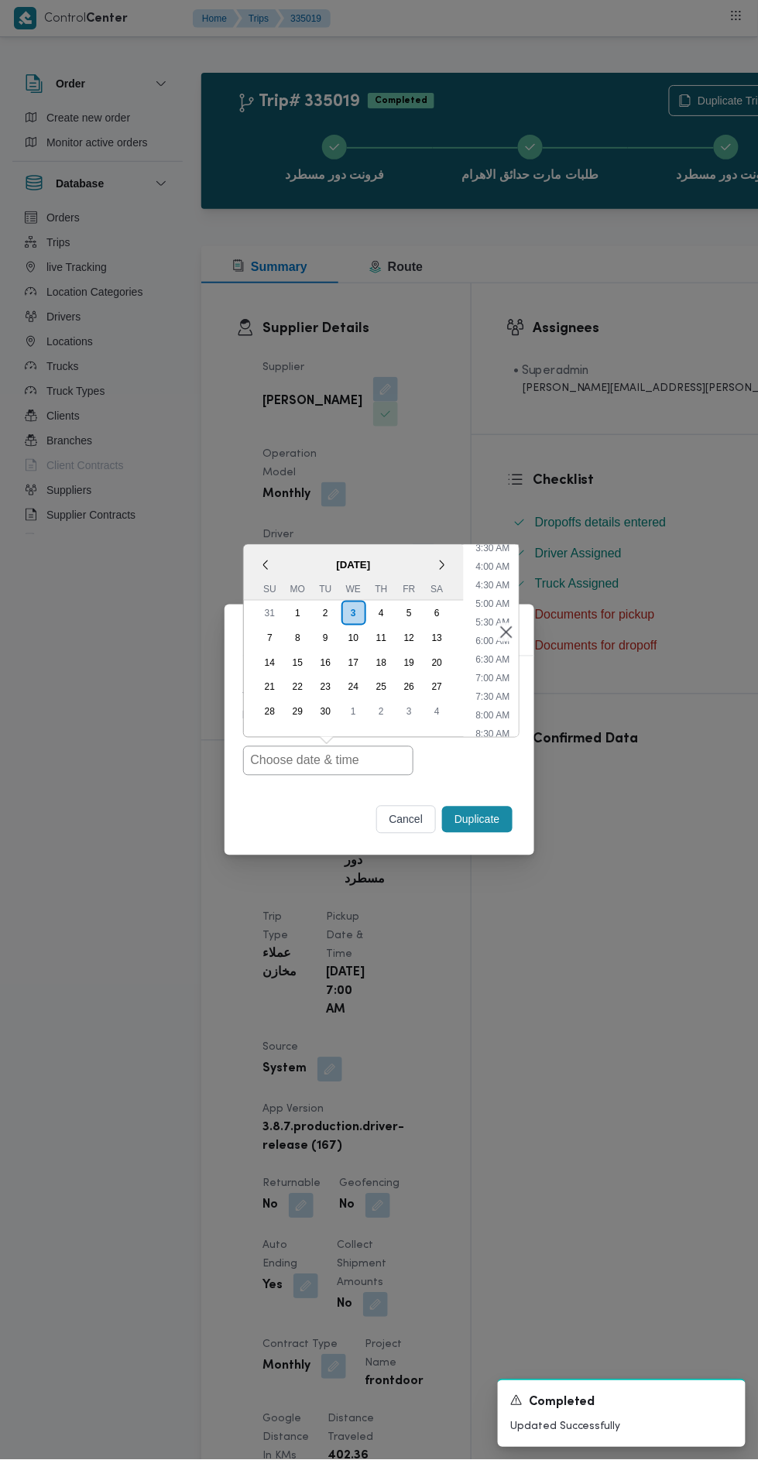
type input "[DATE] 7:00AM"
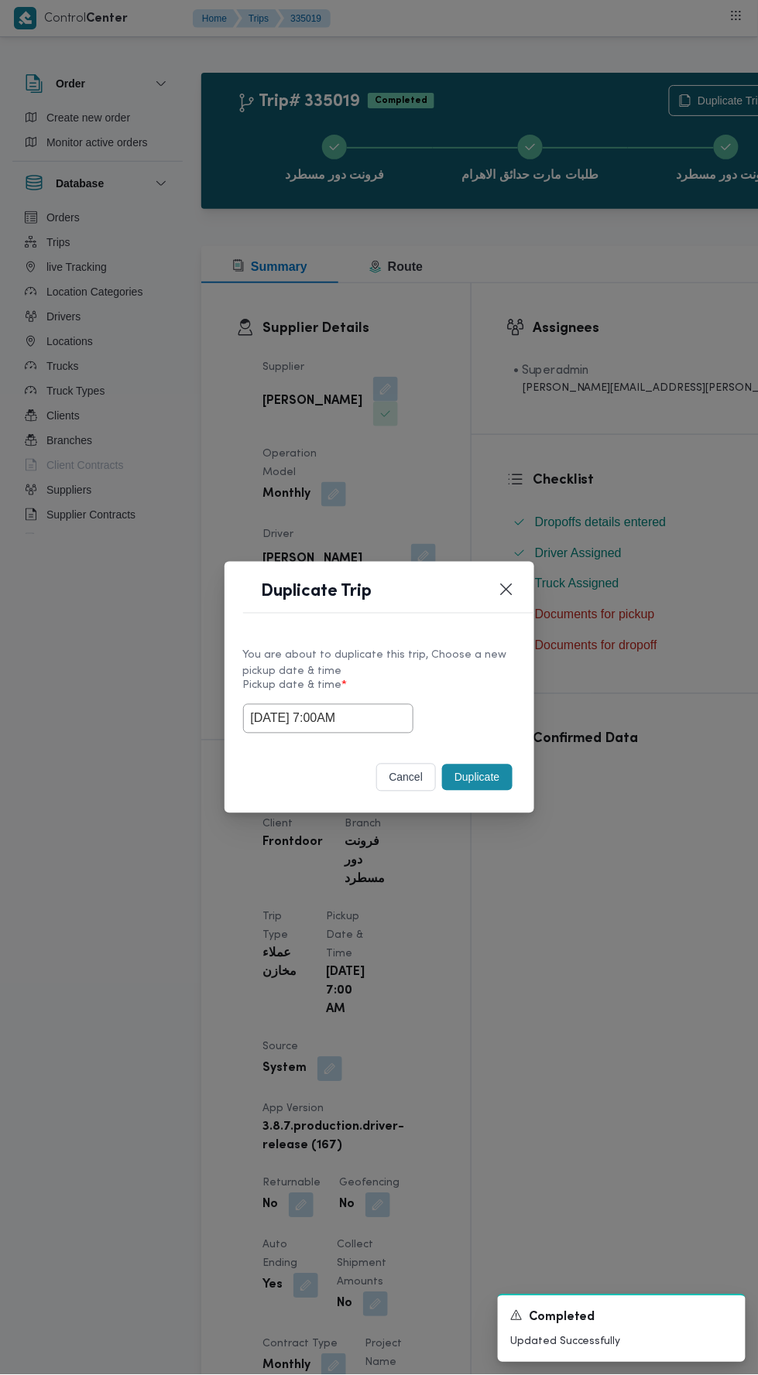
click at [606, 333] on div "Duplicate Trip You are about to duplicate this trip, Choose a new pickup date &…" at bounding box center [379, 687] width 758 height 1375
click at [485, 772] on button "Duplicate" at bounding box center [477, 778] width 70 height 26
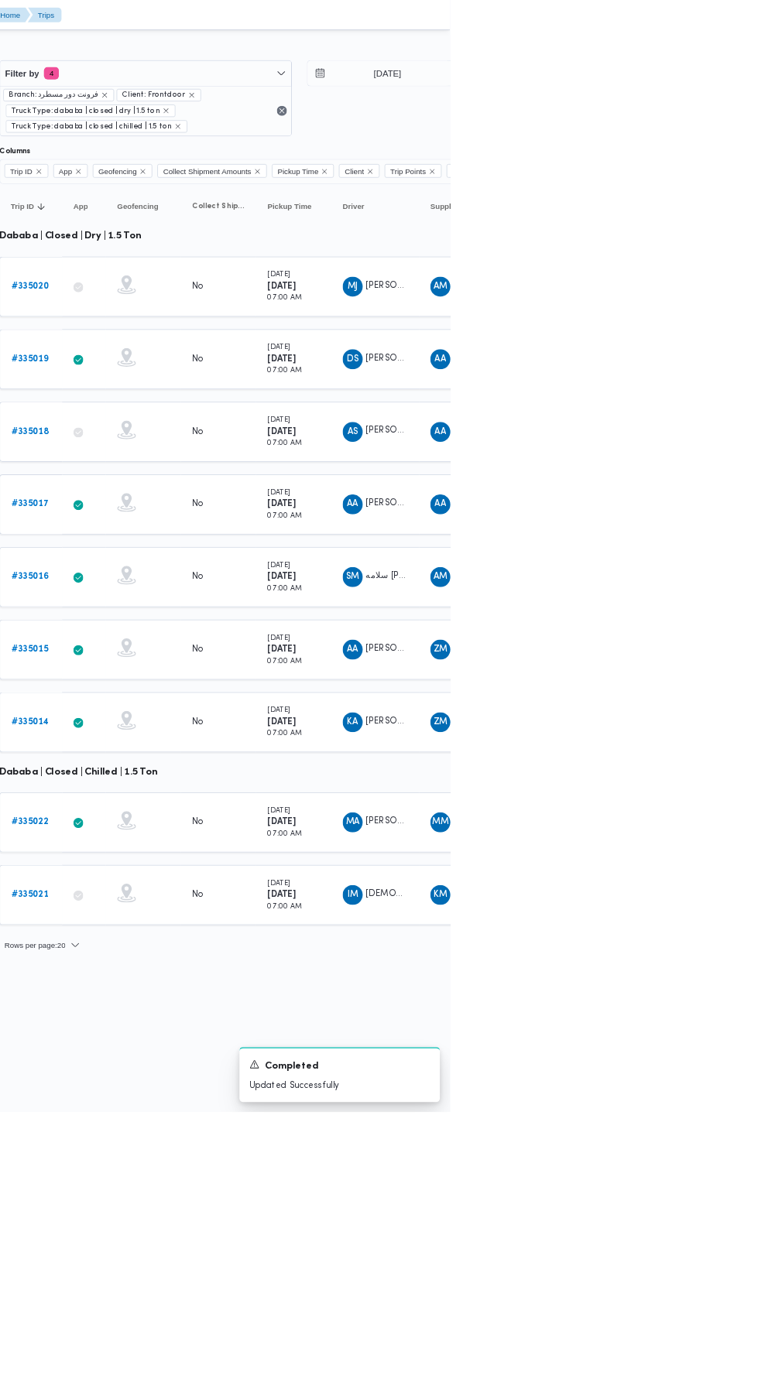
click at [241, 529] on b "# 335018" at bounding box center [239, 534] width 46 height 10
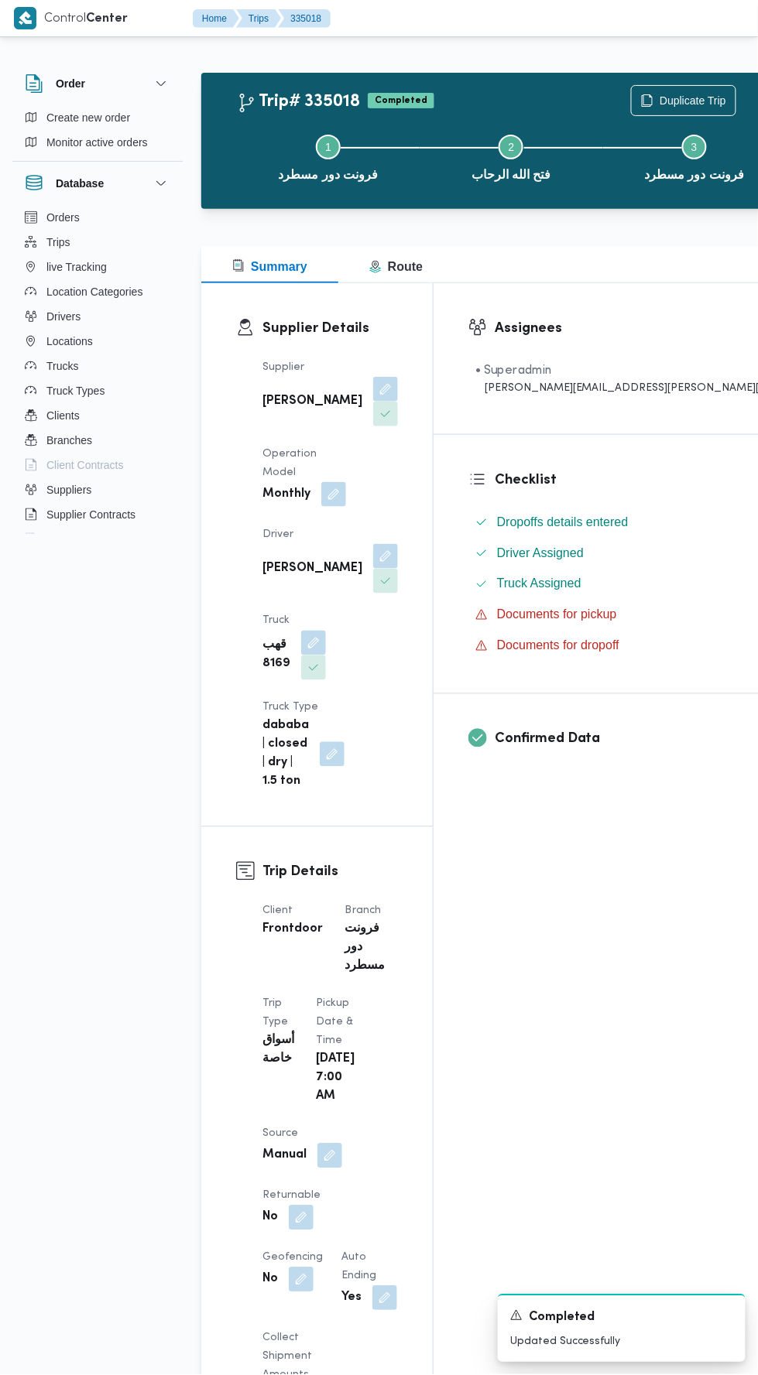
click at [659, 94] on span "Duplicate Trip" at bounding box center [692, 100] width 67 height 19
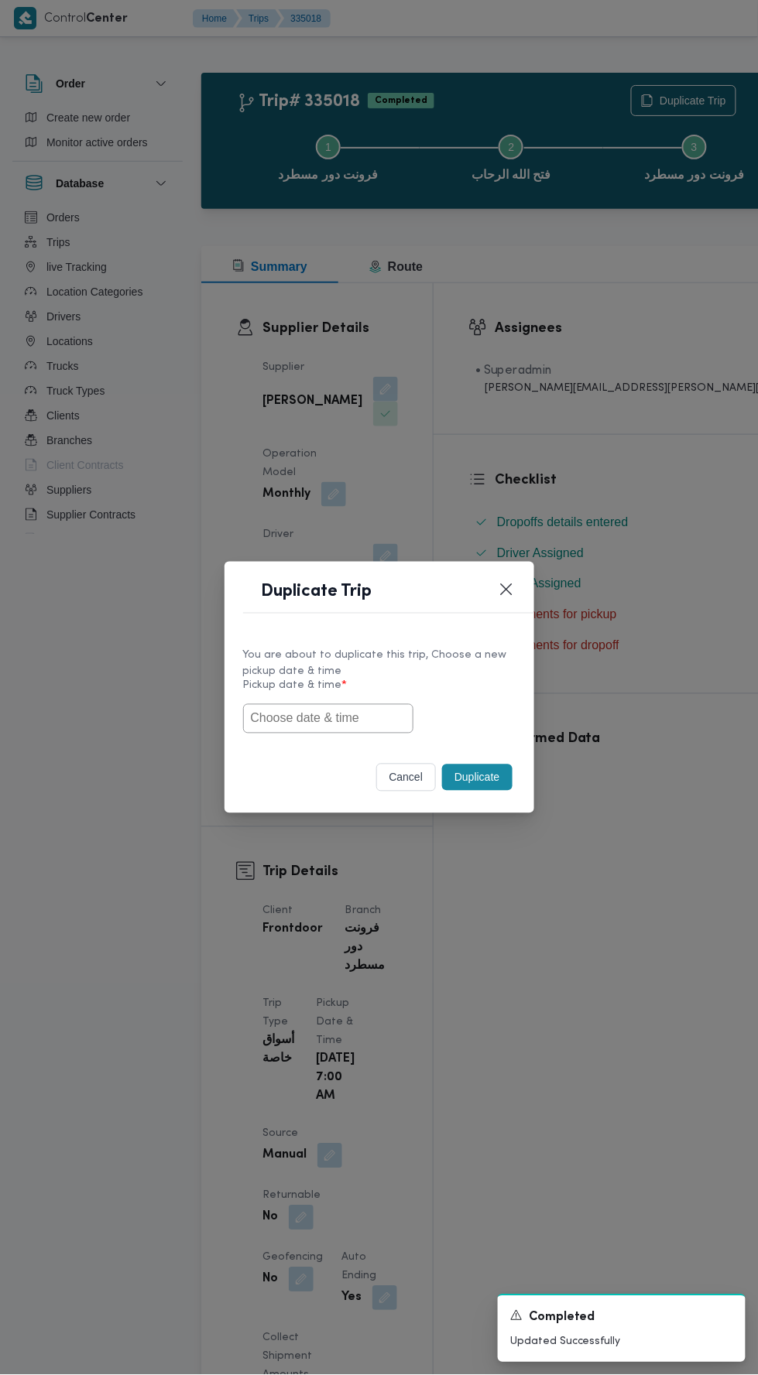
click at [333, 720] on input "text" at bounding box center [328, 718] width 170 height 29
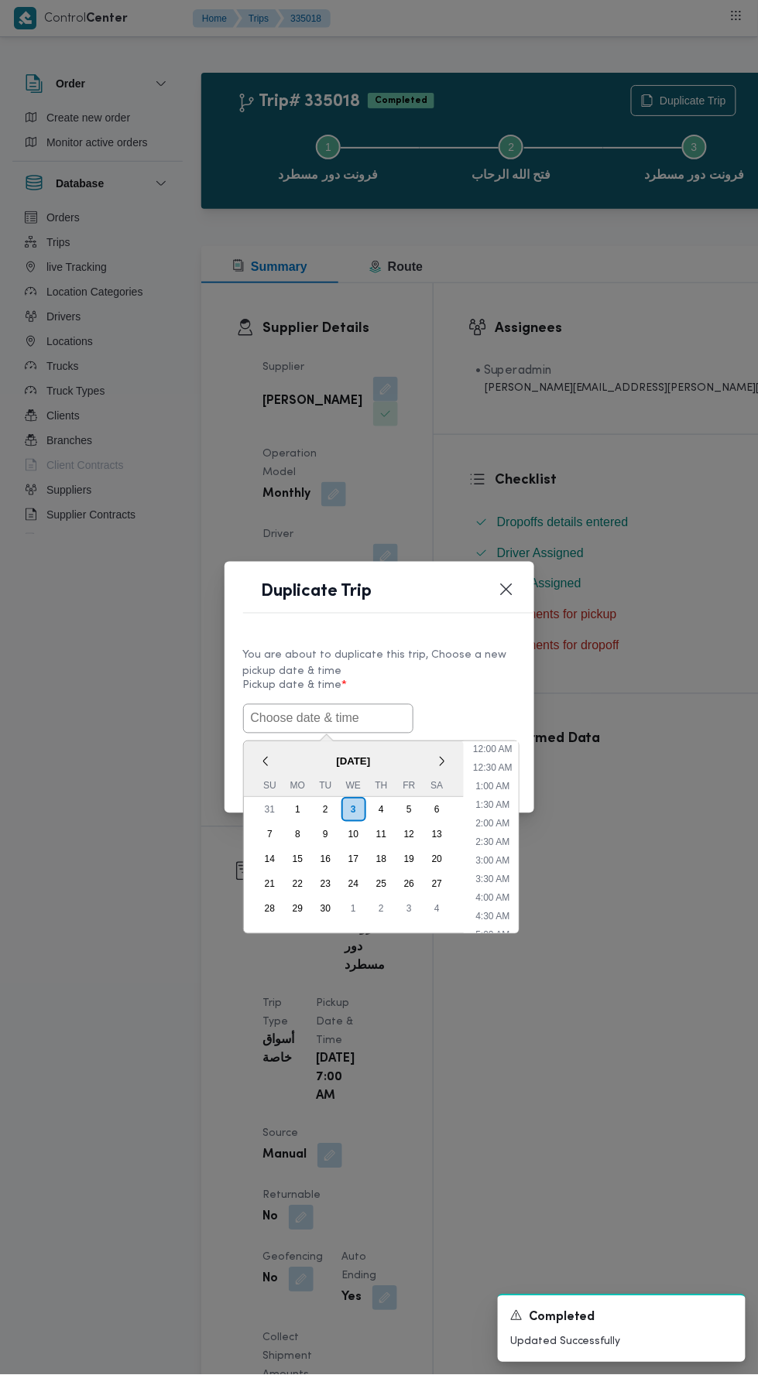
scroll to position [135, 0]
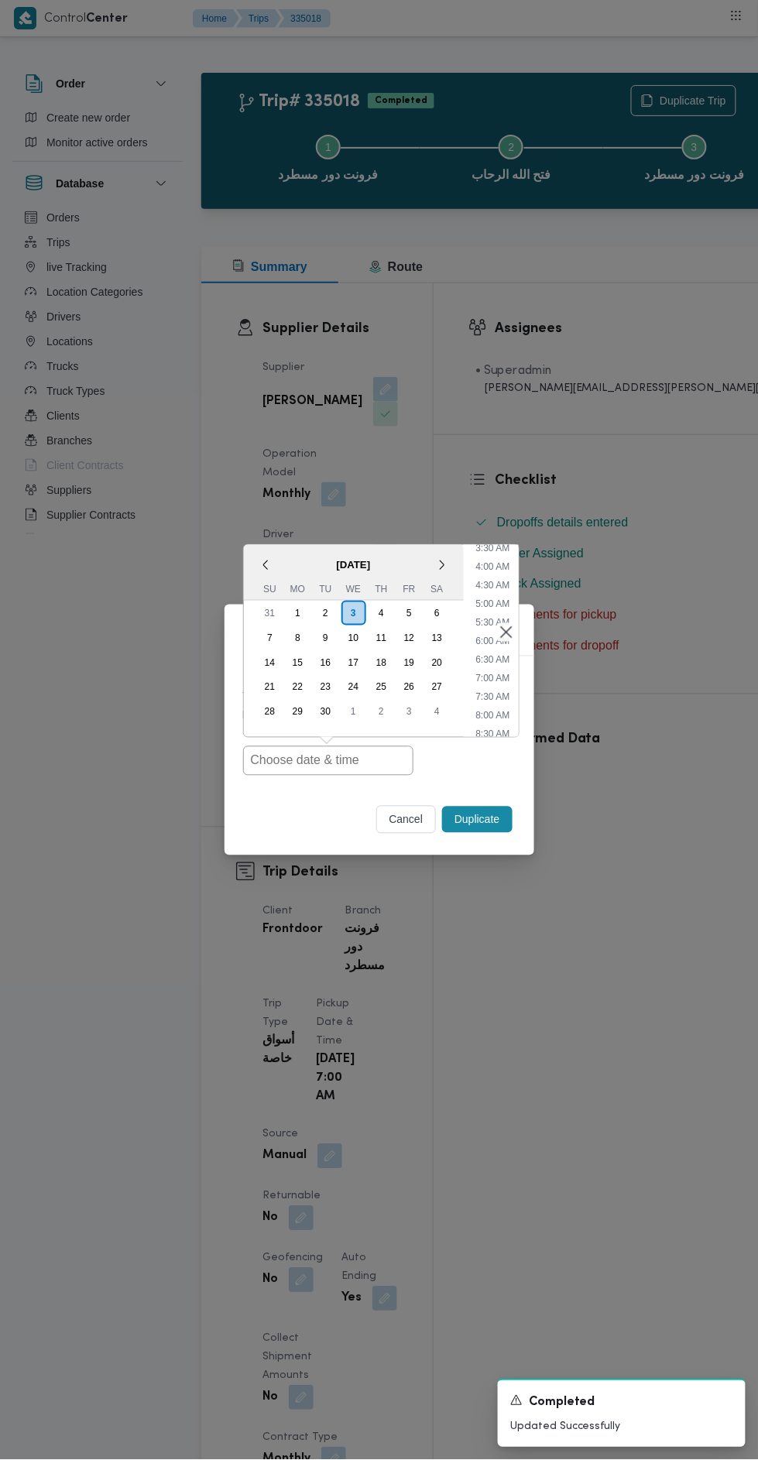
type input "[DATE] 7:00AM"
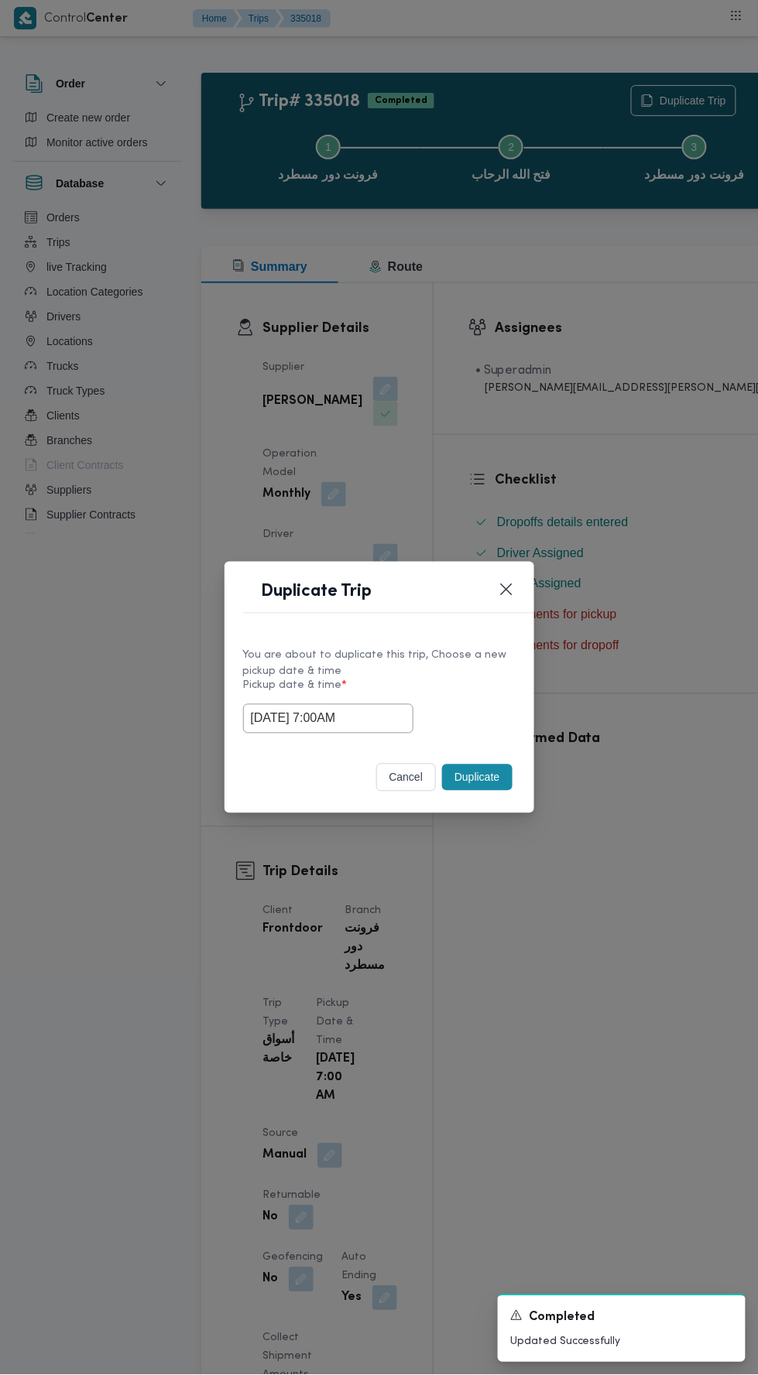
click at [536, 386] on div "Duplicate Trip You are about to duplicate this trip, Choose a new pickup date &…" at bounding box center [379, 687] width 758 height 1375
click at [494, 769] on button "Duplicate" at bounding box center [477, 778] width 70 height 26
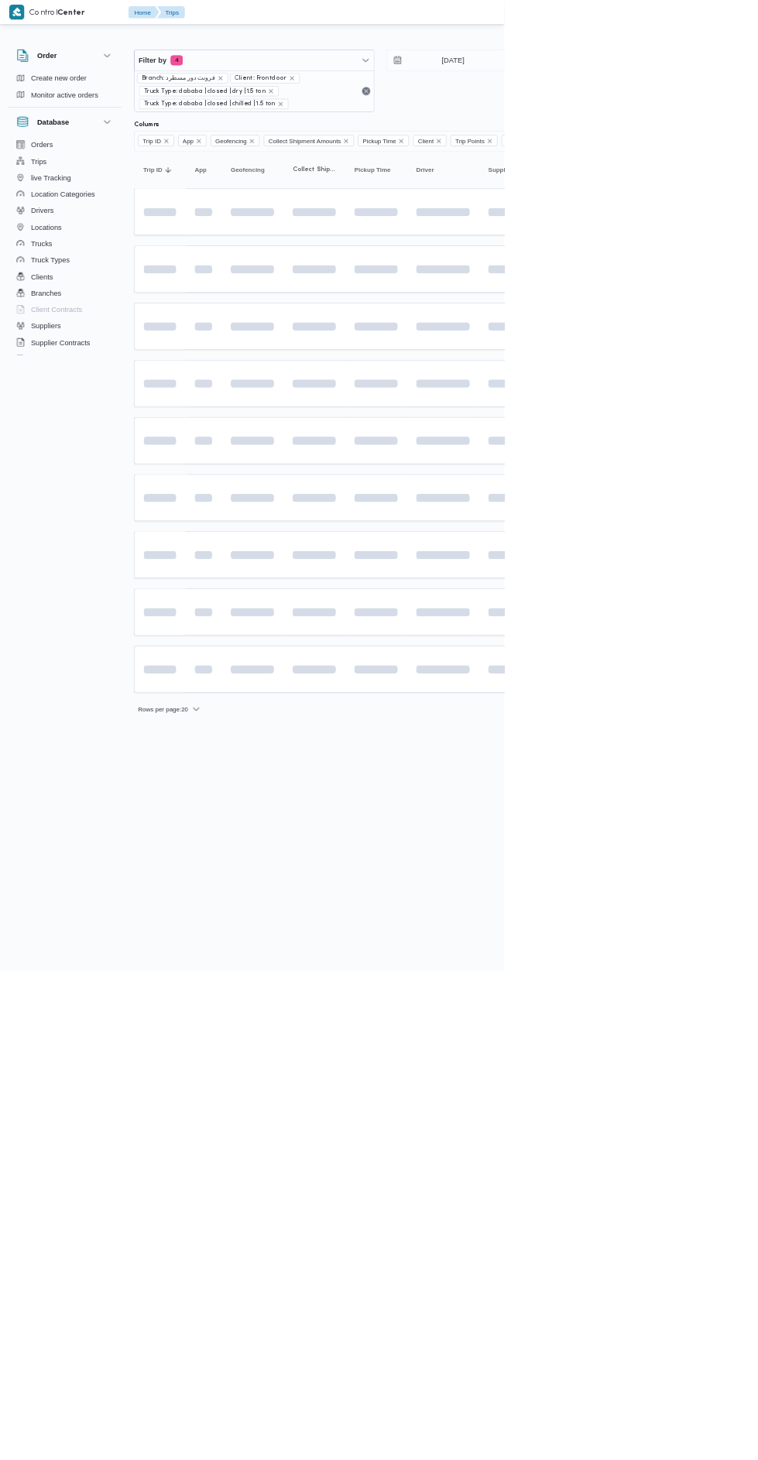
click at [735, 657] on table "Trip ID Click to sort in ascending order App Click to sort in ascending order G…" at bounding box center [665, 642] width 929 height 829
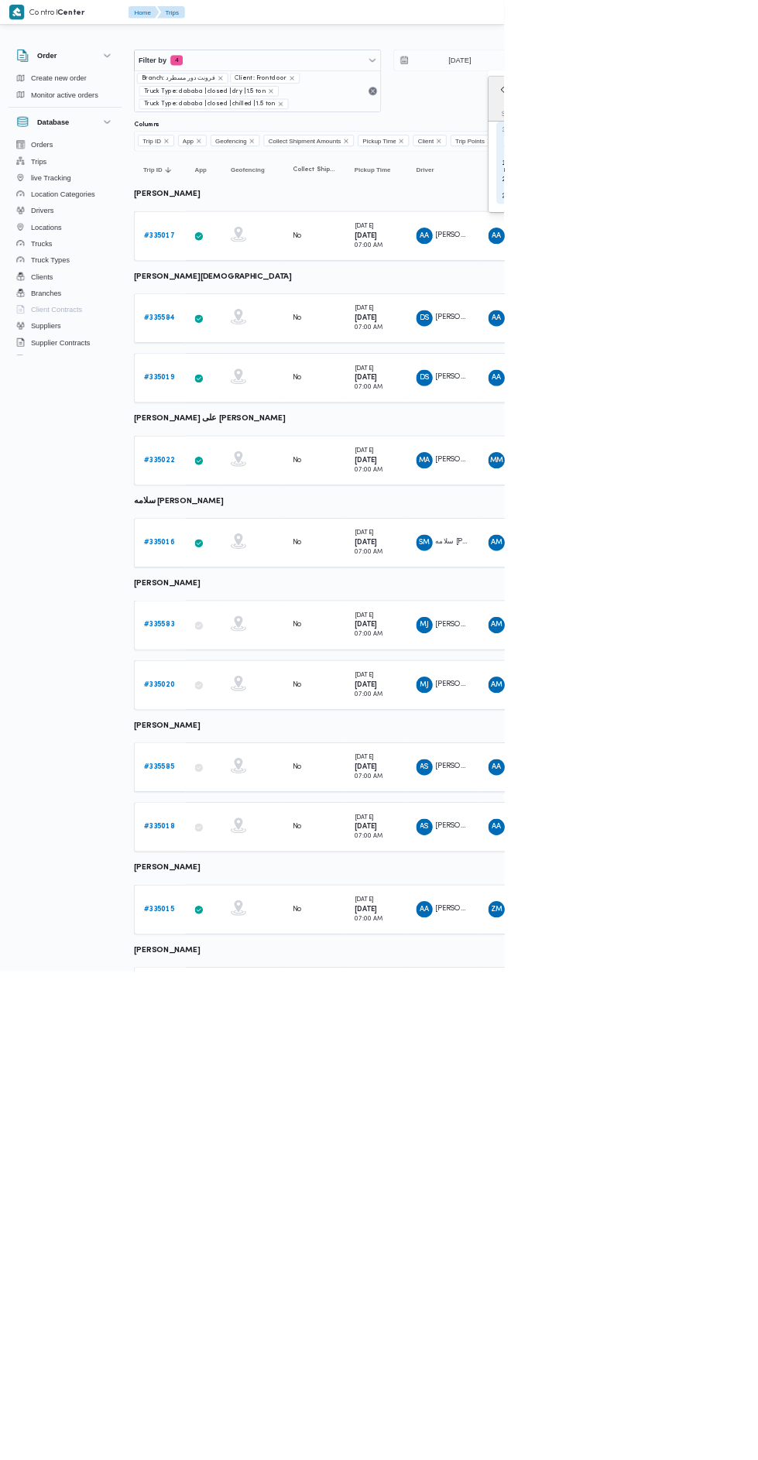
type input "[DATE]"
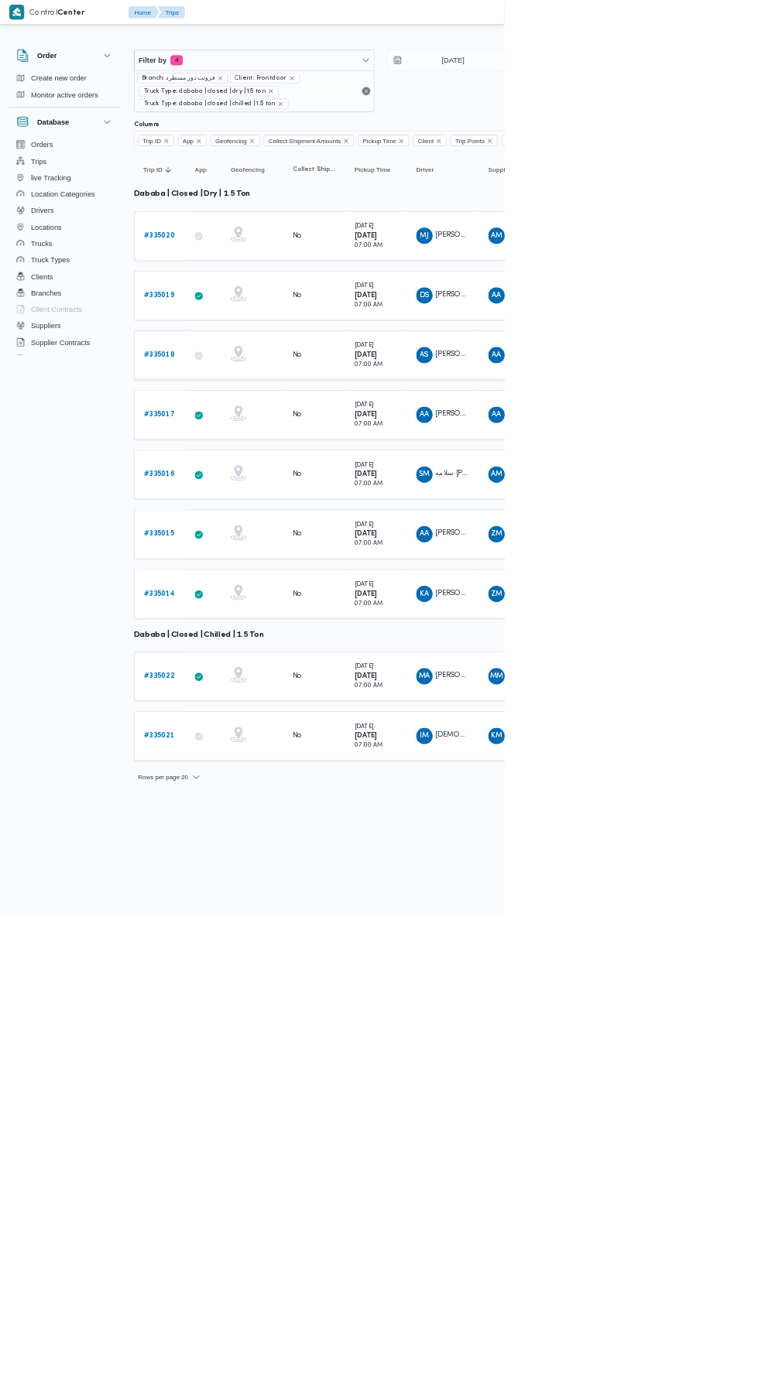
click at [243, 618] on b "# 335017" at bounding box center [239, 623] width 46 height 10
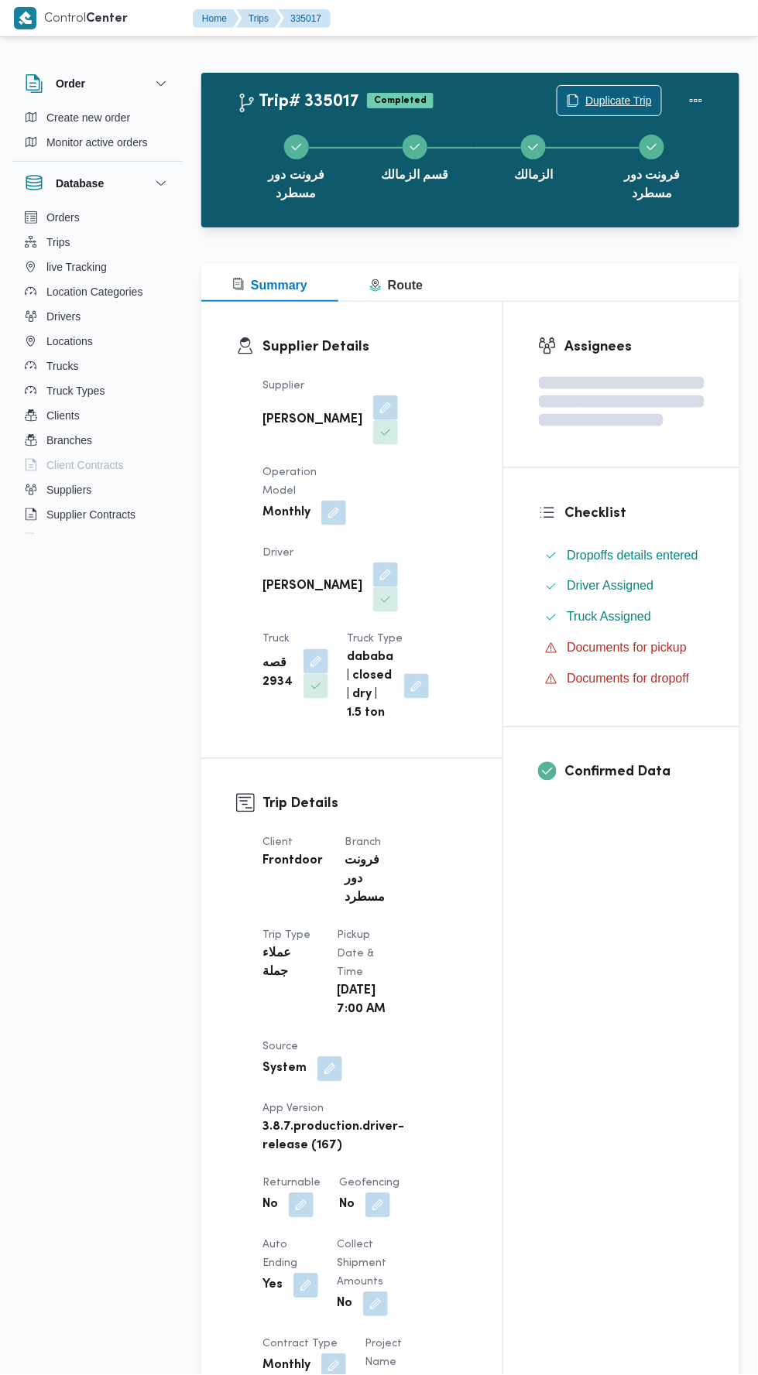
click at [618, 99] on span "Duplicate Trip" at bounding box center [618, 100] width 67 height 19
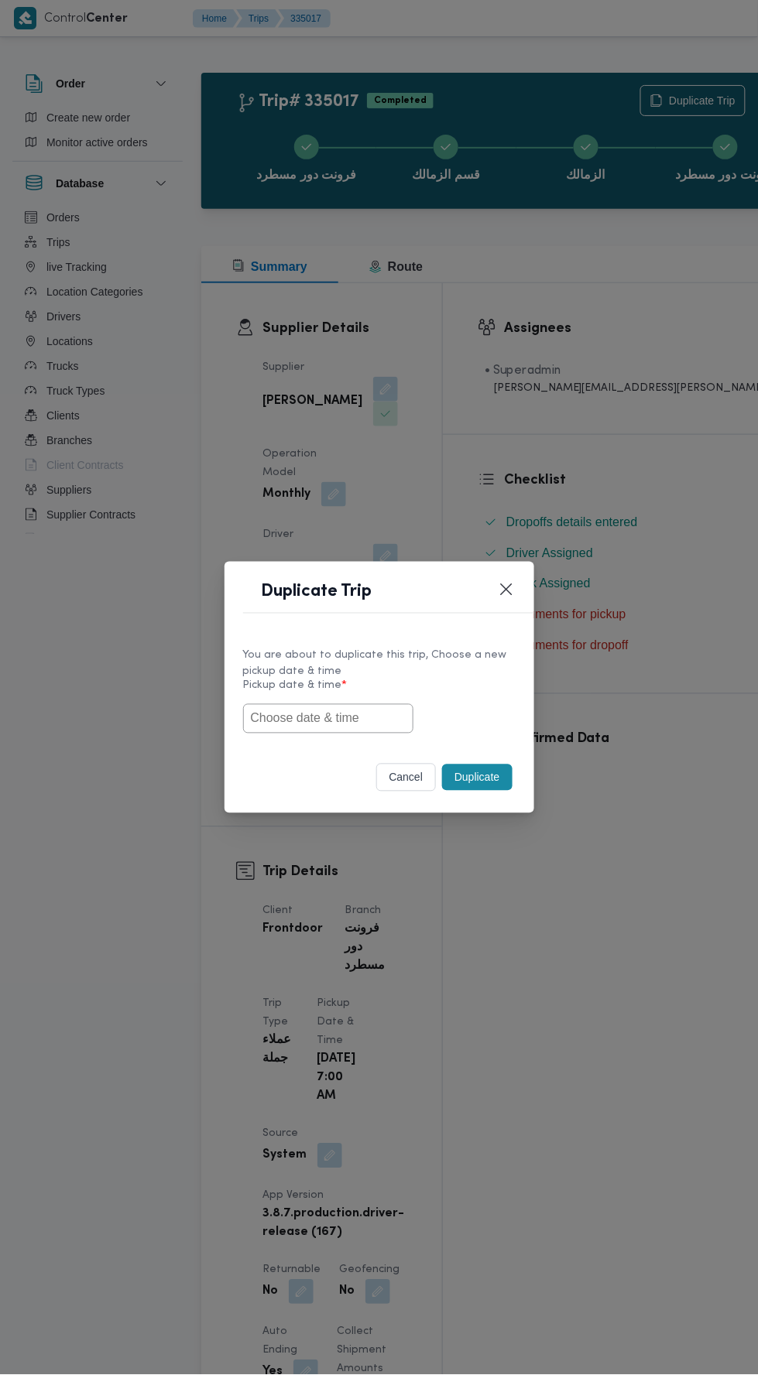
click at [363, 720] on input "text" at bounding box center [328, 718] width 170 height 29
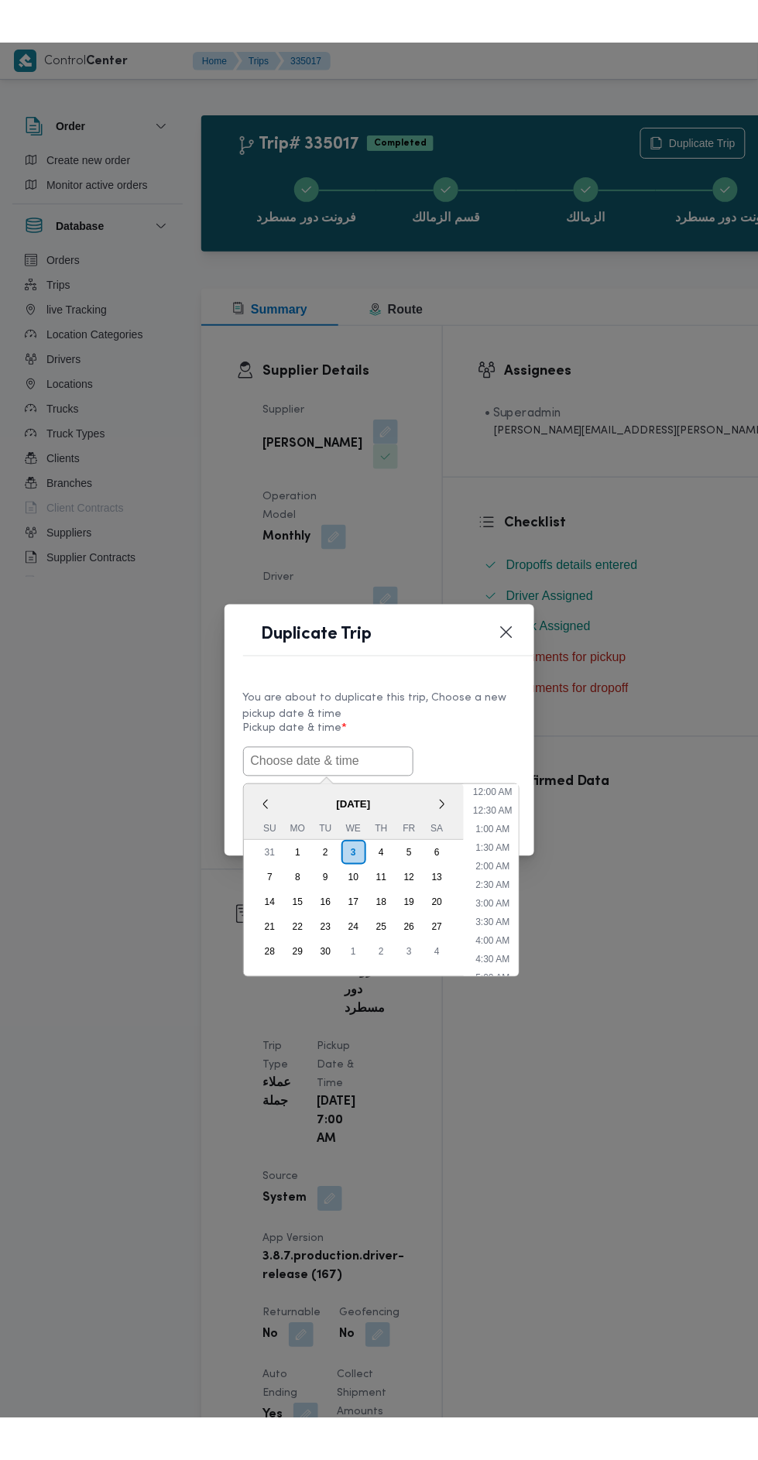
scroll to position [135, 0]
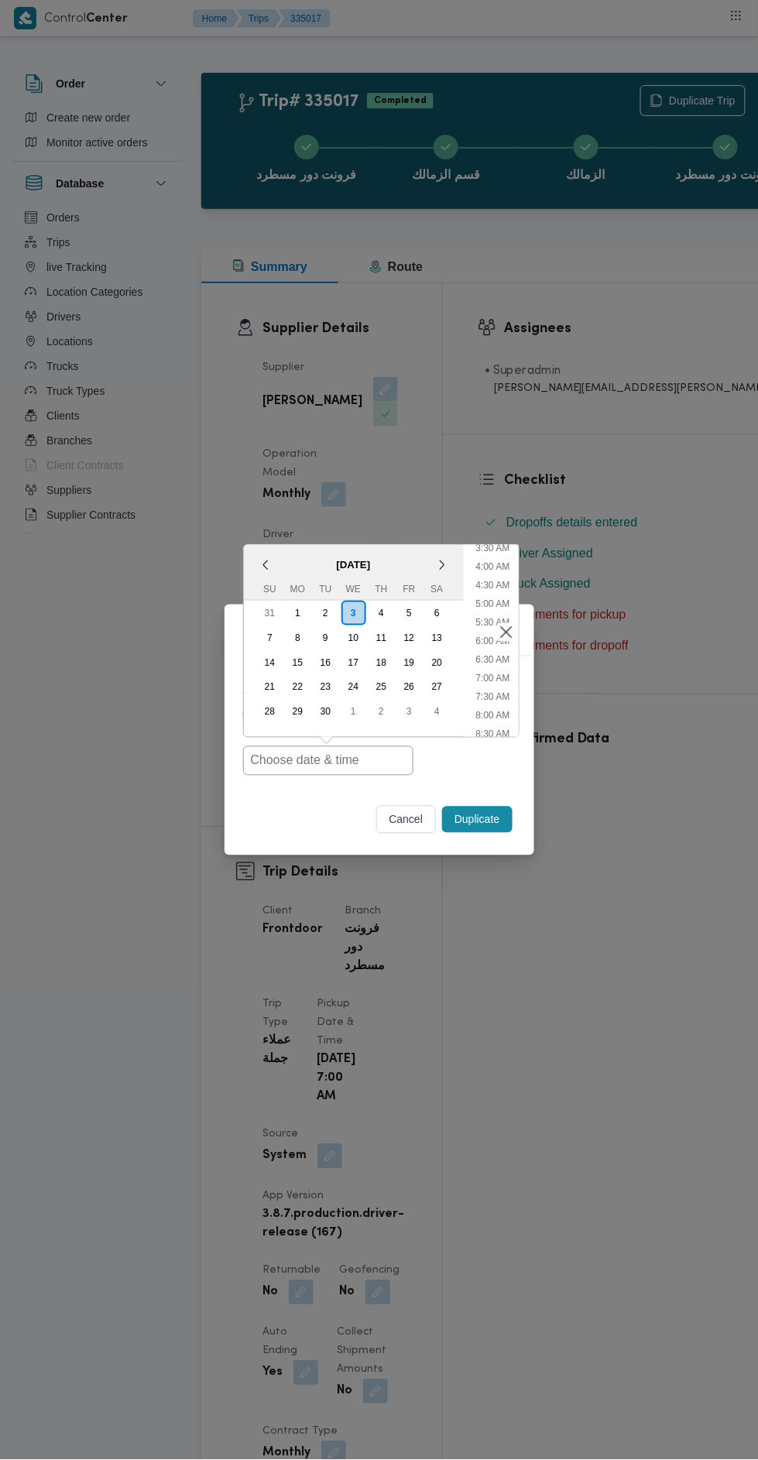
type input "[DATE] 7:00AM"
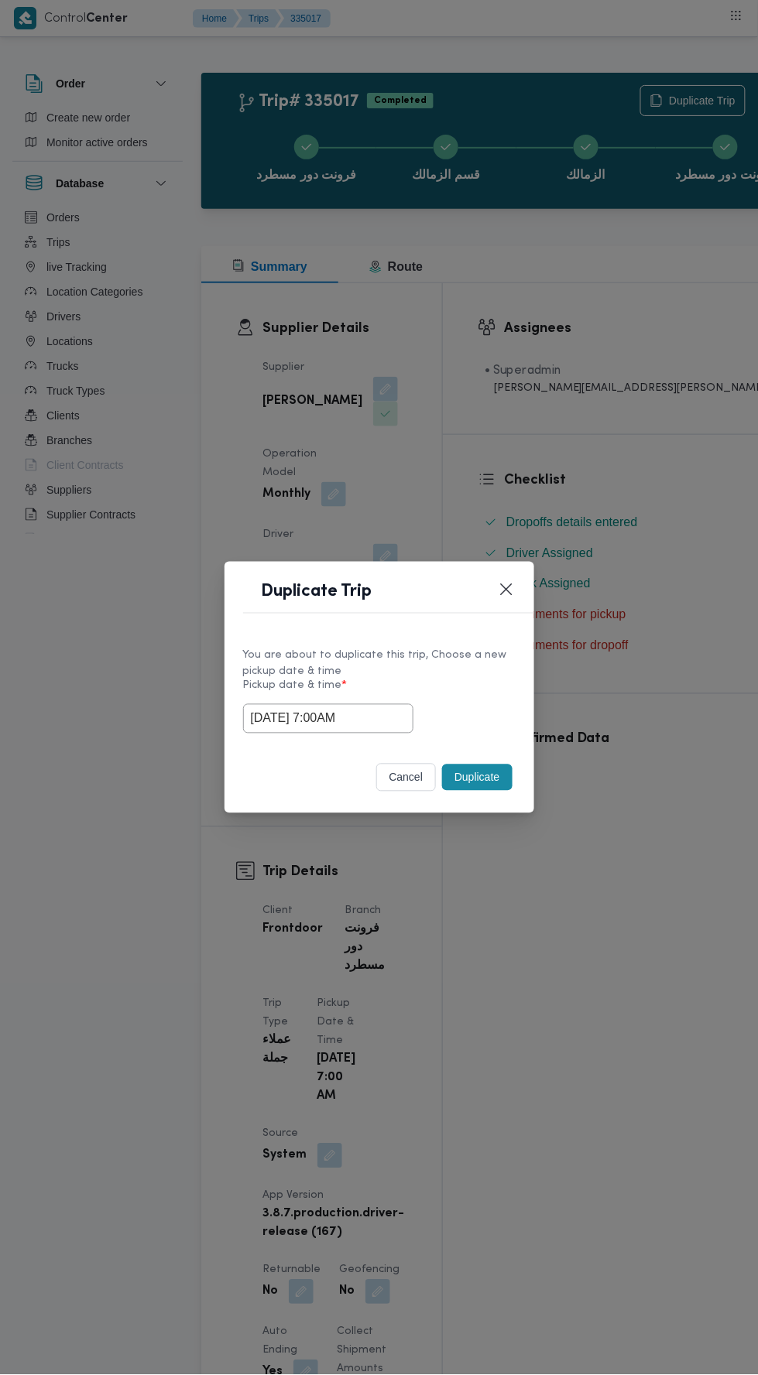
click at [663, 385] on div "Duplicate Trip You are about to duplicate this trip, Choose a new pickup date &…" at bounding box center [379, 687] width 758 height 1375
click at [494, 779] on button "Duplicate" at bounding box center [477, 778] width 70 height 26
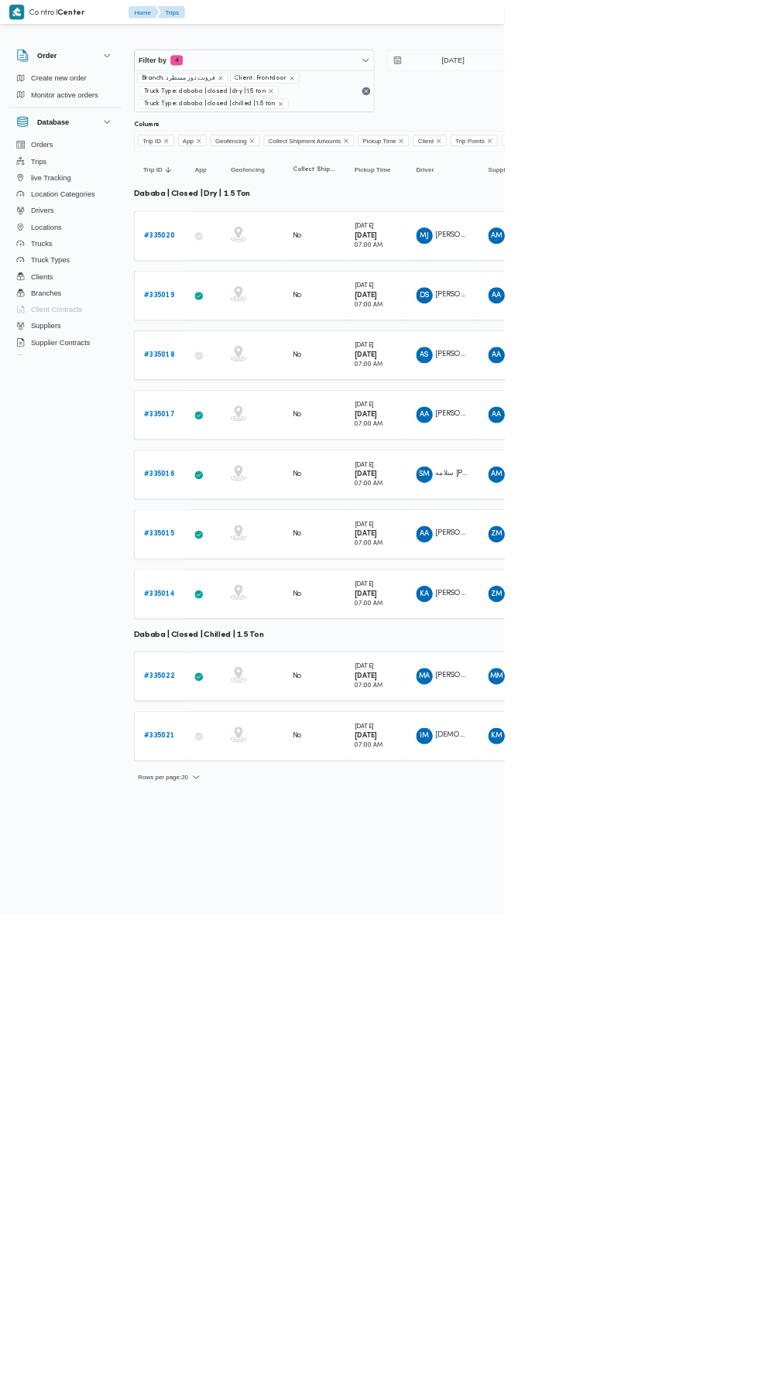
click at [248, 708] on b "# 335016" at bounding box center [239, 713] width 46 height 10
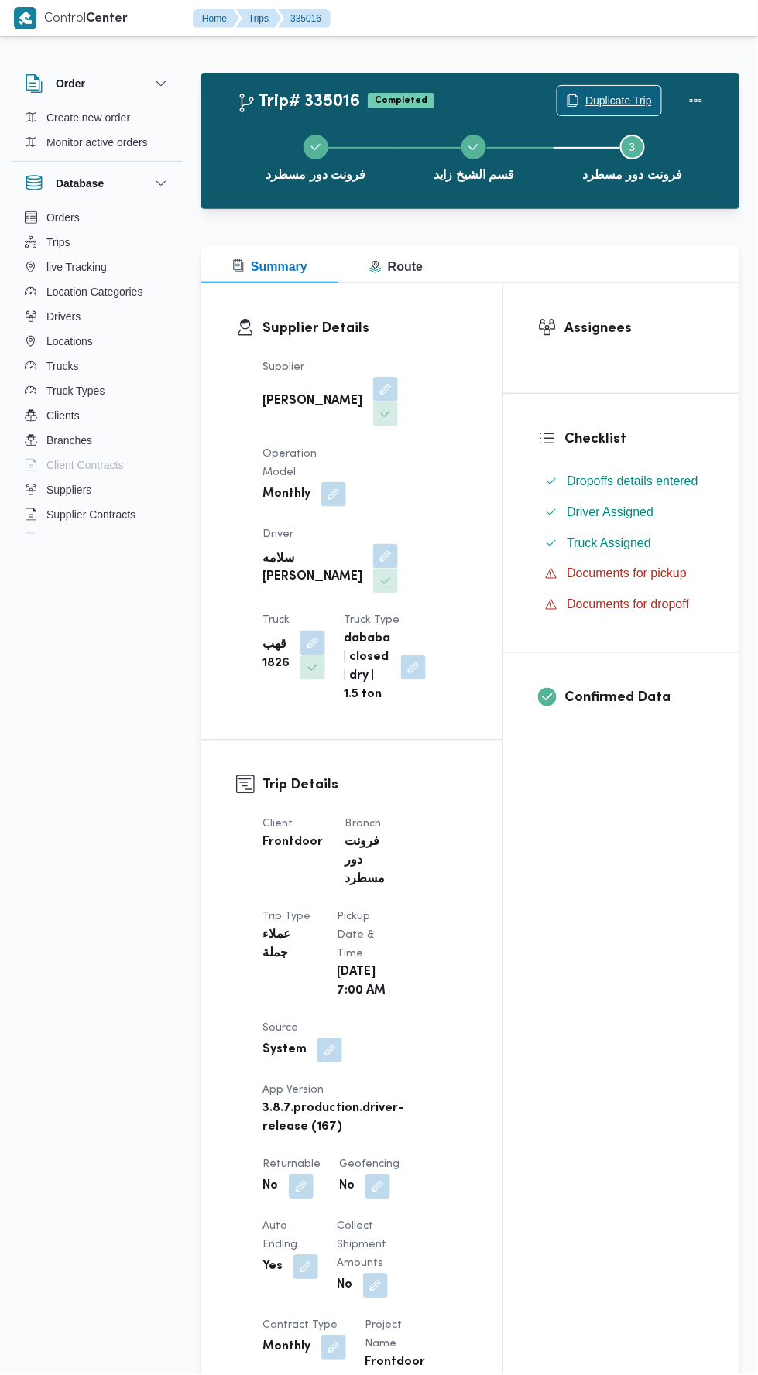
click at [608, 100] on span "Duplicate Trip" at bounding box center [618, 100] width 67 height 19
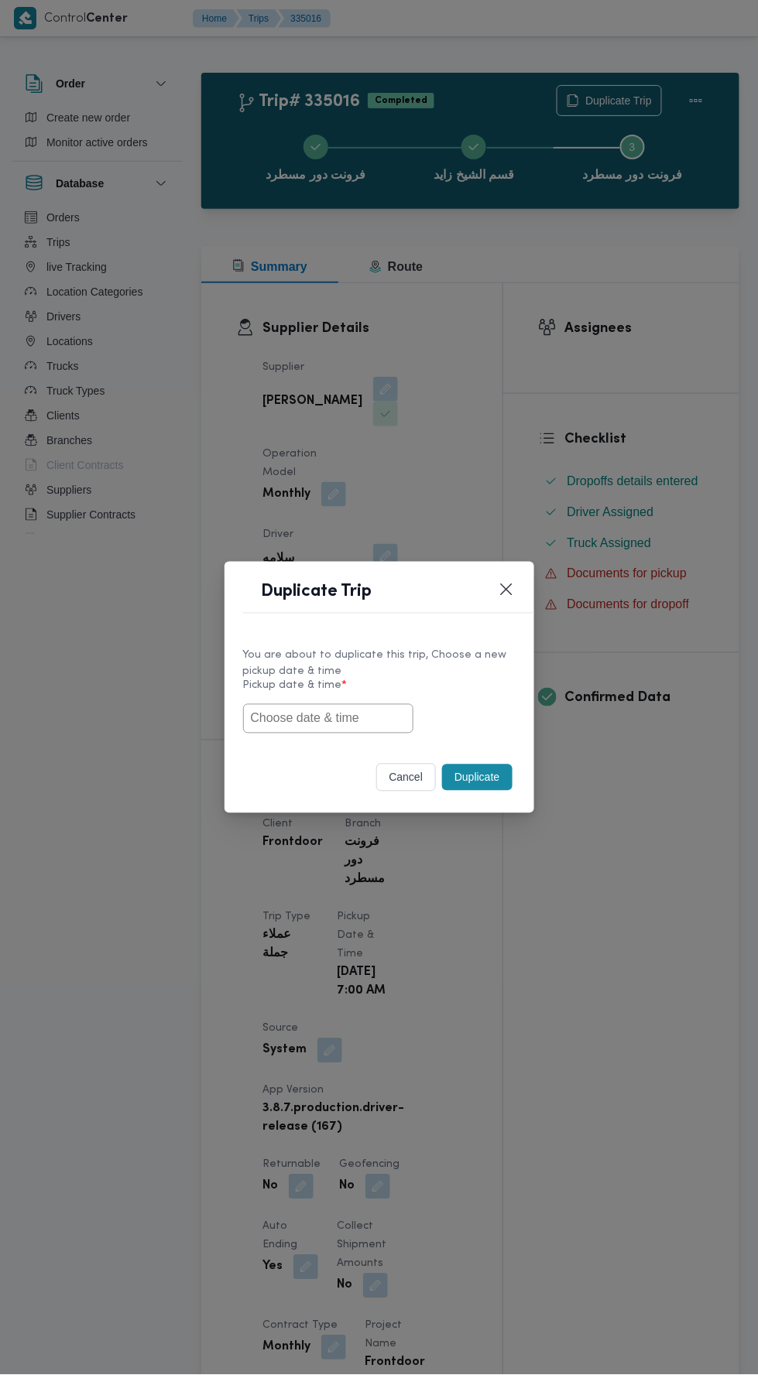
click at [359, 718] on input "text" at bounding box center [328, 718] width 170 height 29
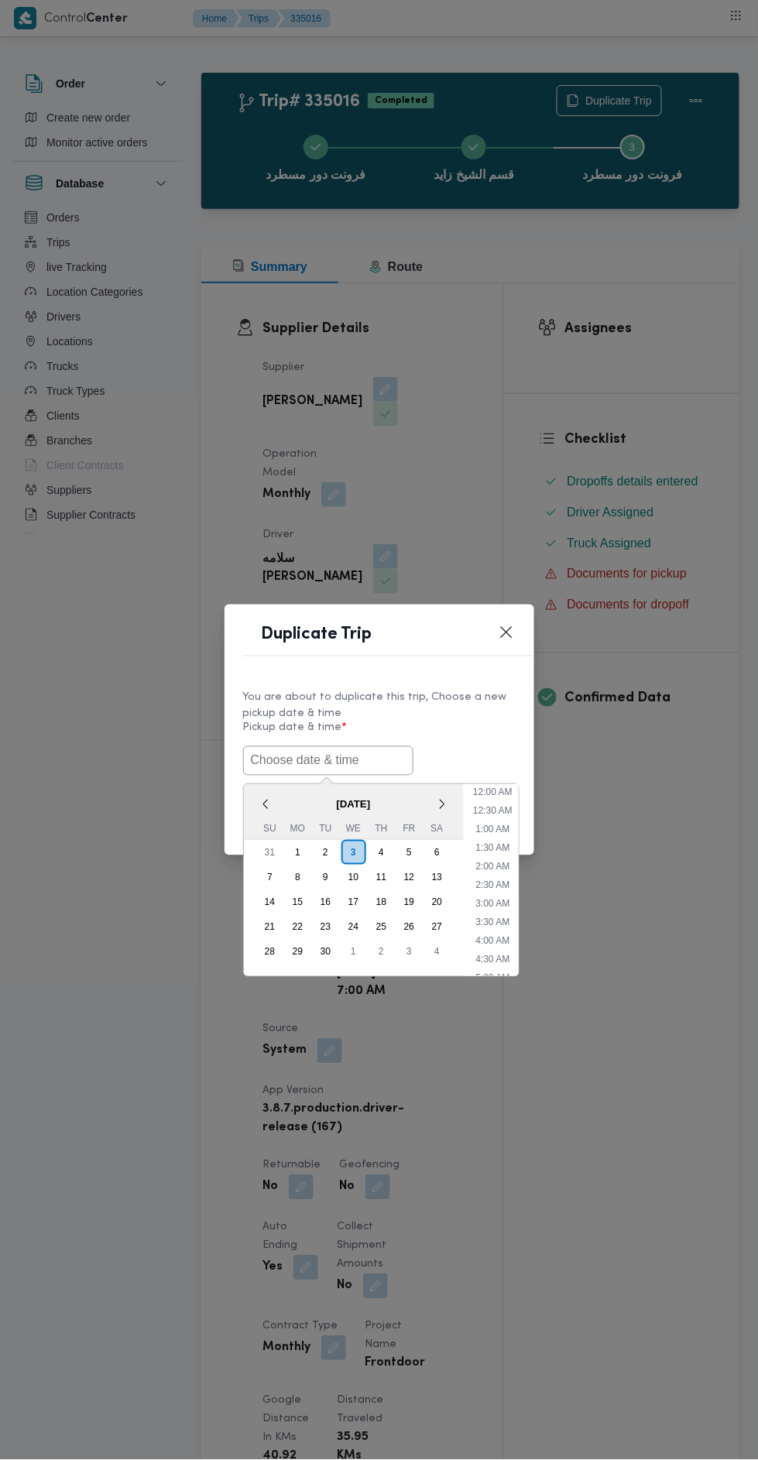
scroll to position [135, 0]
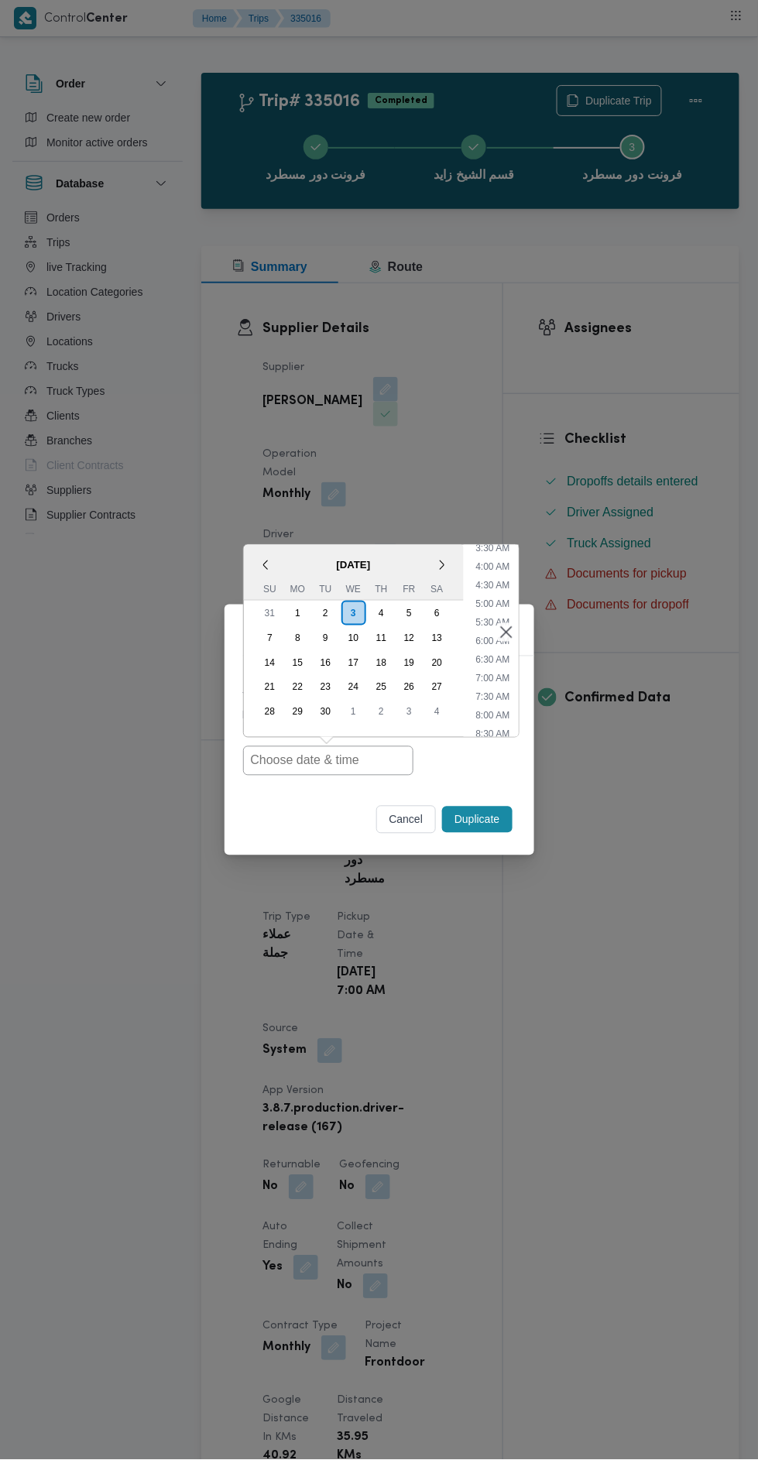
type input "[DATE] 7:00AM"
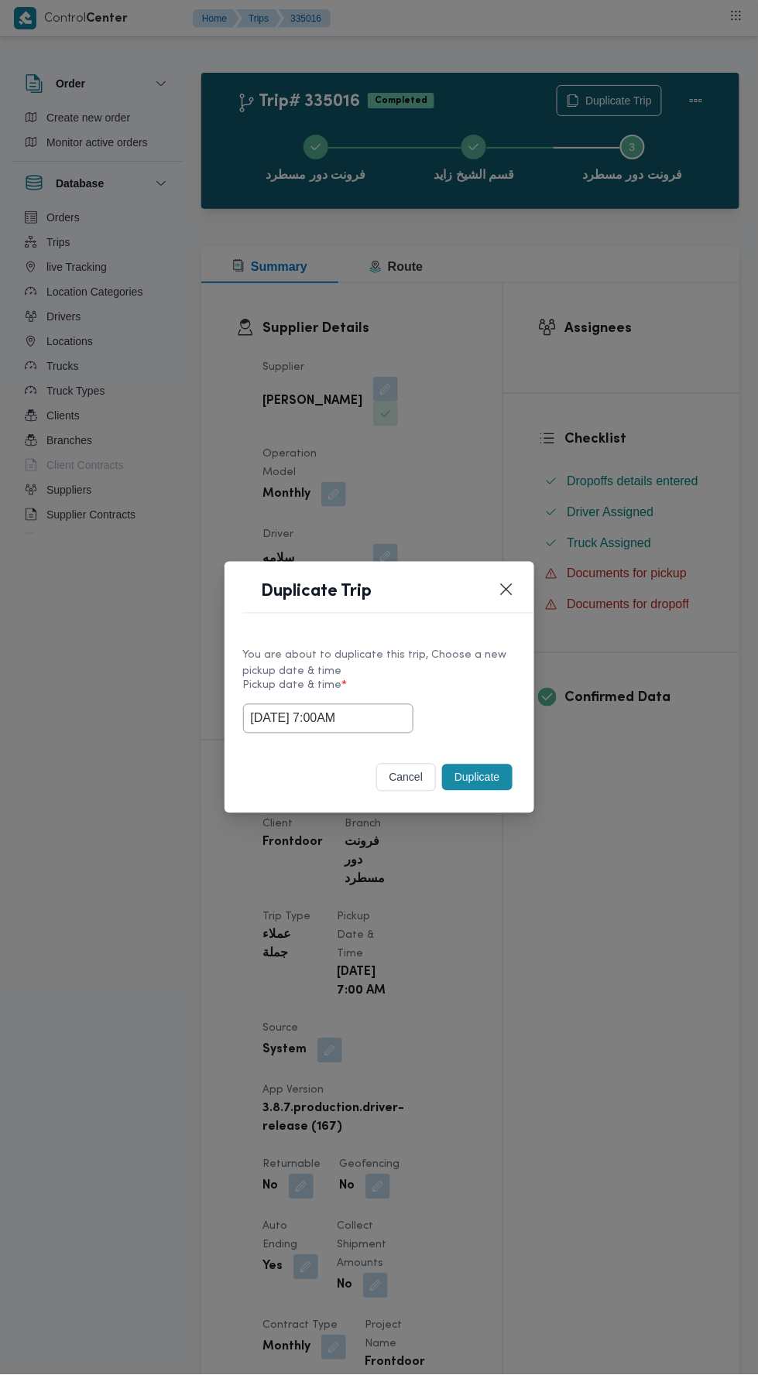
click at [601, 355] on div "Duplicate Trip You are about to duplicate this trip, Choose a new pickup date &…" at bounding box center [379, 687] width 758 height 1375
click at [488, 745] on div "You are about to duplicate this trip, Choose a new pickup date & time Pickup da…" at bounding box center [379, 689] width 310 height 115
click at [488, 786] on button "Duplicate" at bounding box center [477, 778] width 70 height 26
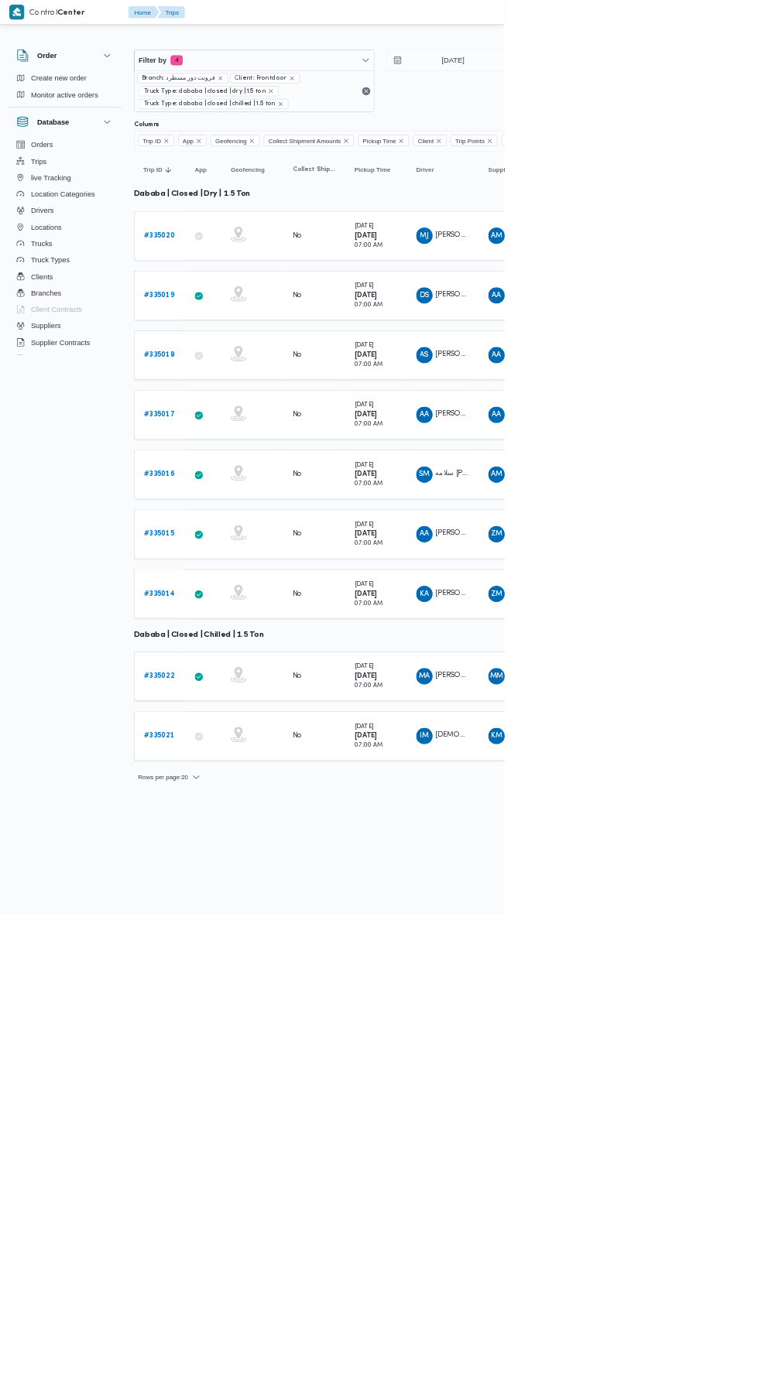
click at [255, 798] on b "# 335015" at bounding box center [239, 803] width 46 height 10
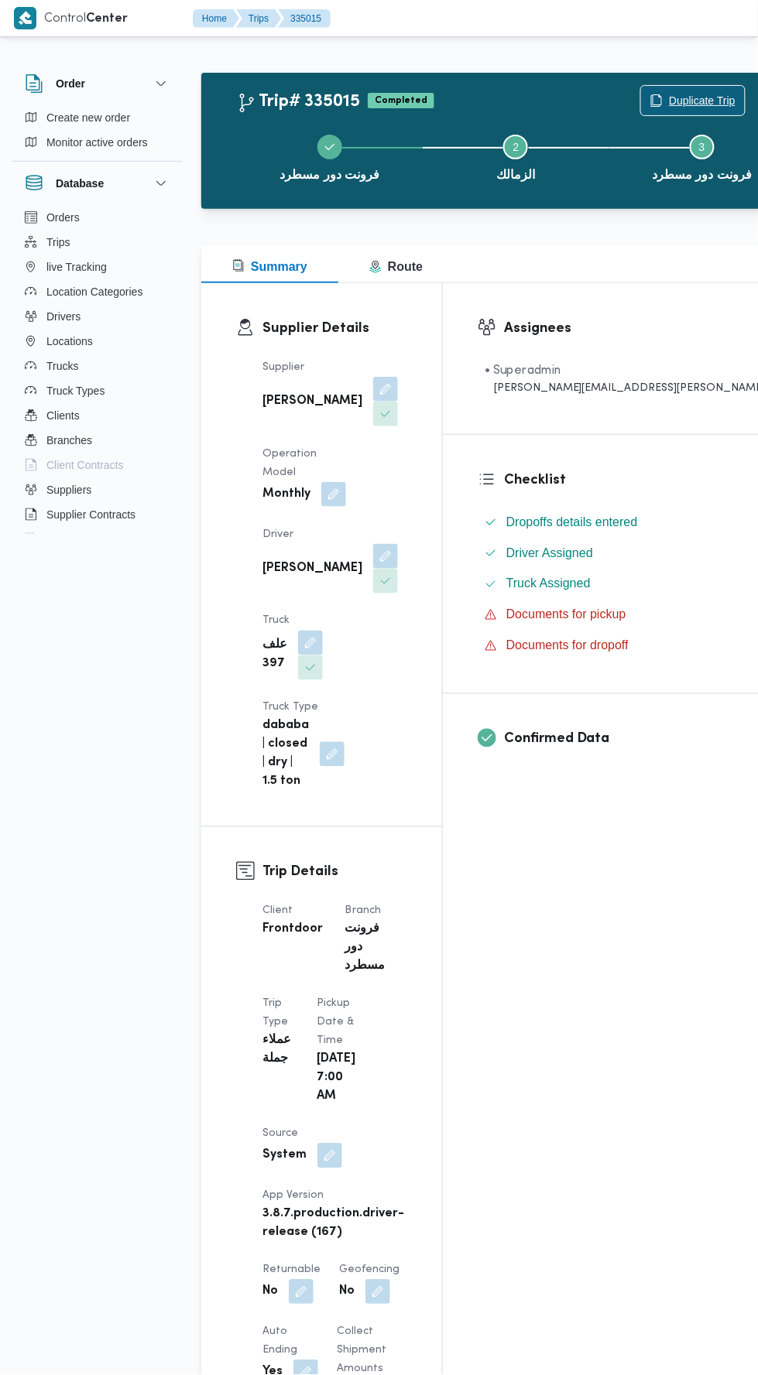
click at [641, 90] on span "Duplicate Trip" at bounding box center [693, 100] width 104 height 29
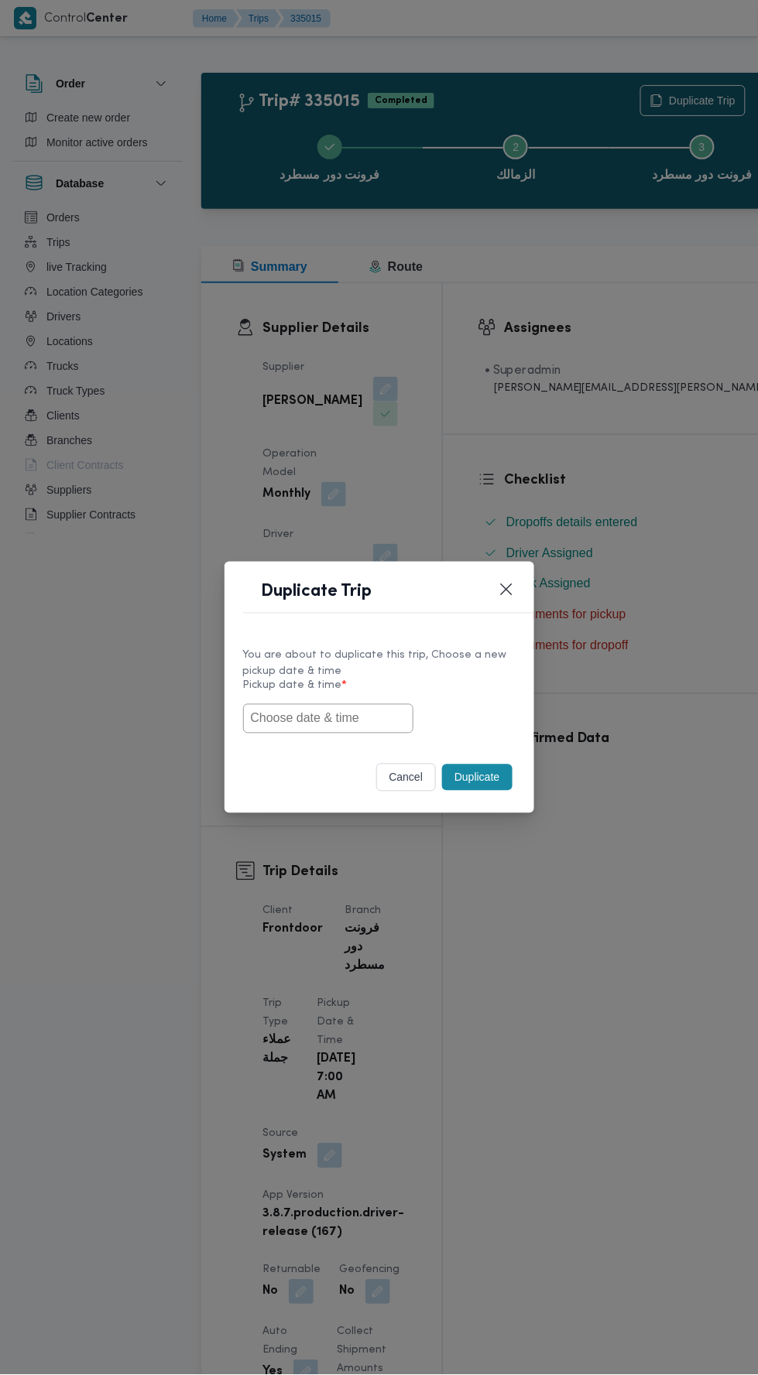
click at [355, 718] on input "text" at bounding box center [328, 718] width 170 height 29
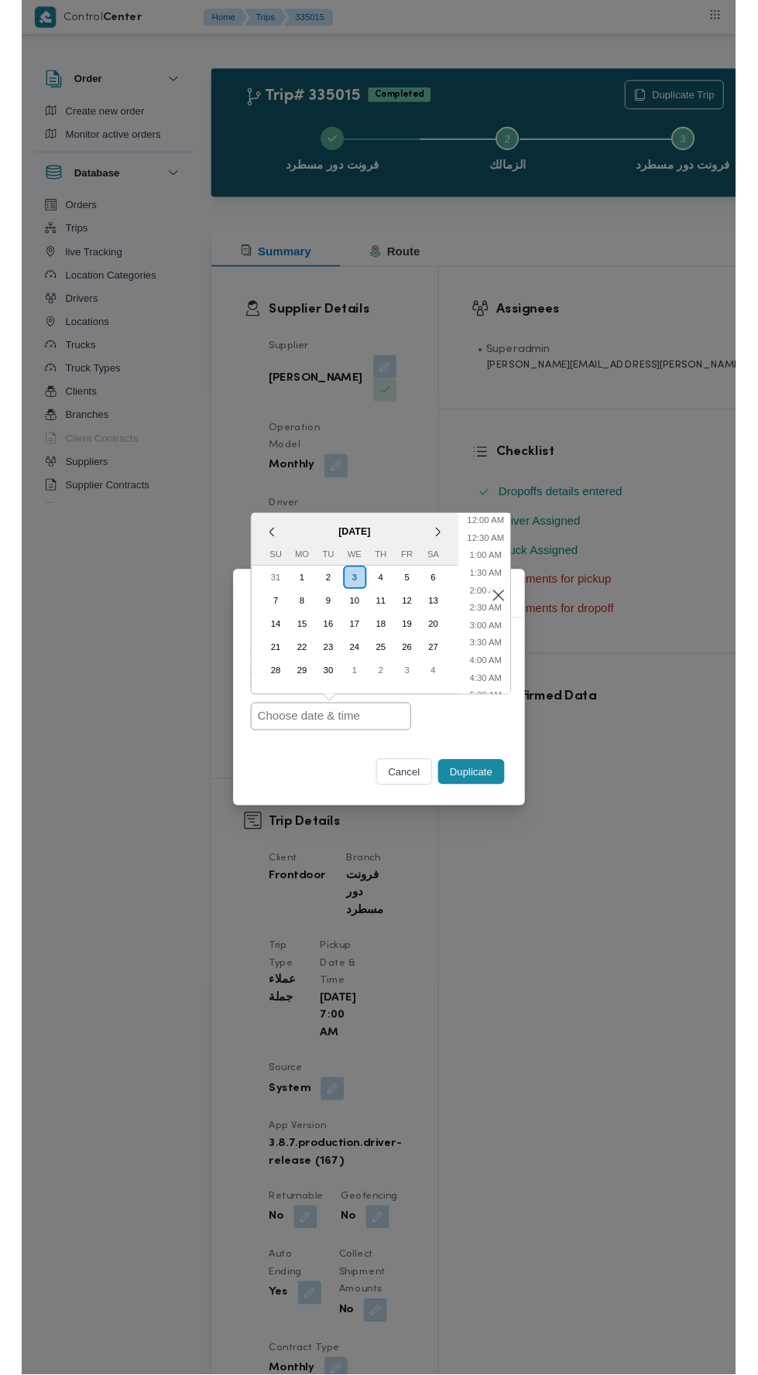
scroll to position [135, 0]
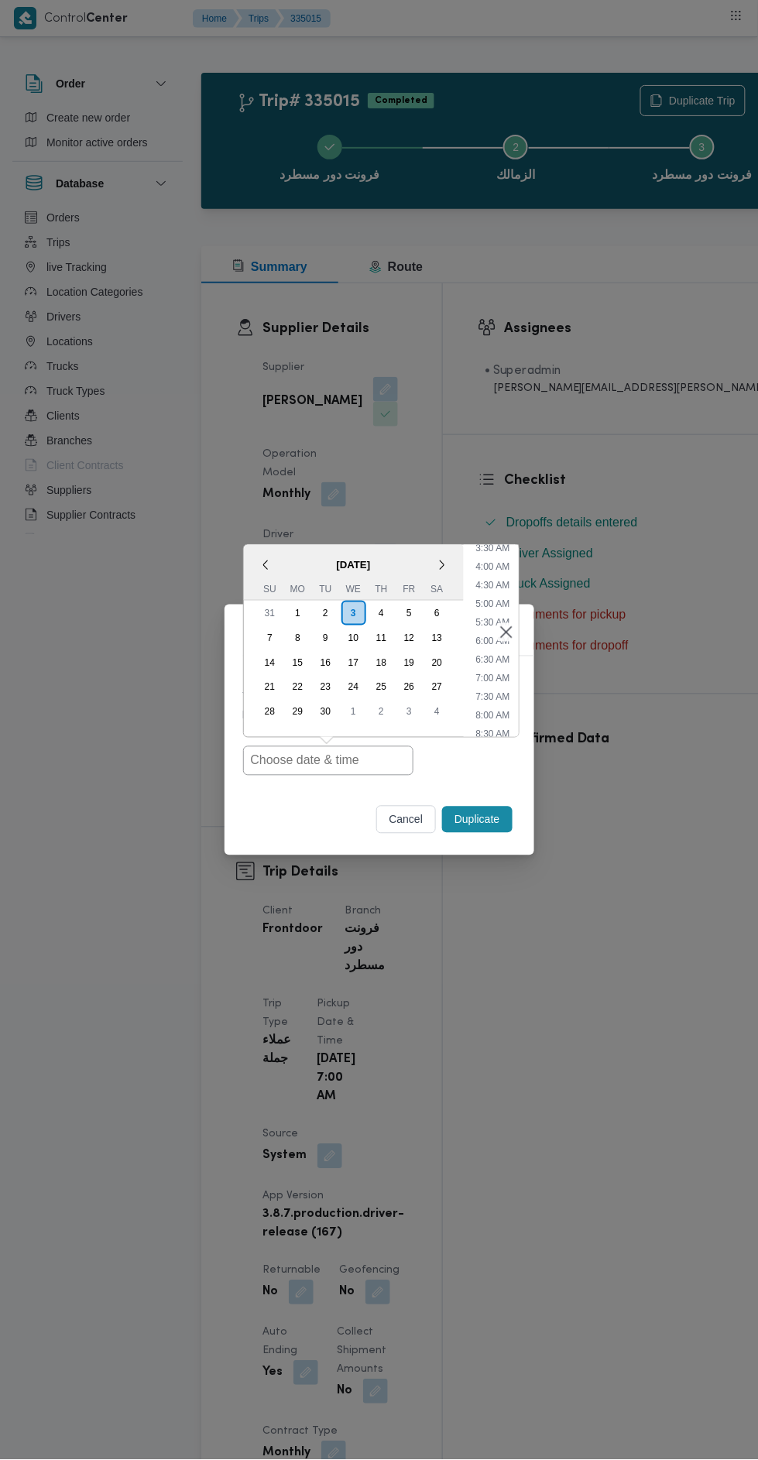
type input "[DATE] 7:00AM"
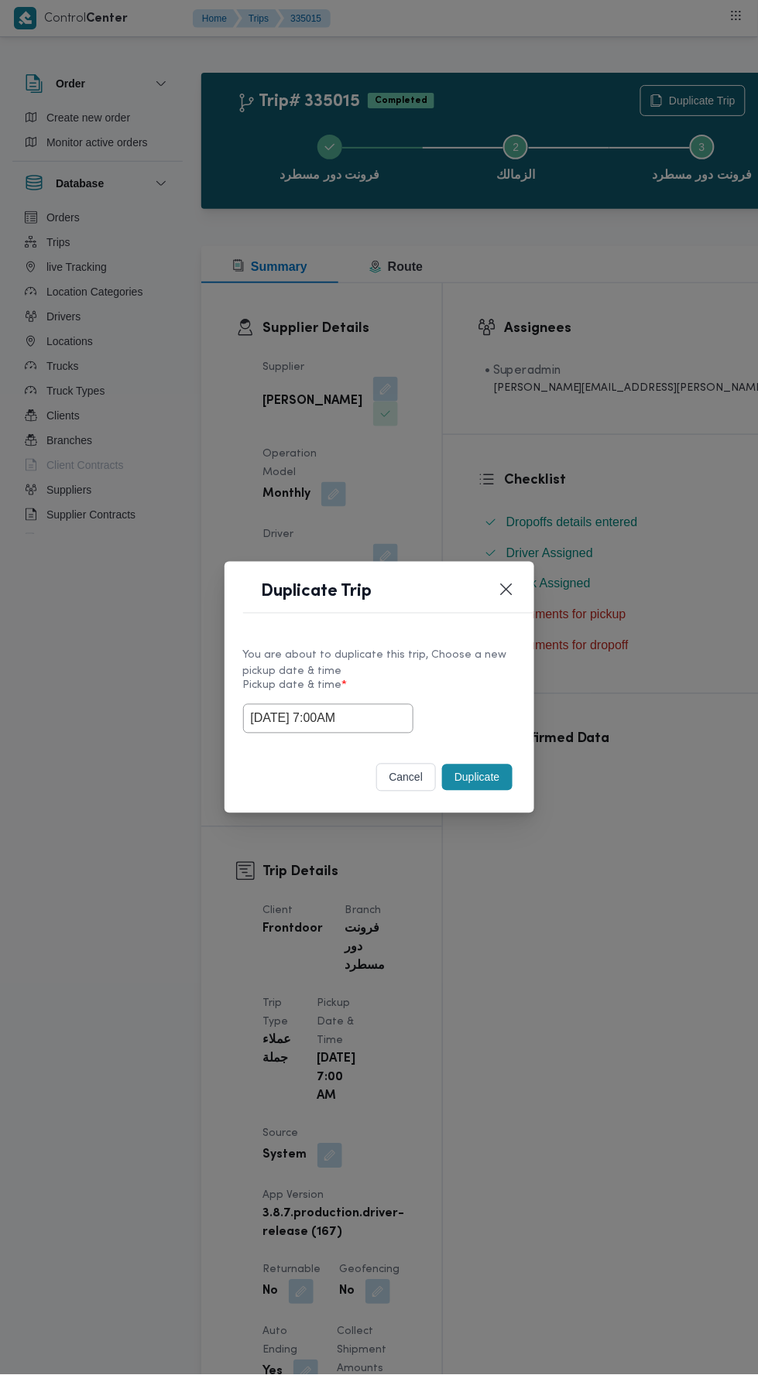
click at [593, 407] on div "Duplicate Trip You are about to duplicate this trip, Choose a new pickup date &…" at bounding box center [379, 687] width 758 height 1375
click at [478, 780] on button "Duplicate" at bounding box center [477, 778] width 70 height 26
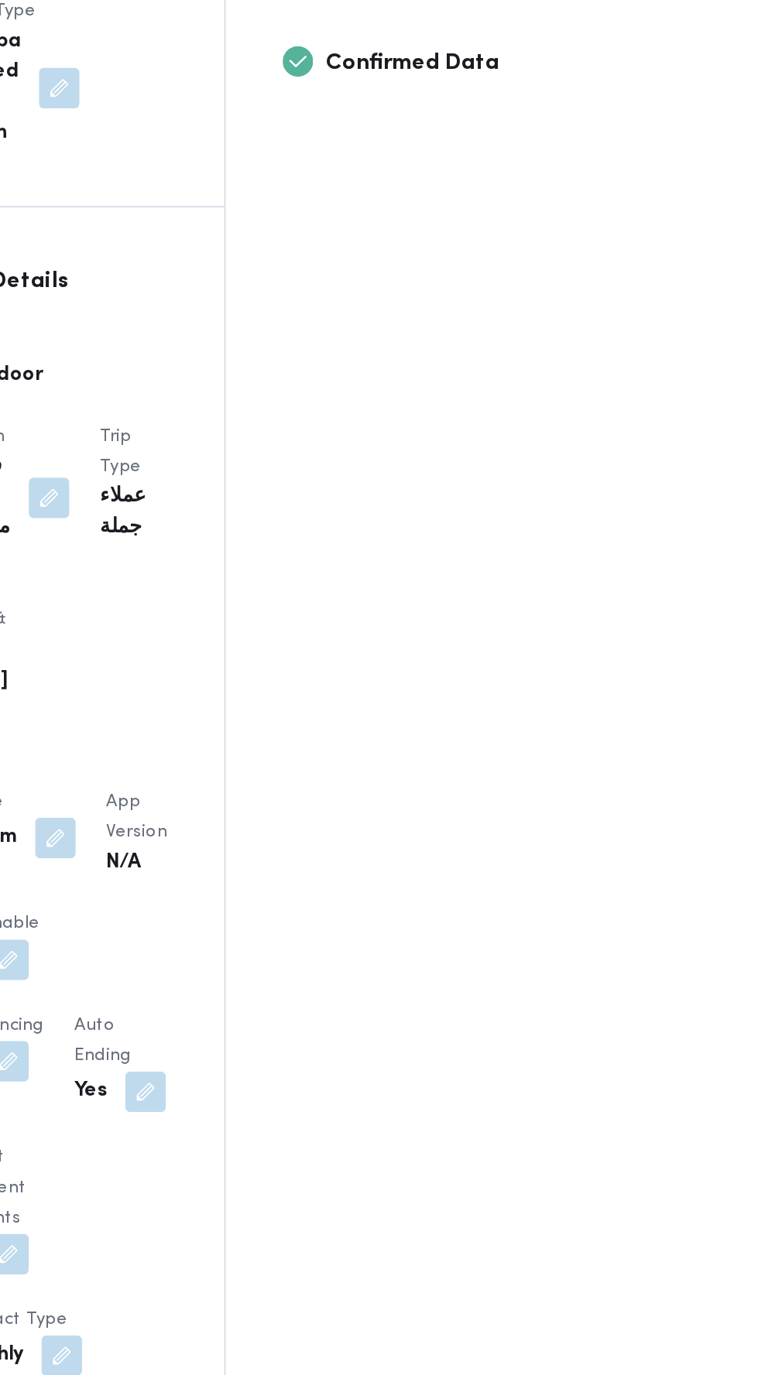
scroll to position [279, 0]
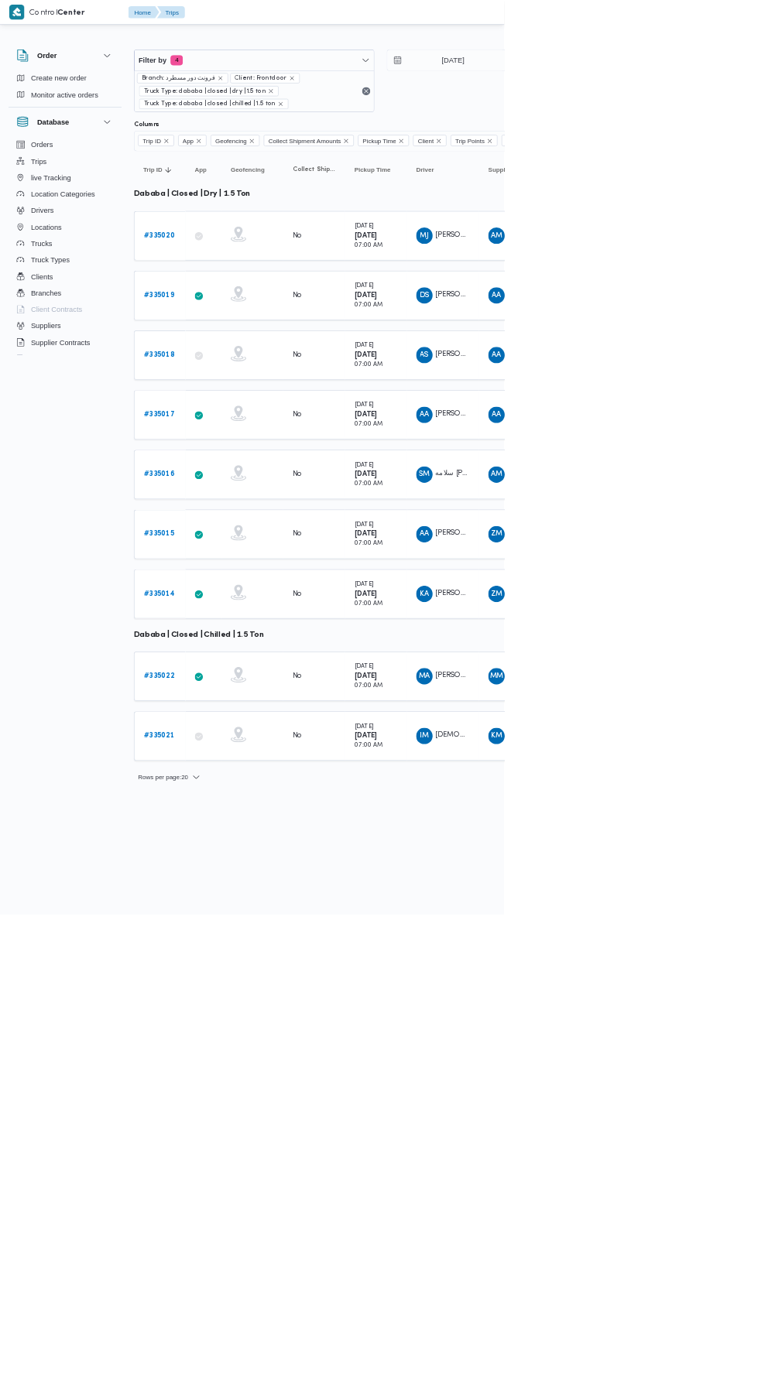
click at [248, 888] on b "# 335014" at bounding box center [239, 893] width 46 height 10
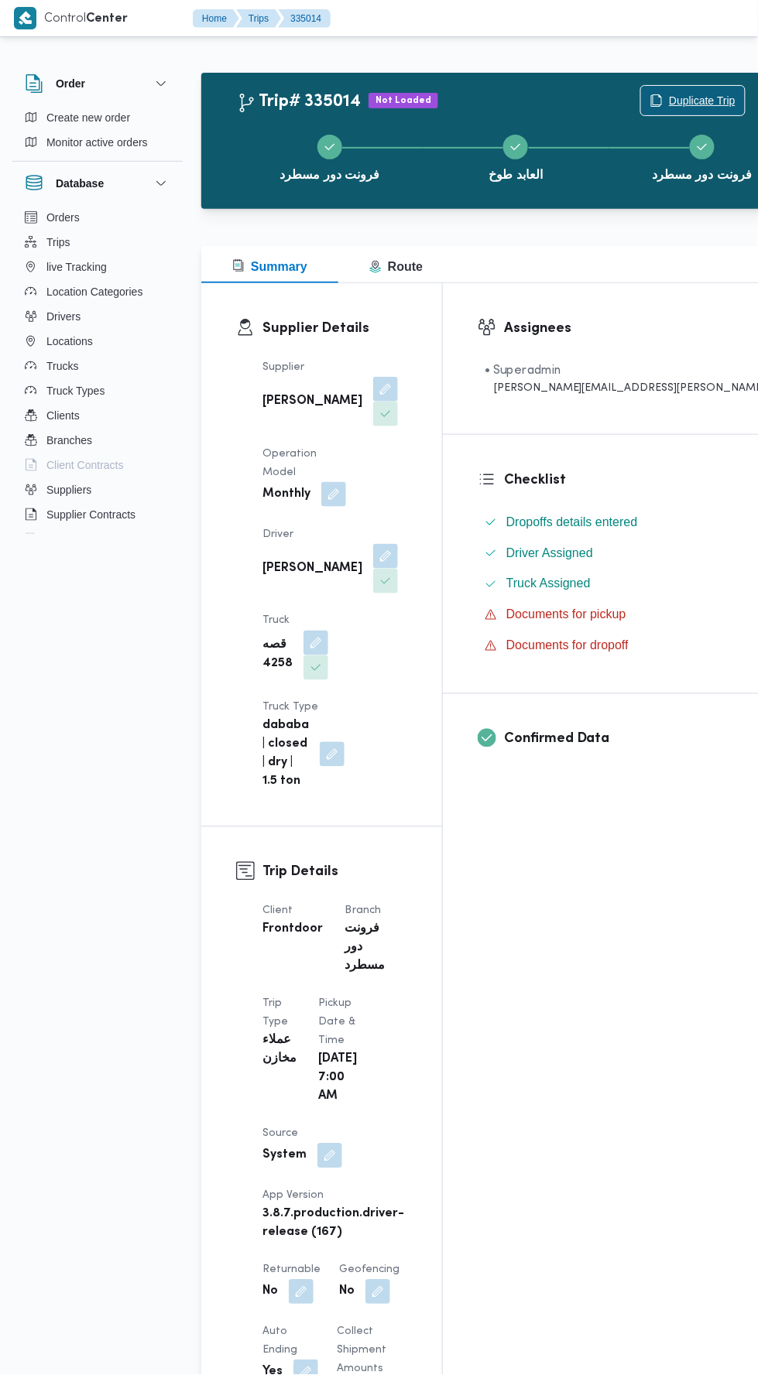
click at [669, 93] on span "Duplicate Trip" at bounding box center [702, 100] width 67 height 19
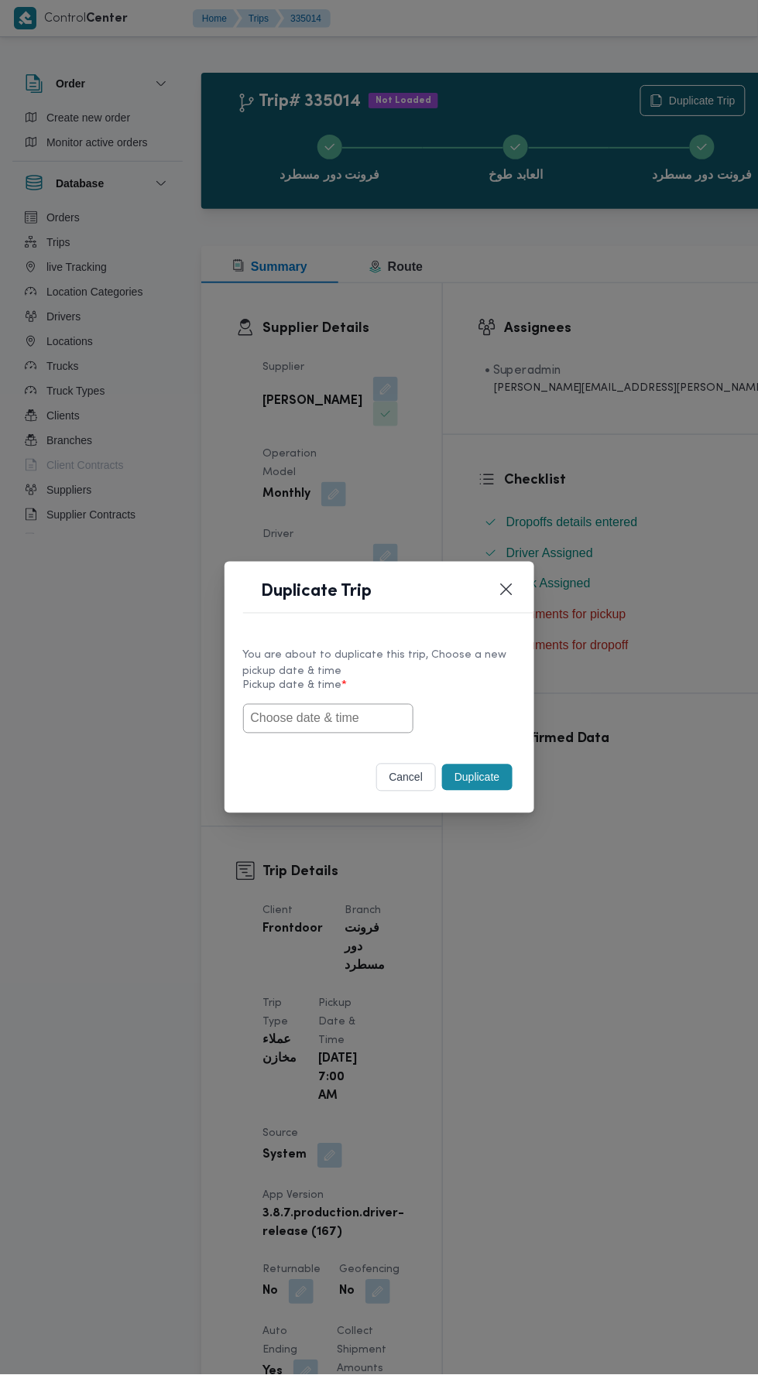
click at [345, 718] on input "text" at bounding box center [328, 718] width 170 height 29
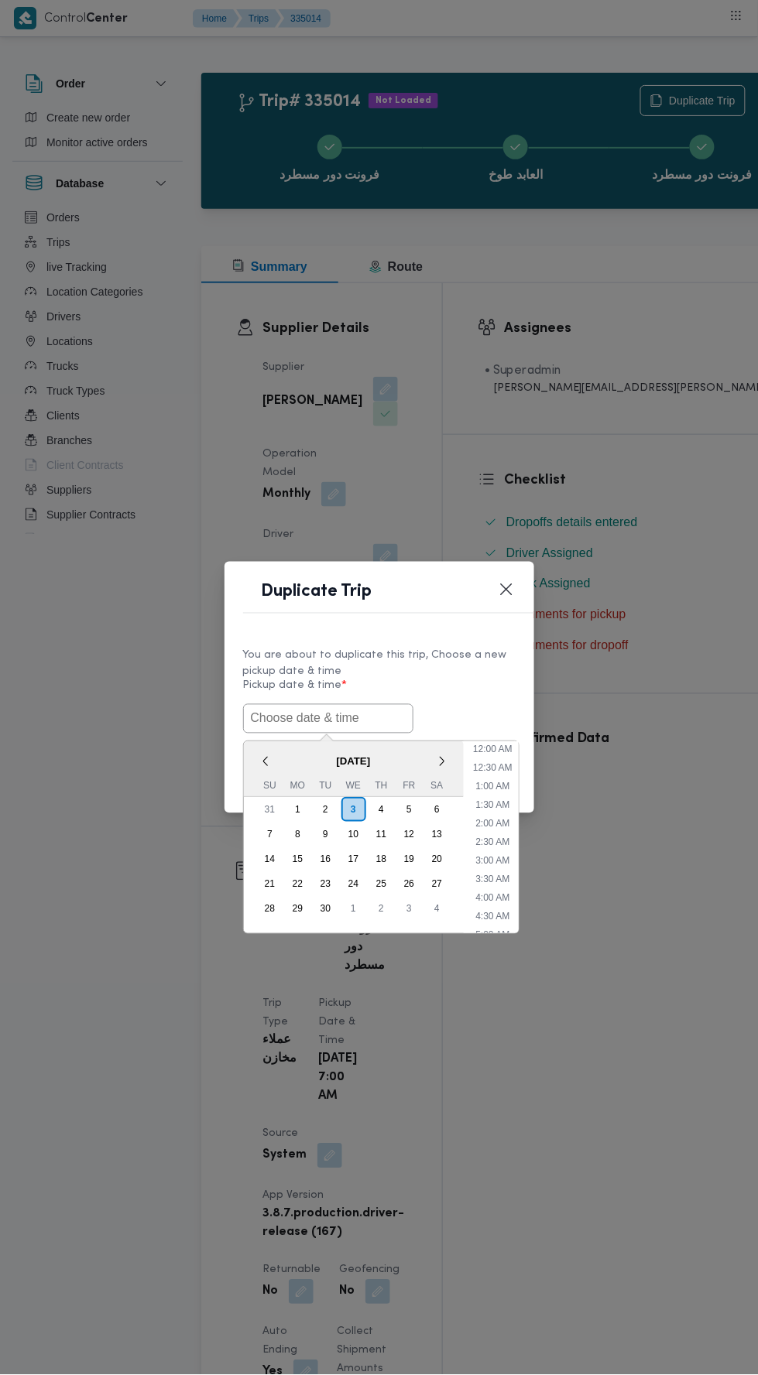
scroll to position [135, 0]
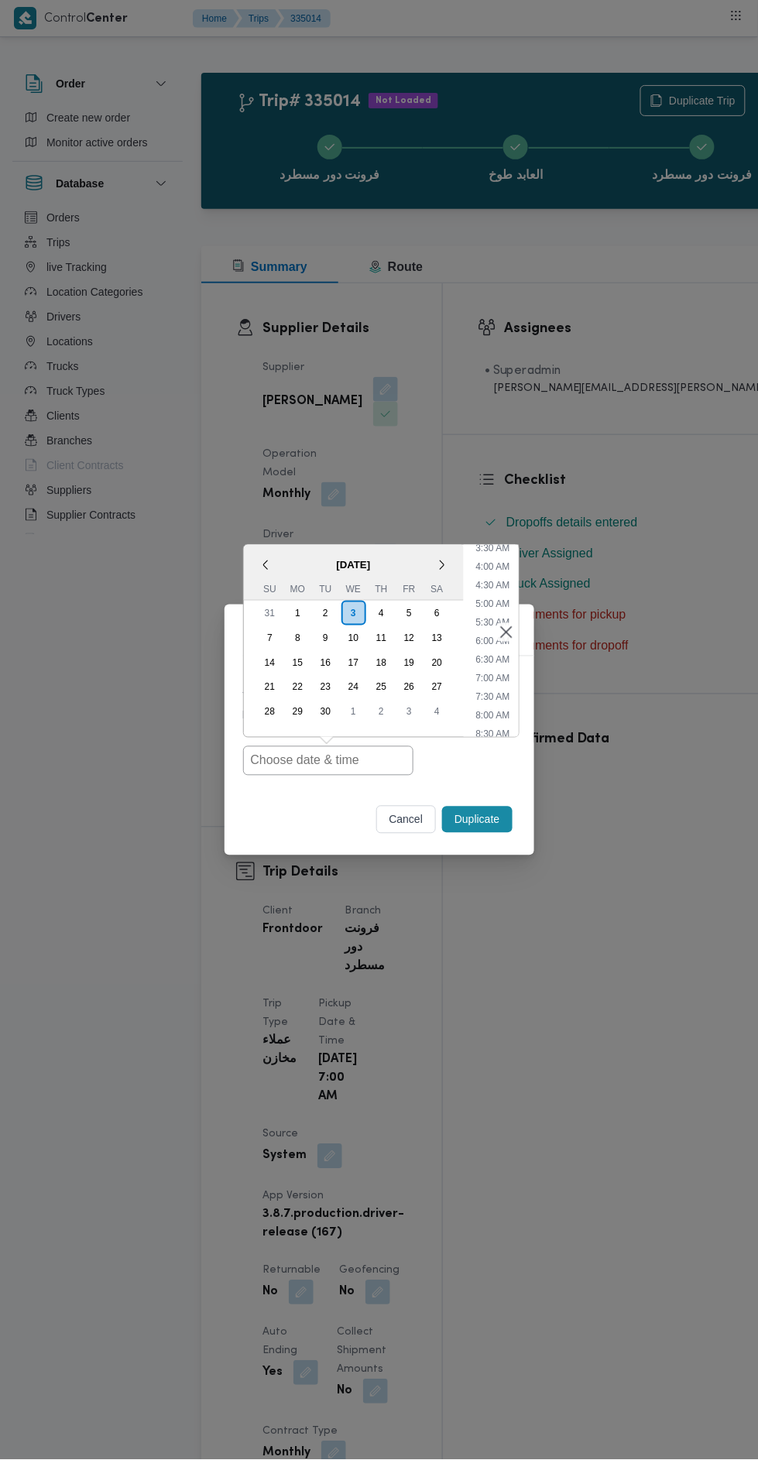
type input "[DATE] 7:00AM"
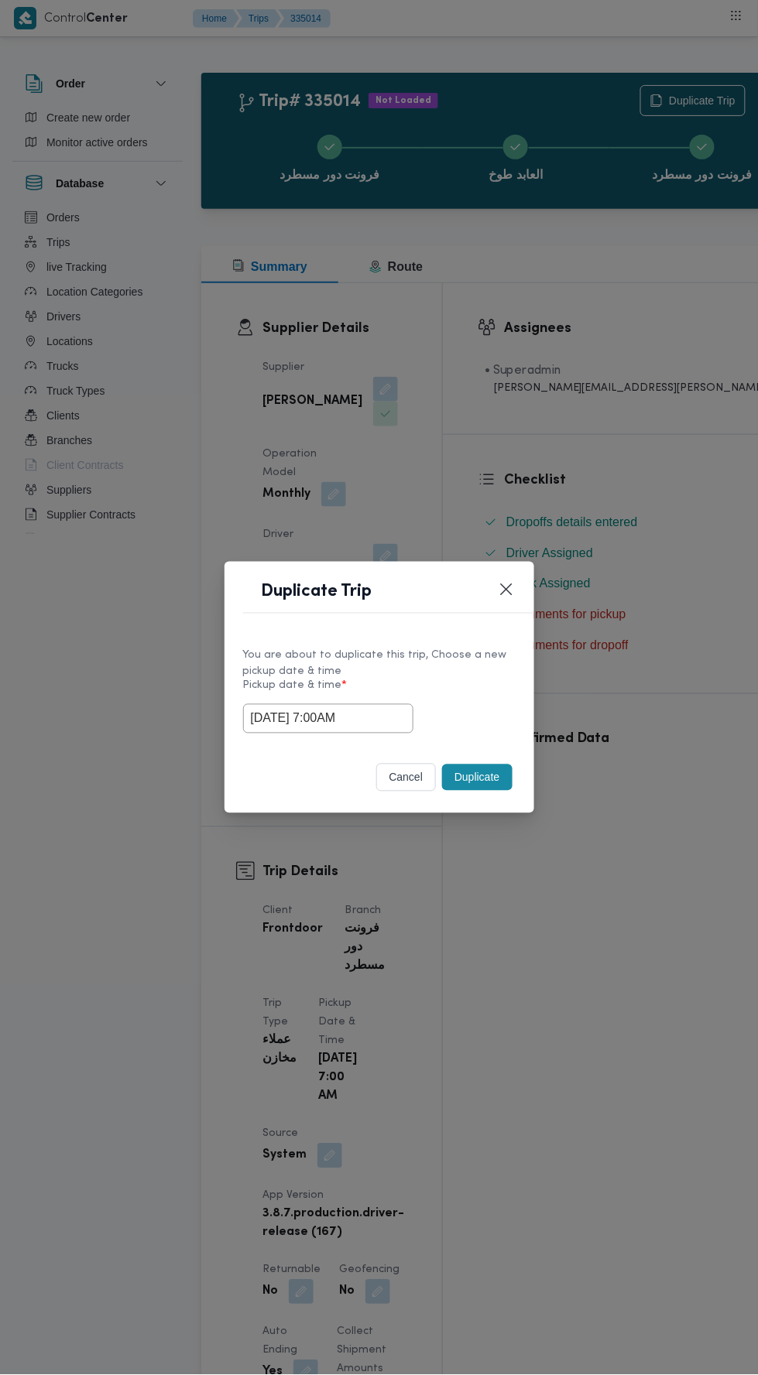
click at [601, 358] on div "Duplicate Trip You are about to duplicate this trip, Choose a new pickup date &…" at bounding box center [379, 687] width 758 height 1375
click at [496, 766] on button "Duplicate" at bounding box center [477, 778] width 70 height 26
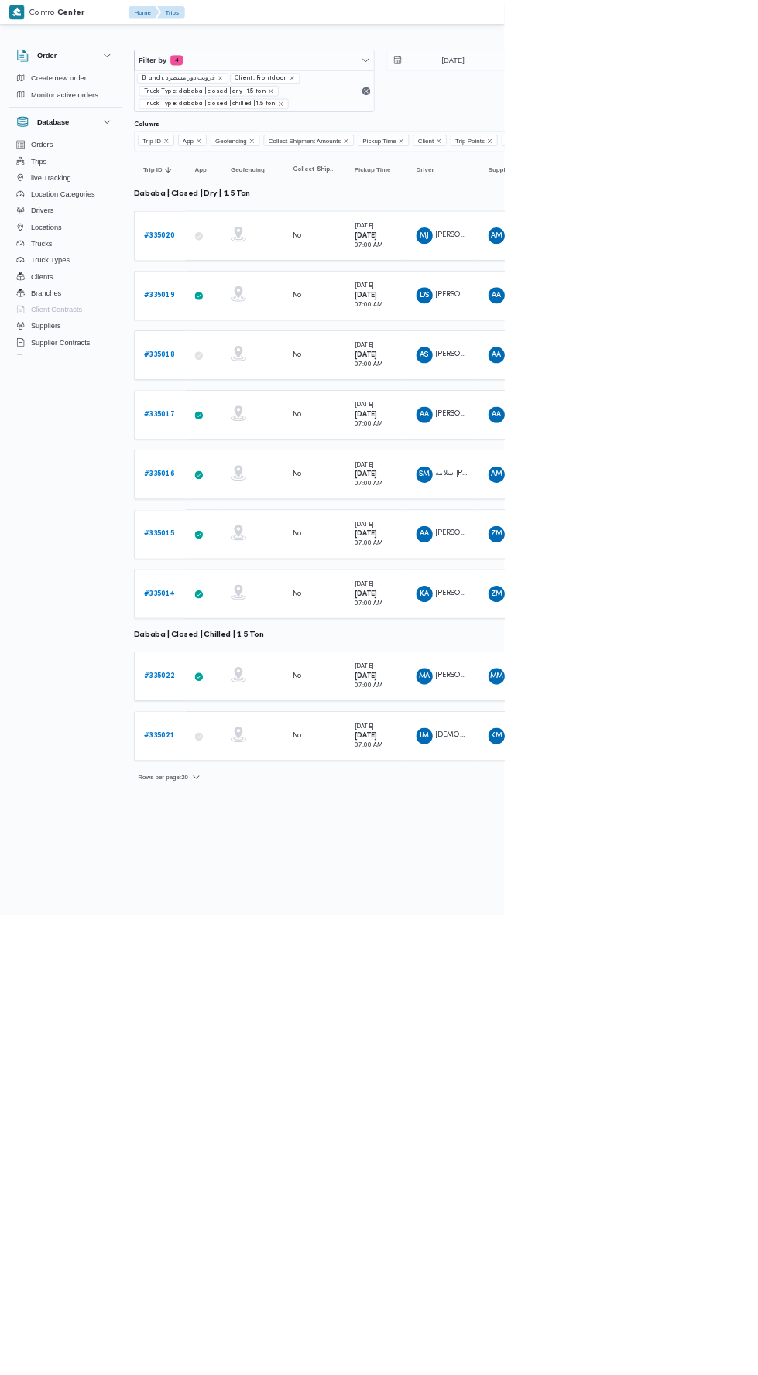
click at [247, 1012] on b "# 335022" at bounding box center [239, 1017] width 46 height 10
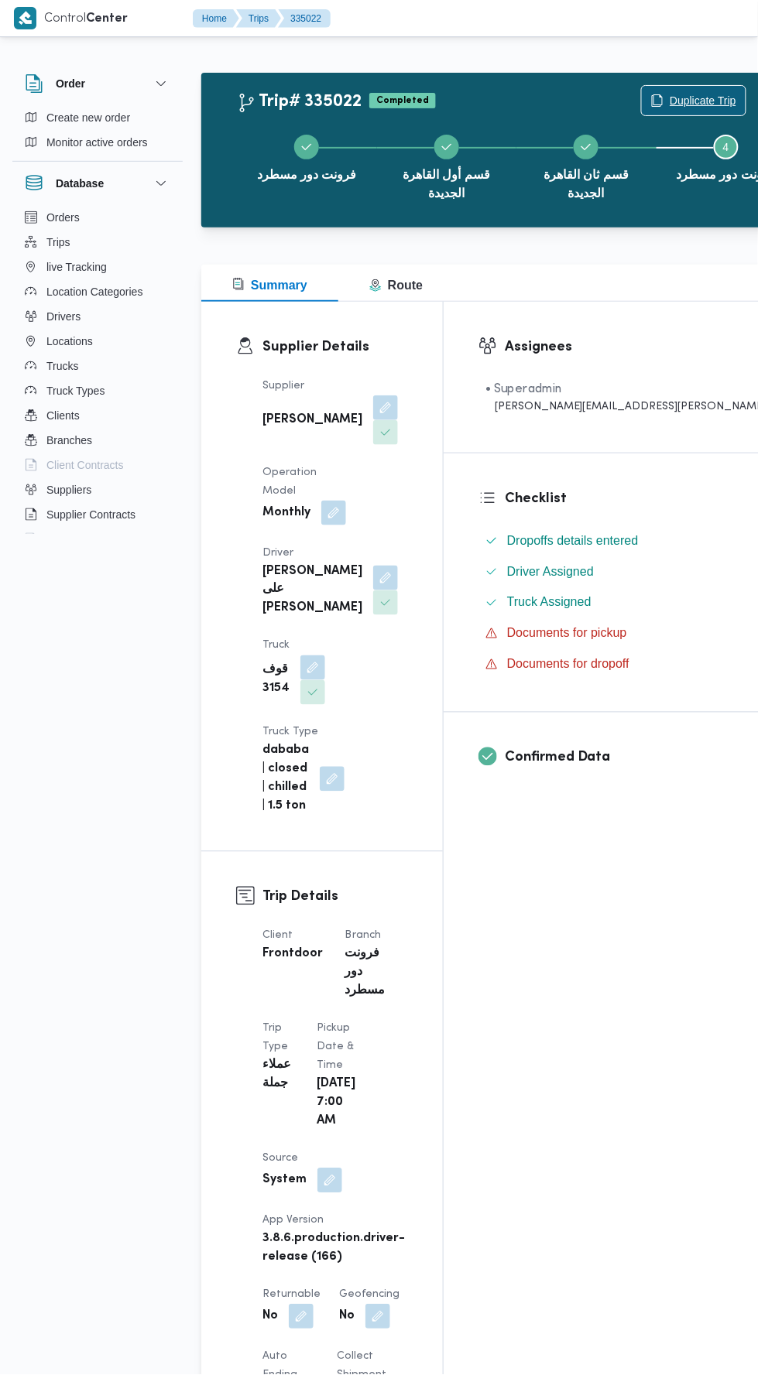
click at [670, 92] on span "Duplicate Trip" at bounding box center [703, 100] width 67 height 19
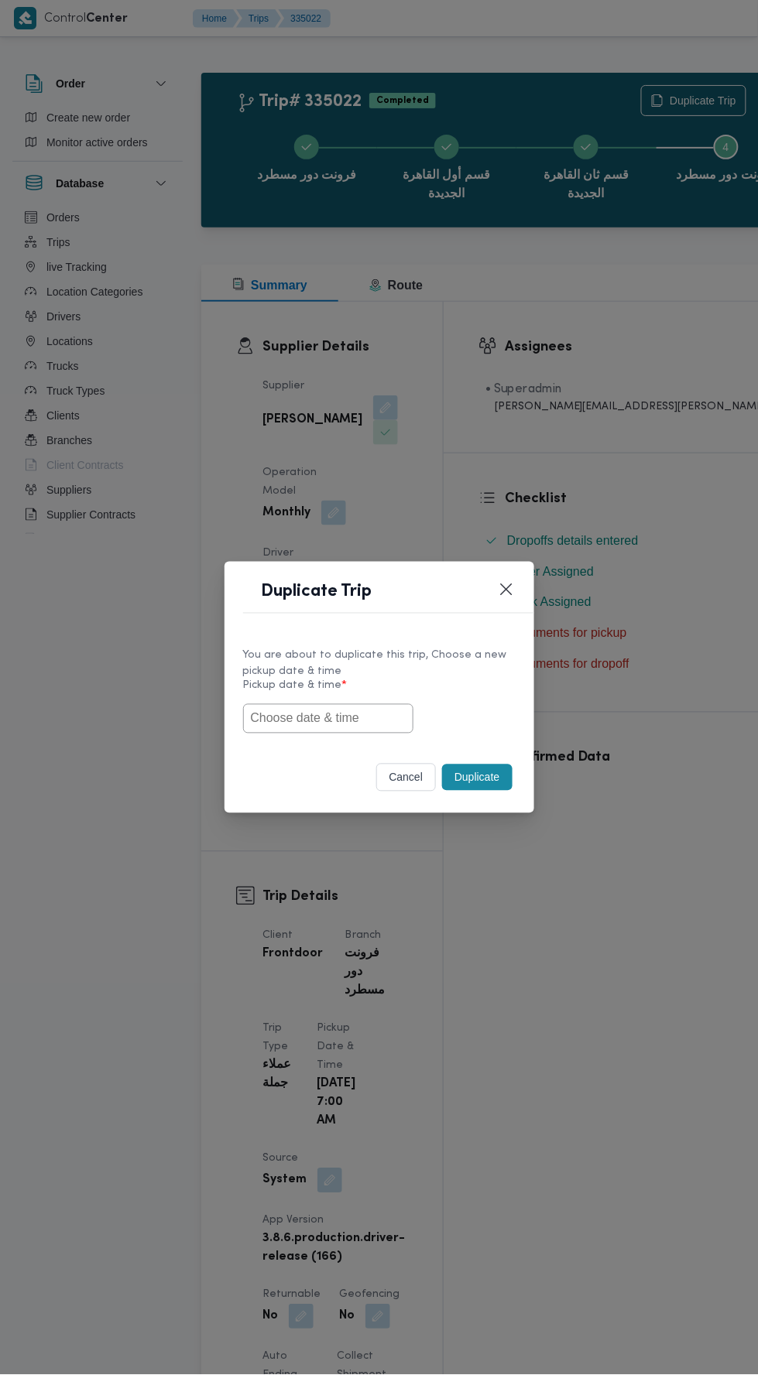
click at [372, 718] on input "text" at bounding box center [328, 718] width 170 height 29
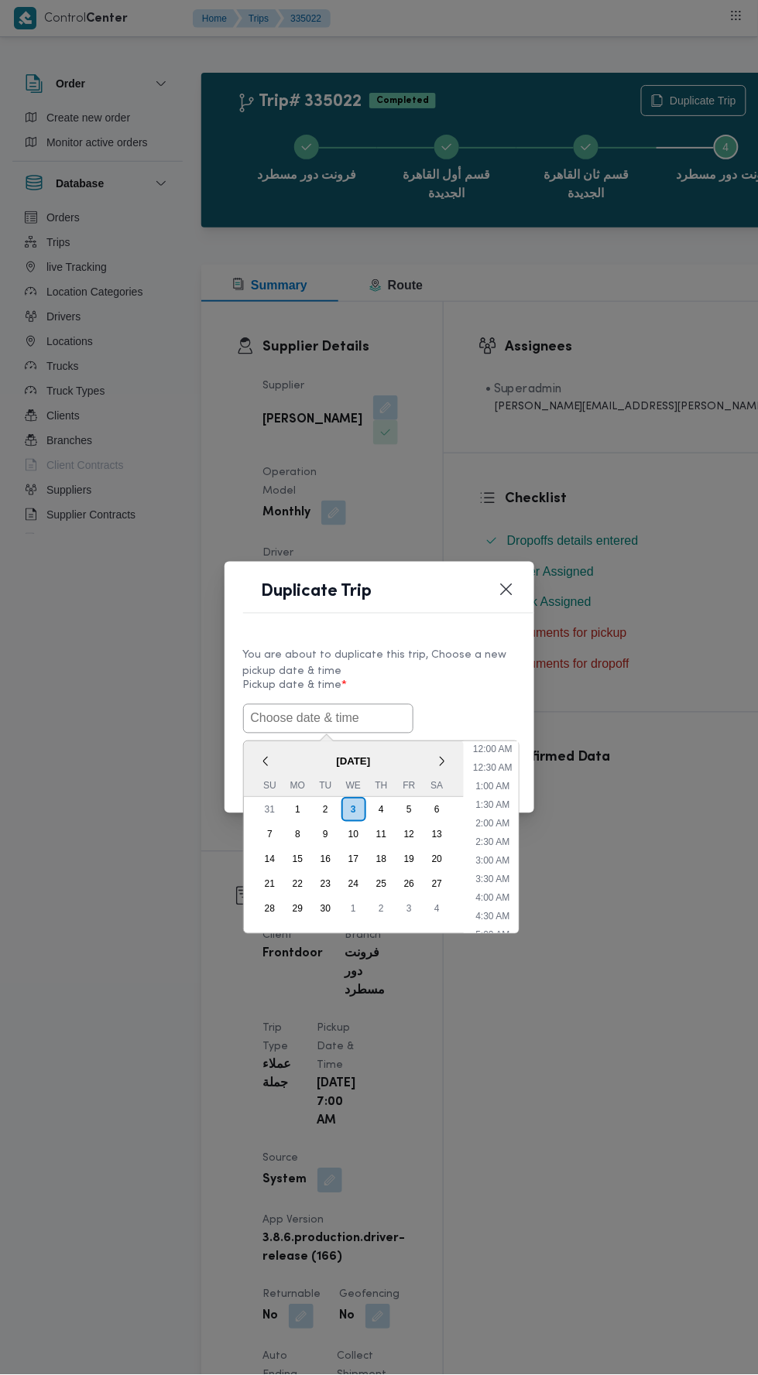
scroll to position [135, 0]
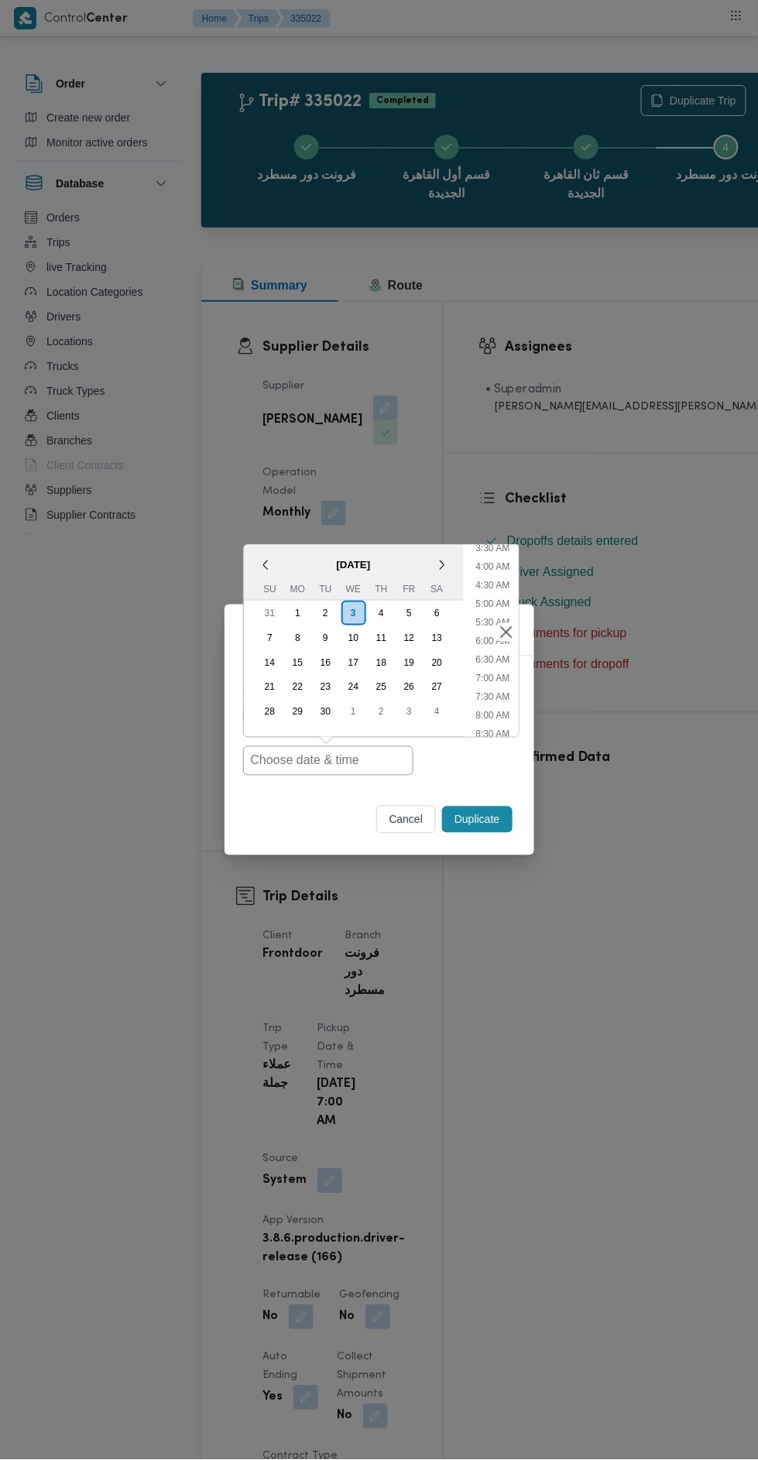
type input "[DATE] 7:00AM"
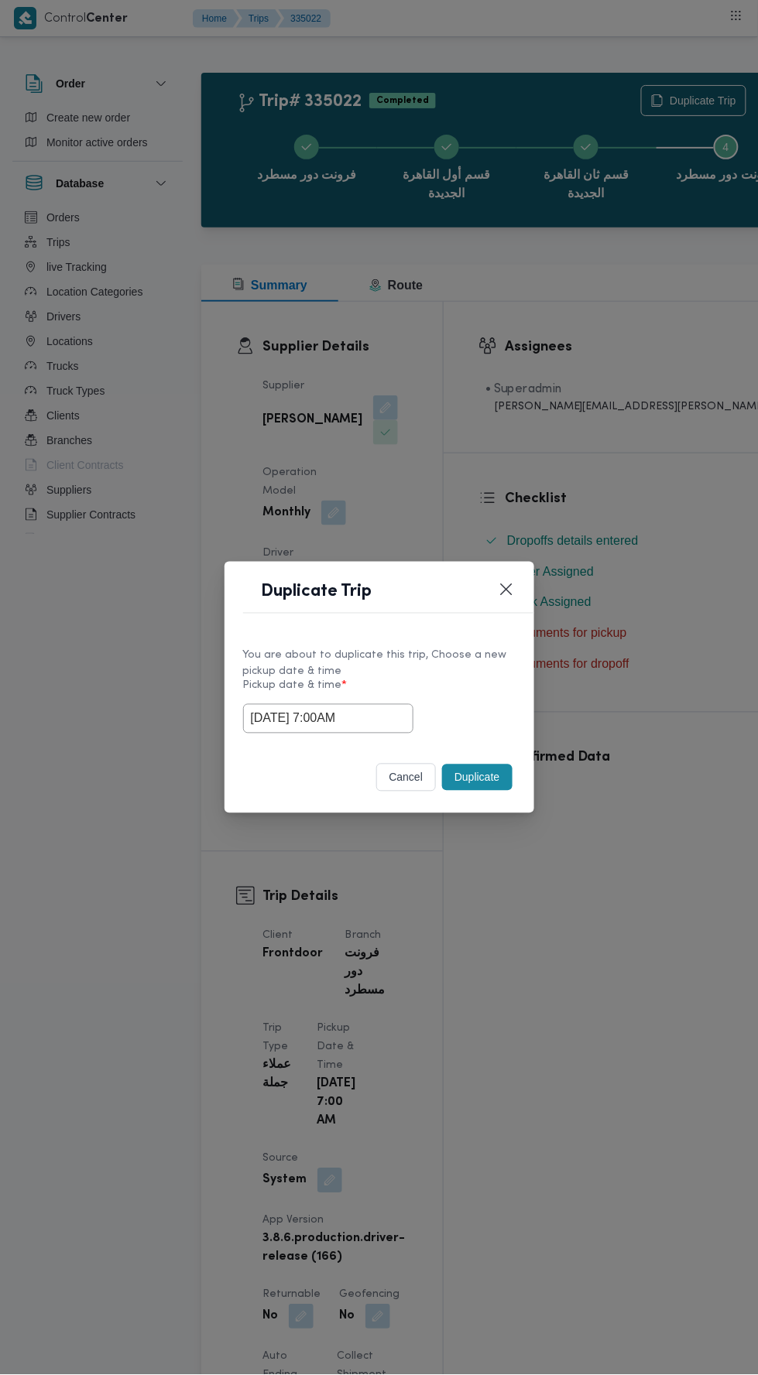
click at [613, 385] on div "Duplicate Trip You are about to duplicate this trip, Choose a new pickup date &…" at bounding box center [379, 687] width 758 height 1375
click at [505, 775] on button "Duplicate" at bounding box center [477, 778] width 70 height 26
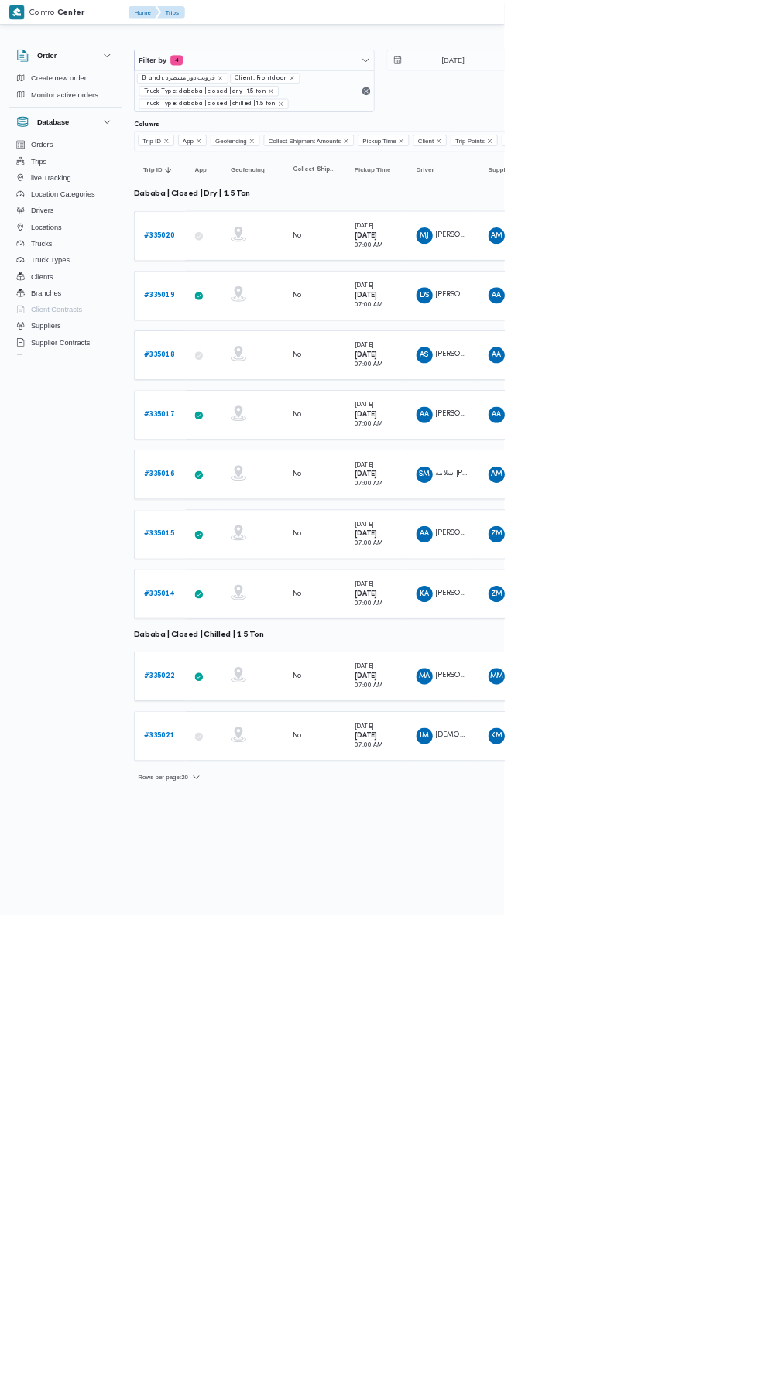
click at [252, 1101] on b "# 335021" at bounding box center [239, 1106] width 46 height 10
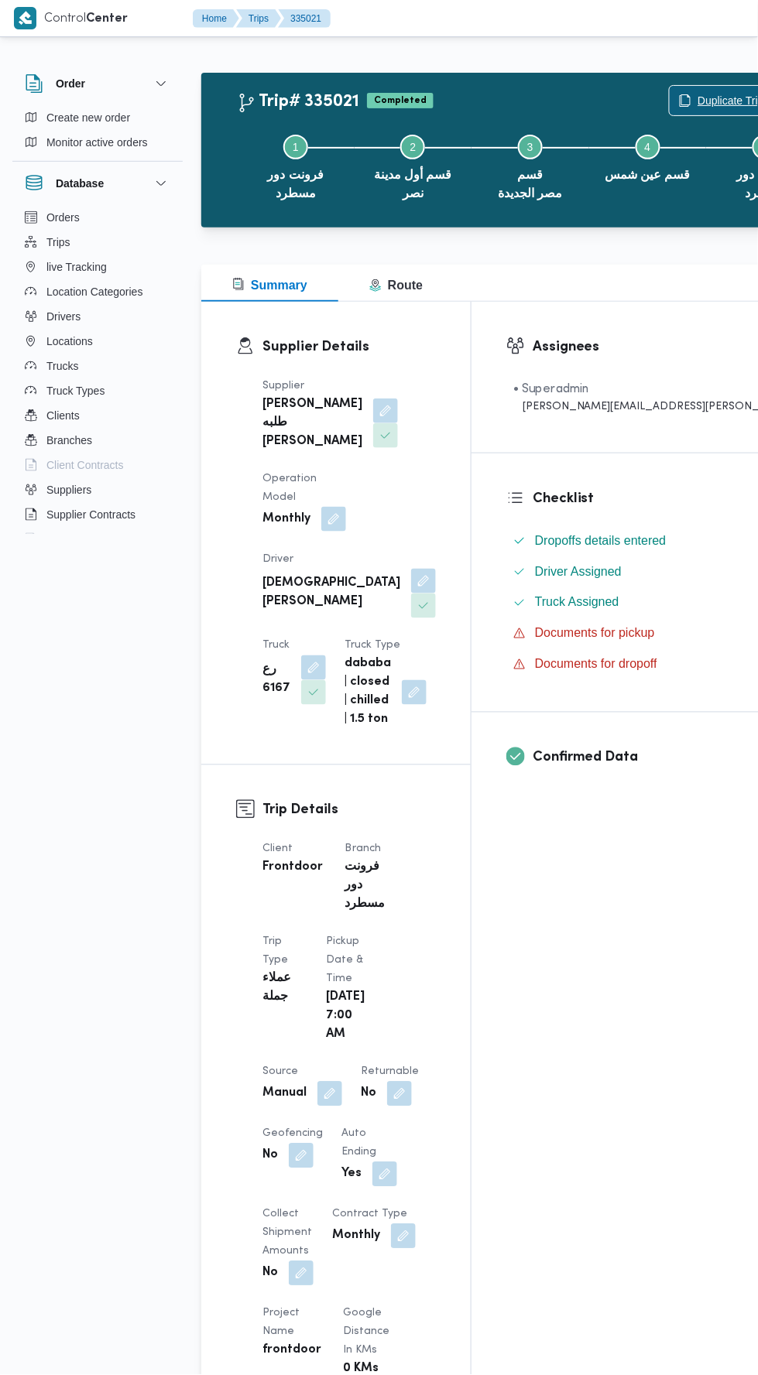
click at [697, 94] on span "Duplicate Trip" at bounding box center [730, 100] width 67 height 19
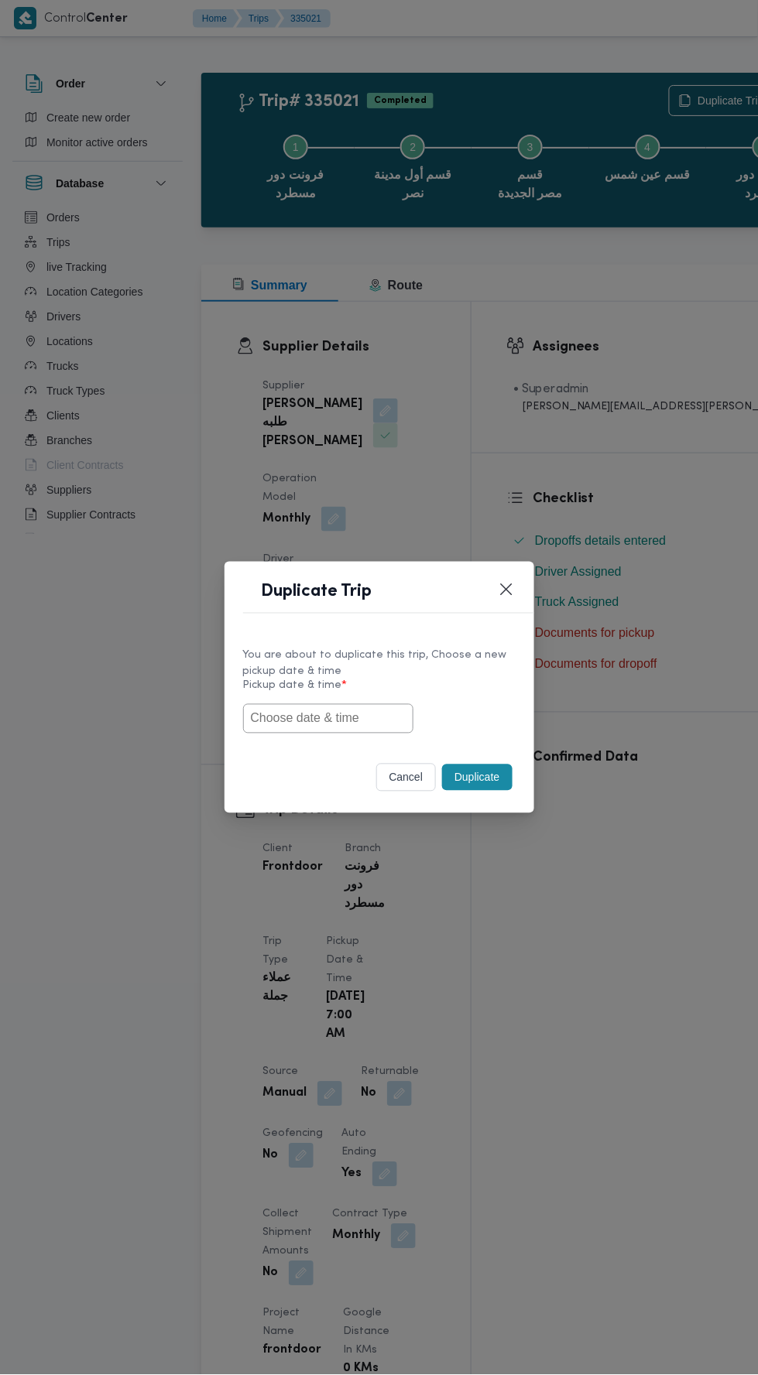
click at [359, 718] on input "text" at bounding box center [328, 718] width 170 height 29
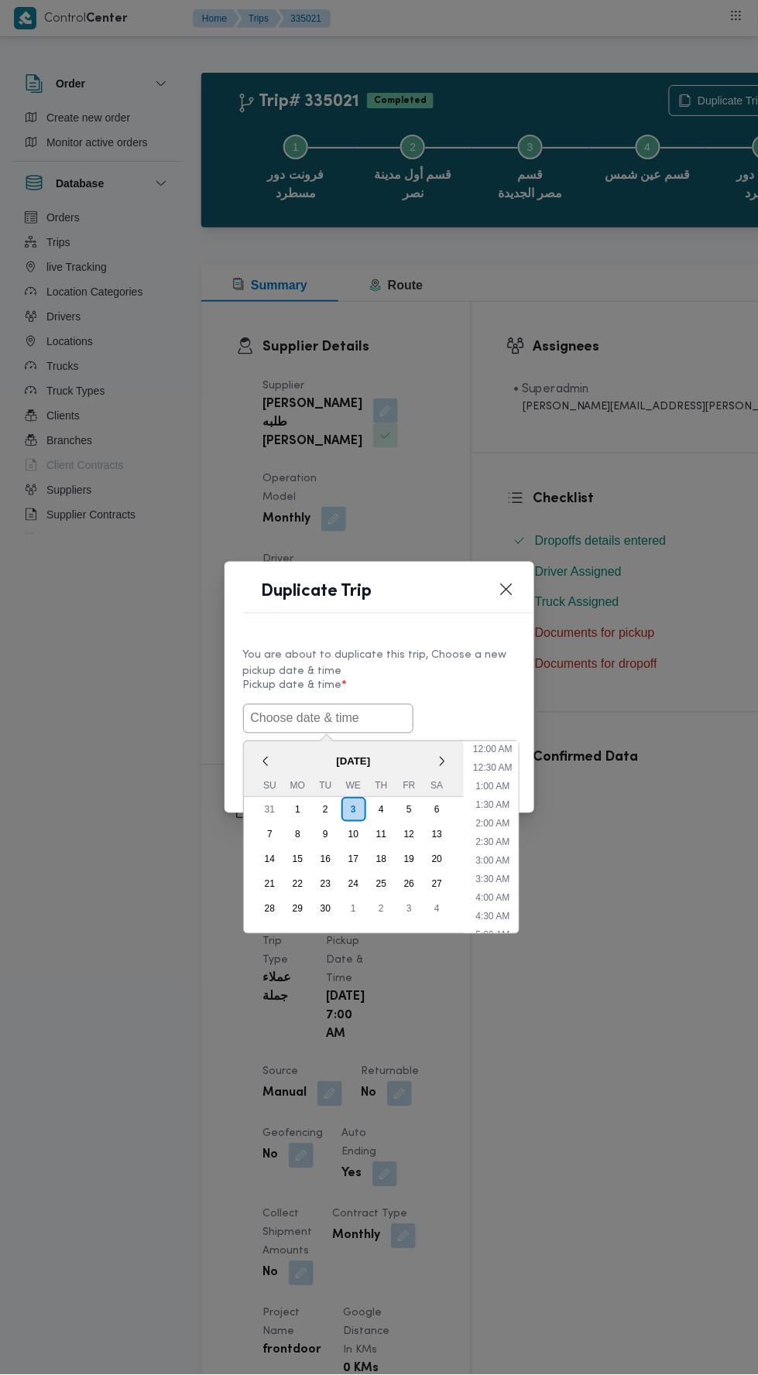
scroll to position [135, 0]
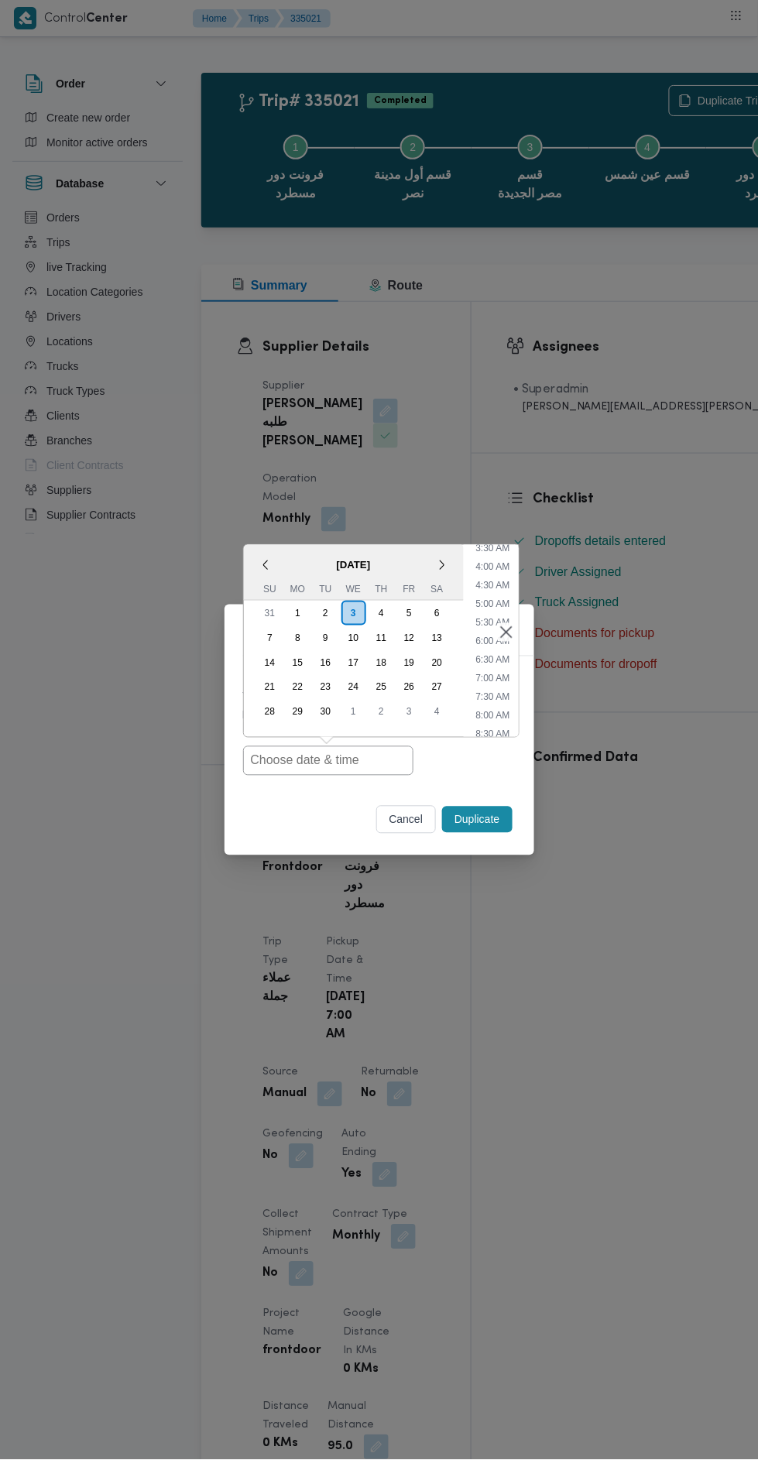
type input "[DATE] 7:00AM"
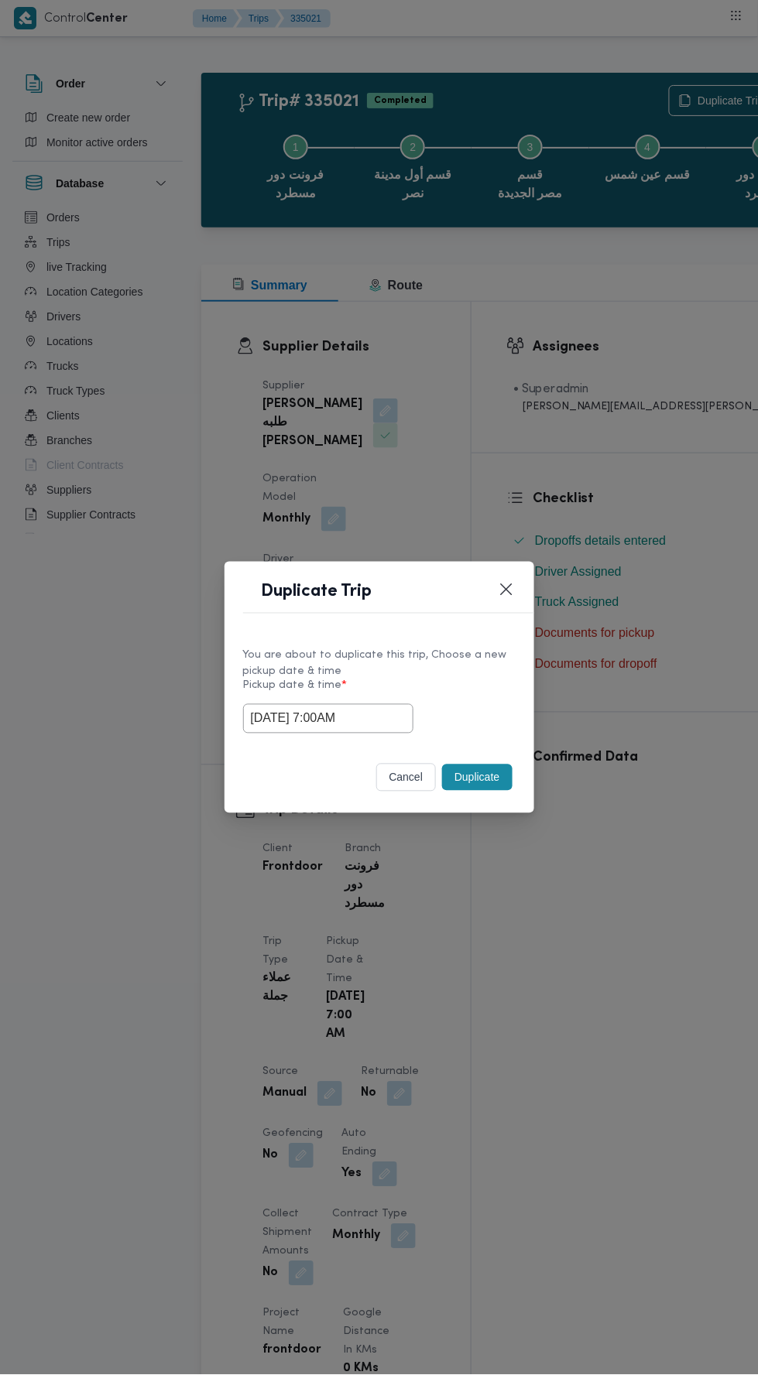
click at [581, 387] on div "Duplicate Trip You are about to duplicate this trip, Choose a new pickup date &…" at bounding box center [379, 687] width 758 height 1375
click at [485, 807] on div "cancel Duplicate" at bounding box center [379, 780] width 310 height 65
click at [491, 781] on button "Duplicate" at bounding box center [477, 778] width 70 height 26
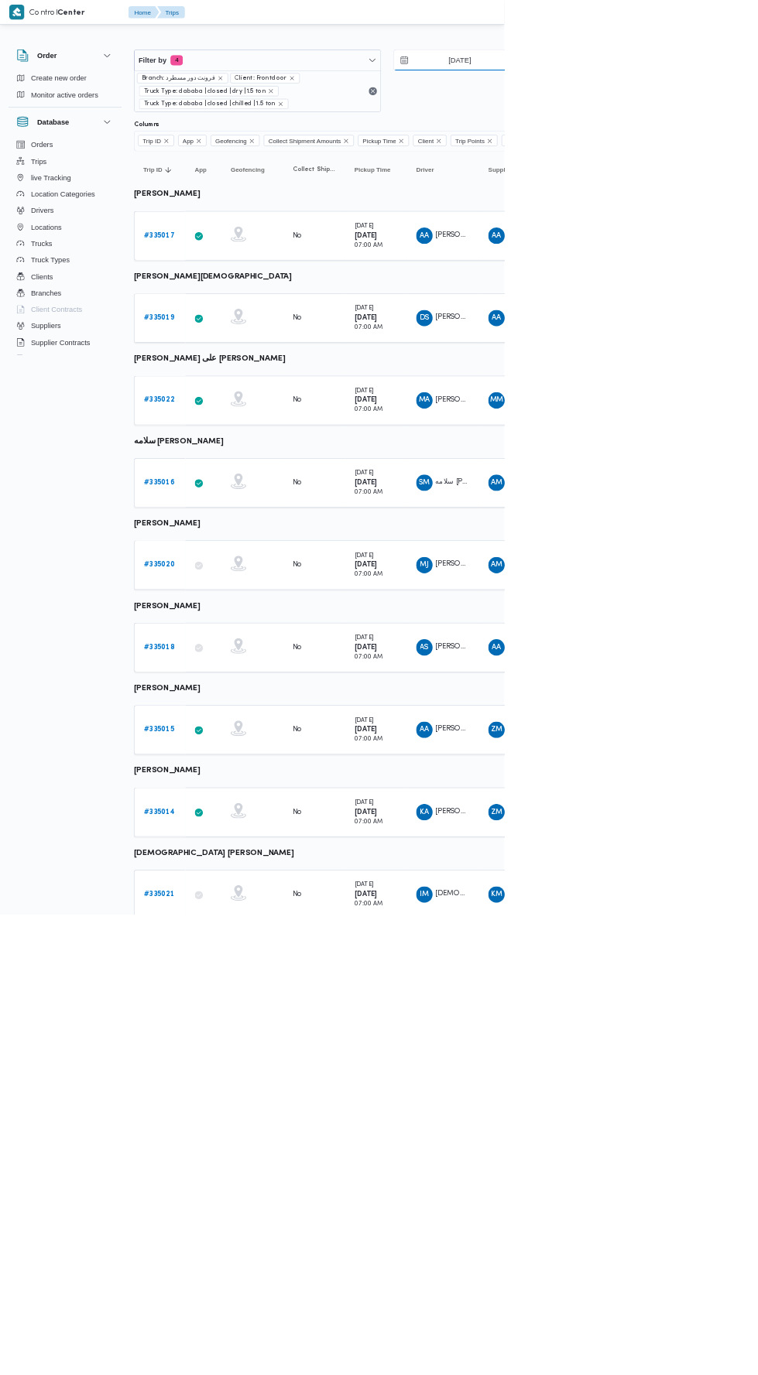
click at [711, 90] on input "[DATE]" at bounding box center [680, 90] width 176 height 31
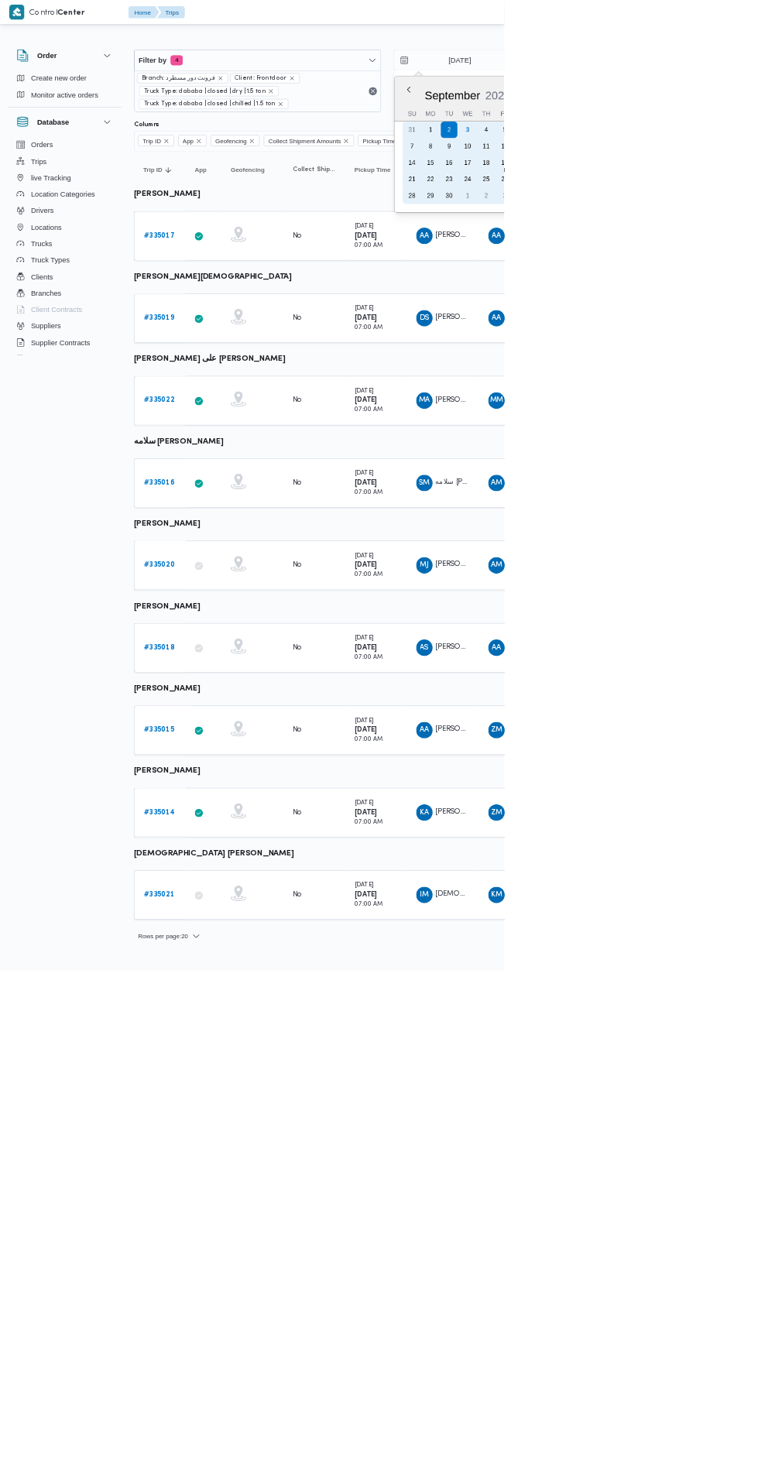
click at [713, 189] on div "3" at bounding box center [702, 195] width 25 height 25
type input "[DATE]"
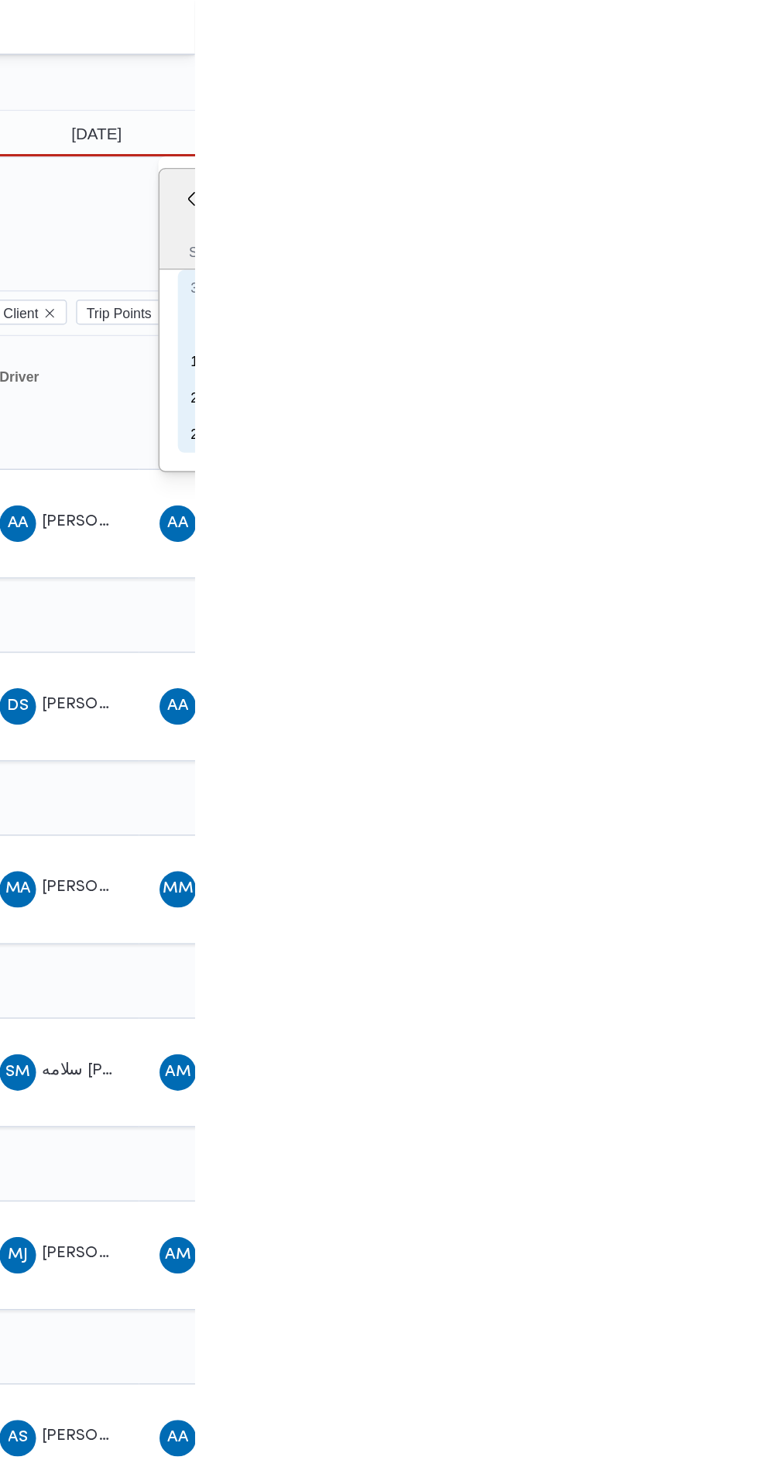
type input "[DATE]"
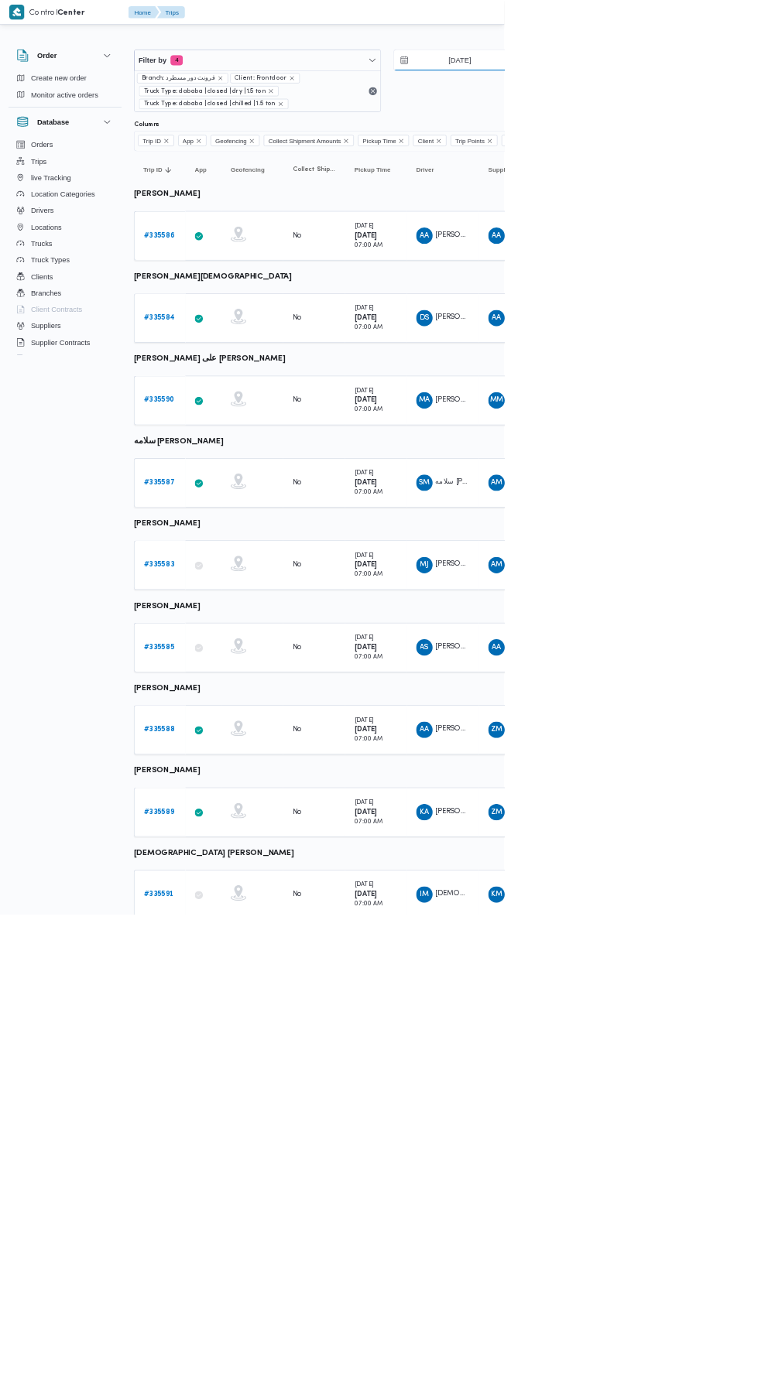
click at [715, 94] on input "[DATE]" at bounding box center [680, 90] width 176 height 31
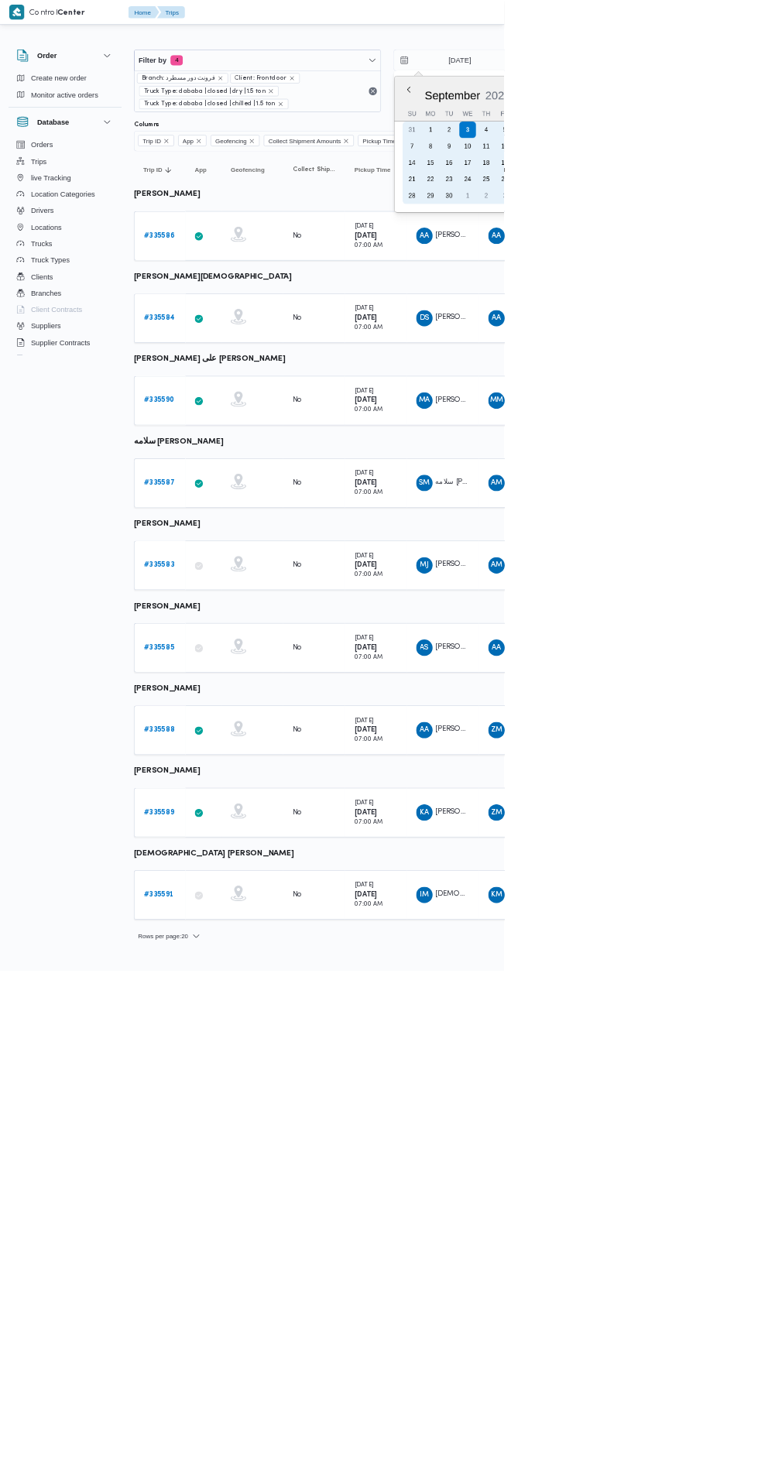
click at [680, 186] on div "2" at bounding box center [675, 195] width 25 height 25
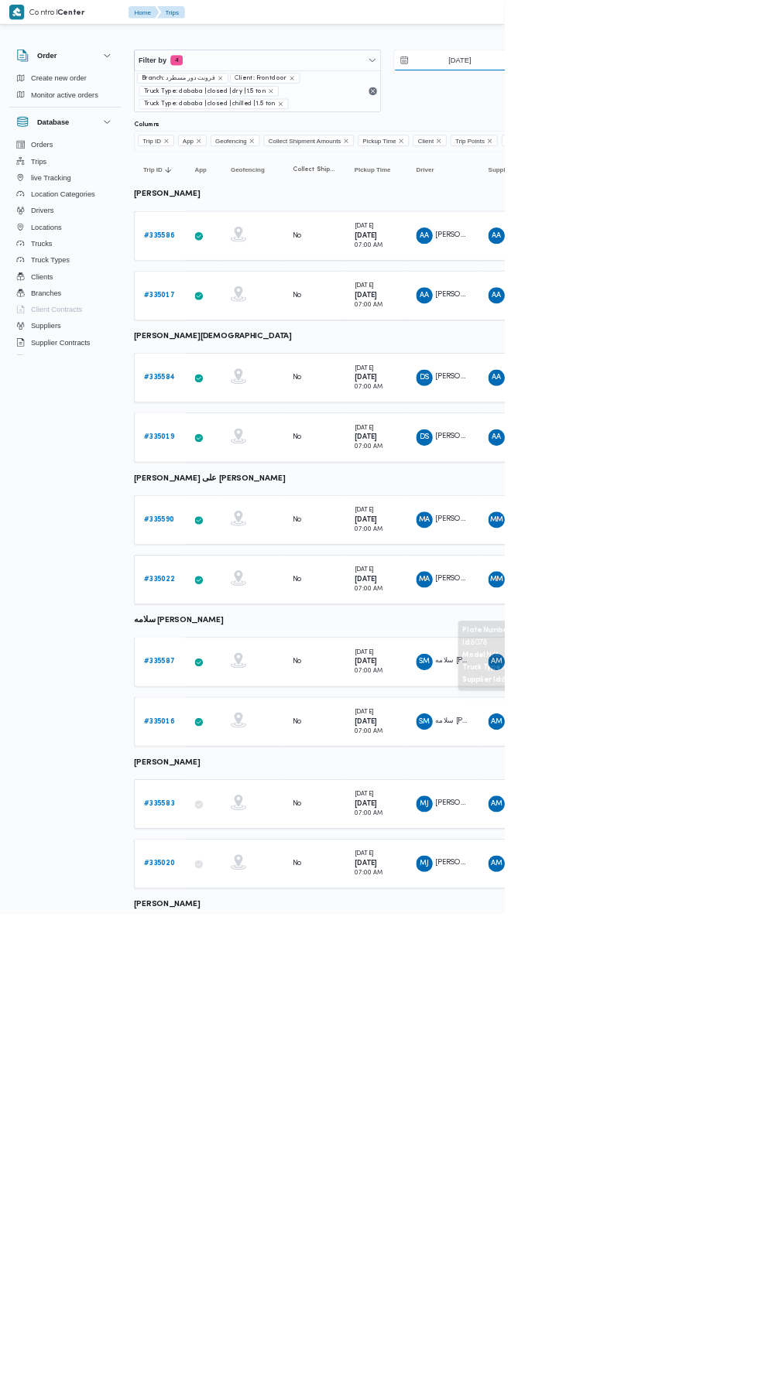
click at [709, 90] on input "[DATE]" at bounding box center [680, 90] width 176 height 31
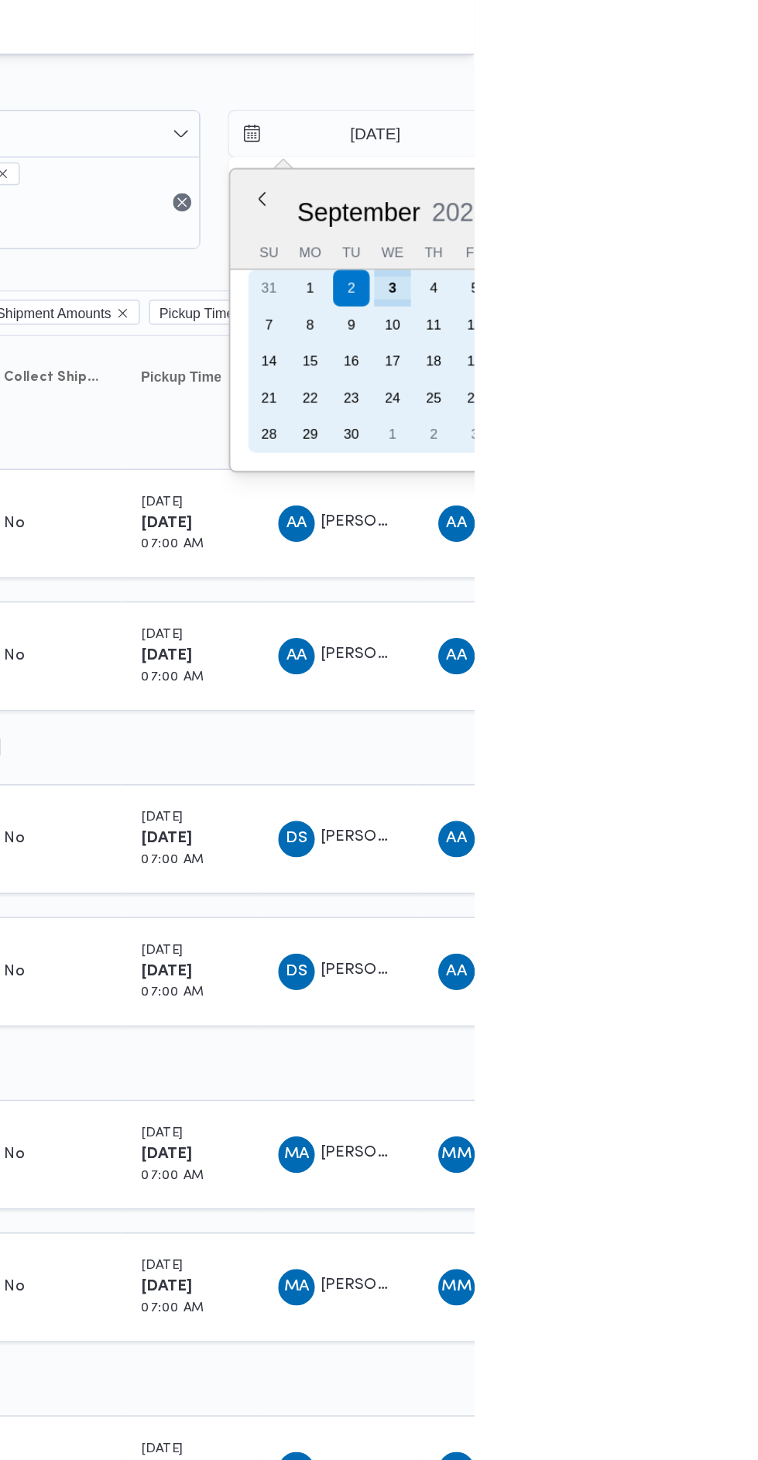
click at [700, 194] on div "3" at bounding box center [702, 195] width 25 height 25
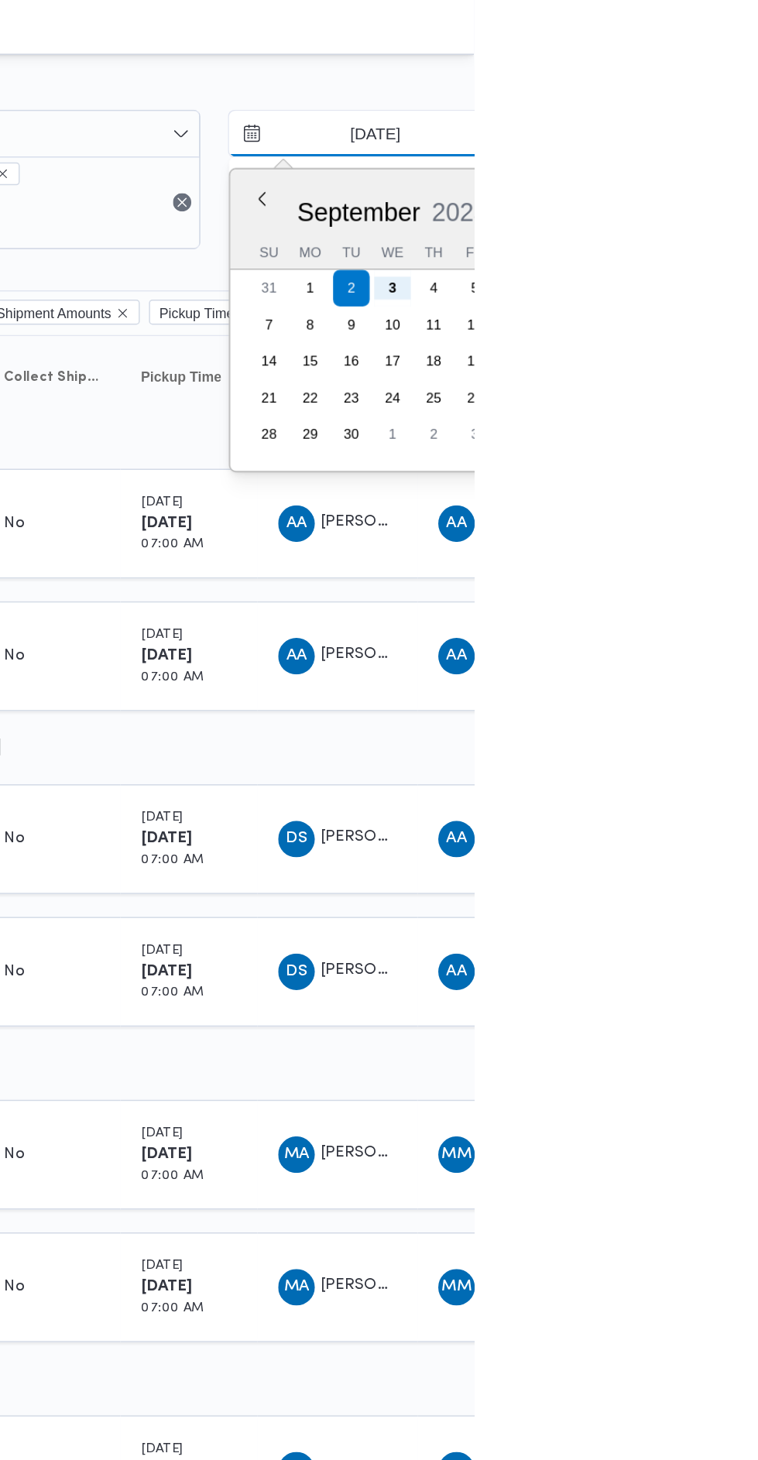
type input "[DATE]"
